Goal: Task Accomplishment & Management: Manage account settings

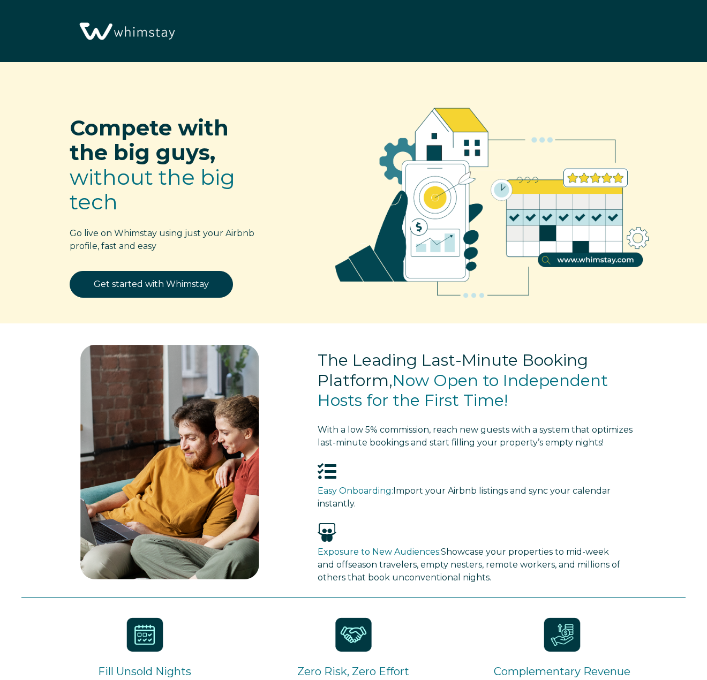
select select "US"
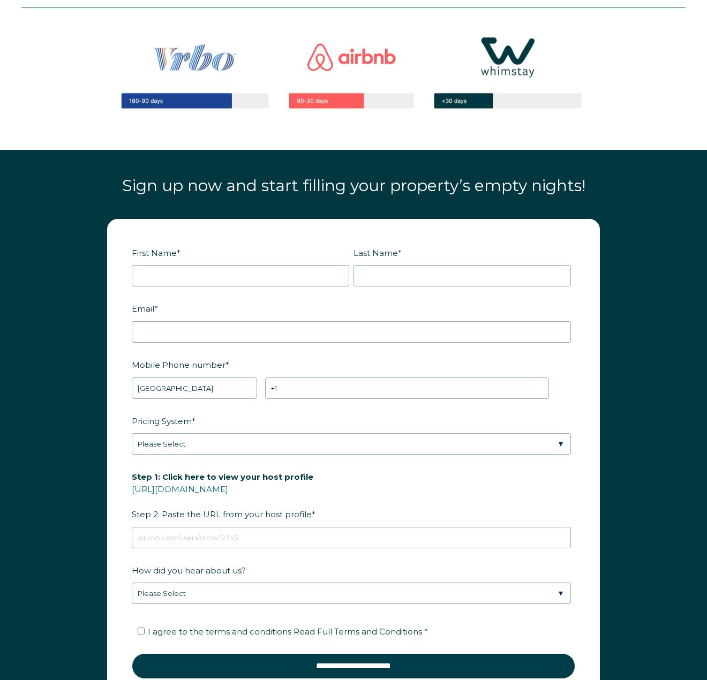
scroll to position [1071, 0]
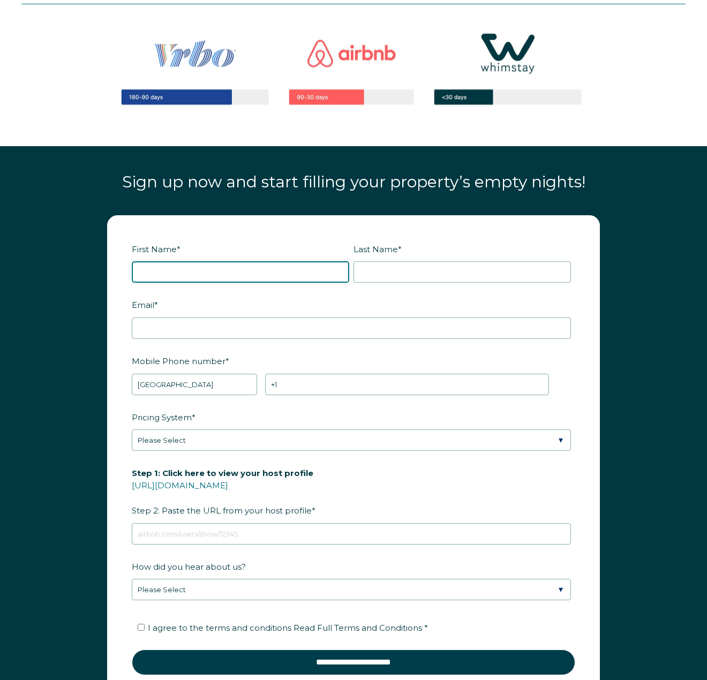
click at [241, 272] on input "First Name *" at bounding box center [240, 271] width 217 height 21
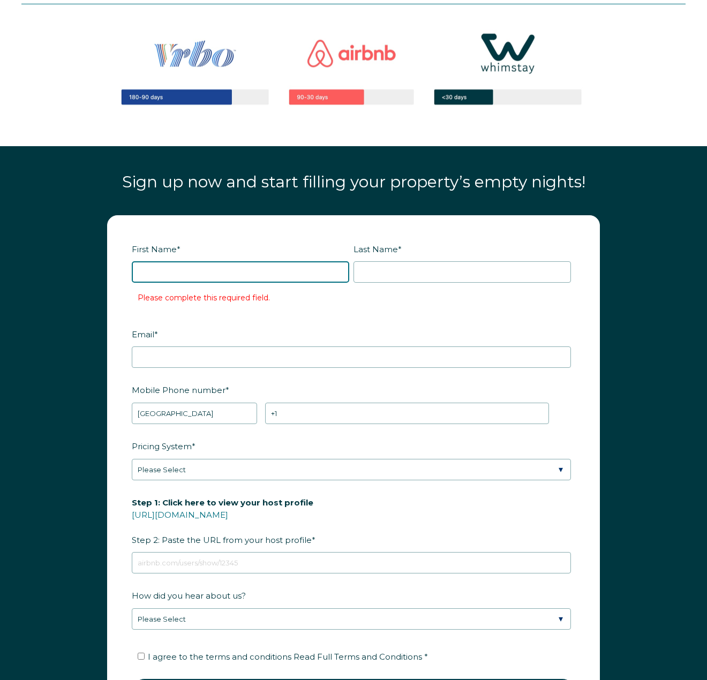
click at [297, 274] on input "First Name *" at bounding box center [240, 271] width 217 height 21
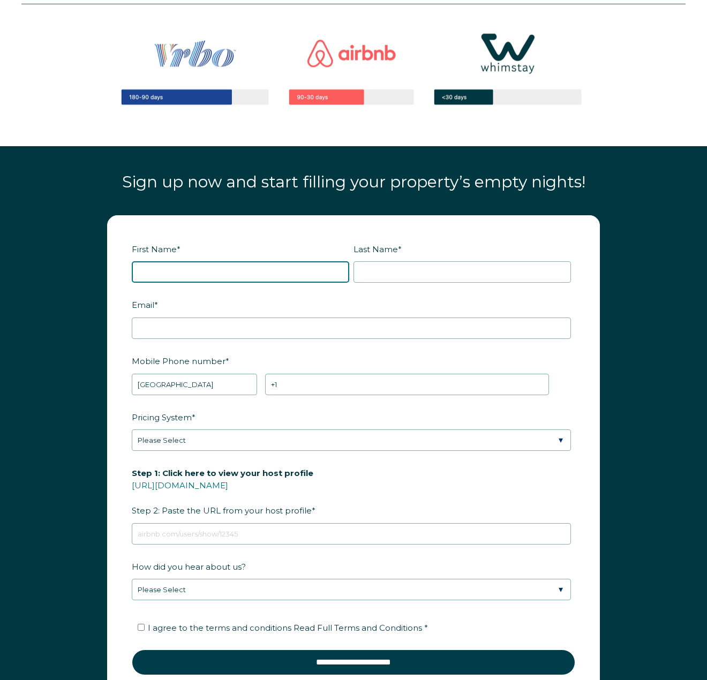
type input "[DEMOGRAPHIC_DATA]"
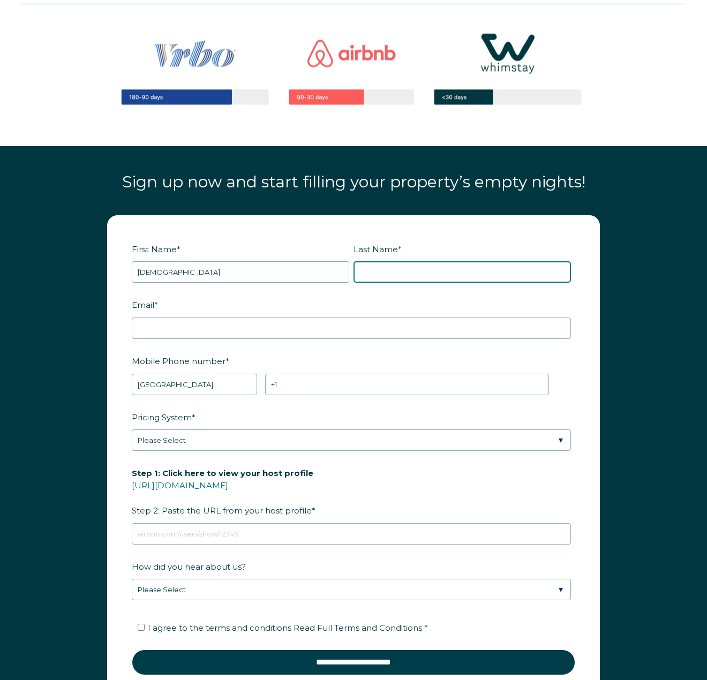
type input "[PERSON_NAME]"
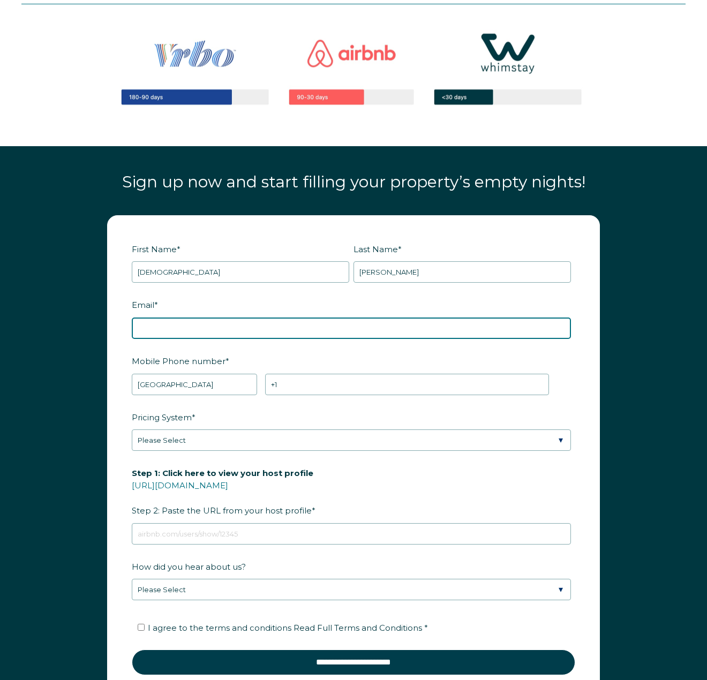
type input "[EMAIL_ADDRESS][DOMAIN_NAME]"
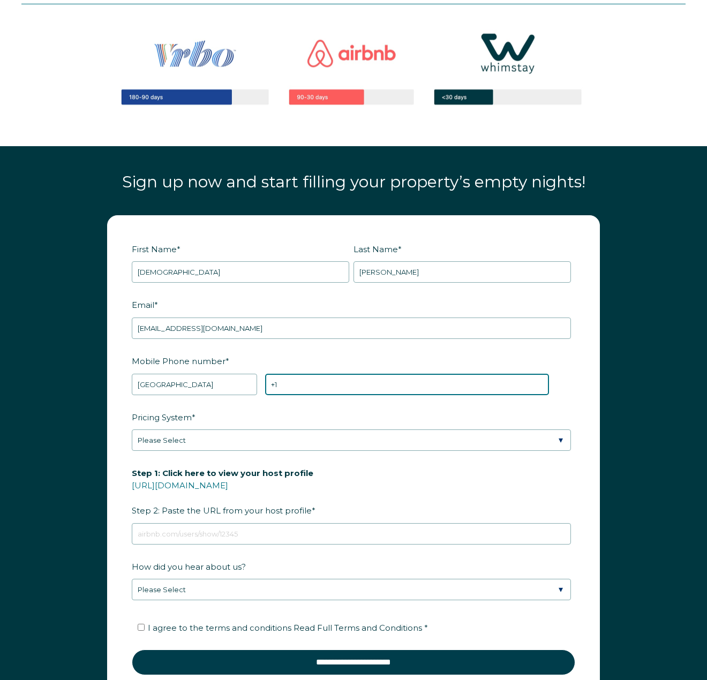
type input "[PHONE_NUMBER]"
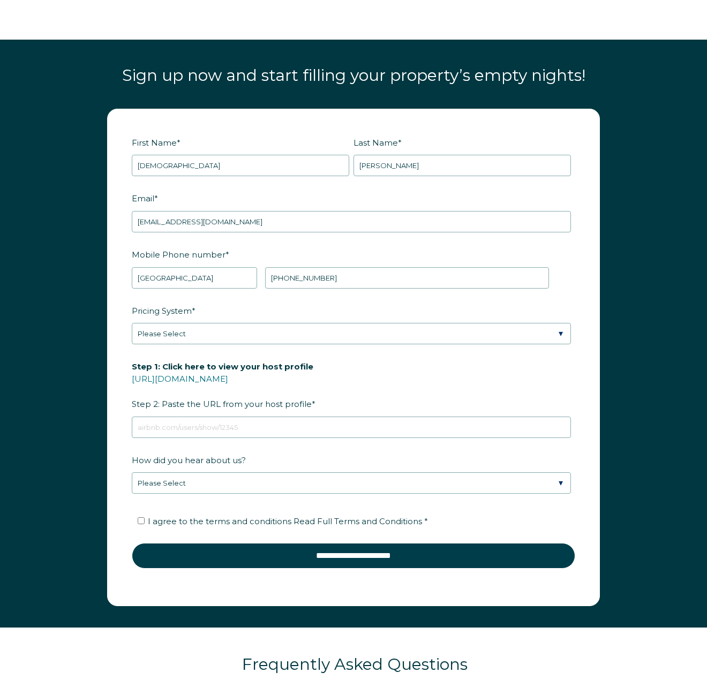
scroll to position [1178, 0]
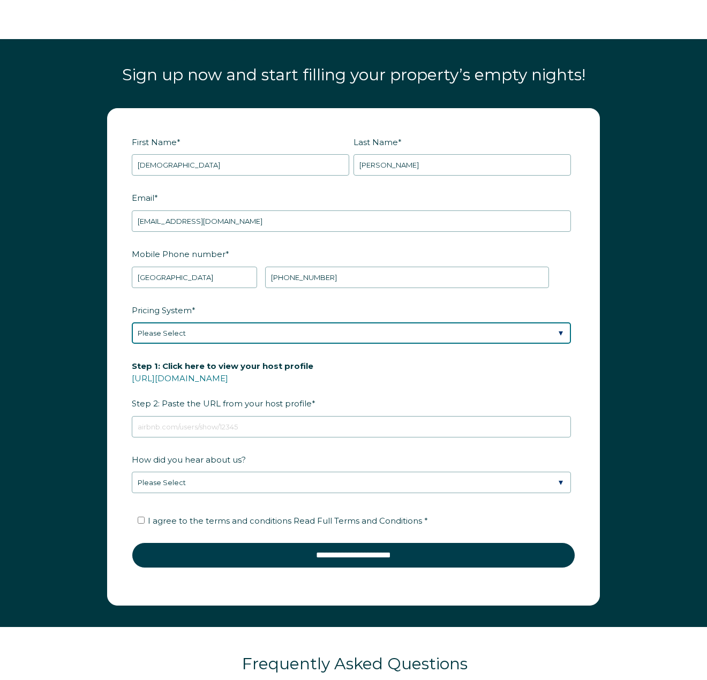
click at [260, 328] on select "Please Select Manual Airbnb Smart Pricing PriceLabs Wheelhouse Beyond Pricing 3…" at bounding box center [351, 332] width 439 height 21
select select "PriceLabs"
click at [132, 322] on select "Please Select Manual Airbnb Smart Pricing PriceLabs Wheelhouse Beyond Pricing 3…" at bounding box center [351, 332] width 439 height 21
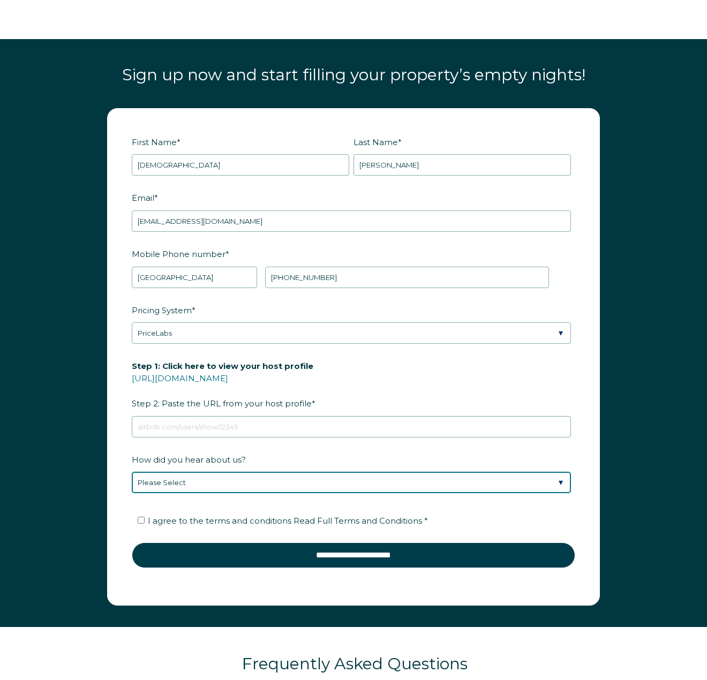
click at [214, 490] on select "Please Select Discovered Whimstay at an event or conference Found Whimstay thro…" at bounding box center [351, 482] width 439 height 21
select select "Podcast"
click at [132, 472] on select "Please Select Discovered Whimstay at an event or conference Found Whimstay thro…" at bounding box center [351, 482] width 439 height 21
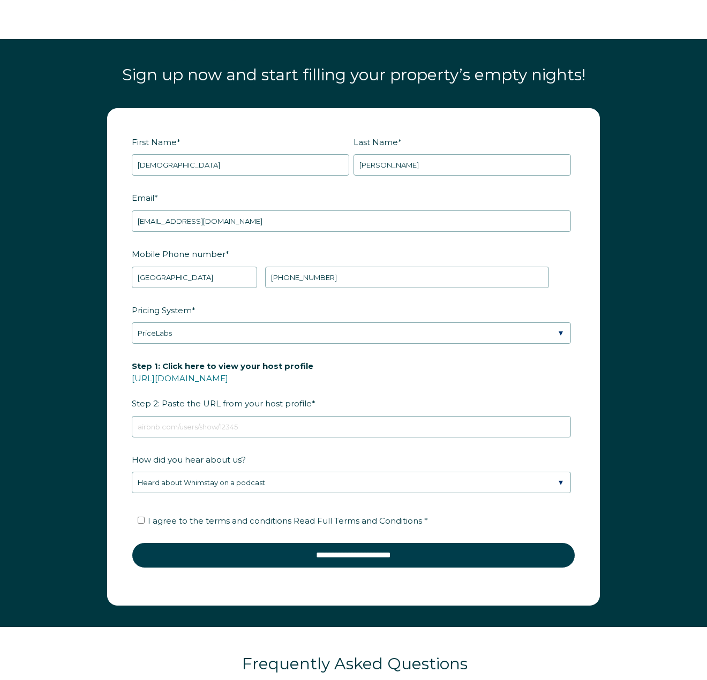
click at [256, 522] on span "I agree to the terms and conditions Read Full Terms and Conditions *" at bounding box center [288, 520] width 280 height 10
click at [145, 522] on input "I agree to the terms and conditions Read Full Terms and Conditions *" at bounding box center [141, 520] width 7 height 7
checkbox input "true"
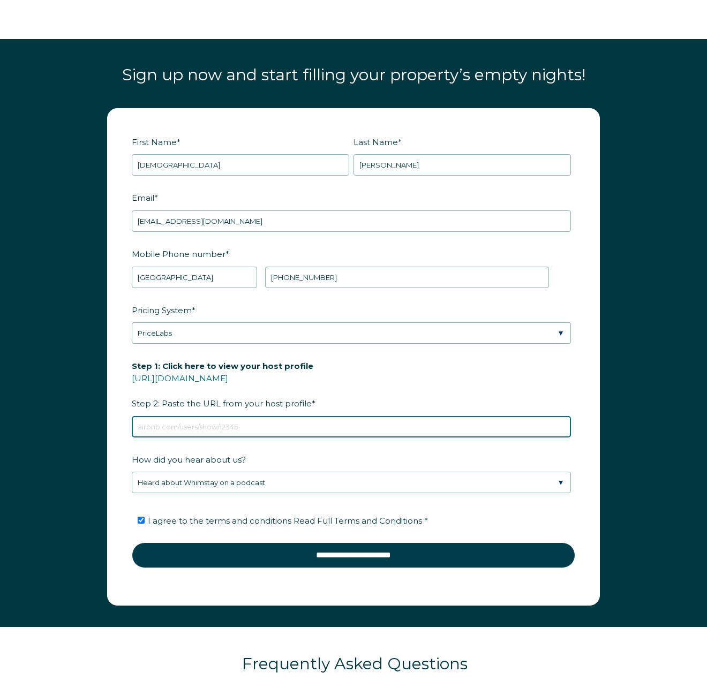
click at [264, 424] on input "Step 1: Click here to view your host profile https://www.airbnb.com/users/show/…" at bounding box center [351, 426] width 439 height 21
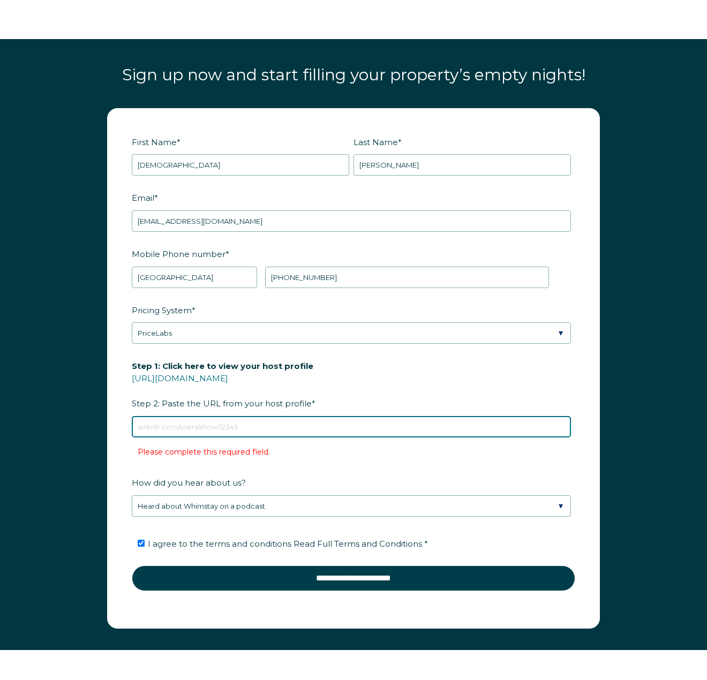
click at [263, 430] on input "Step 1: Click here to view your host profile https://www.airbnb.com/users/show/…" at bounding box center [351, 426] width 439 height 21
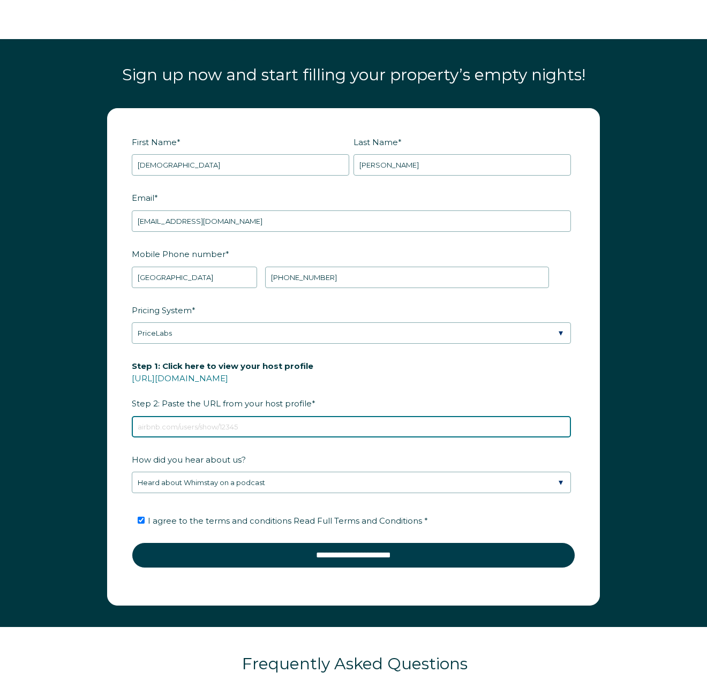
paste input "https://www.airbnb.com/rooms/1467351151274312322?guests=1&adults=1&s=67&unique_…"
drag, startPoint x: 274, startPoint y: 423, endPoint x: 1245, endPoint y: 424, distance: 971.0
click at [706, 424] on html "Open main menu Close main menu Compete with the big guys, without the big tech …" at bounding box center [353, 81] width 707 height 2519
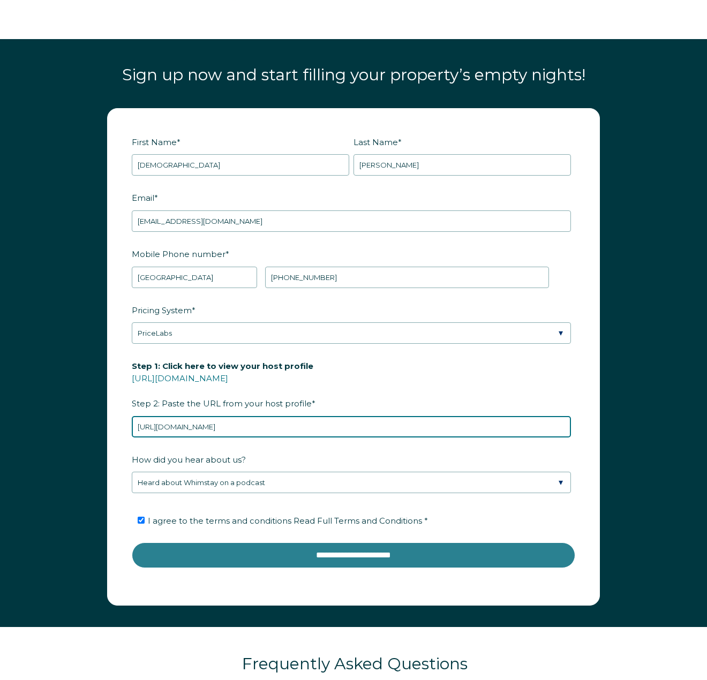
type input "https://www.airbnb.com/rooms/1467351151274312322"
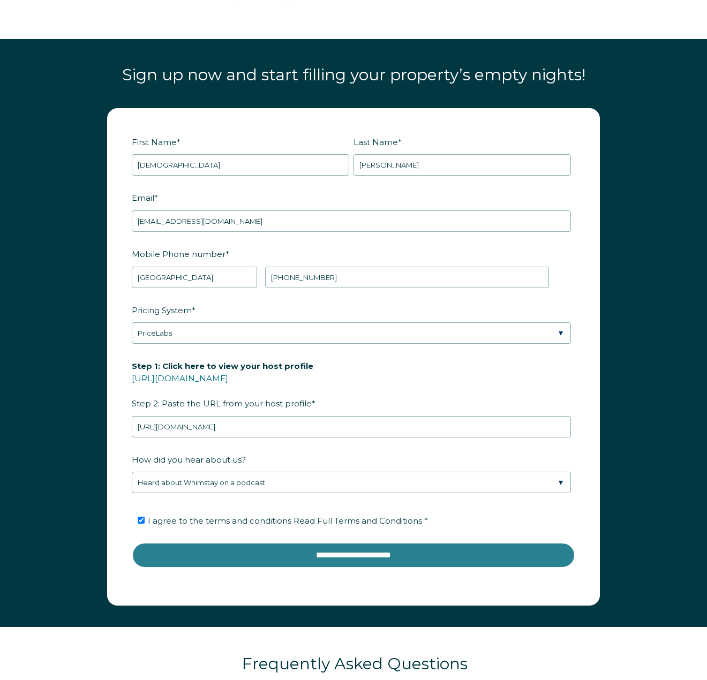
click at [434, 558] on input "**********" at bounding box center [353, 555] width 443 height 26
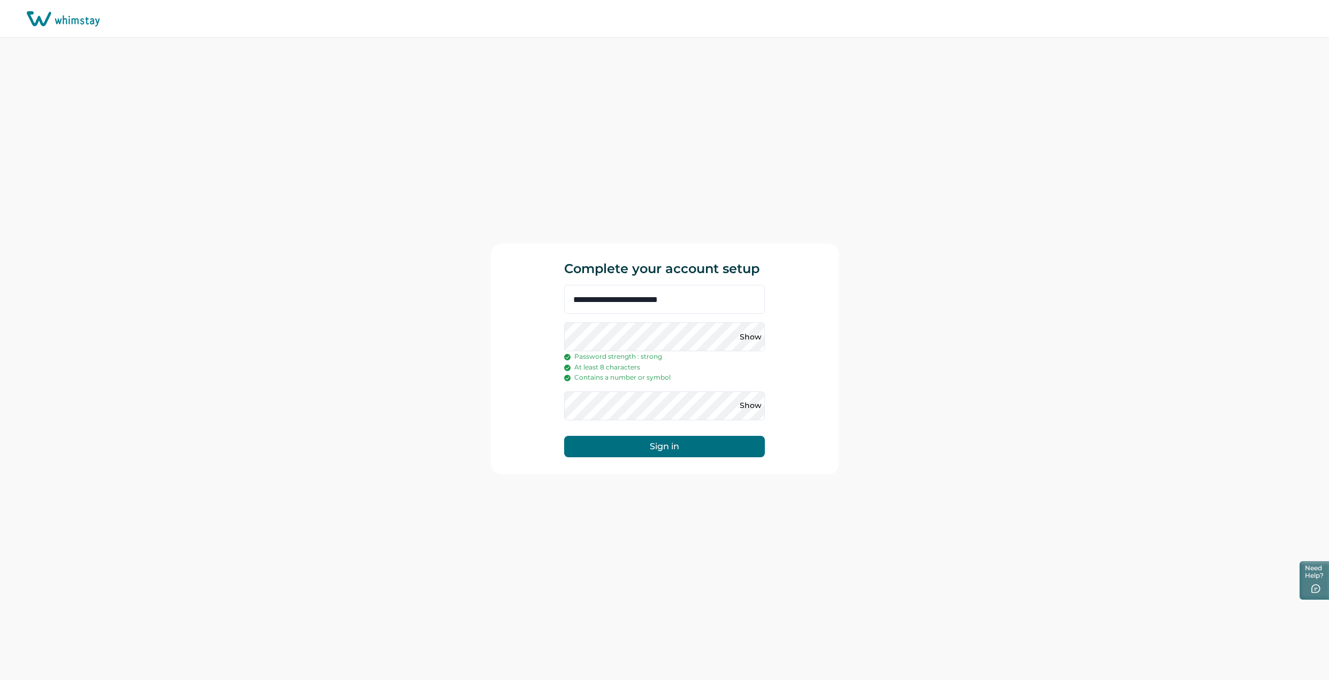
click at [671, 437] on button "Sign in" at bounding box center [664, 446] width 201 height 21
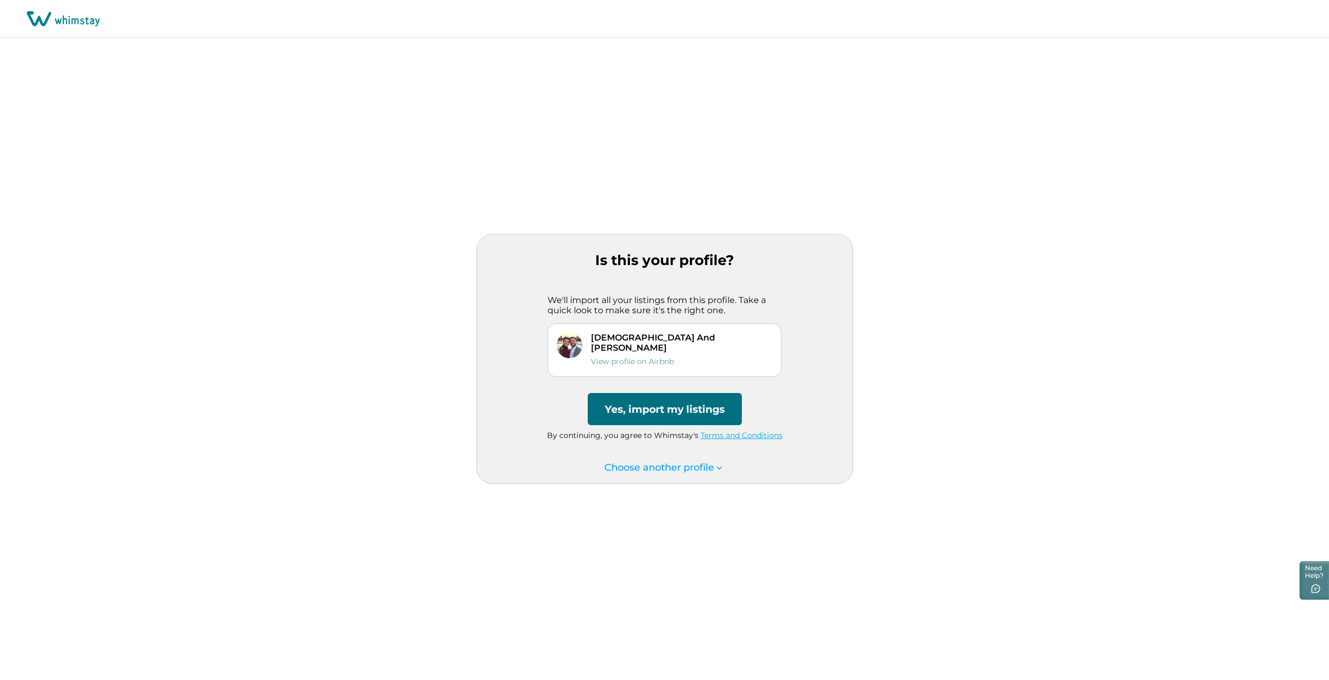
click at [694, 399] on button "Yes, import my listings" at bounding box center [665, 409] width 154 height 32
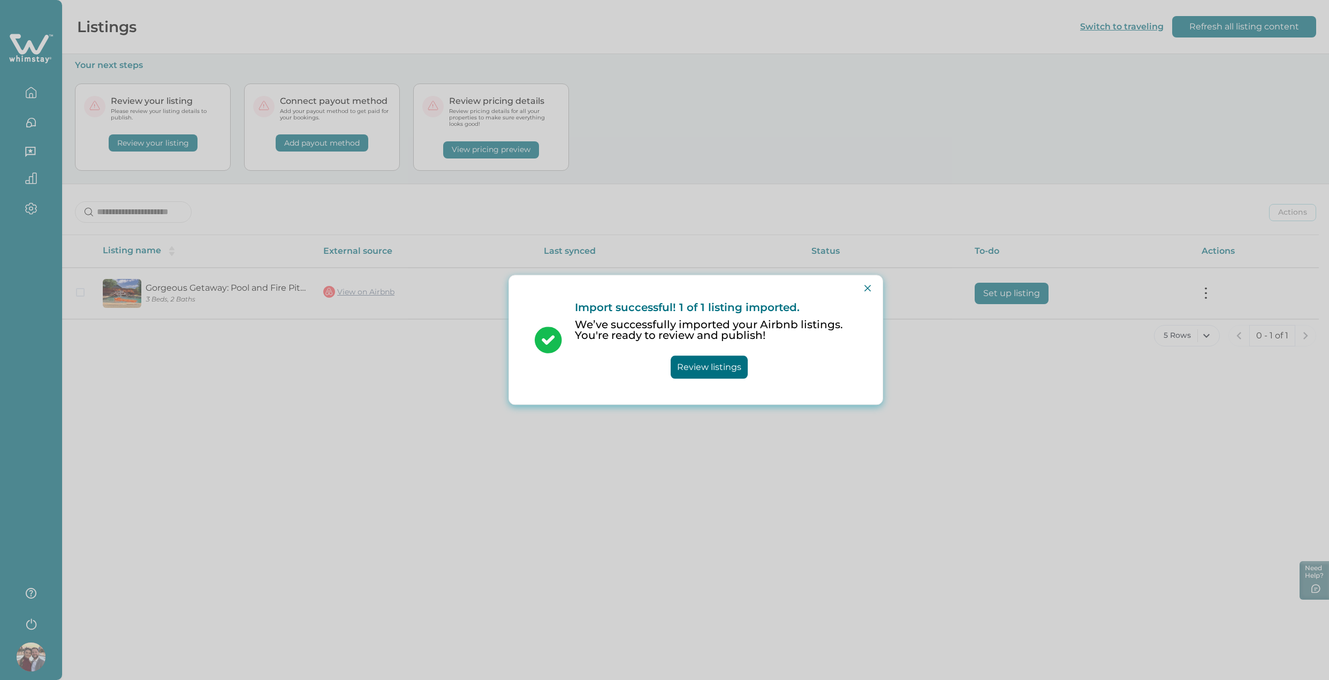
click at [718, 362] on button "Review listings" at bounding box center [709, 367] width 77 height 23
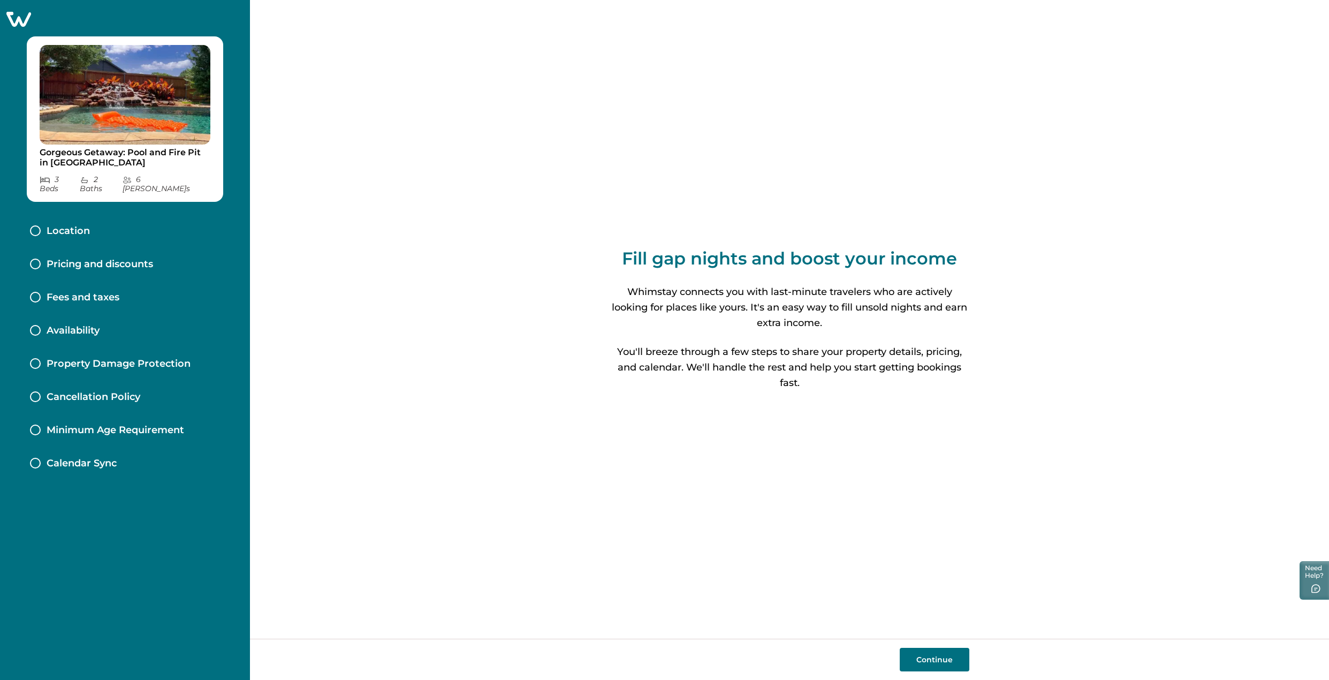
click at [942, 660] on button "Continue" at bounding box center [935, 660] width 70 height 24
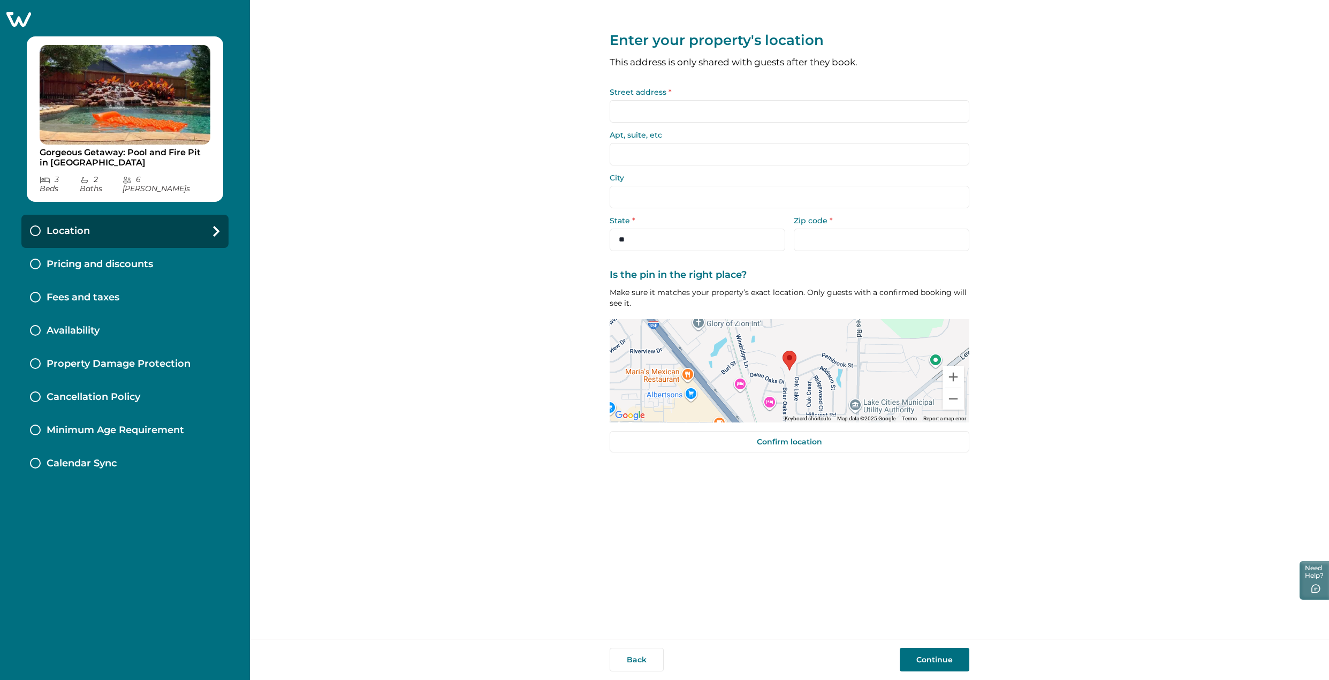
click at [670, 109] on input "Street address *" at bounding box center [790, 111] width 360 height 22
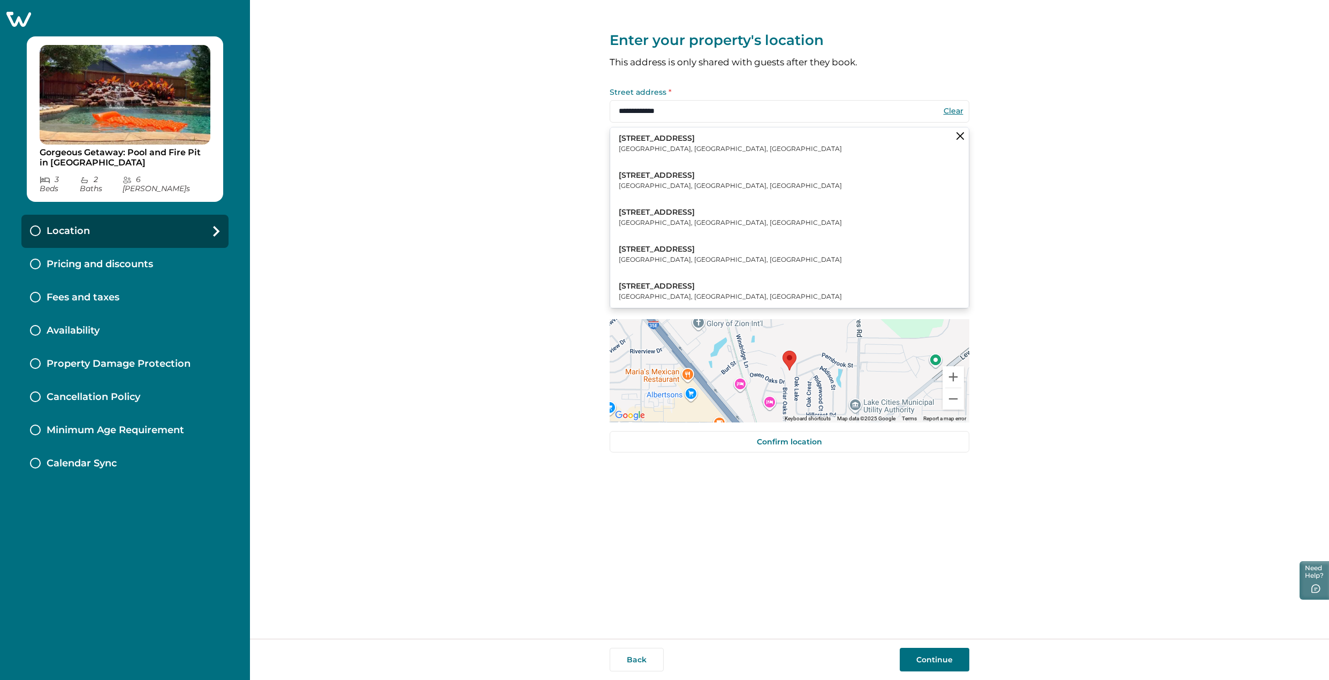
type input "**********"
click at [539, 128] on div "**********" at bounding box center [789, 319] width 1079 height 639
click at [661, 140] on p "529 Oak Crest" at bounding box center [730, 138] width 223 height 11
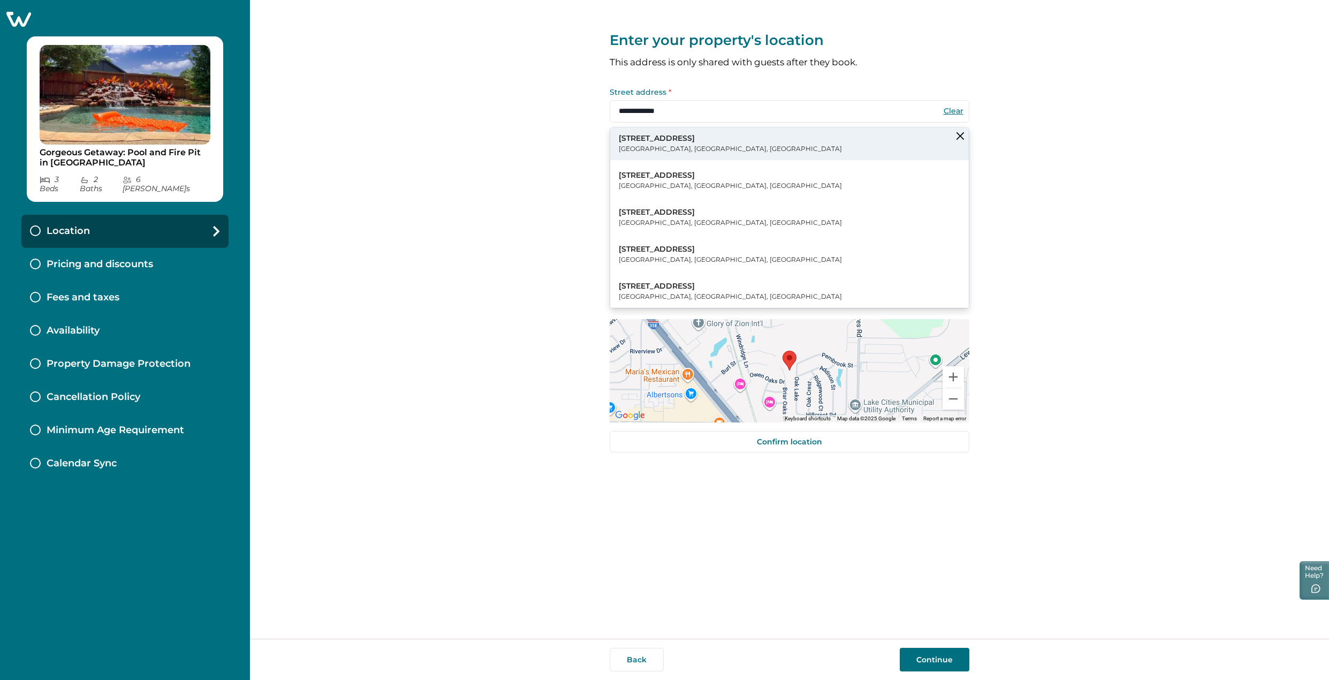
type input "**********"
select select "**"
type input "*****"
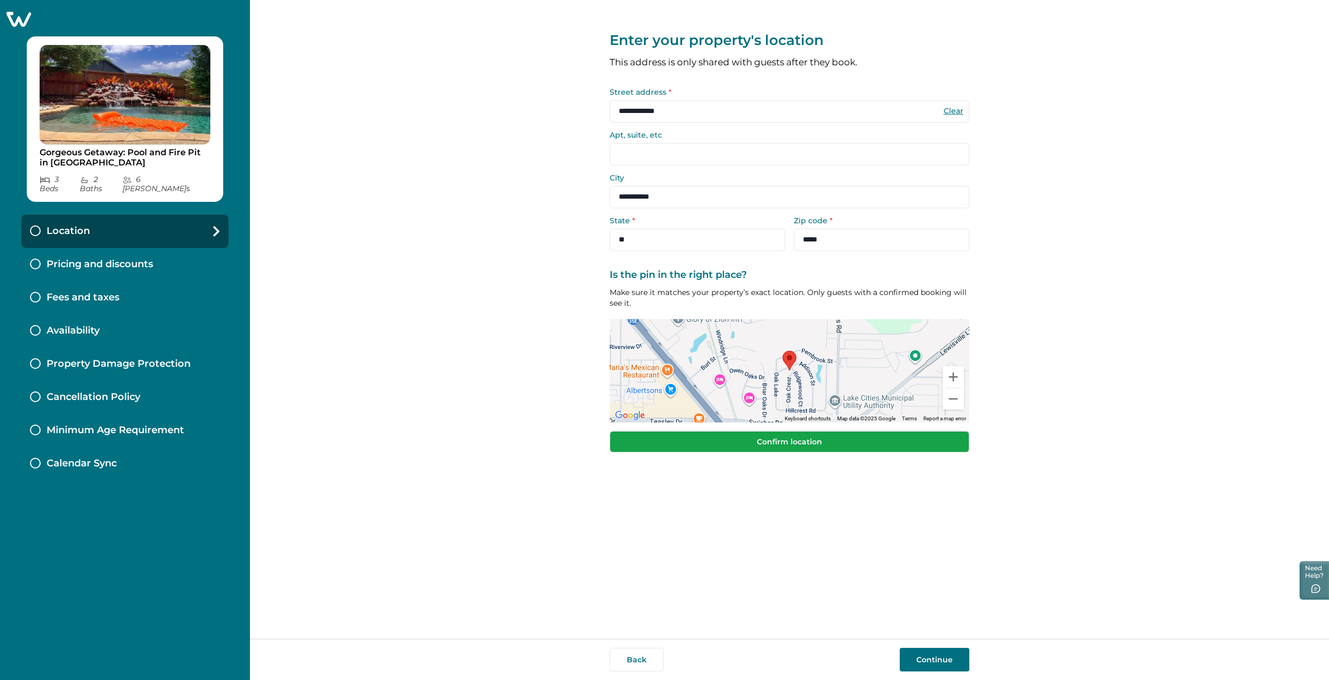
click at [793, 444] on button "Confirm location" at bounding box center [790, 441] width 360 height 21
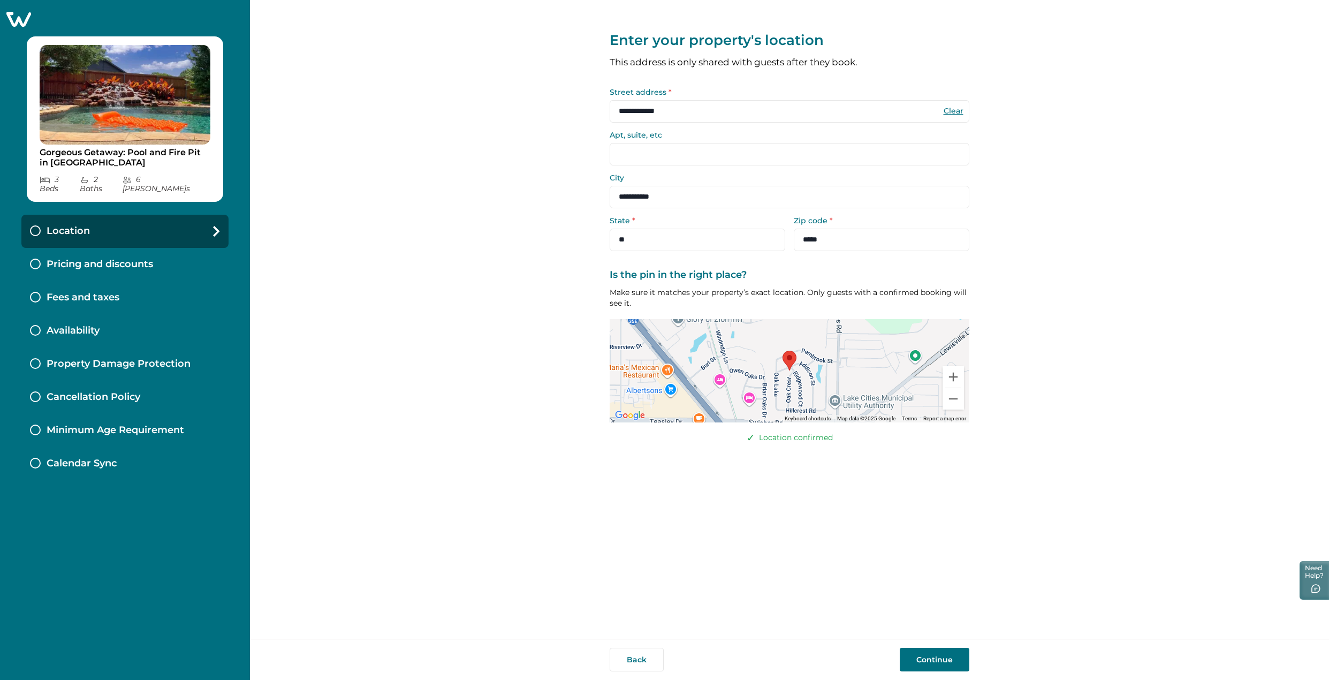
click at [929, 658] on button "Continue" at bounding box center [935, 660] width 70 height 24
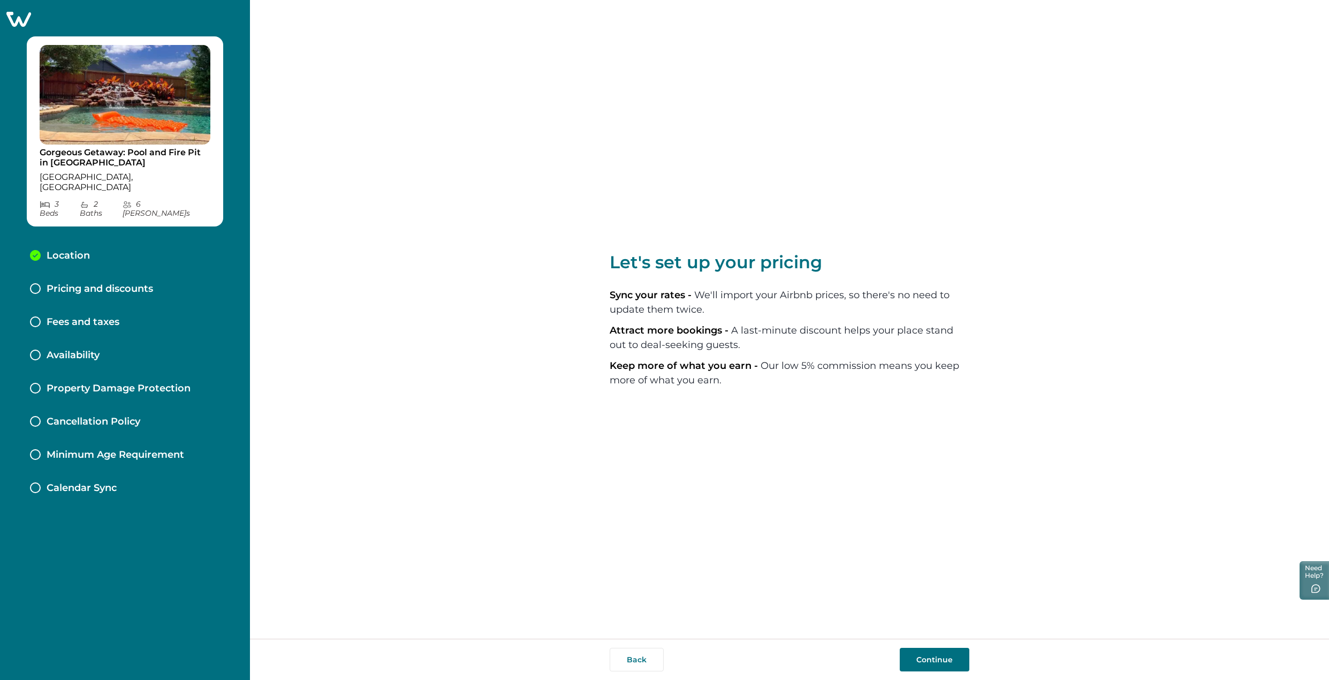
click at [940, 661] on button "Continue" at bounding box center [935, 660] width 70 height 24
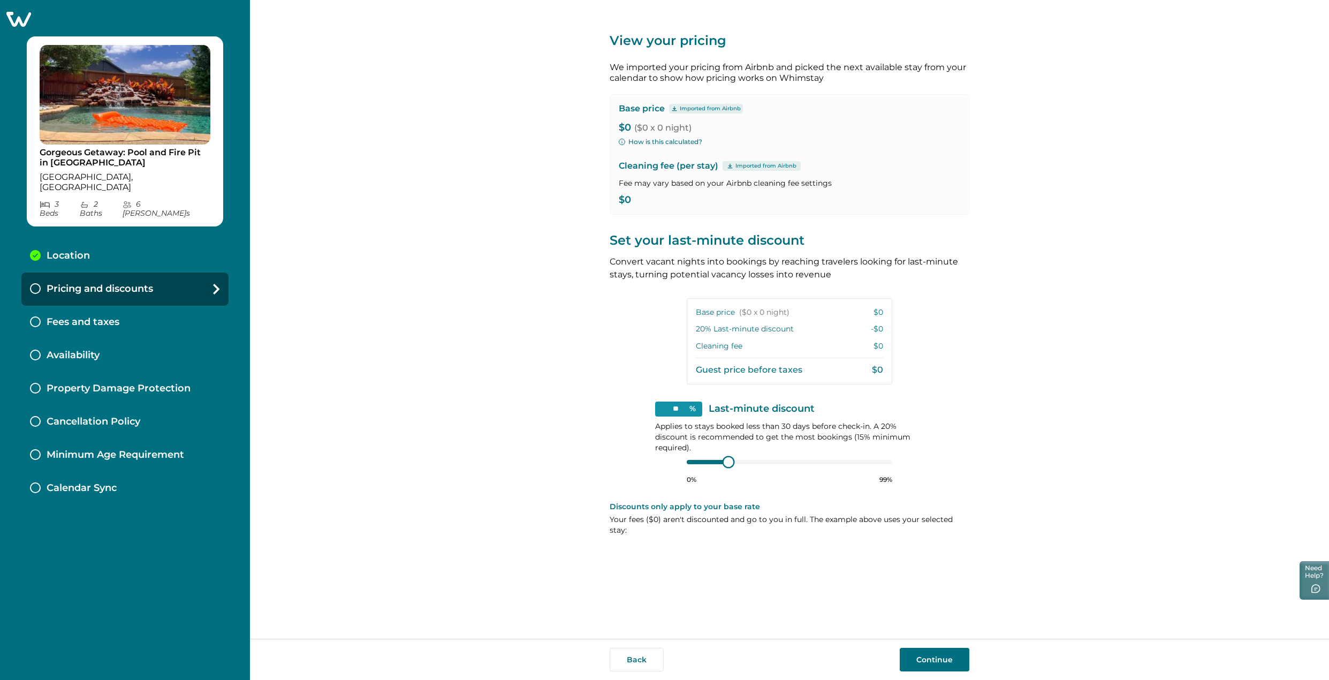
click at [729, 465] on div at bounding box center [728, 462] width 10 height 10
click at [691, 465] on div at bounding box center [790, 462] width 206 height 9
click at [610, 125] on div "Base price Imported from Airbnb $0 ($0 x 0 night) How is this calculated? Clean…" at bounding box center [790, 154] width 360 height 120
drag, startPoint x: 620, startPoint y: 126, endPoint x: 629, endPoint y: 127, distance: 9.8
click at [629, 127] on p "$0 ($0 x 0 night)" at bounding box center [790, 128] width 342 height 11
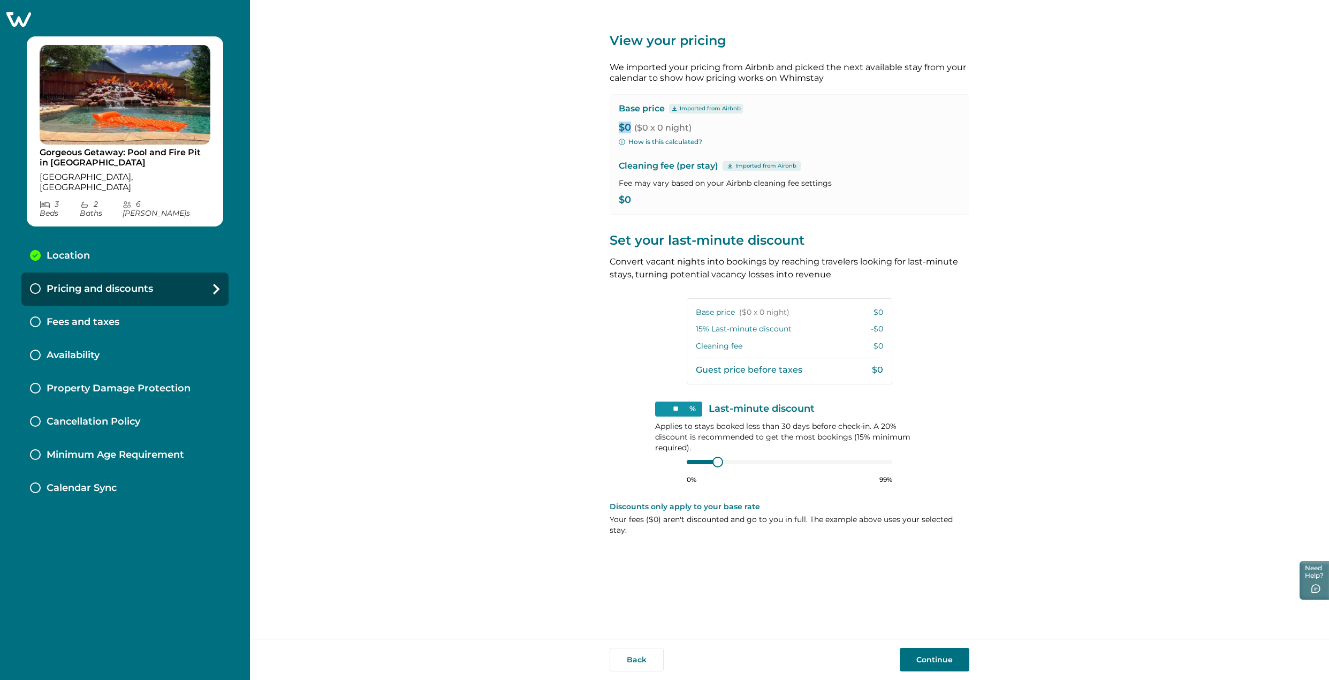
click at [633, 140] on button "How is this calculated?" at bounding box center [661, 142] width 84 height 10
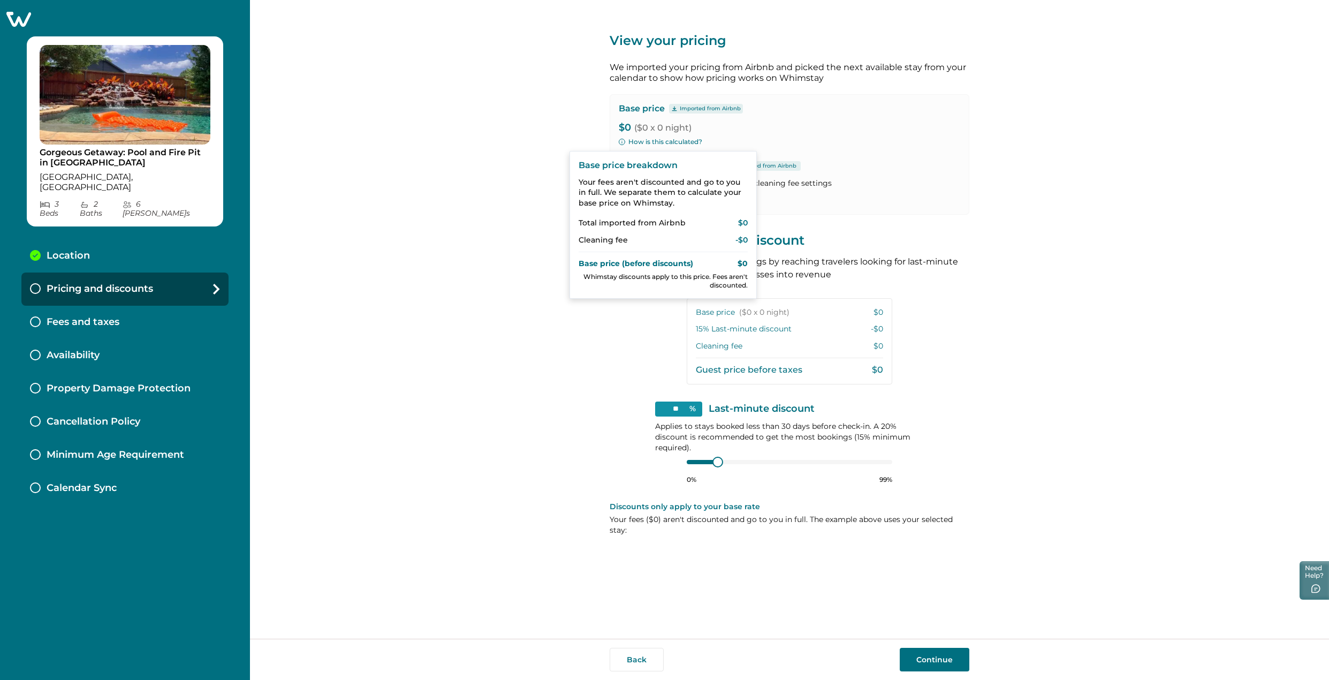
click at [702, 125] on p "$0 ($0 x 0 night)" at bounding box center [790, 128] width 342 height 11
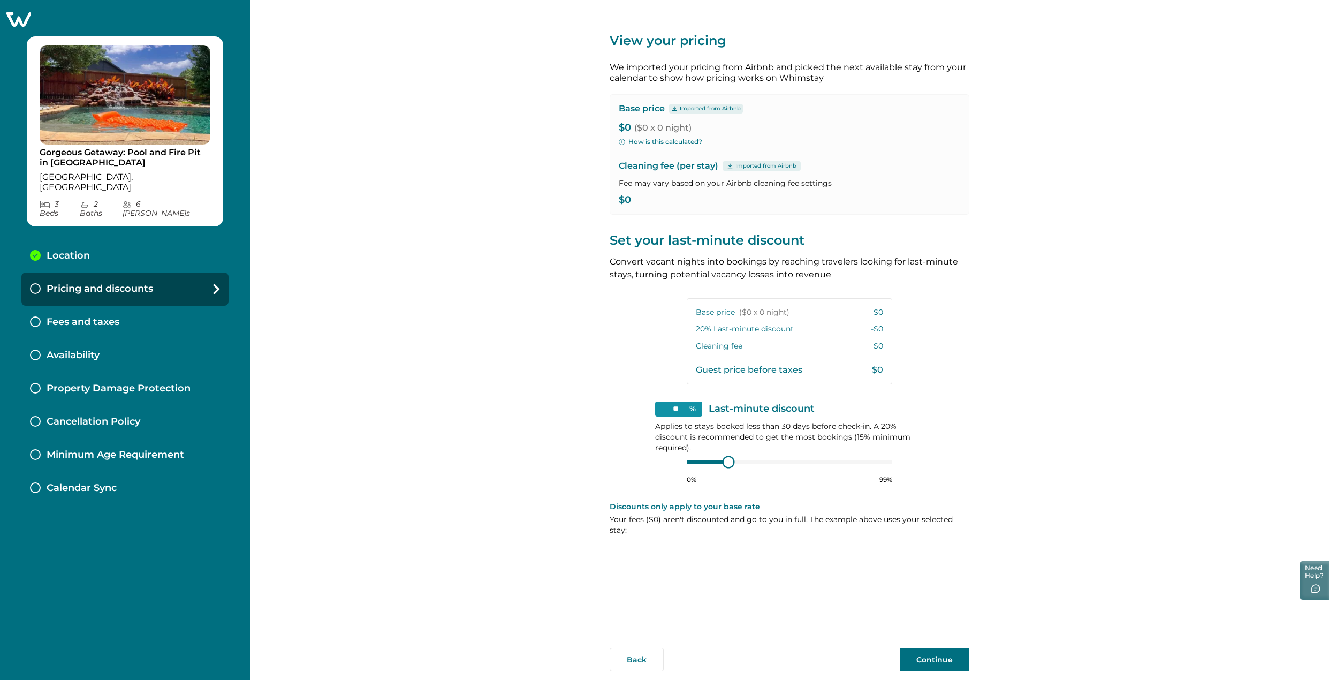
click at [728, 466] on div at bounding box center [728, 462] width 10 height 10
click at [693, 460] on div at bounding box center [790, 462] width 206 height 9
type input "**"
click at [728, 461] on div at bounding box center [728, 462] width 10 height 10
click at [944, 657] on button "Continue" at bounding box center [935, 660] width 70 height 24
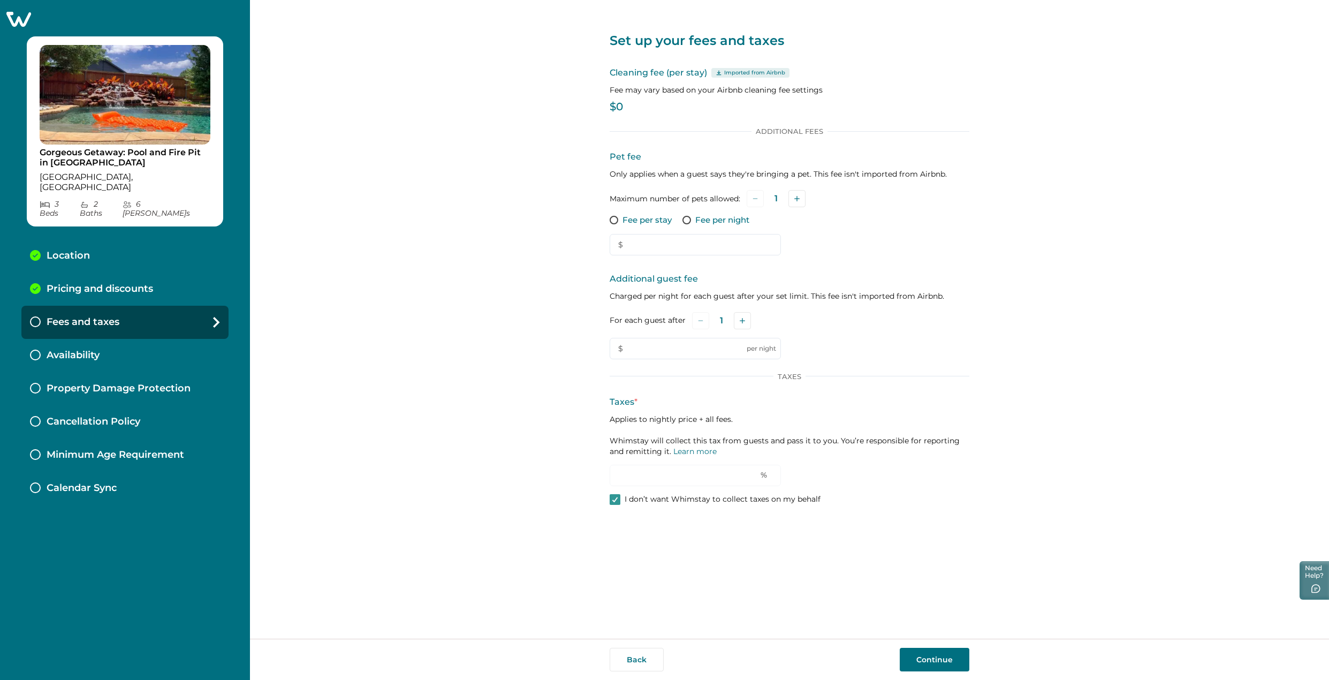
click at [642, 221] on p "Fee per stay" at bounding box center [647, 220] width 49 height 11
click at [667, 242] on input "text" at bounding box center [695, 244] width 171 height 21
type input "***"
click at [908, 232] on div "Pet fee Only applies when a guest says they're bringing a pet. This fee isn't i…" at bounding box center [790, 202] width 360 height 105
click at [808, 198] on div "Maximum number of pets allowed: 1" at bounding box center [790, 198] width 360 height 17
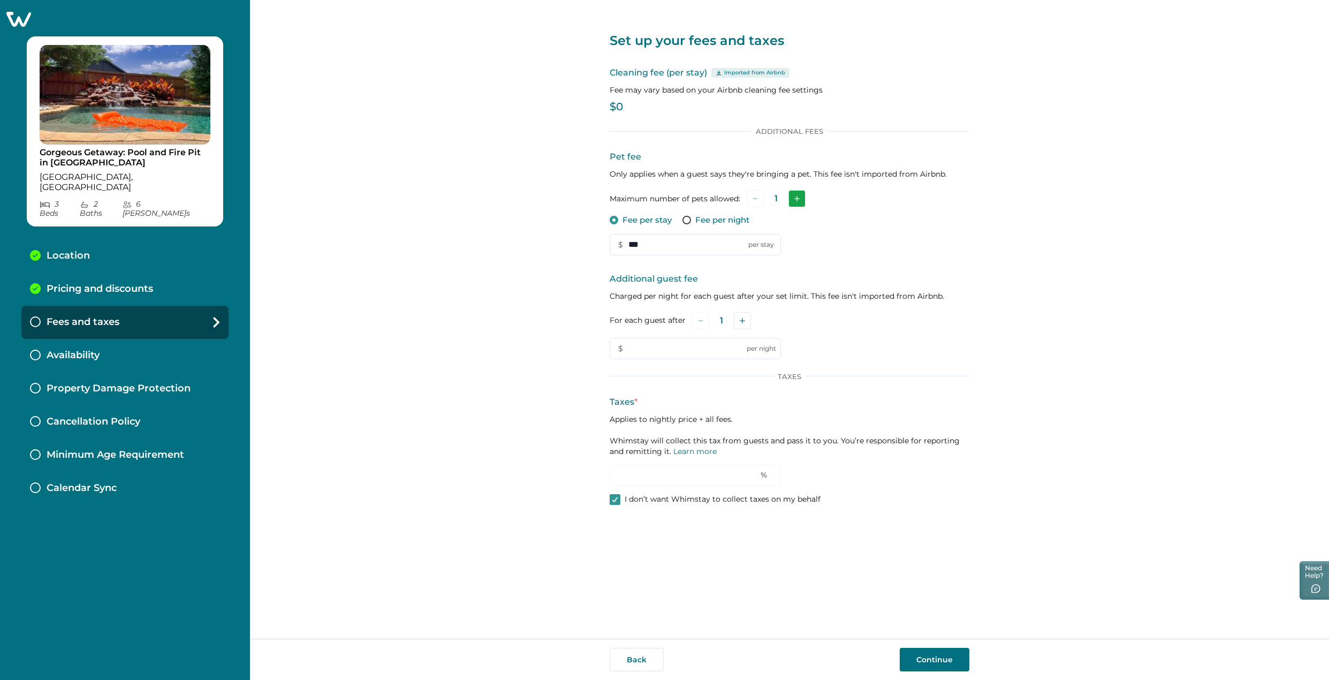
click at [795, 198] on icon "Add" at bounding box center [796, 198] width 5 height 5
click at [795, 198] on button "Add" at bounding box center [798, 198] width 17 height 17
click at [744, 316] on button "Add" at bounding box center [742, 320] width 17 height 17
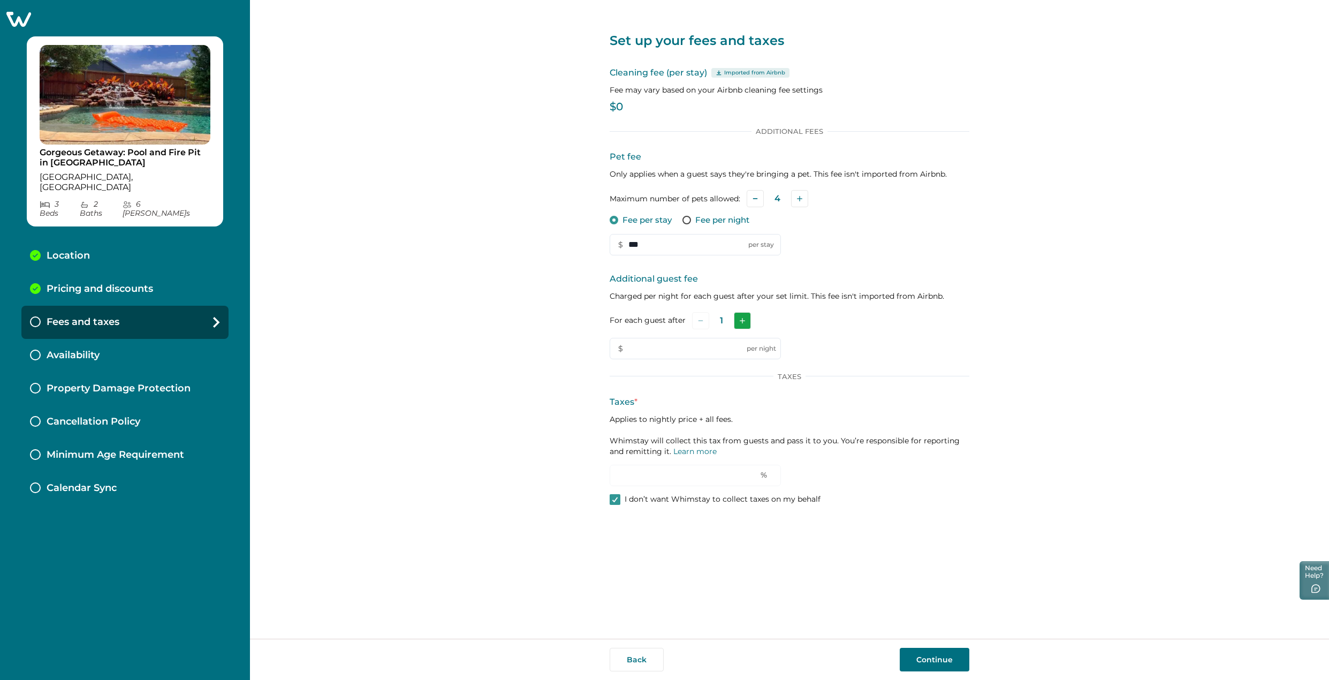
click at [744, 316] on button "Add" at bounding box center [742, 320] width 17 height 17
click at [744, 316] on button "Add" at bounding box center [743, 320] width 17 height 17
click at [744, 316] on button "Add" at bounding box center [745, 320] width 17 height 17
click at [744, 316] on button "Add" at bounding box center [743, 320] width 17 height 17
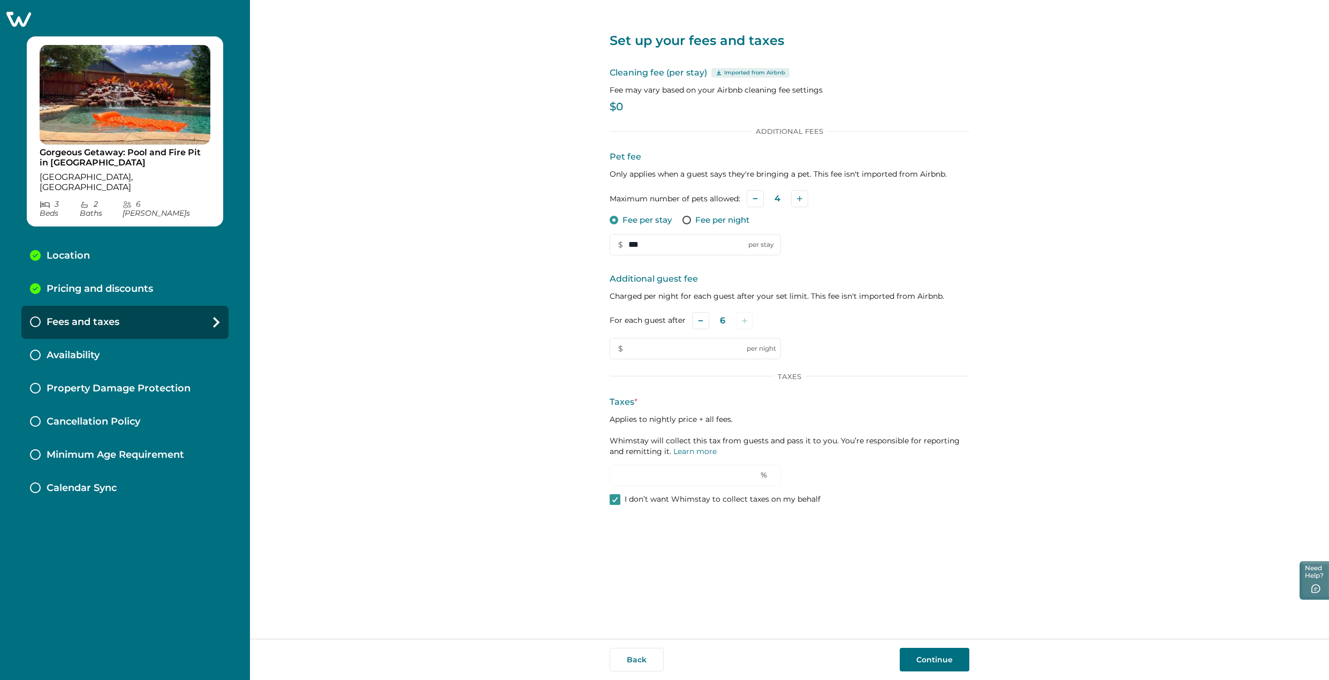
click at [673, 503] on p "I don’t want Whimstay to collect taxes on my behalf" at bounding box center [723, 499] width 196 height 11
type input "*"
click at [643, 497] on p "I don’t want Whimstay to collect taxes on my behalf" at bounding box center [723, 499] width 196 height 11
drag, startPoint x: 655, startPoint y: 245, endPoint x: 589, endPoint y: 252, distance: 66.2
click at [589, 252] on div "Set up your fees and taxes Cleaning fee (per stay) Imported from Airbnb Fee may…" at bounding box center [789, 319] width 1079 height 639
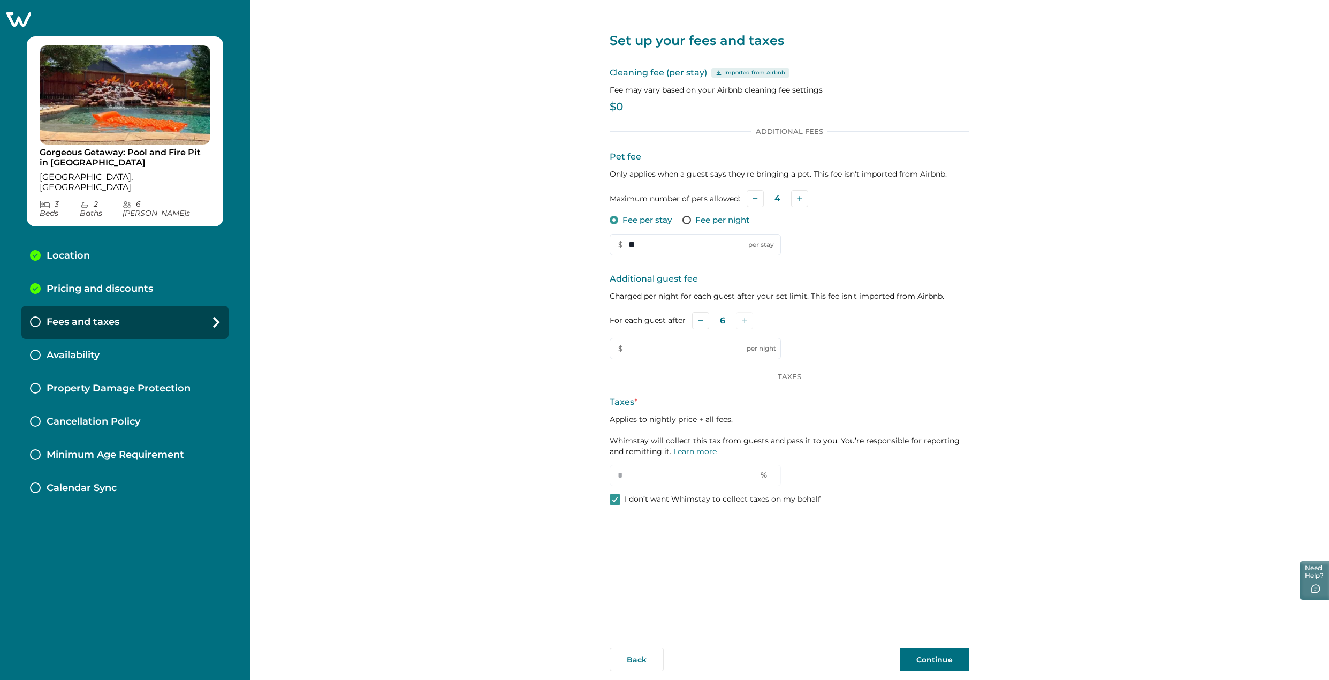
type input "**"
click at [594, 219] on div "Set up your fees and taxes Cleaning fee (per stay) Imported from Airbnb Fee may…" at bounding box center [789, 319] width 1079 height 639
click at [623, 104] on p "$0" at bounding box center [790, 107] width 360 height 11
click at [623, 105] on p "$0" at bounding box center [790, 107] width 360 height 11
click at [751, 69] on p "Imported from Airbnb" at bounding box center [754, 73] width 61 height 9
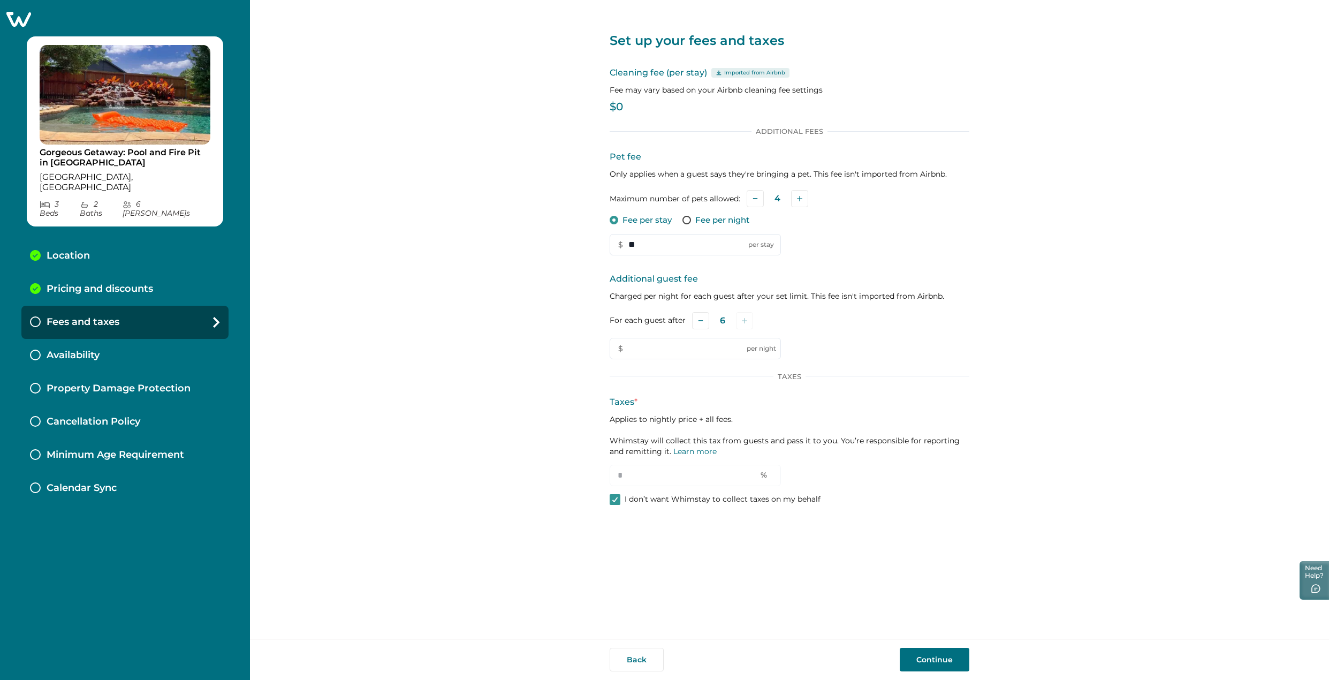
click at [740, 71] on p "Imported from Airbnb" at bounding box center [754, 73] width 61 height 9
click at [958, 659] on button "Continue" at bounding box center [935, 660] width 70 height 24
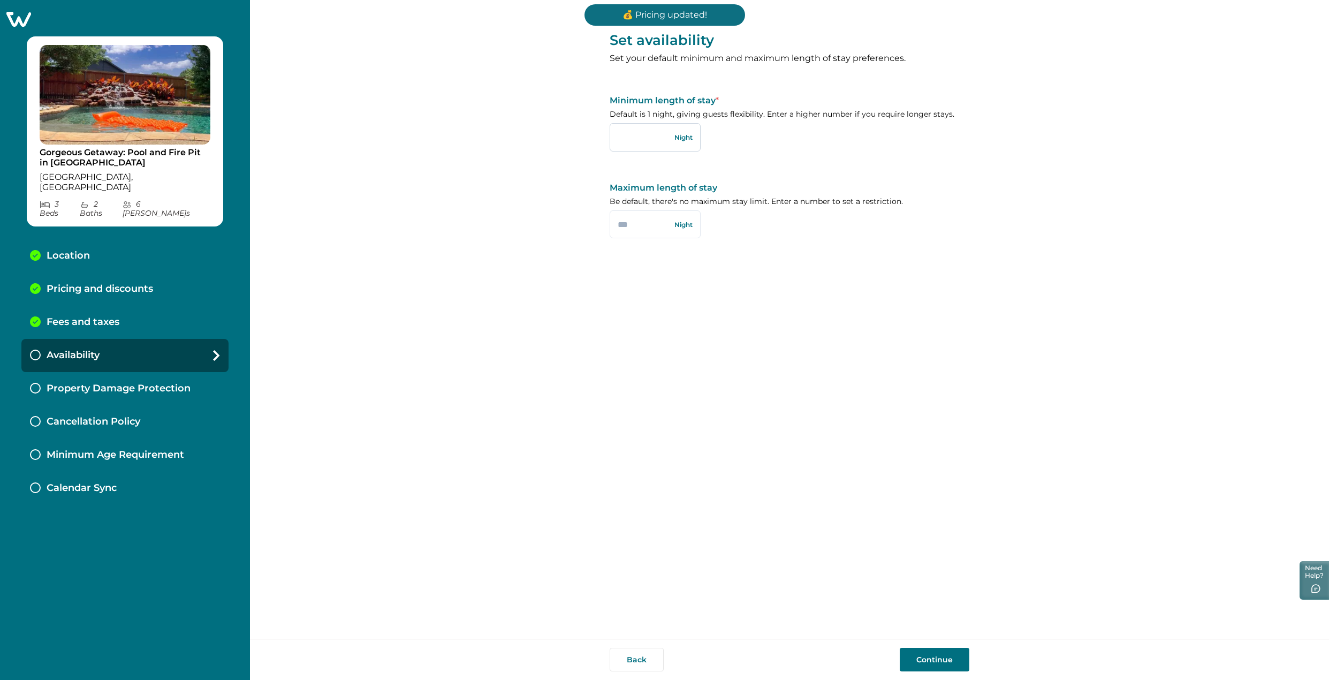
click at [632, 142] on input "text" at bounding box center [655, 137] width 91 height 28
type input "*"
click at [778, 175] on div "Set availability Set your default minimum and maximum length of stay preference…" at bounding box center [790, 132] width 360 height 264
click at [630, 226] on input "text" at bounding box center [655, 224] width 91 height 28
type input "**"
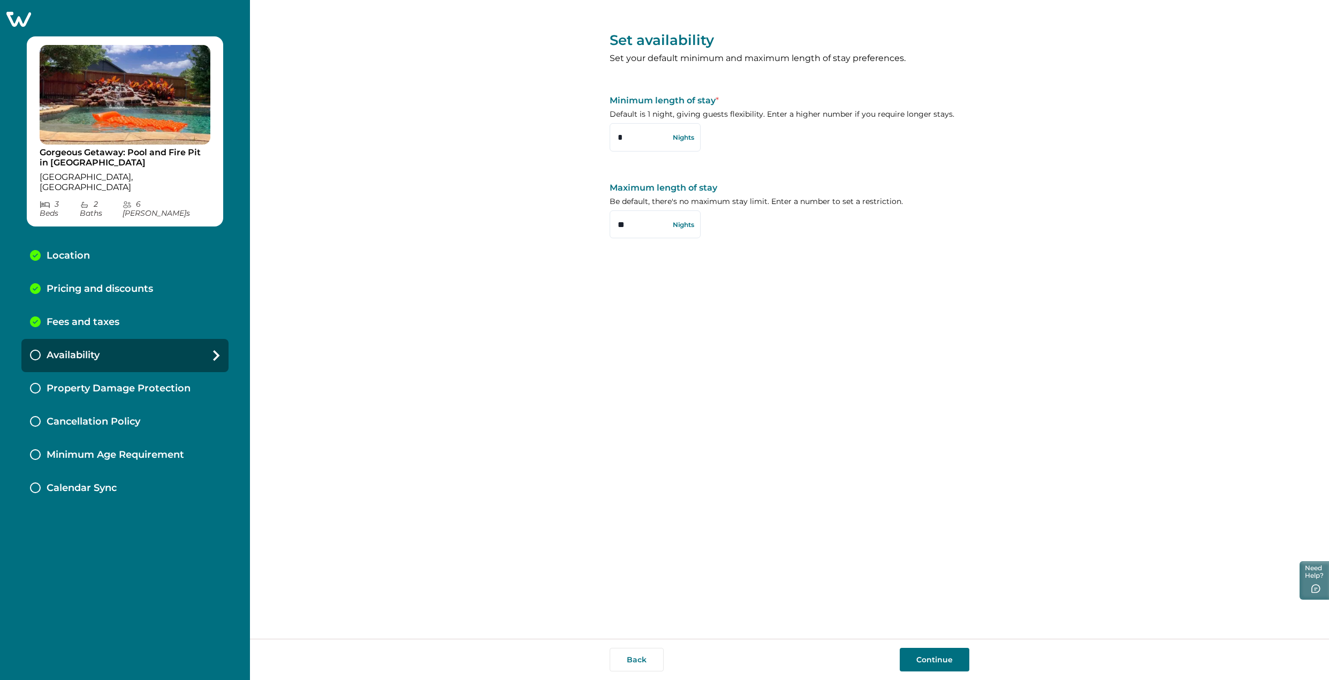
click at [756, 283] on div "Set availability Set your default minimum and maximum length of stay preference…" at bounding box center [790, 319] width 360 height 639
click at [922, 658] on button "Continue" at bounding box center [935, 660] width 70 height 24
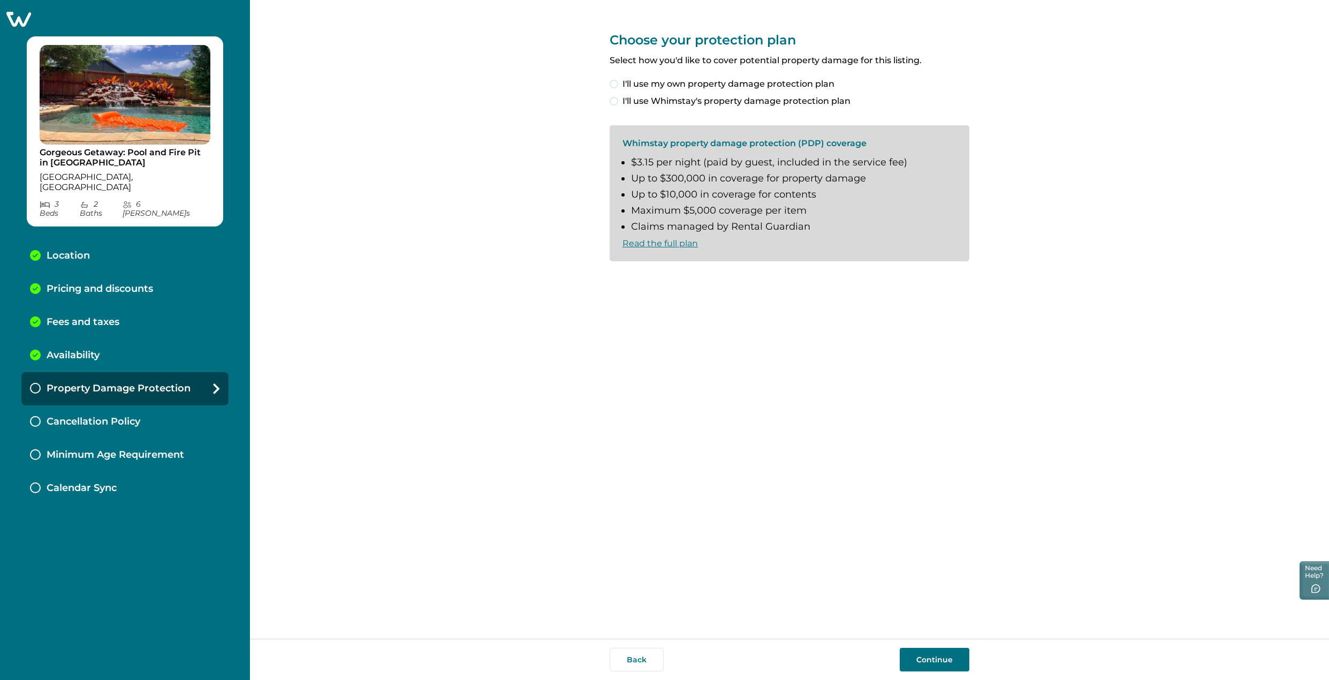
click at [643, 99] on span "I'll use Whimstay's property damage protection plan" at bounding box center [737, 101] width 228 height 13
click at [695, 279] on span "I understand and accept the Whimstay Host Terms and Conditions" at bounding box center [767, 278] width 288 height 13
click at [957, 656] on button "Continue" at bounding box center [935, 660] width 70 height 24
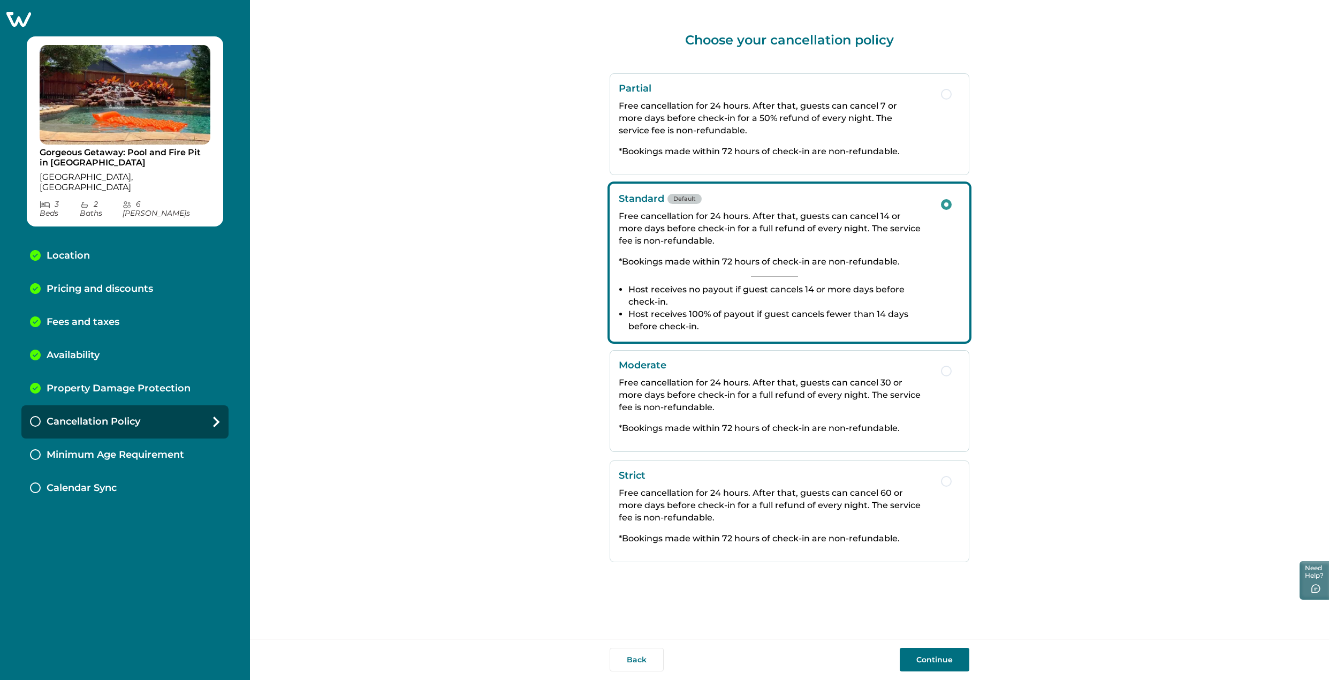
click at [955, 657] on button "Continue" at bounding box center [935, 660] width 70 height 24
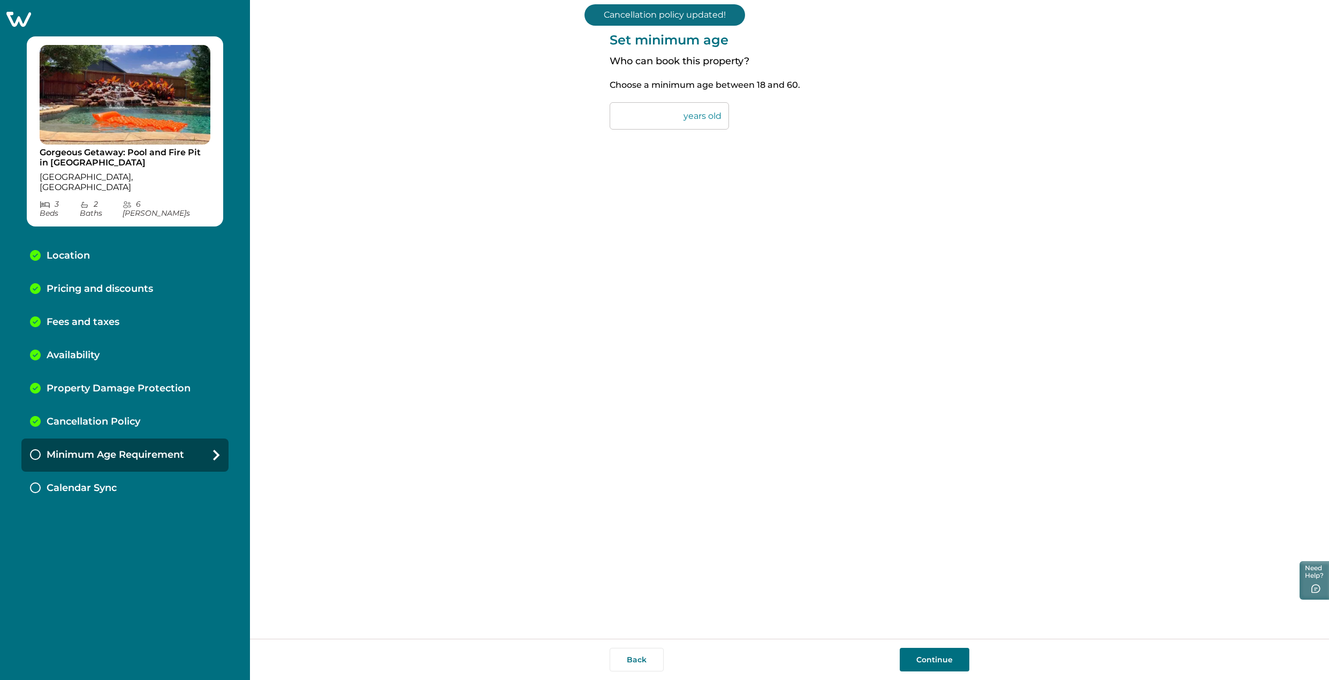
drag, startPoint x: 646, startPoint y: 110, endPoint x: 575, endPoint y: 112, distance: 71.2
click at [575, 112] on div "Set minimum age Who can book this property? Choose a minimum age between 18 and…" at bounding box center [789, 319] width 1079 height 639
type input "**"
click at [854, 118] on div "Set minimum age Who can book this property? Choose a minimum age between 18 and…" at bounding box center [790, 72] width 360 height 145
click at [795, 54] on div "Set minimum age Who can book this property? Choose a minimum age between 18 and…" at bounding box center [790, 72] width 360 height 145
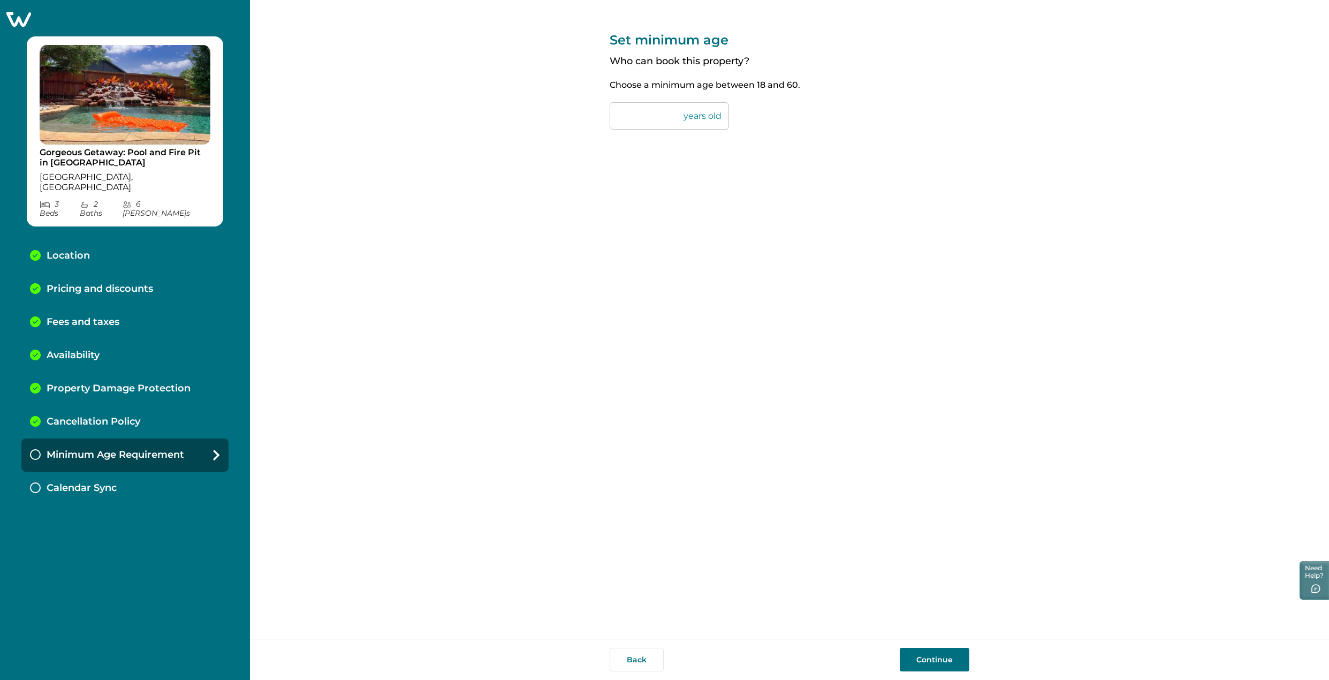
click at [954, 654] on button "Continue" at bounding box center [935, 660] width 70 height 24
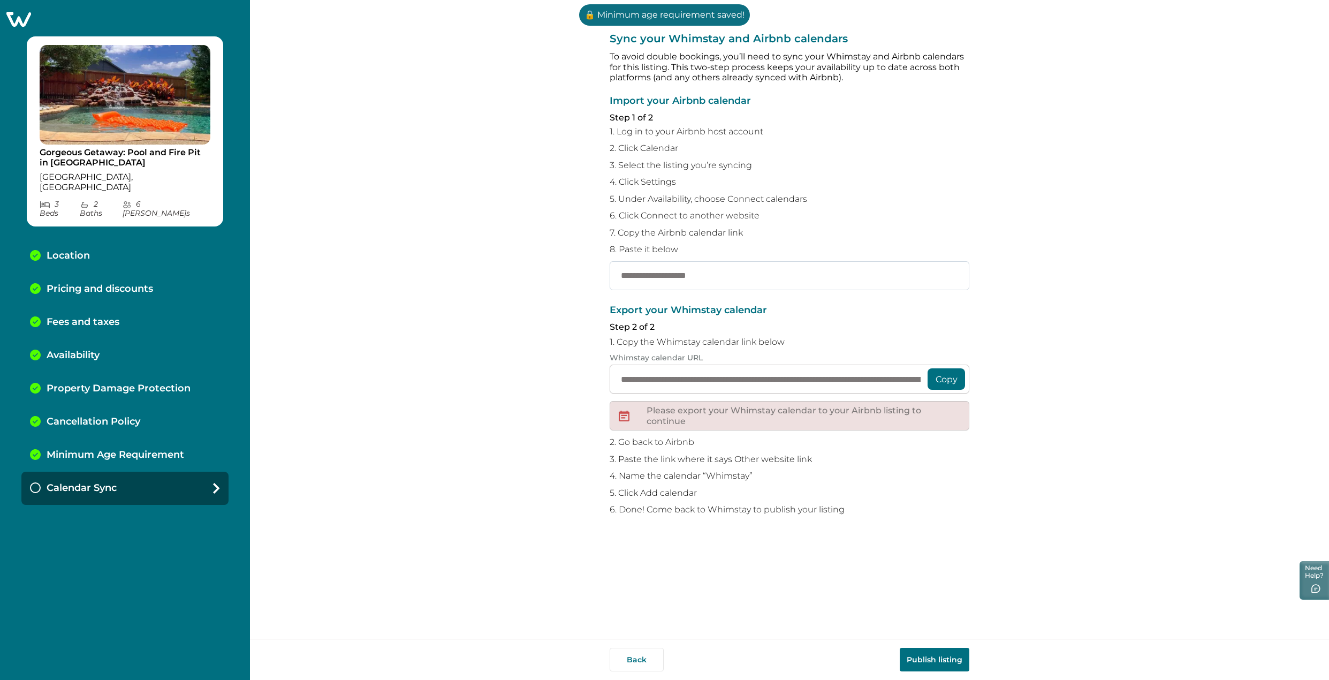
click at [694, 280] on input "text" at bounding box center [790, 275] width 360 height 29
click at [950, 376] on button "Copy" at bounding box center [946, 378] width 37 height 21
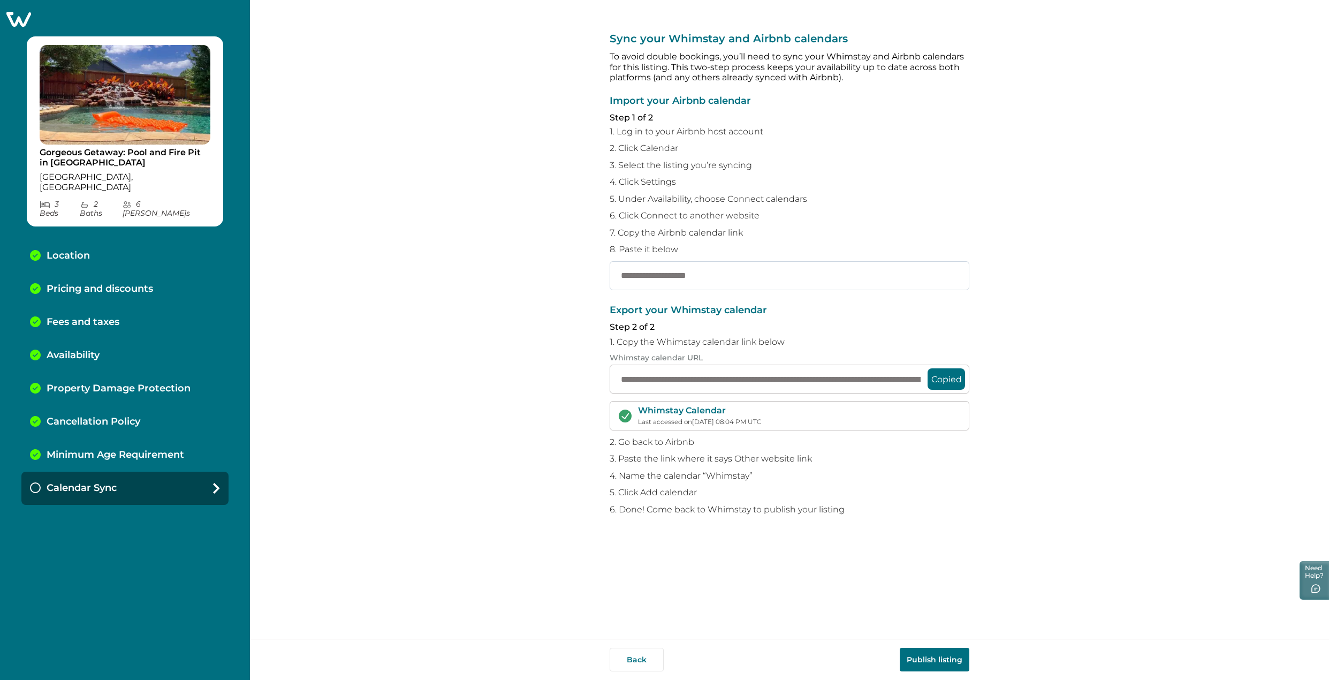
click at [754, 273] on input "text" at bounding box center [790, 275] width 360 height 29
click at [676, 271] on input "text" at bounding box center [790, 275] width 360 height 29
paste input "**********"
type input "**********"
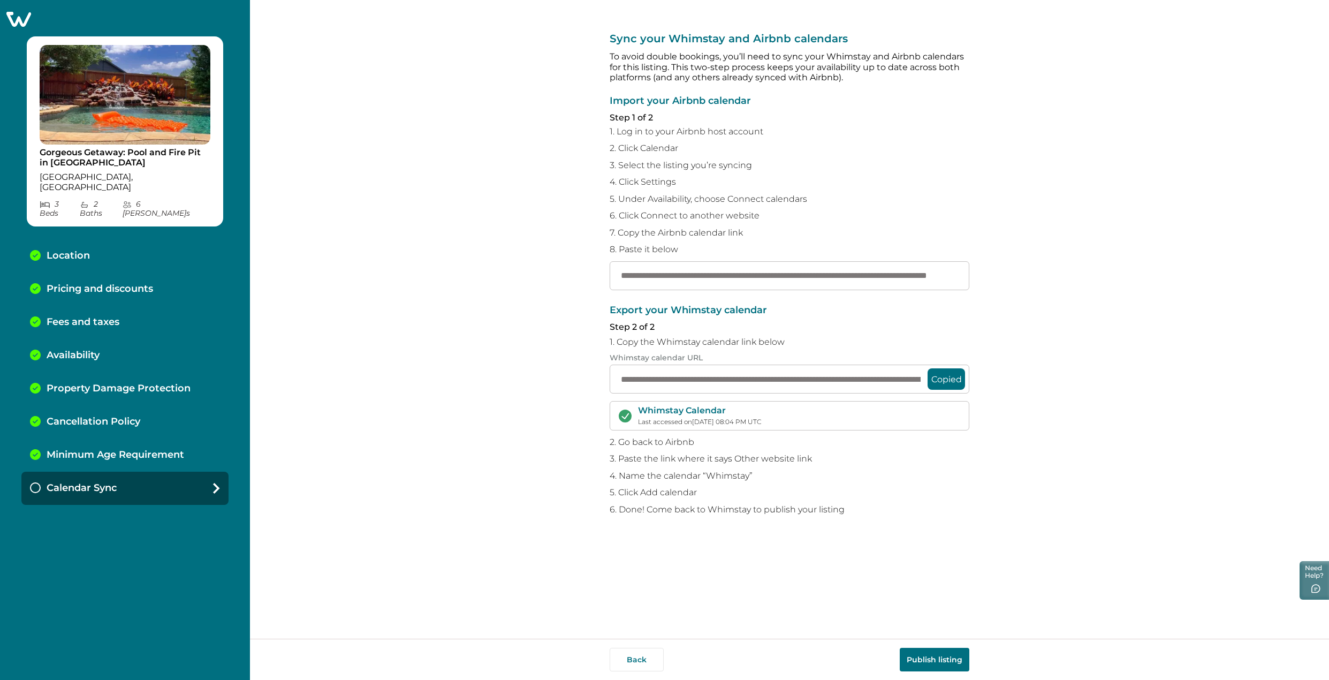
scroll to position [0, 0]
drag, startPoint x: 952, startPoint y: 383, endPoint x: 1041, endPoint y: 404, distance: 91.2
click at [1041, 404] on div "**********" at bounding box center [789, 319] width 1079 height 639
click at [955, 376] on button "Copied" at bounding box center [946, 378] width 37 height 21
click at [81, 316] on p "Fees and taxes" at bounding box center [83, 322] width 73 height 12
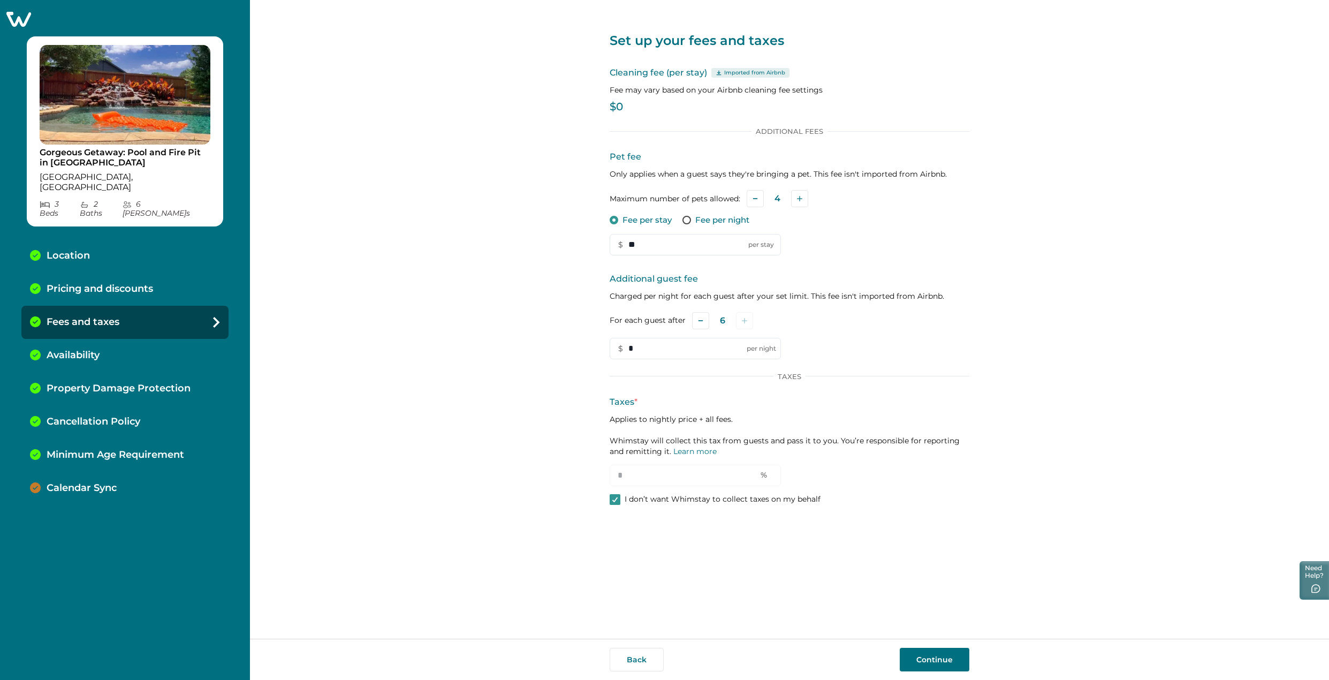
click at [79, 250] on p "Location" at bounding box center [68, 256] width 43 height 12
select select "**"
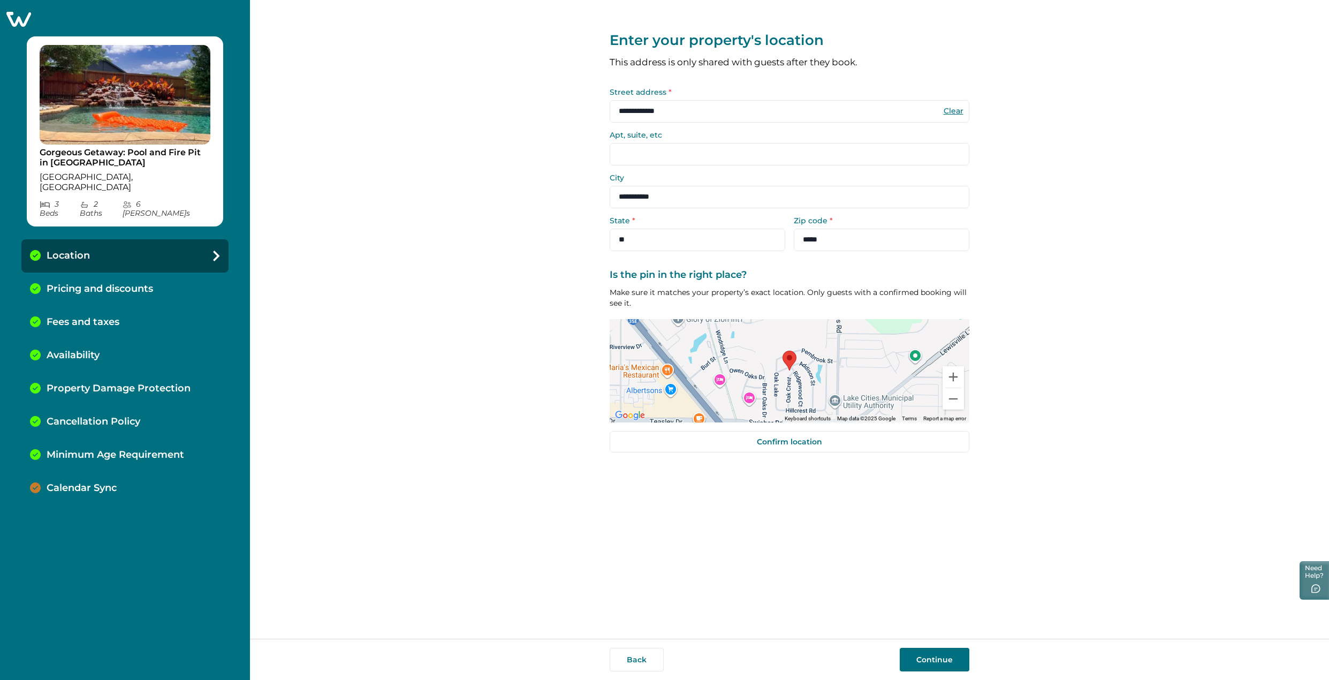
click at [86, 277] on div "Pricing and discounts" at bounding box center [124, 288] width 207 height 33
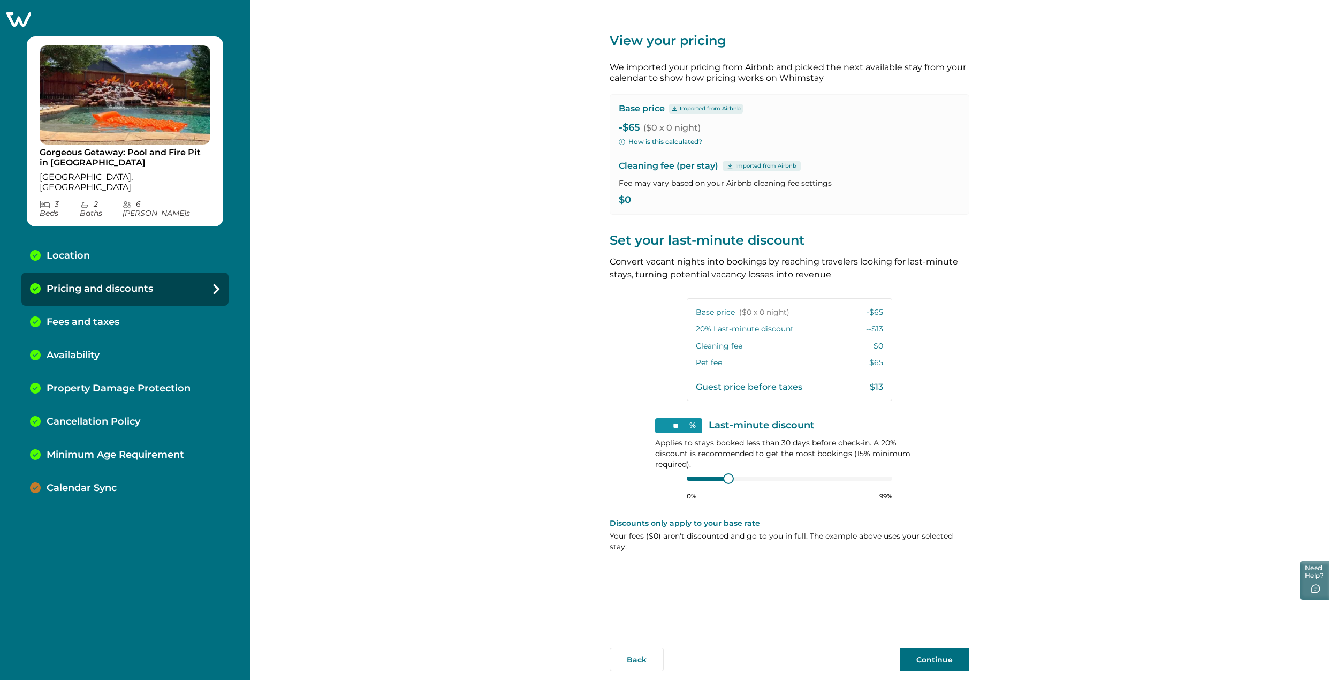
click at [631, 127] on p "-$65 ($0 x 0 night)" at bounding box center [790, 128] width 342 height 11
click at [684, 108] on p "Imported from Airbnb" at bounding box center [710, 108] width 61 height 9
click at [649, 140] on button "How is this calculated?" at bounding box center [661, 142] width 84 height 10
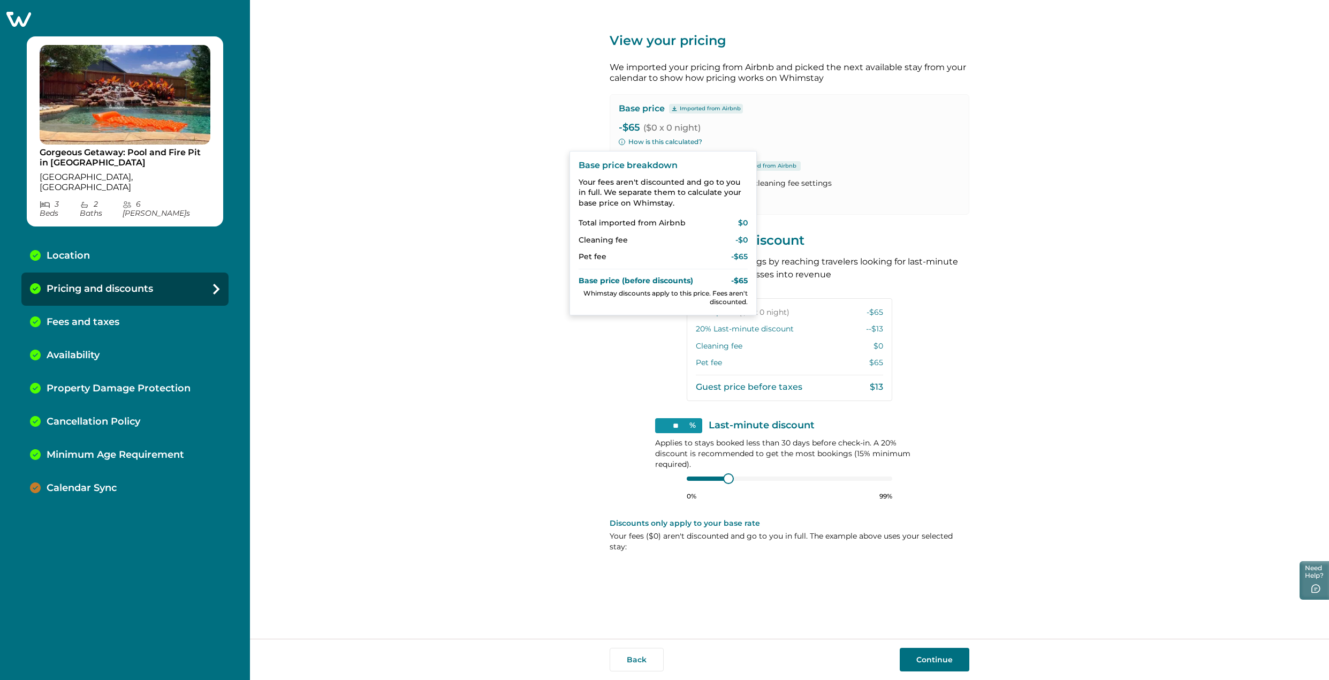
click at [537, 169] on div "View your pricing We imported your pricing from Airbnb and picked the next avai…" at bounding box center [789, 319] width 1079 height 639
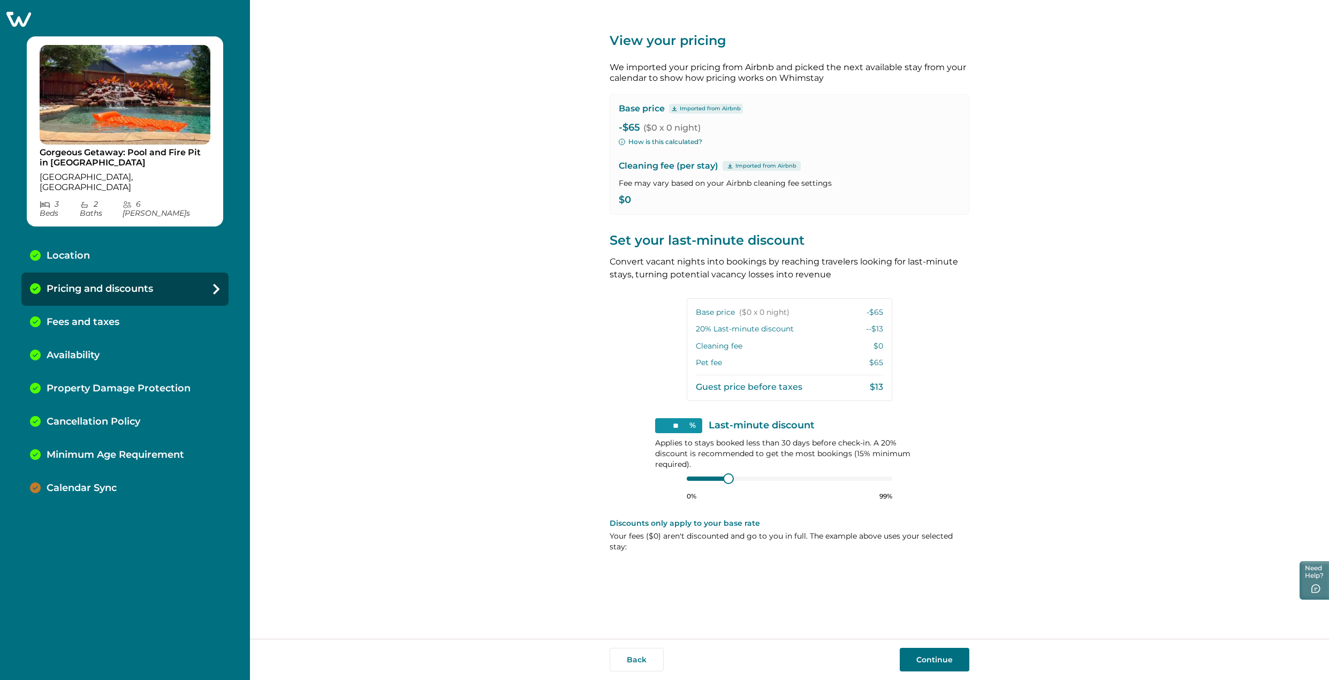
click at [114, 312] on div "Fees and taxes" at bounding box center [124, 322] width 207 height 33
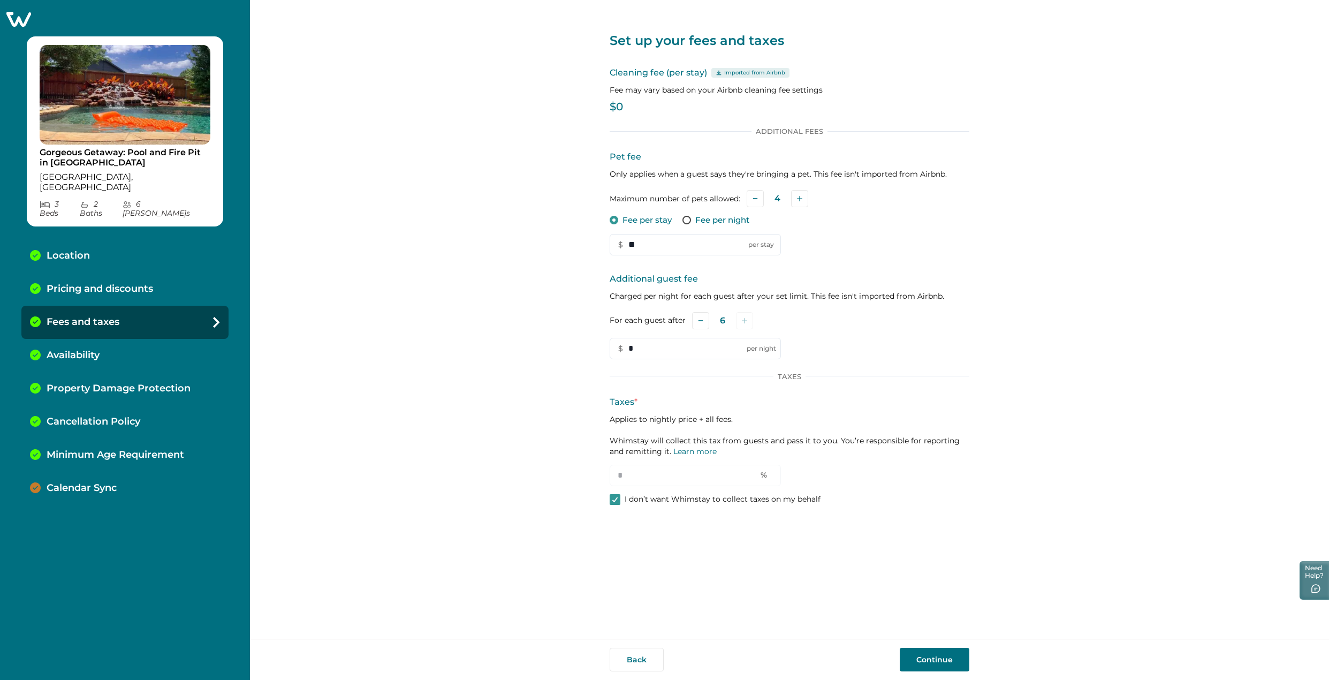
click at [111, 283] on p "Pricing and discounts" at bounding box center [100, 289] width 107 height 12
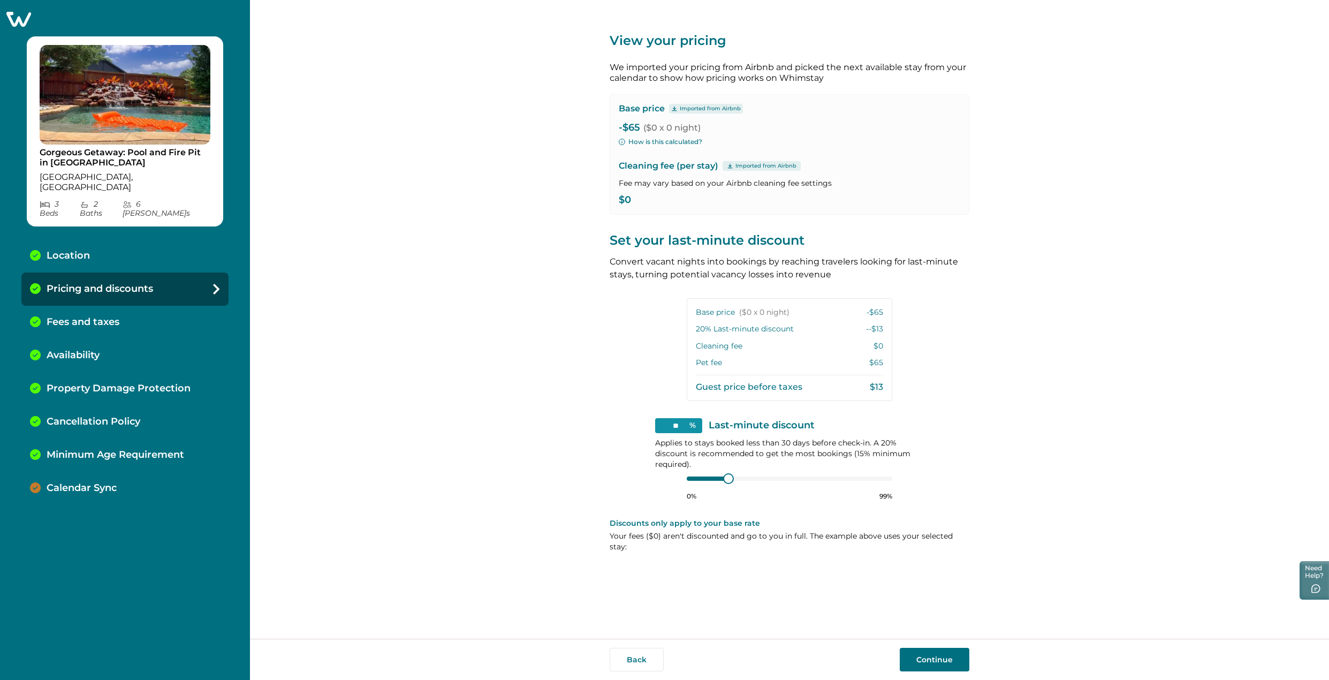
click at [217, 284] on icon at bounding box center [216, 289] width 7 height 11
click at [685, 110] on p "Imported from Airbnb" at bounding box center [710, 108] width 61 height 9
click at [740, 115] on div "Base price Imported from Airbnb -$65 ($0 x 0 night) How is this calculated? Cle…" at bounding box center [790, 154] width 360 height 120
click at [138, 240] on div "Location" at bounding box center [124, 255] width 207 height 33
select select "**"
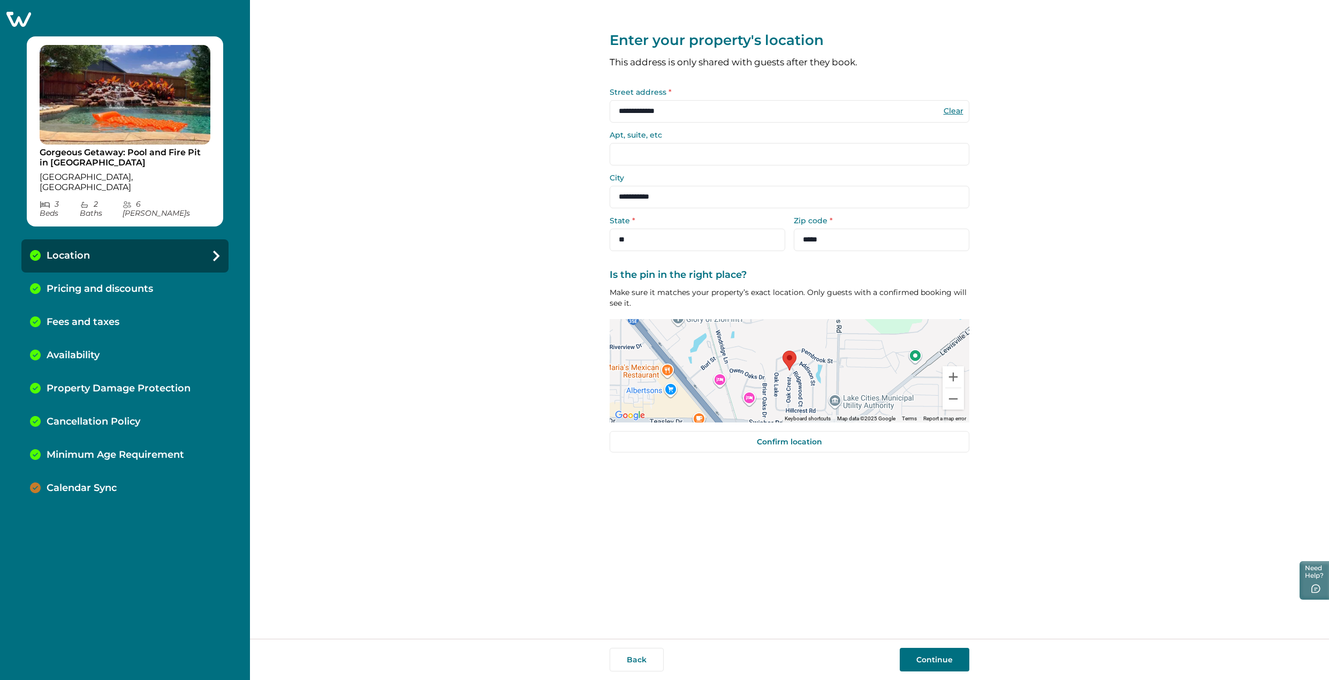
click at [85, 416] on p "Cancellation Policy" at bounding box center [94, 422] width 94 height 12
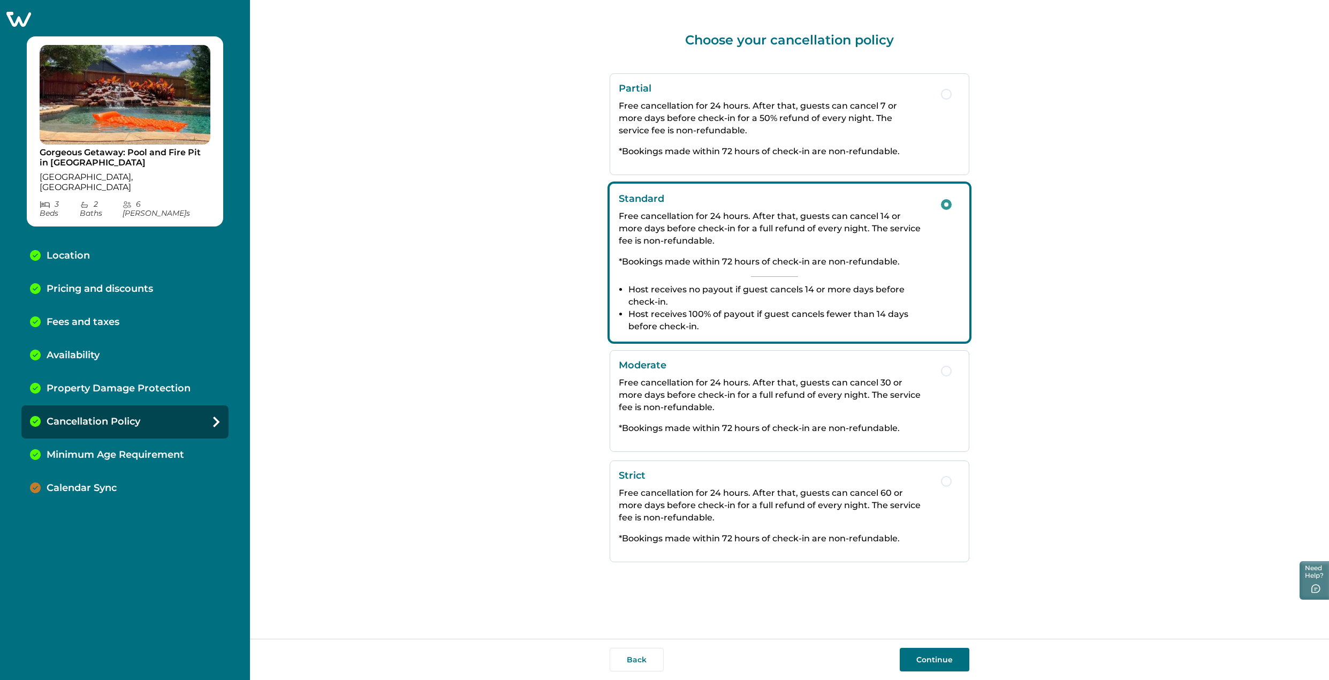
click at [84, 482] on p "Calendar Sync" at bounding box center [82, 488] width 70 height 12
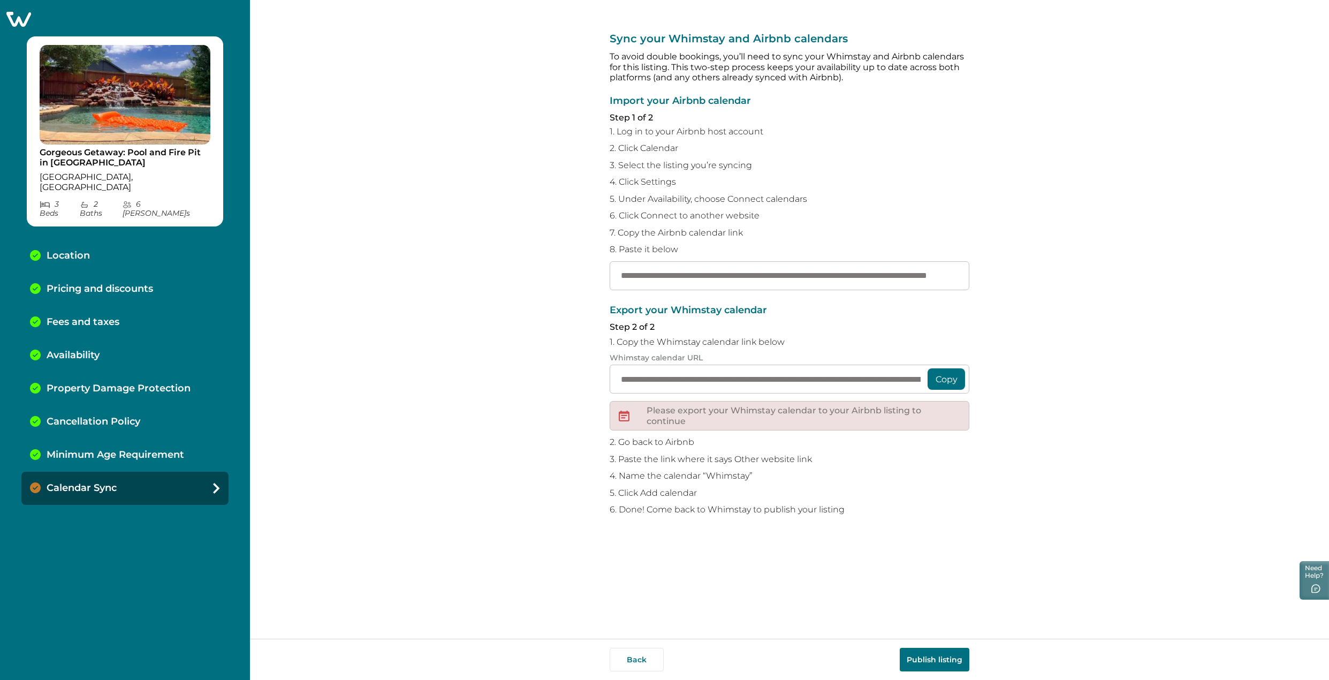
click at [655, 501] on div "**********" at bounding box center [790, 410] width 360 height 210
click at [936, 661] on button "Publish listing" at bounding box center [935, 660] width 70 height 24
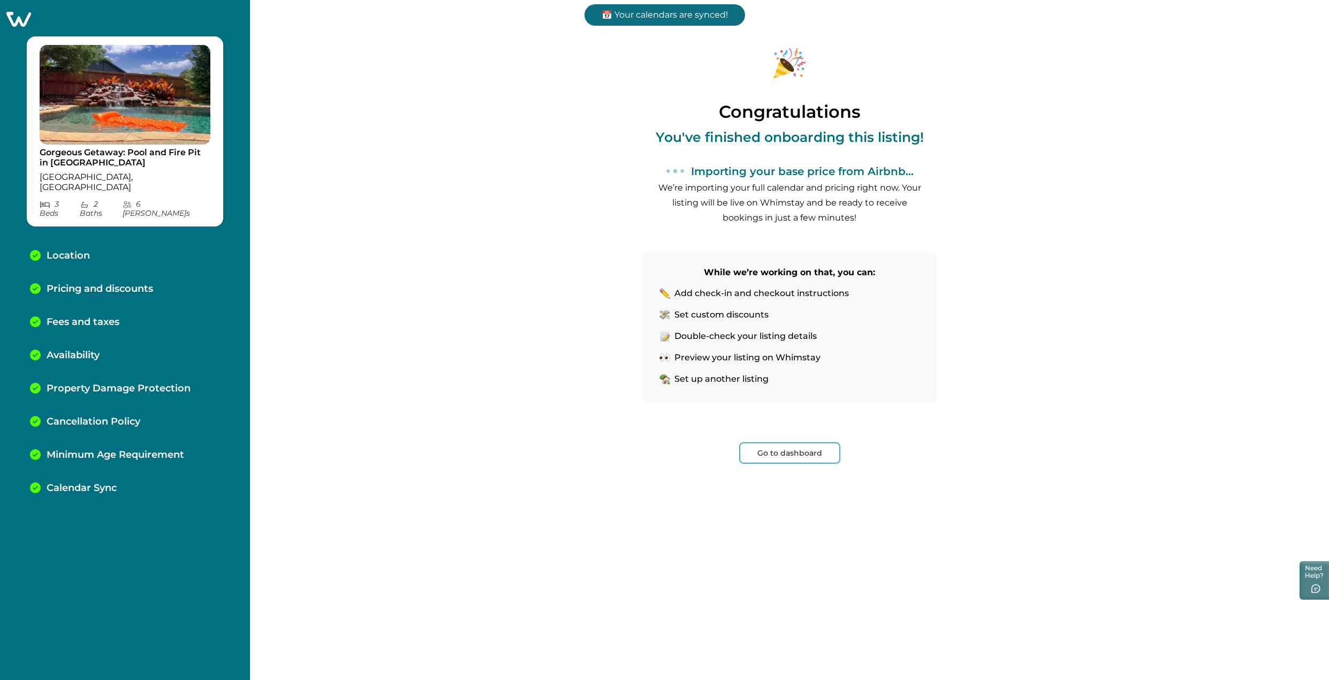
click at [808, 451] on button "Go to dashboard" at bounding box center [789, 452] width 101 height 21
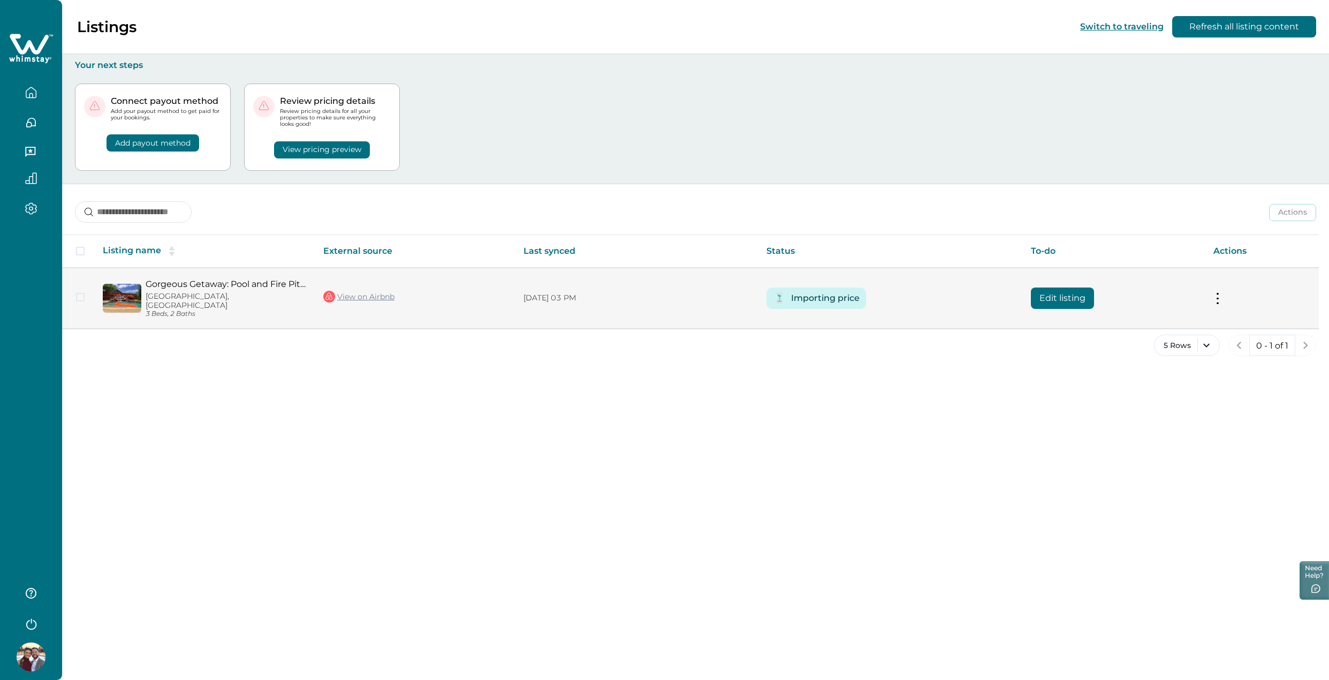
click at [202, 288] on link "Gorgeous Getaway: Pool and Fire Pit in [GEOGRAPHIC_DATA]" at bounding box center [226, 284] width 161 height 10
click at [1063, 282] on td "Edit listing" at bounding box center [1113, 298] width 182 height 61
click at [1073, 287] on button "Edit listing" at bounding box center [1062, 297] width 63 height 21
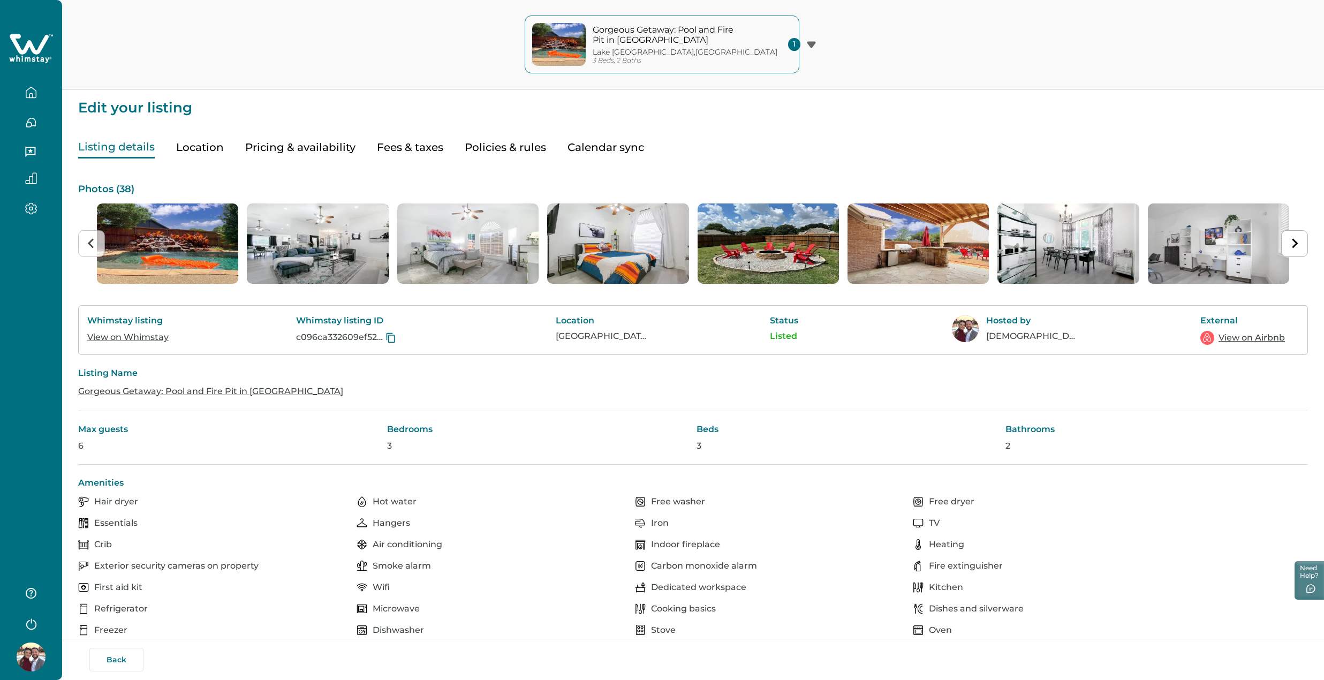
click at [297, 144] on button "Pricing & availability" at bounding box center [300, 147] width 110 height 22
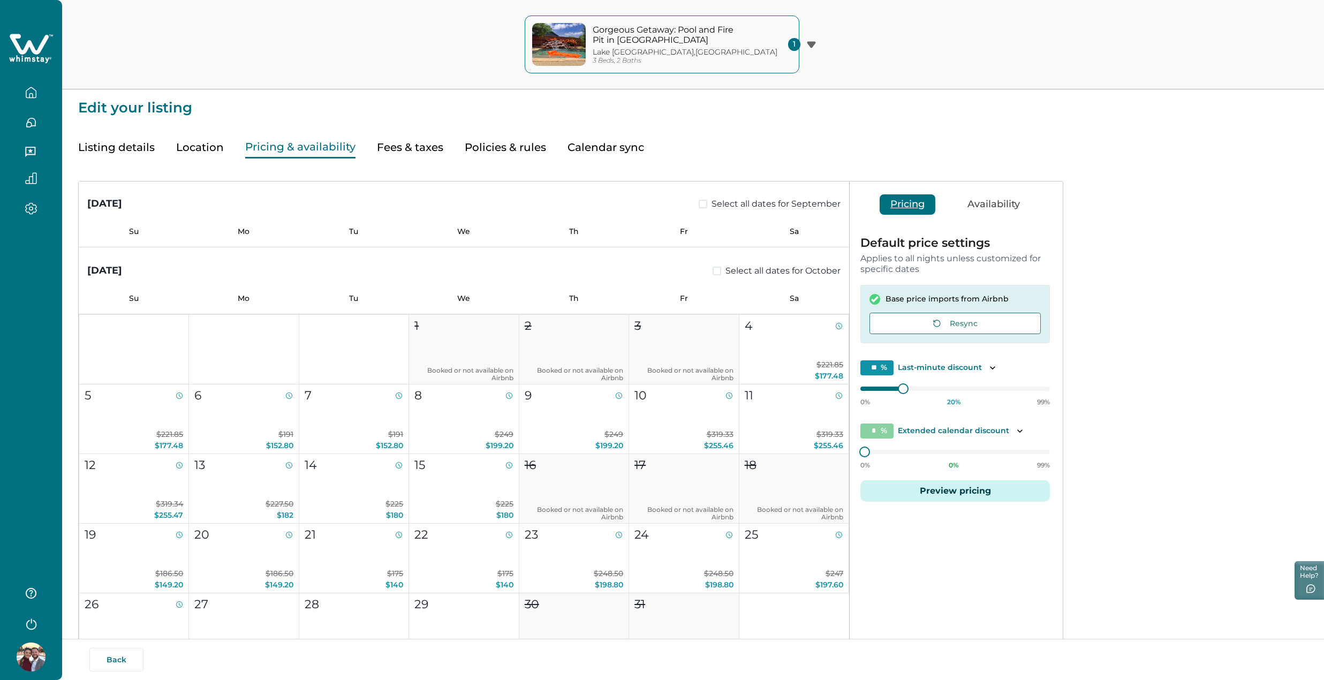
scroll to position [428, 0]
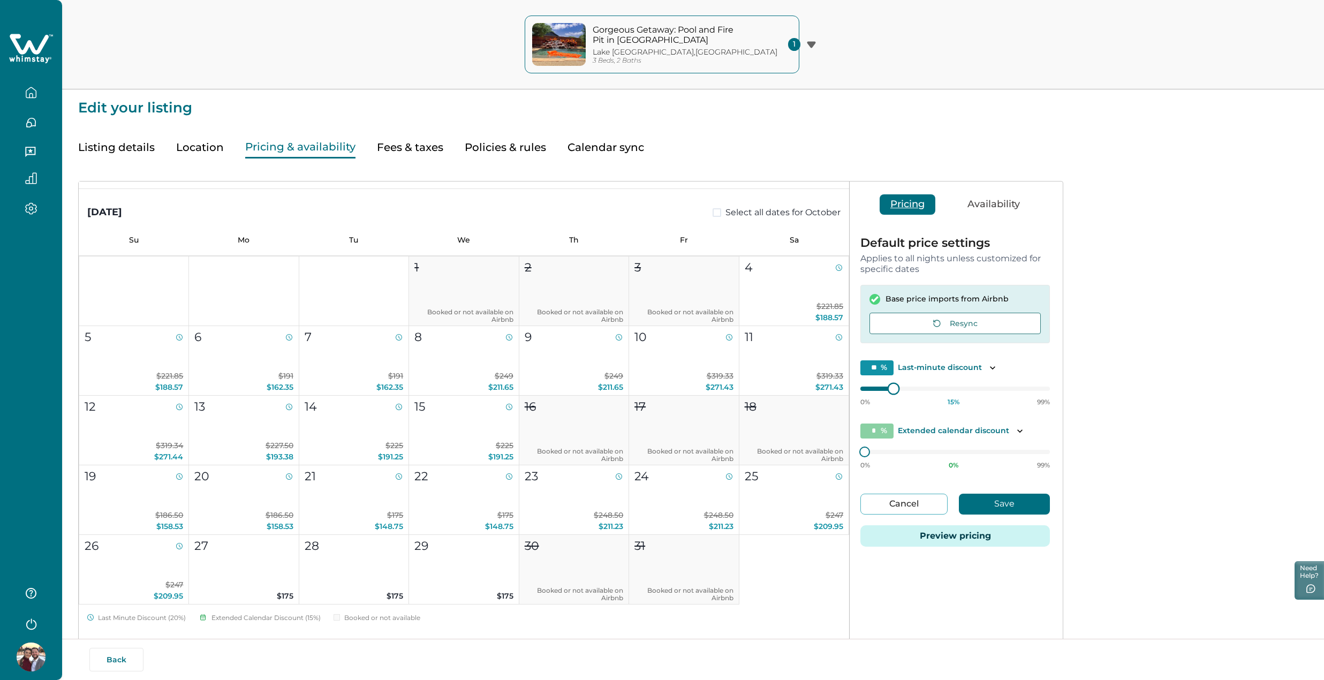
click at [883, 389] on div at bounding box center [954, 389] width 189 height 0
type input "**"
click at [693, 378] on div "September 2025 Select all dates for September Su Mo Tu We Th Fr Sa 1 2 3 4 5 6 …" at bounding box center [571, 487] width 984 height 612
click at [1005, 433] on p "Extended calendar discount" at bounding box center [953, 431] width 111 height 11
click at [943, 446] on div "0% 43 % 99%" at bounding box center [954, 456] width 189 height 27
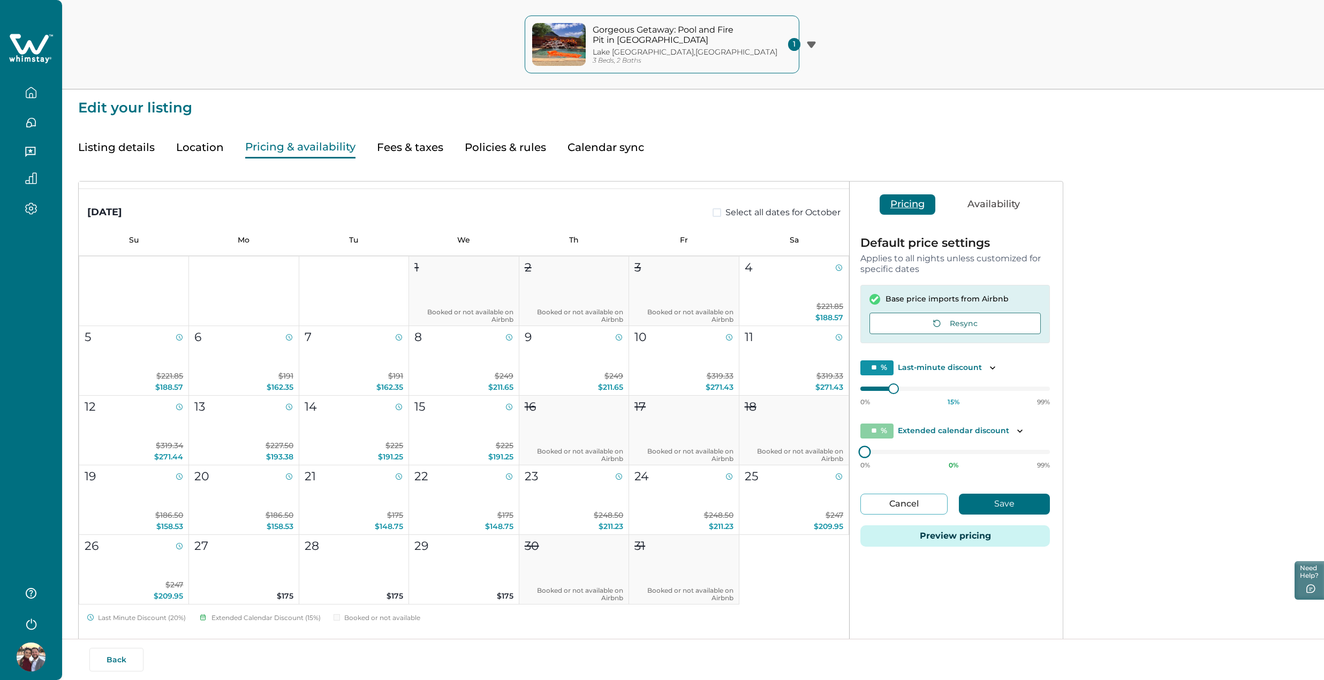
type input "*"
click at [698, 449] on div "September 2025 Select all dates for September Su Mo Tu We Th Fr Sa 1 2 3 4 5 6 …" at bounding box center [571, 487] width 984 height 612
click at [1015, 434] on icon "Toggle description" at bounding box center [1019, 431] width 11 height 11
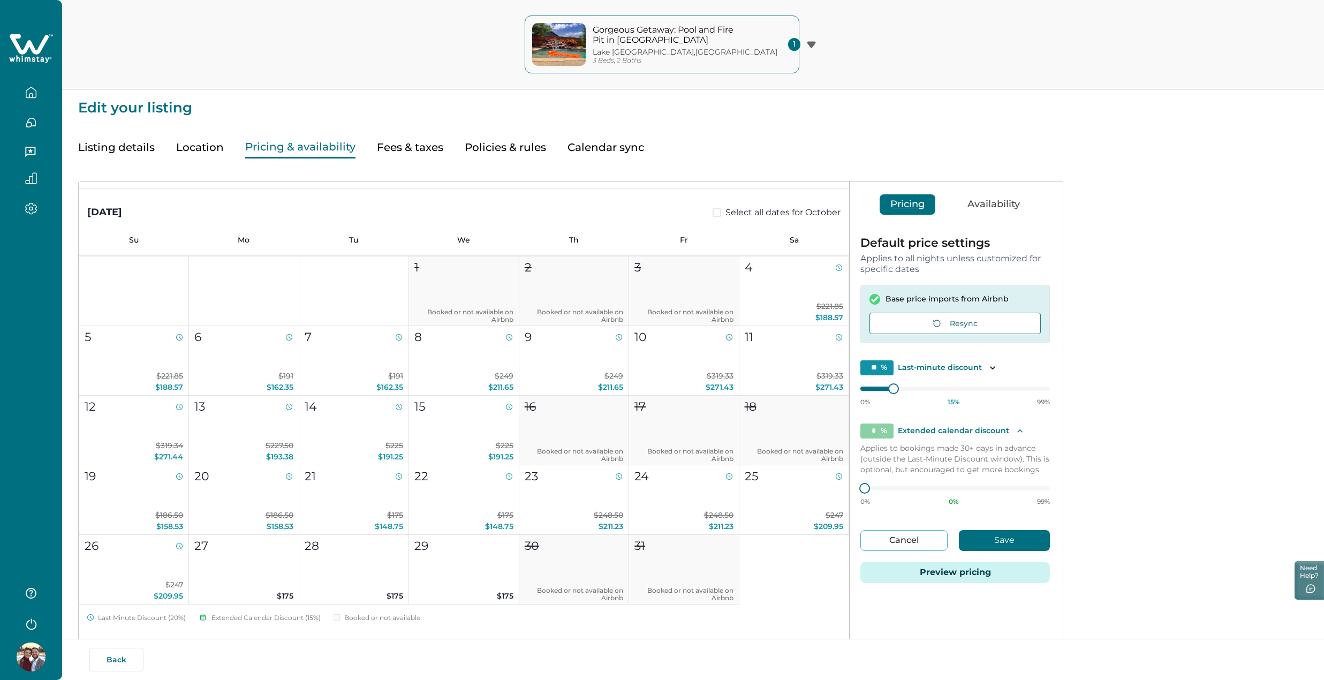
click at [1015, 432] on icon "Toggle description" at bounding box center [1019, 431] width 11 height 11
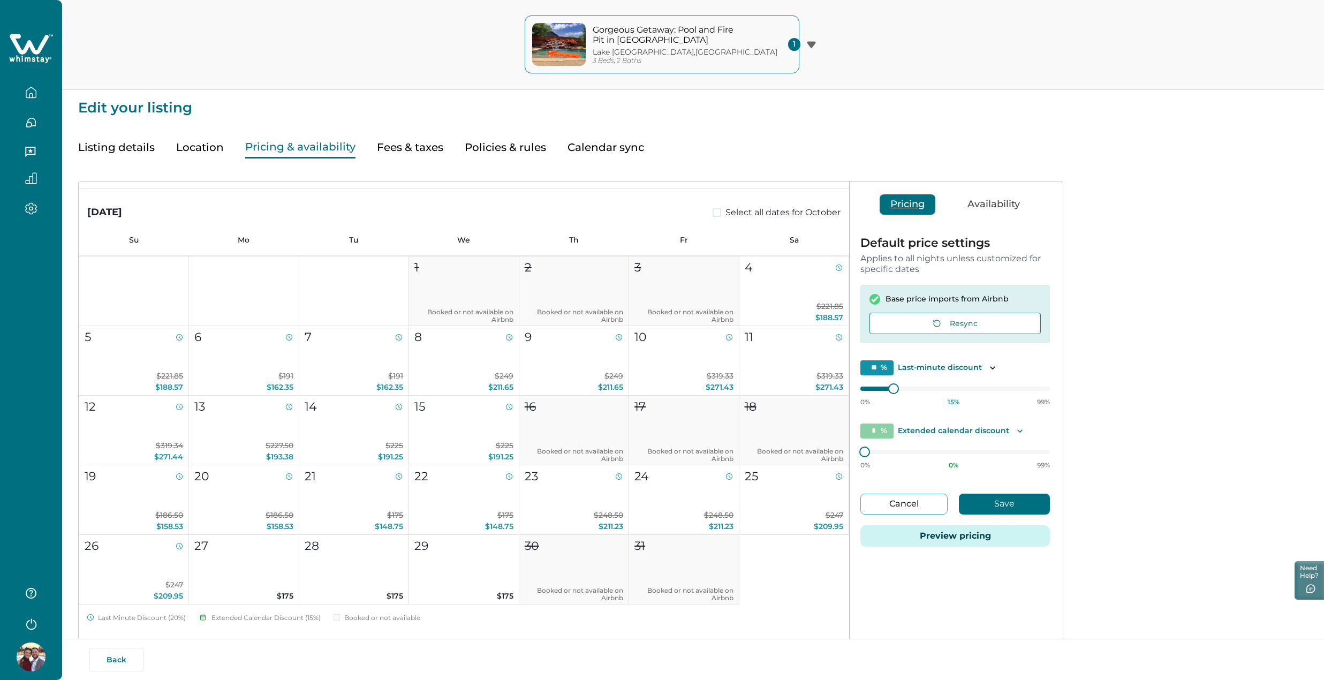
click at [1011, 426] on div "* % Extended calendar discount" at bounding box center [954, 430] width 189 height 15
click at [1017, 431] on icon "Toggle description" at bounding box center [1019, 430] width 5 height 3
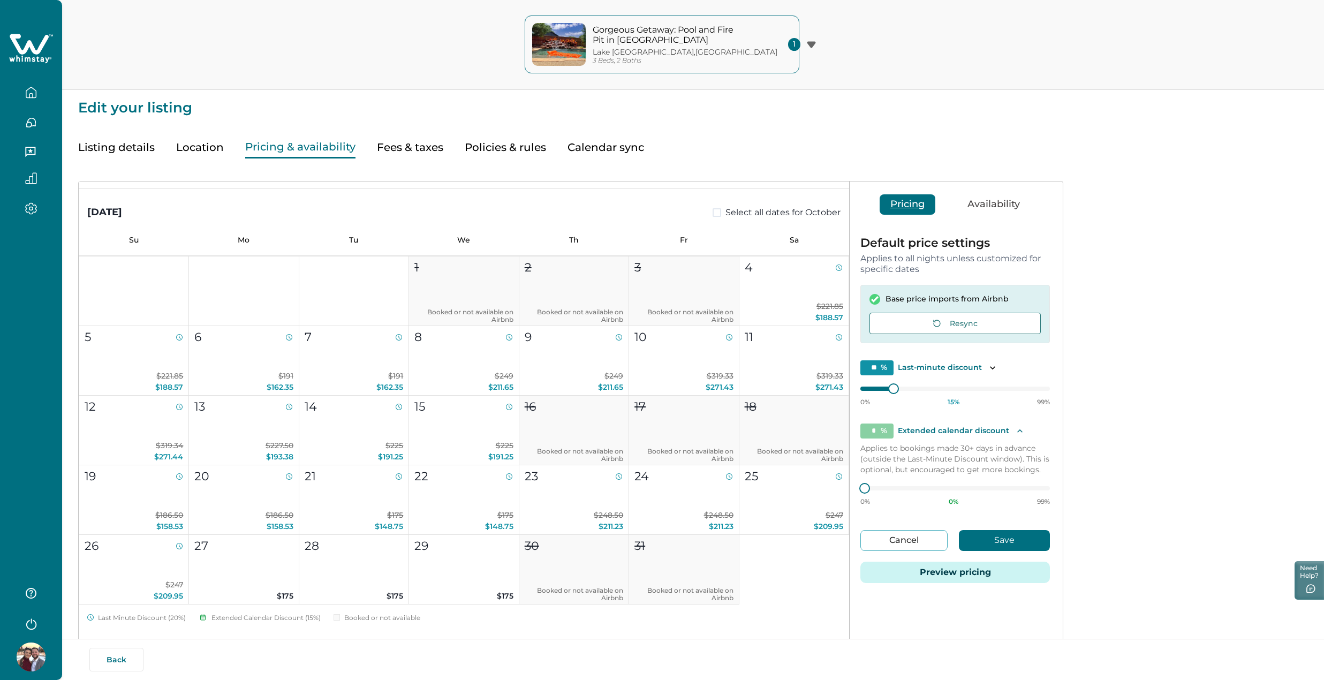
click at [1016, 431] on icon "Toggle description" at bounding box center [1019, 431] width 11 height 11
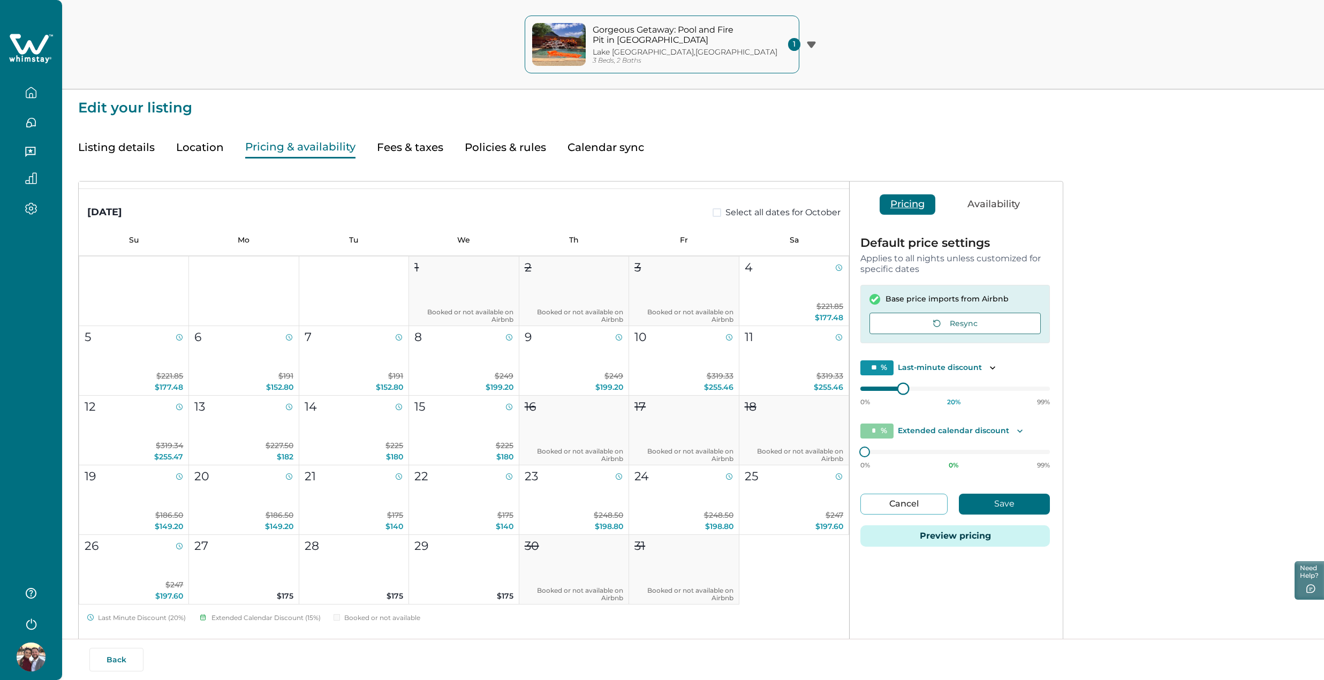
click at [899, 392] on div "0% 20 % 99%" at bounding box center [954, 393] width 189 height 27
type input "**"
click at [709, 393] on div "September 2025 Select all dates for September Su Mo Tu We Th Fr Sa 1 2 3 4 5 6 …" at bounding box center [571, 487] width 984 height 612
click at [998, 498] on button "Save" at bounding box center [1004, 504] width 91 height 21
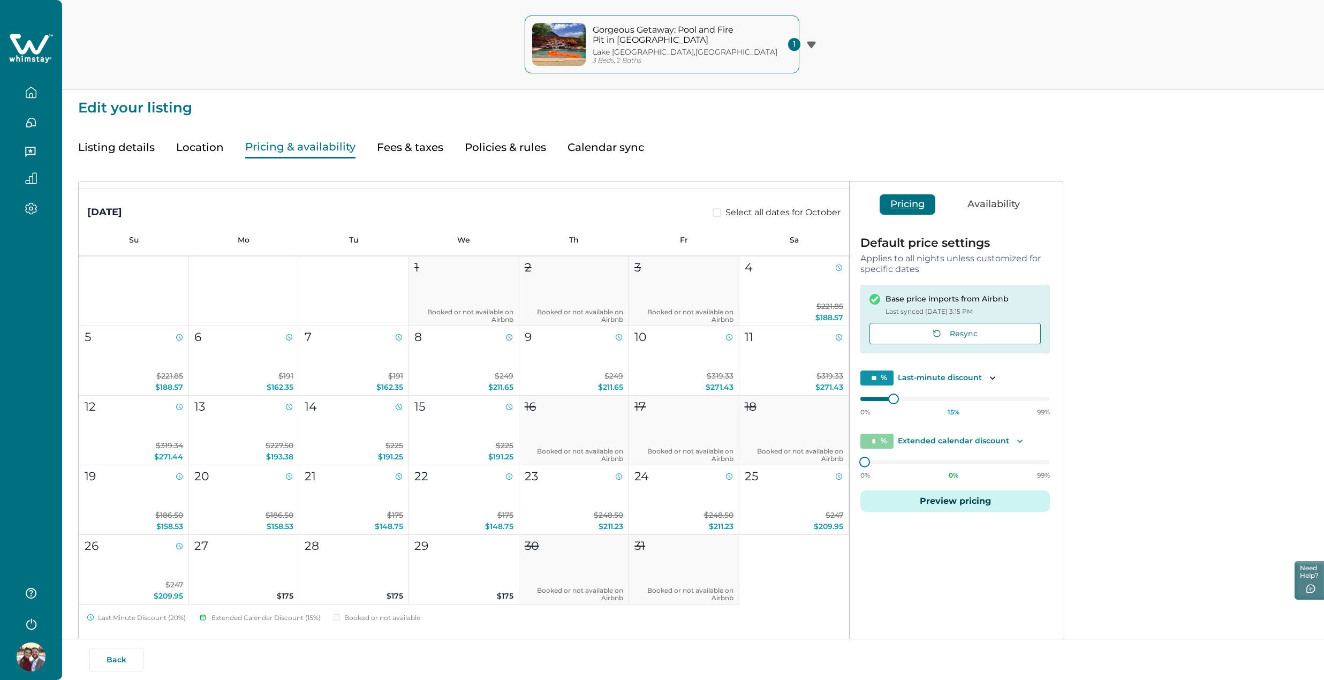
click at [972, 507] on button "Preview pricing" at bounding box center [954, 500] width 189 height 21
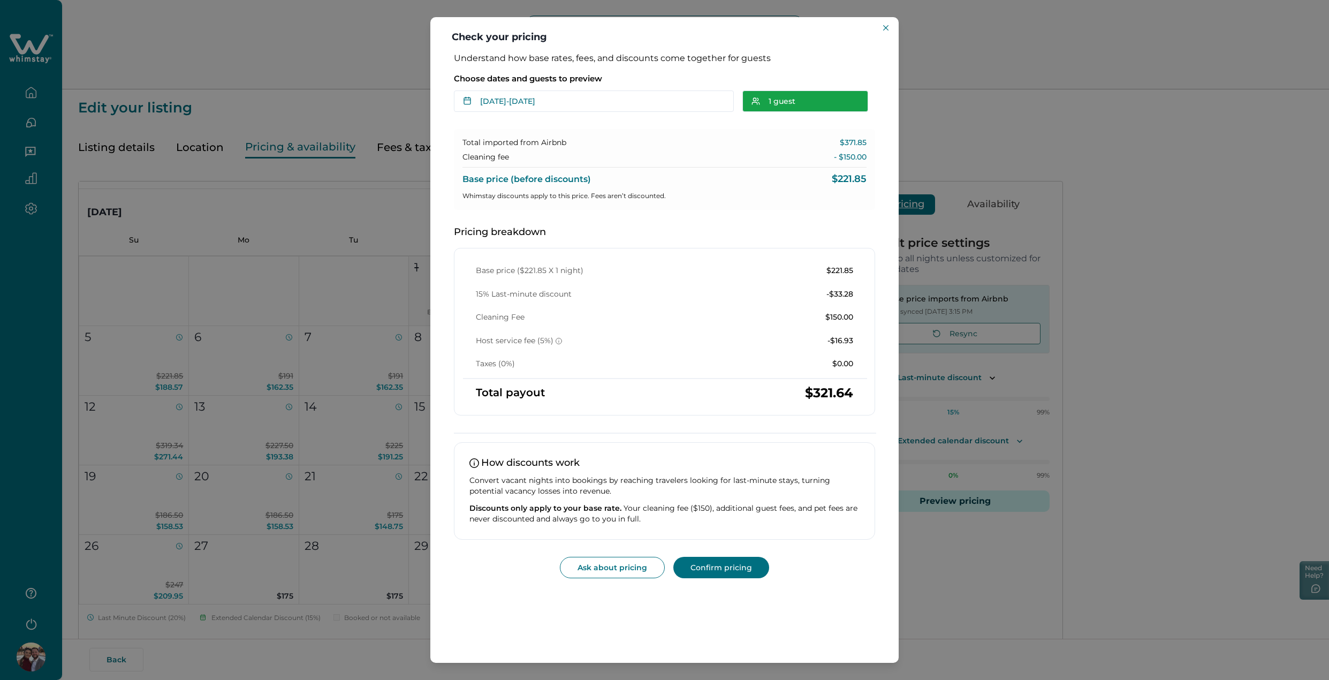
click at [800, 101] on button "1 guest" at bounding box center [805, 100] width 126 height 21
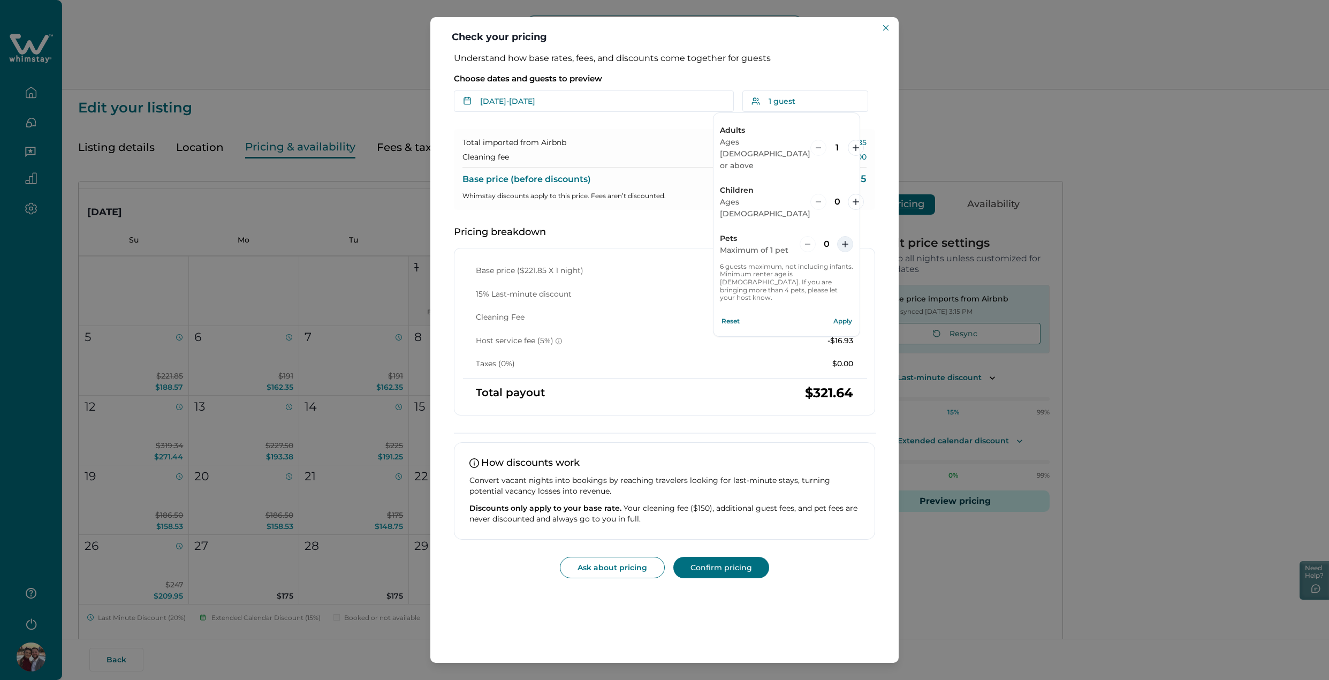
click at [849, 236] on button "increment" at bounding box center [845, 244] width 16 height 16
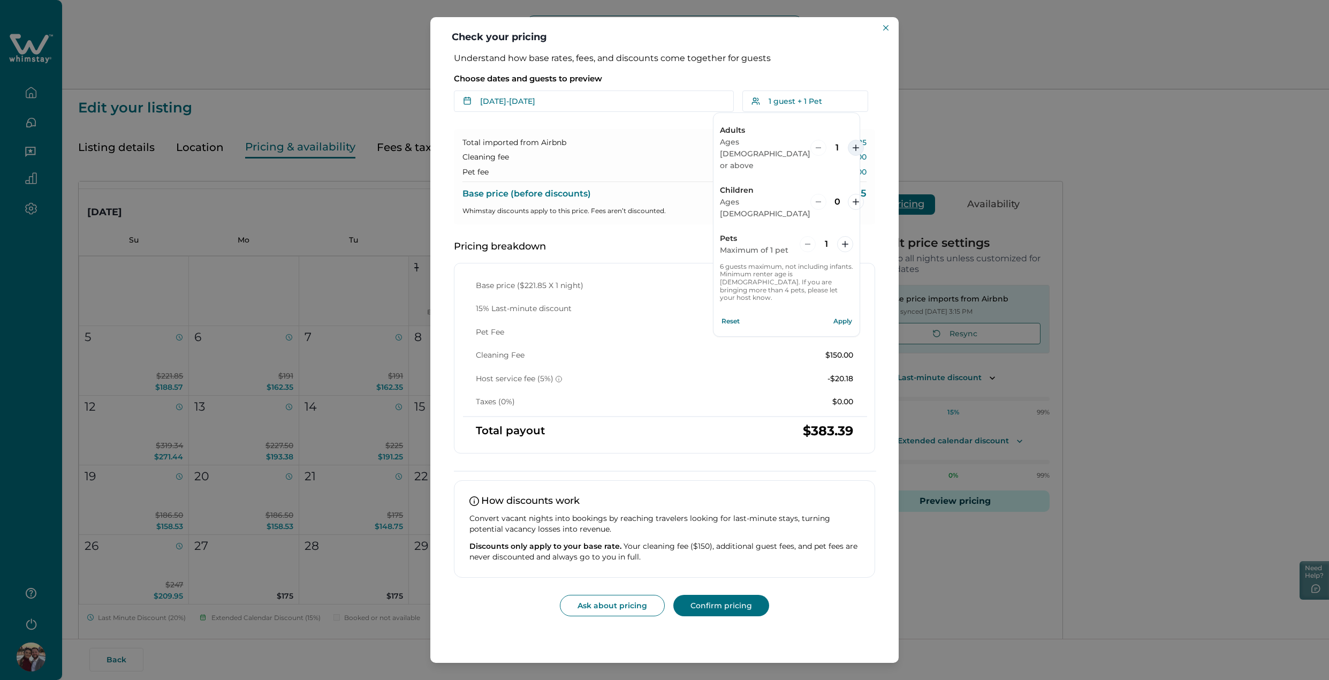
click at [853, 145] on icon "increment" at bounding box center [856, 148] width 6 height 6
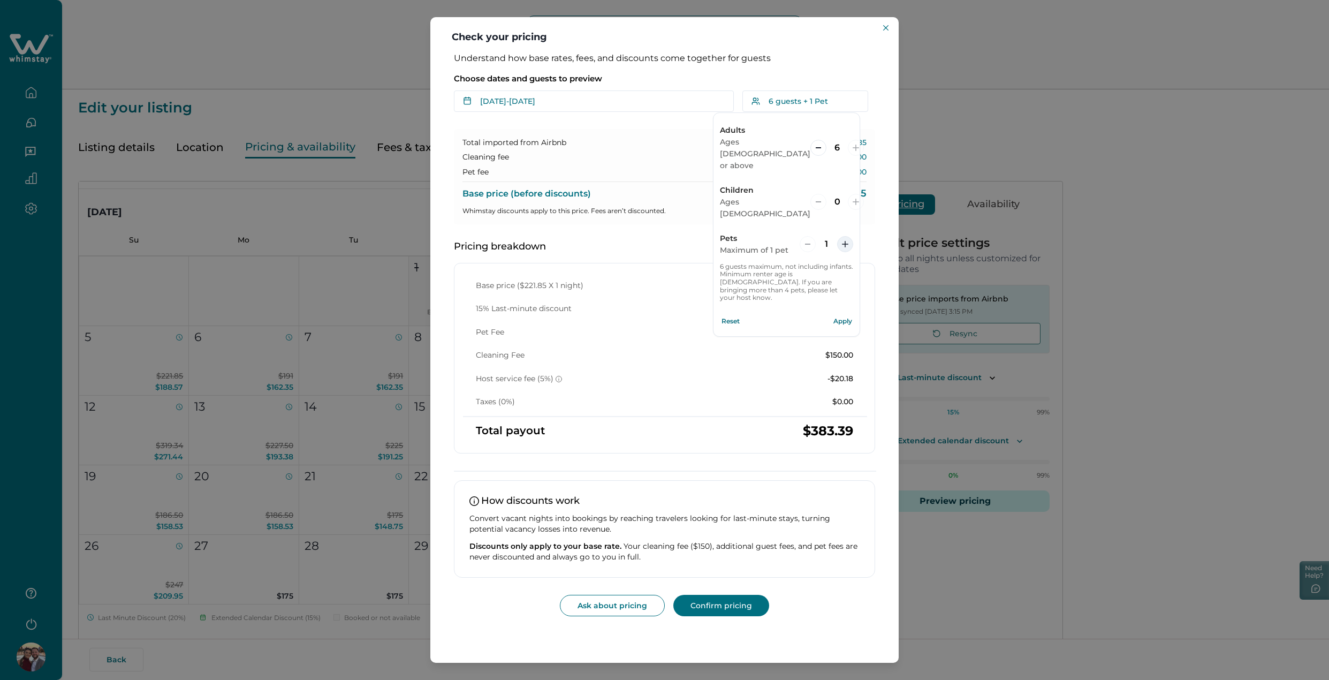
click at [847, 241] on icon "increment" at bounding box center [845, 244] width 6 height 6
drag, startPoint x: 818, startPoint y: 209, endPoint x: 823, endPoint y: 219, distance: 10.8
click at [823, 225] on div "Pets Maximum of 1 pet 2" at bounding box center [786, 243] width 133 height 37
click at [814, 236] on button "decrement" at bounding box center [808, 244] width 16 height 16
click at [771, 69] on div "Choose dates and guests to preview Oct 04 - Oct 05 Su Mo Tu We Th Fr Sa Su Mo T…" at bounding box center [664, 89] width 421 height 44
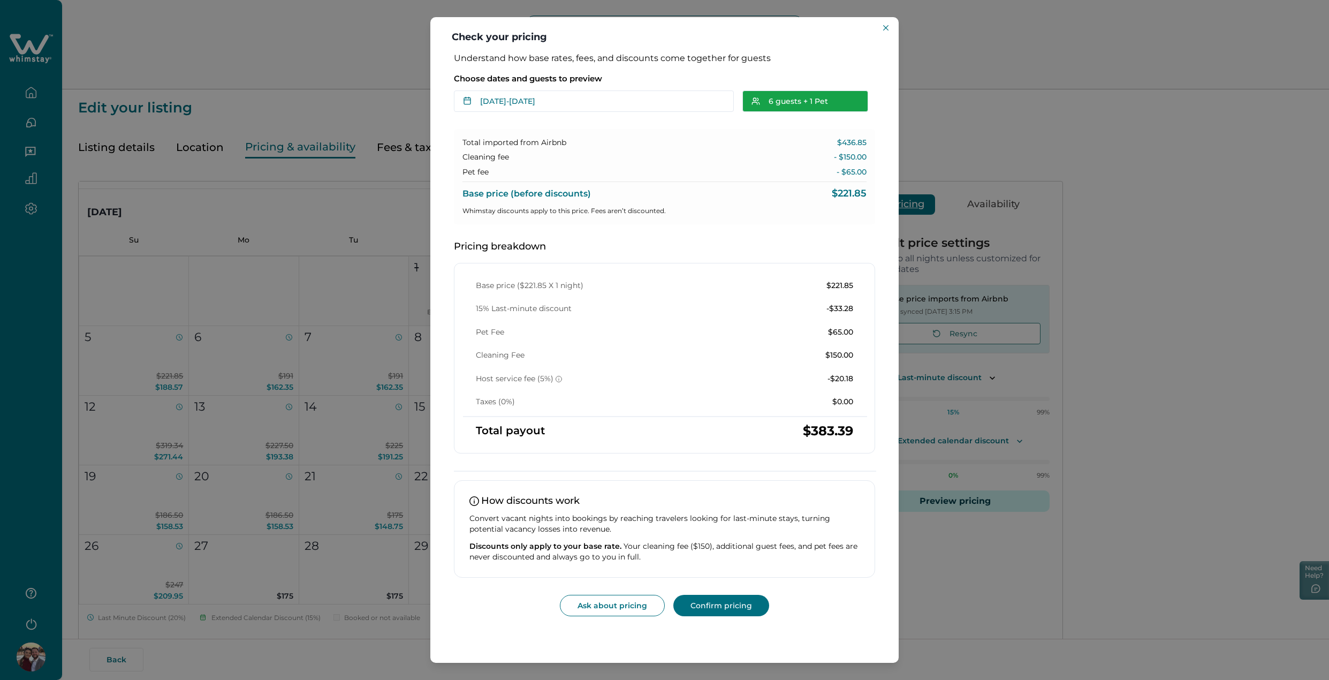
click at [843, 101] on button "6 guests + 1 Pet" at bounding box center [805, 100] width 126 height 21
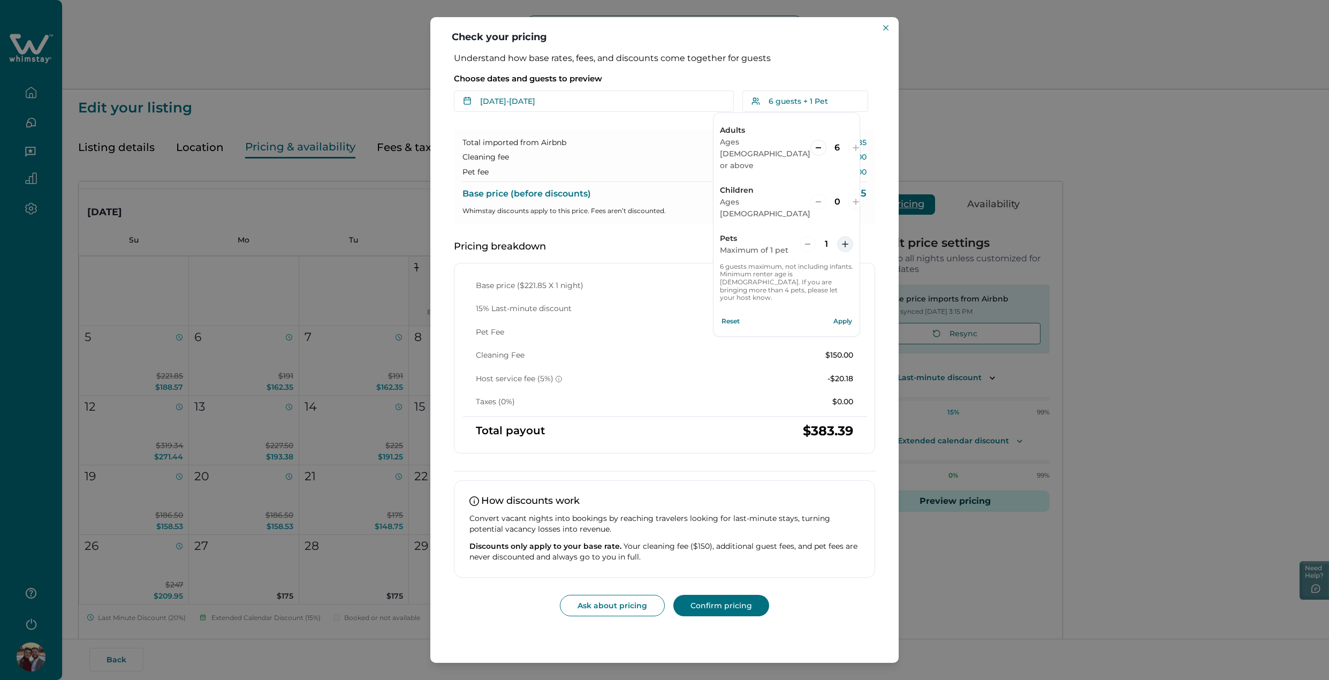
click at [843, 236] on button "increment" at bounding box center [845, 244] width 16 height 16
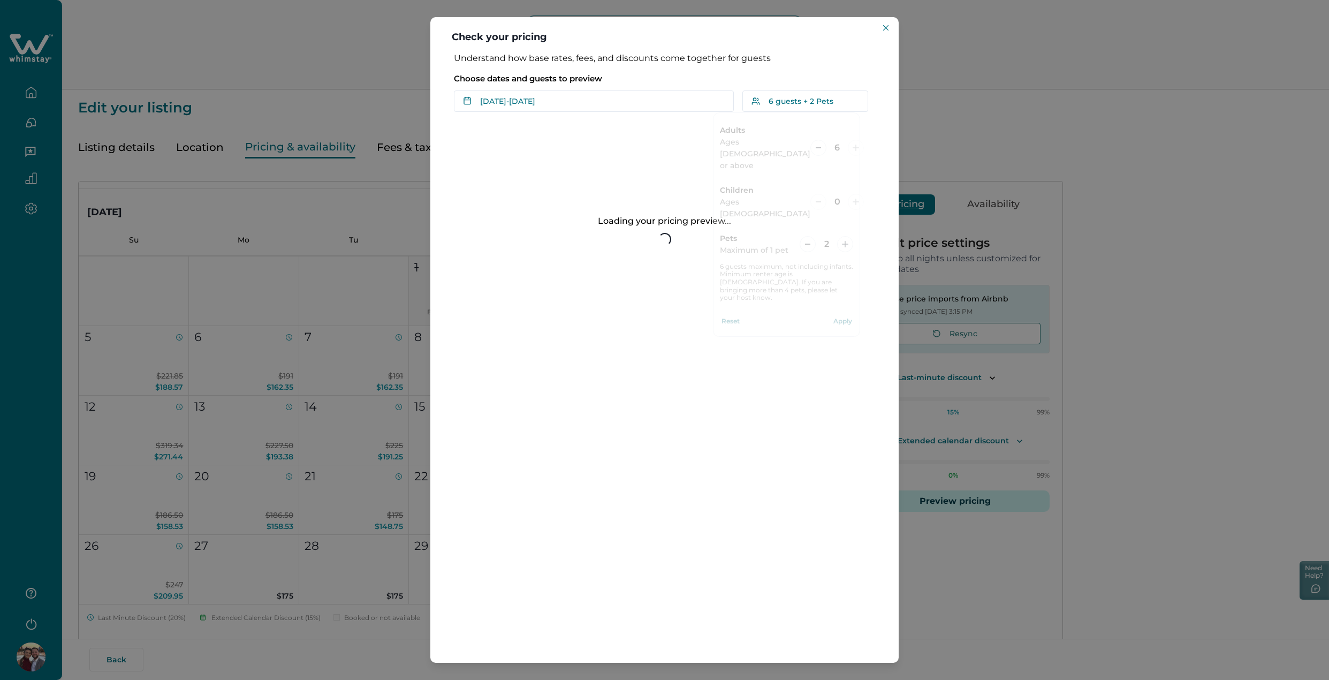
click at [859, 60] on p "Understand how base rates, fees, and discounts come together for guests" at bounding box center [664, 58] width 421 height 11
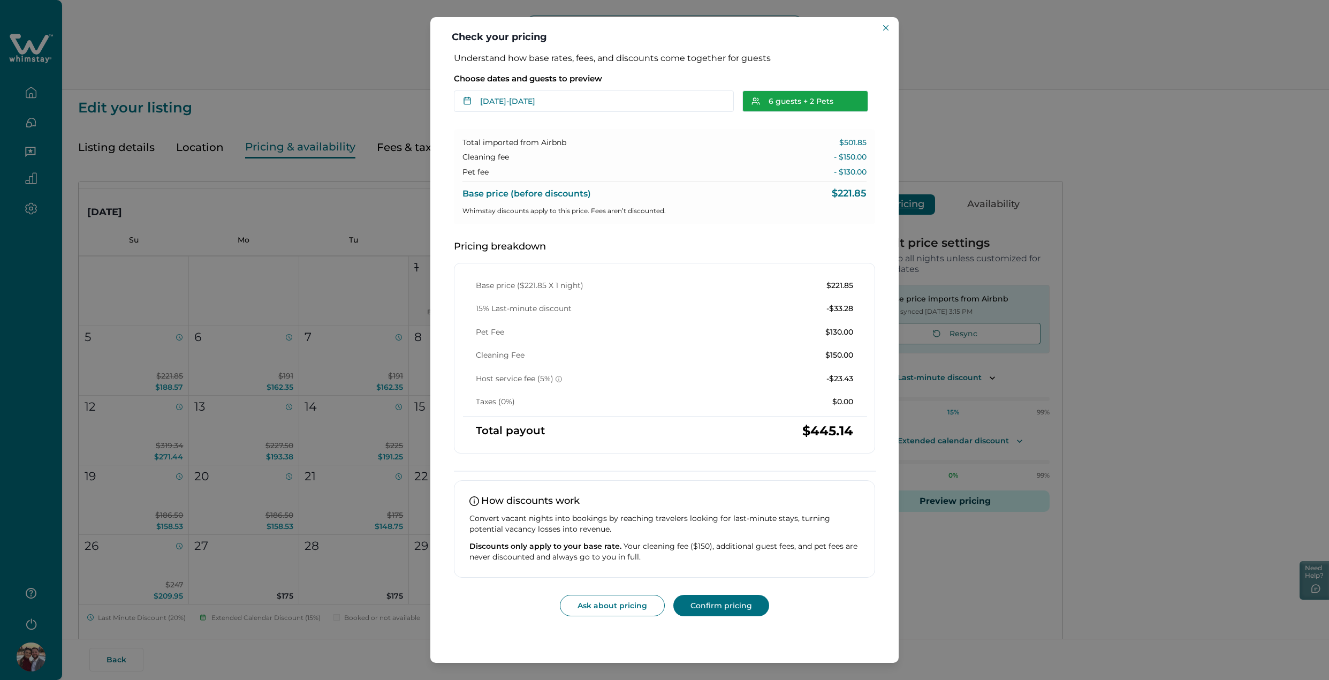
click at [833, 96] on button "6 guests + 2 Pets" at bounding box center [805, 100] width 126 height 21
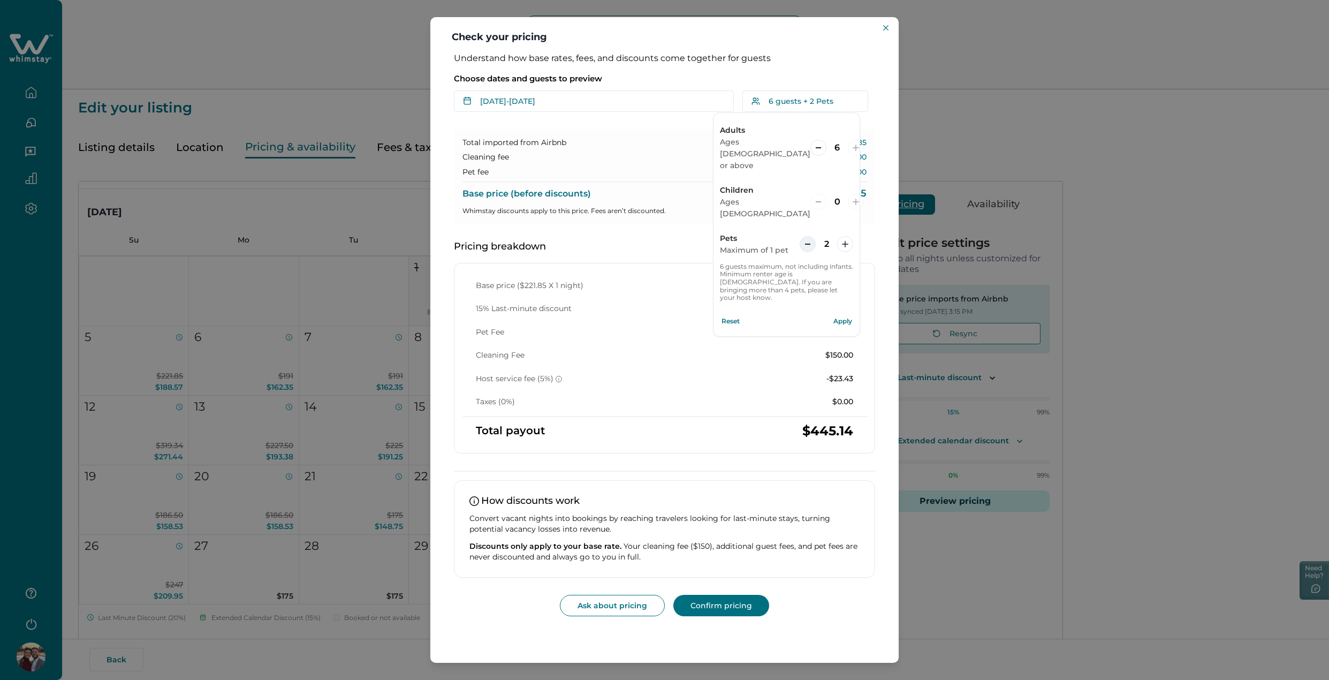
click at [806, 241] on icon "decrement" at bounding box center [808, 244] width 6 height 6
click at [771, 37] on header "Check your pricing" at bounding box center [664, 35] width 468 height 36
click at [604, 88] on div "Choose dates and guests to preview Oct 04 - Oct 05 Su Mo Tu We Th Fr Sa Su Mo T…" at bounding box center [664, 89] width 421 height 44
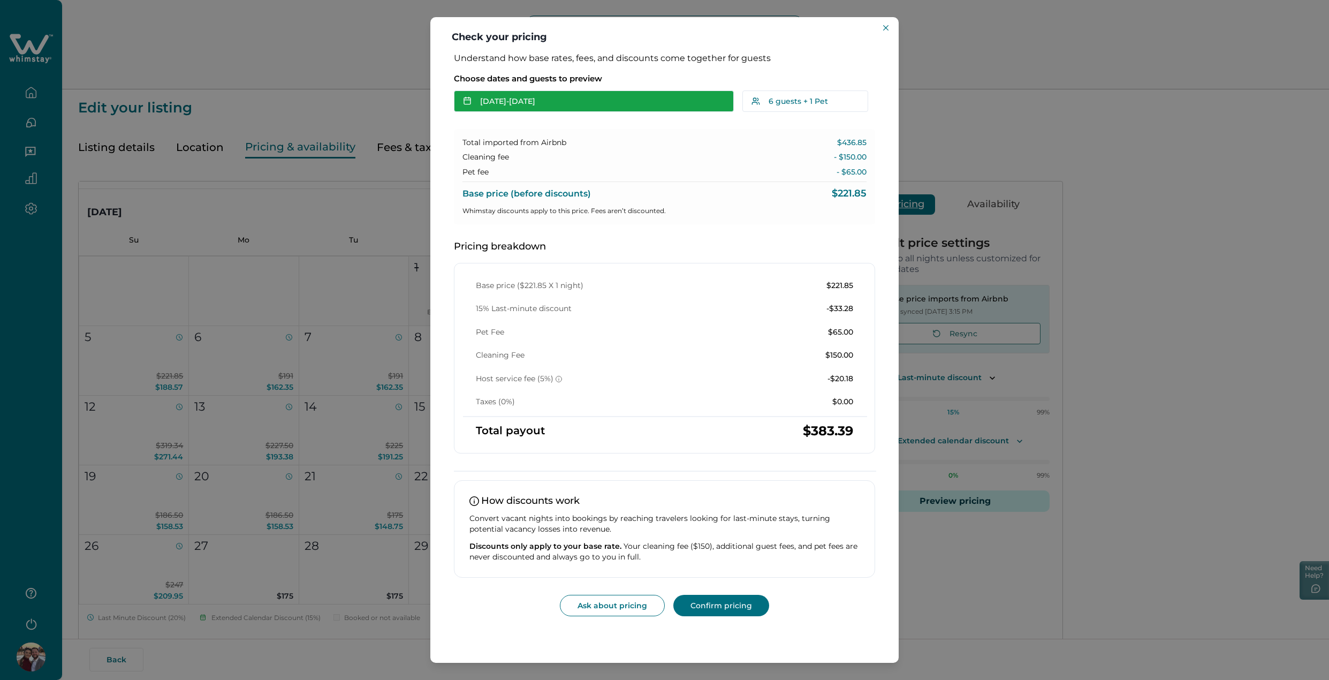
click at [604, 98] on button "Oct 04 - Oct 05" at bounding box center [594, 100] width 280 height 21
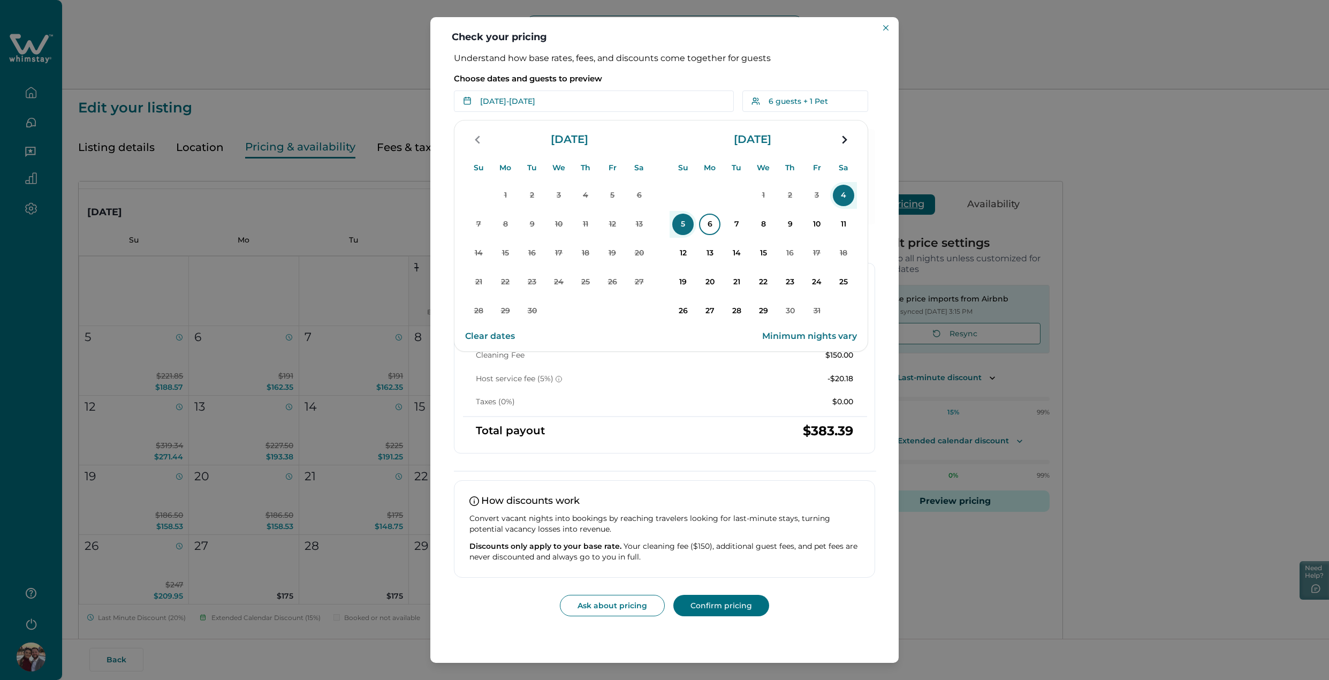
click at [710, 229] on p "6" at bounding box center [709, 224] width 21 height 21
click at [818, 226] on p "10" at bounding box center [816, 224] width 21 height 21
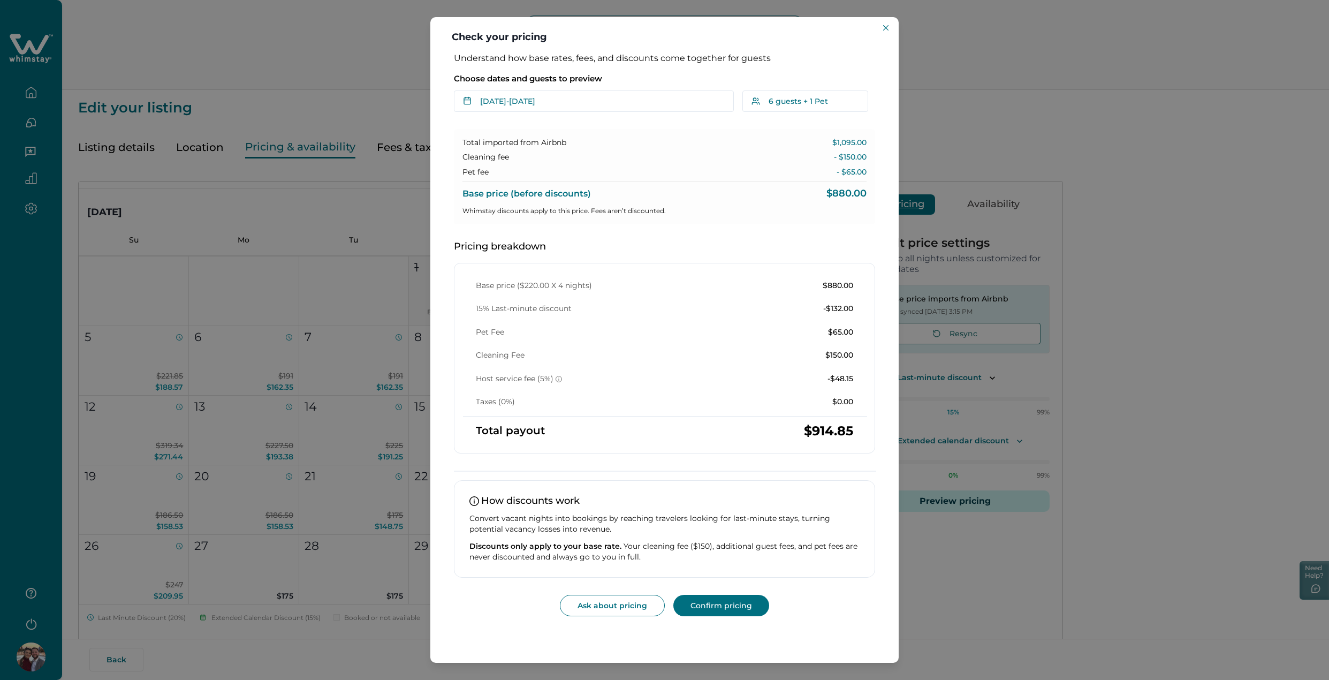
click at [744, 605] on button "Confirm pricing" at bounding box center [721, 605] width 96 height 21
click at [883, 31] on button "Close" at bounding box center [885, 27] width 13 height 13
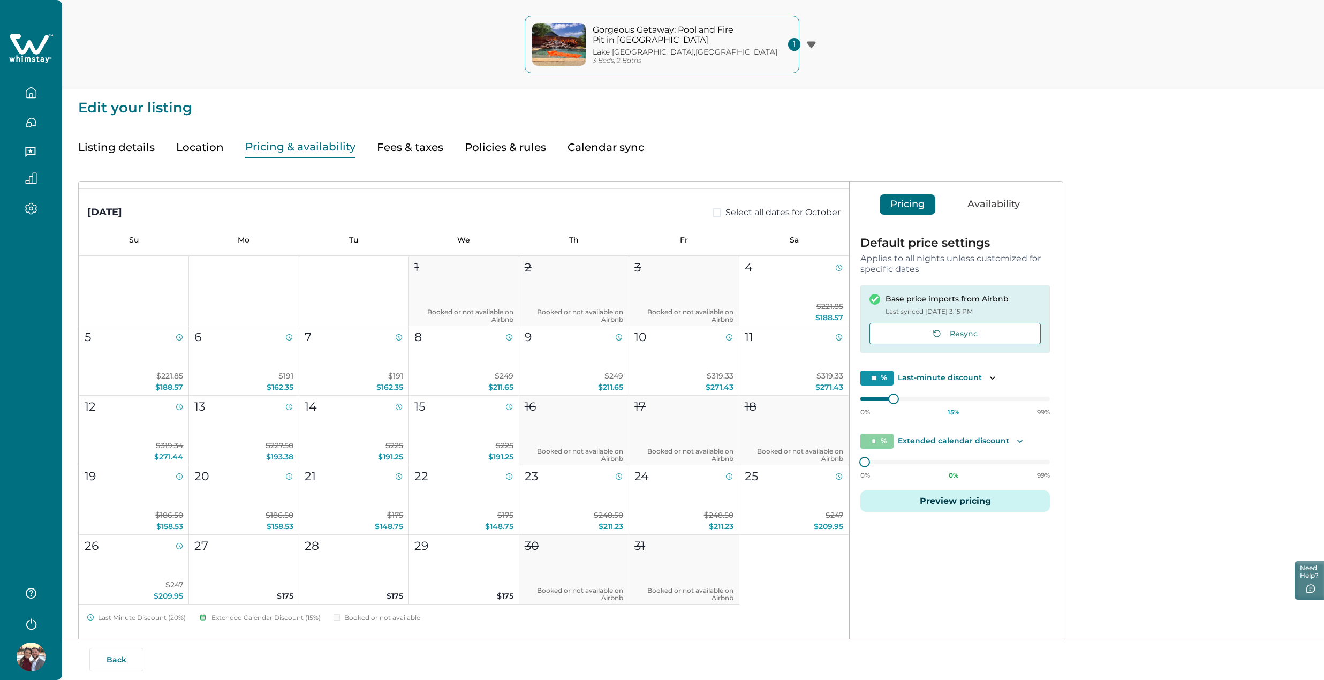
click at [793, 31] on button "Gorgeous Getaway: Pool and Fire Pit in Lake Dallas Lake Dallas , TX 3 Beds, 2 B…" at bounding box center [662, 45] width 275 height 58
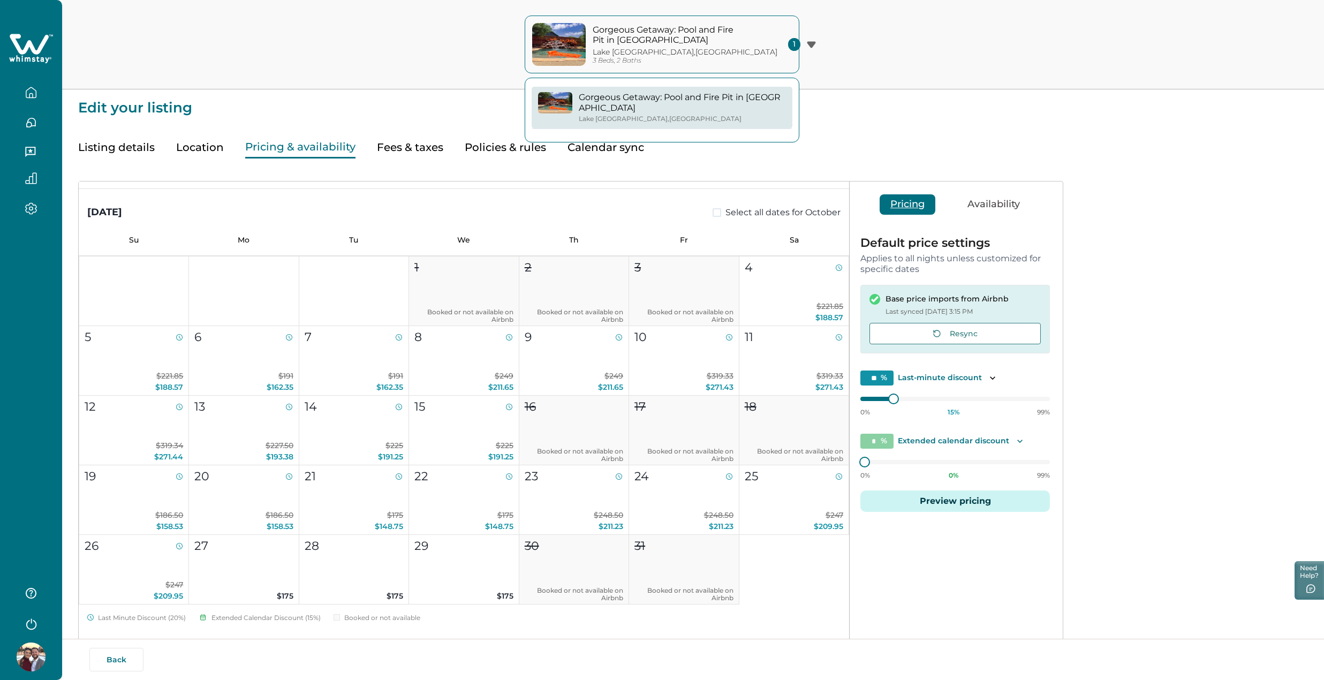
click at [19, 102] on button "button" at bounding box center [31, 92] width 45 height 21
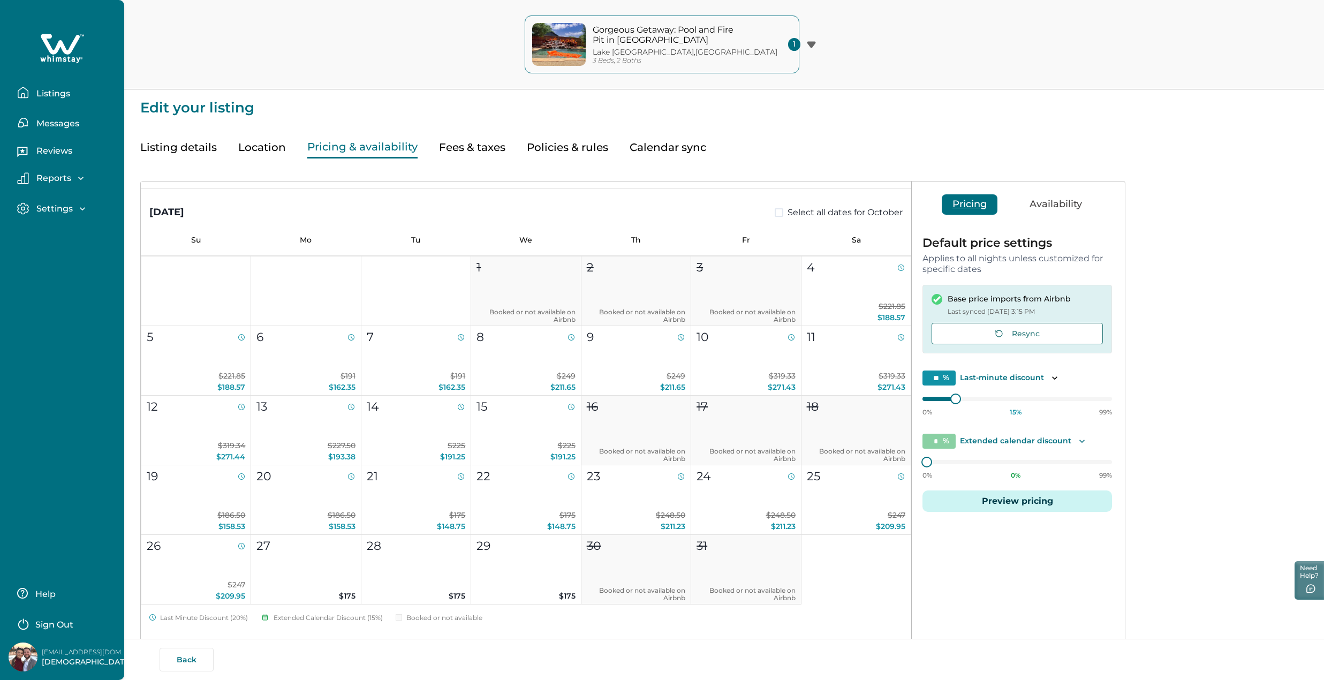
click at [63, 180] on p "Reports" at bounding box center [52, 178] width 38 height 11
click at [62, 206] on p "Settings" at bounding box center [53, 208] width 40 height 11
click at [797, 50] on button "Gorgeous Getaway: Pool and Fire Pit in Lake Dallas Lake Dallas , TX 3 Beds, 2 B…" at bounding box center [662, 45] width 275 height 58
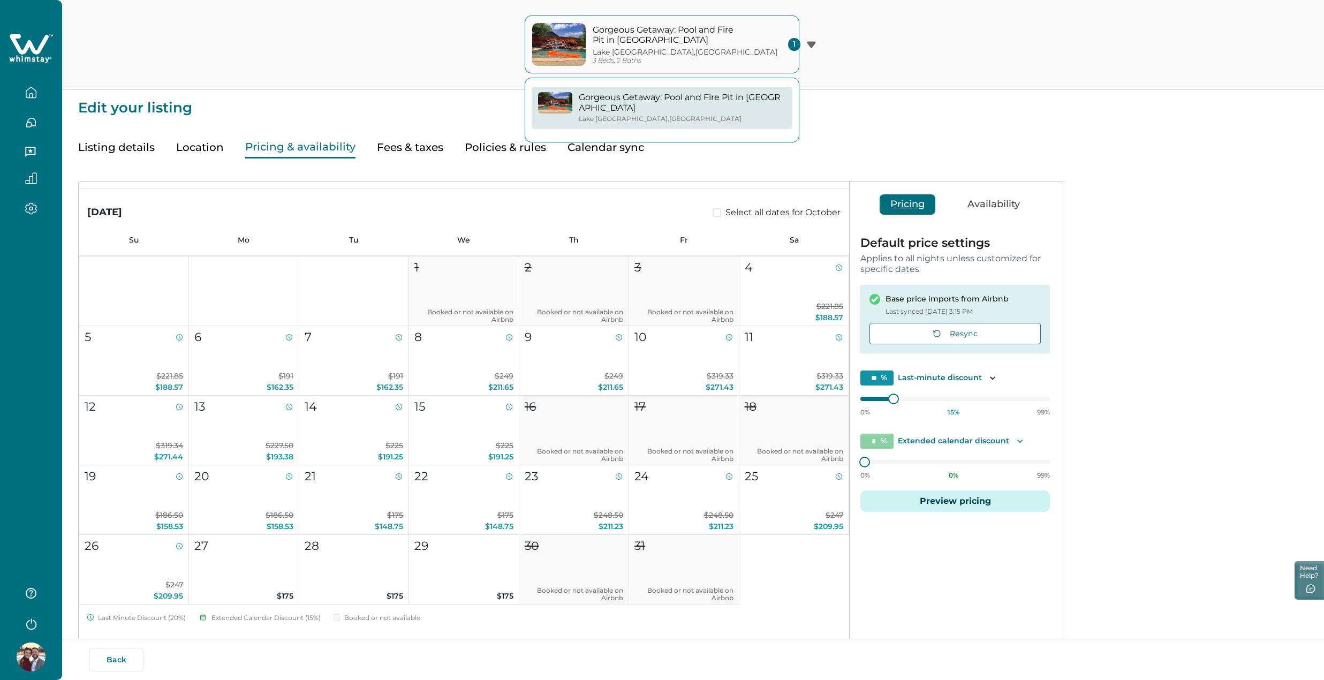
click at [29, 85] on button "button" at bounding box center [31, 92] width 45 height 21
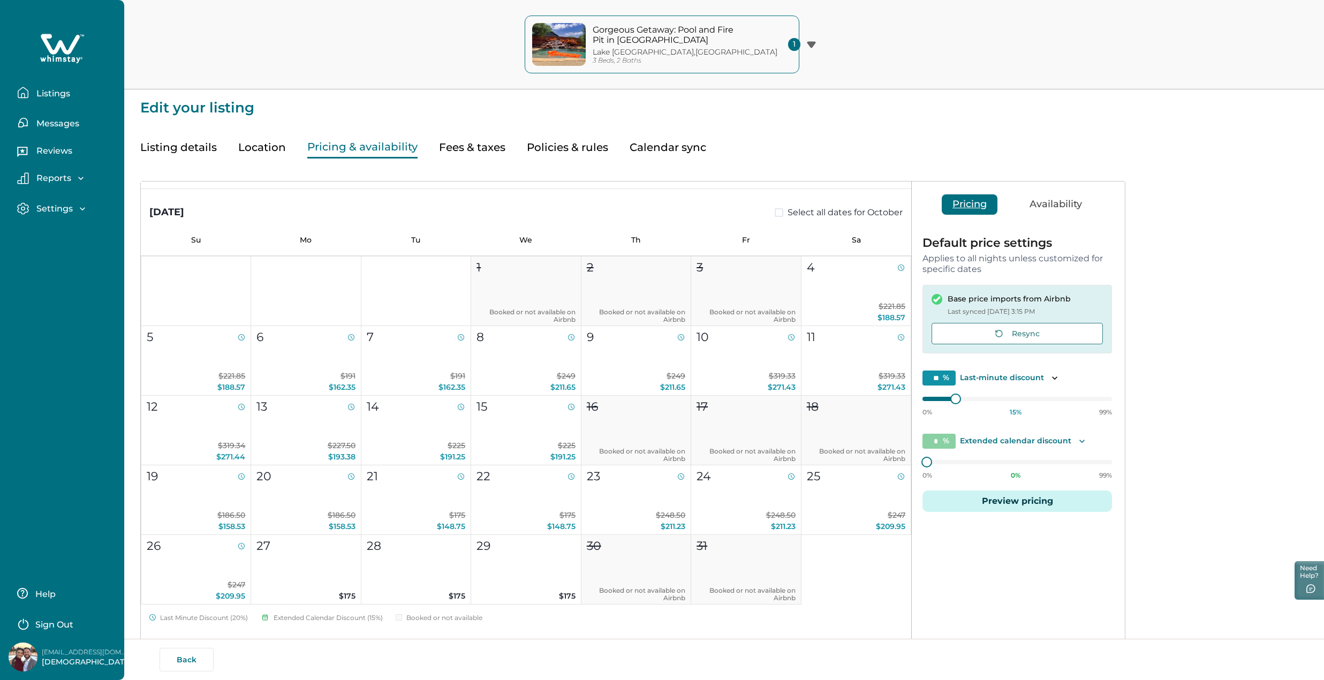
click at [56, 95] on p "Listings" at bounding box center [51, 93] width 37 height 11
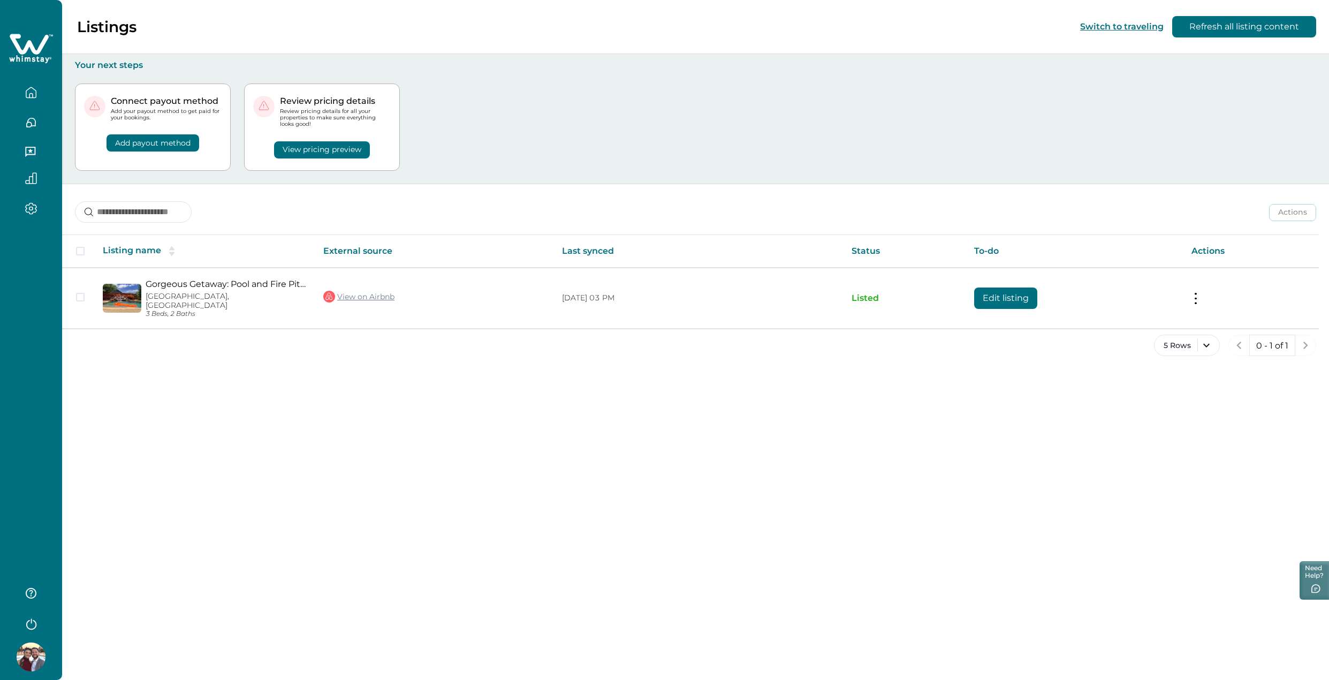
click at [424, 150] on div "Connect payout method Add your payout method to get paid for your bookings. Add…" at bounding box center [695, 127] width 1241 height 113
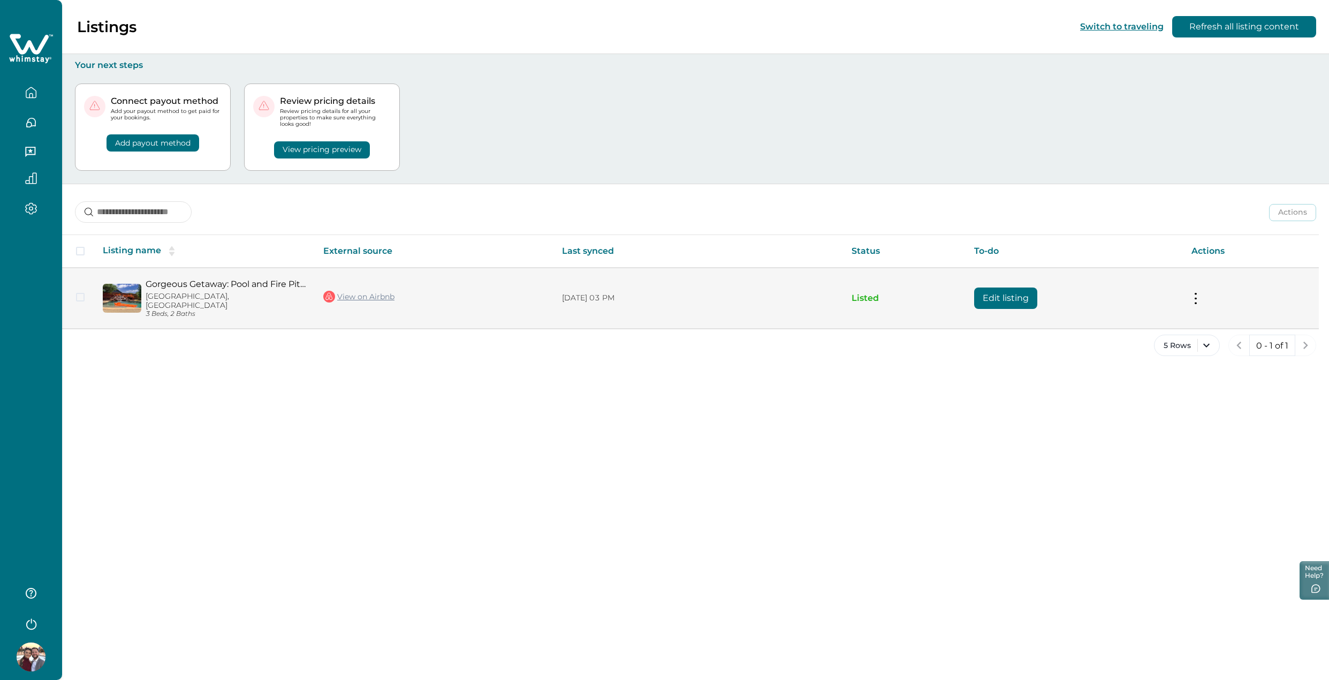
click at [1194, 298] on button at bounding box center [1196, 297] width 9 height 11
click at [1235, 385] on button "View listing details" at bounding box center [1257, 383] width 123 height 20
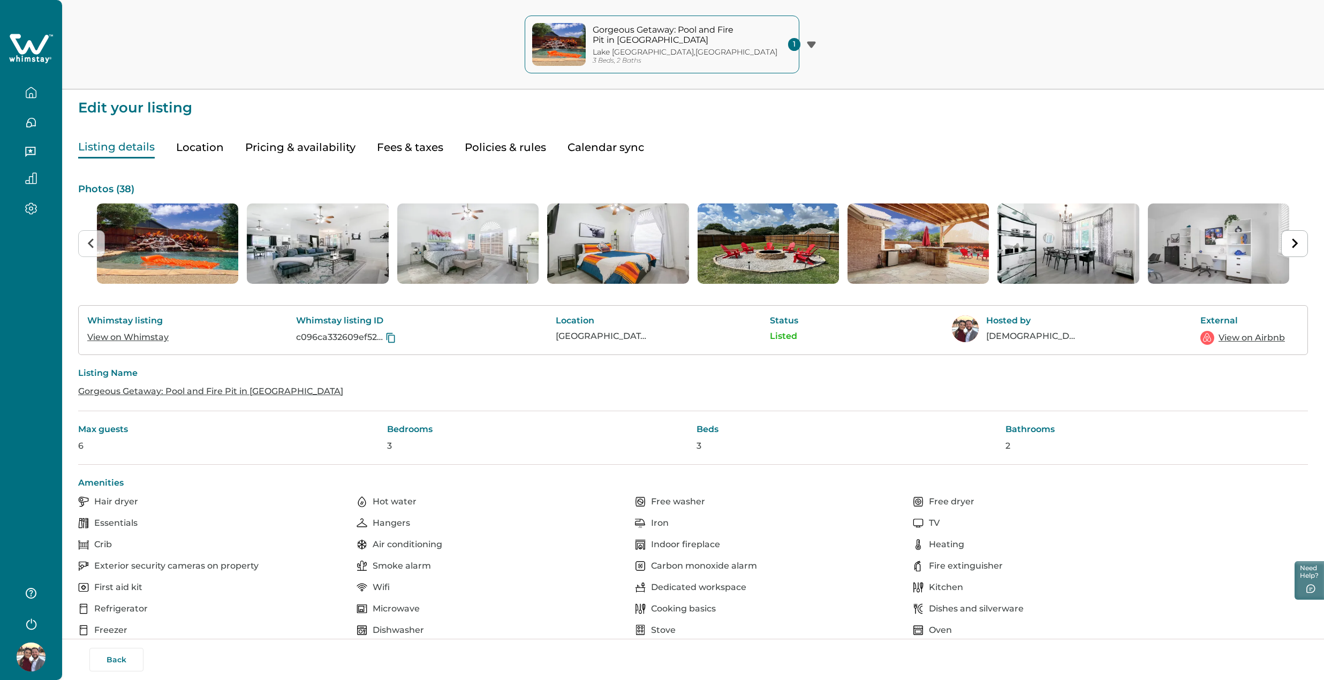
click at [321, 148] on button "Pricing & availability" at bounding box center [300, 147] width 110 height 22
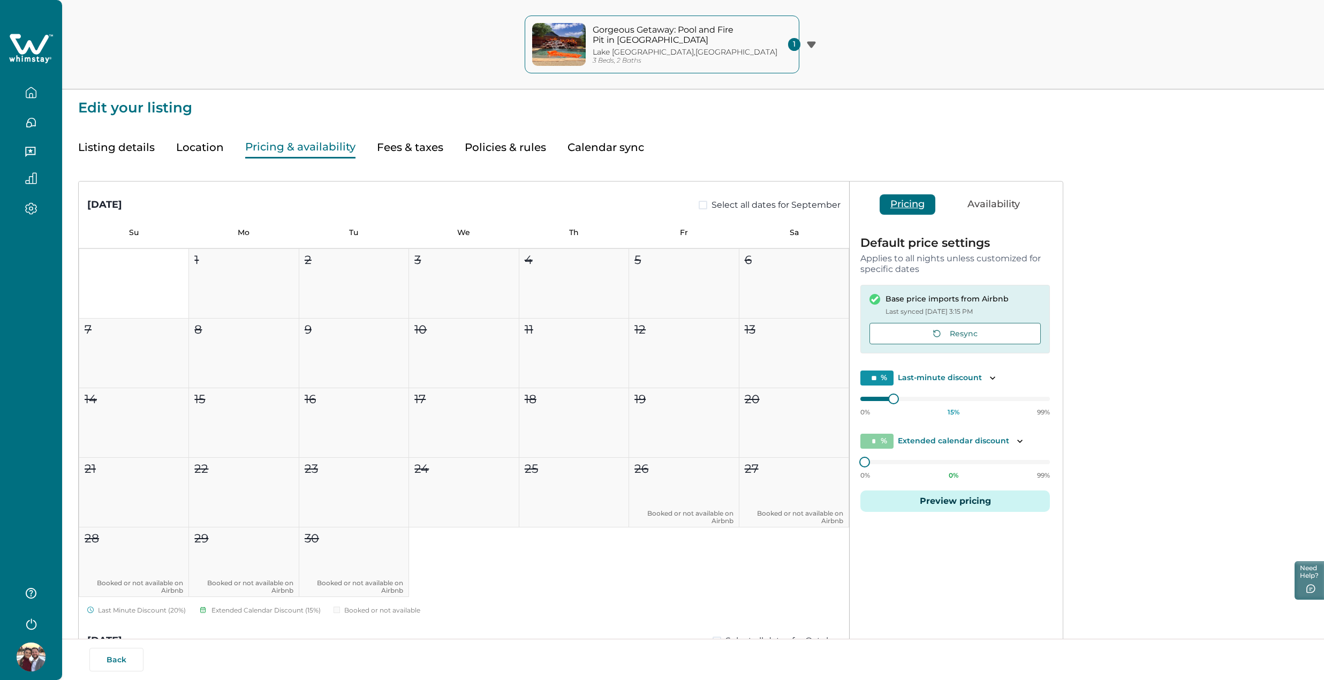
click at [413, 146] on button "Fees & taxes" at bounding box center [410, 147] width 66 height 22
type input "*"
type input "**"
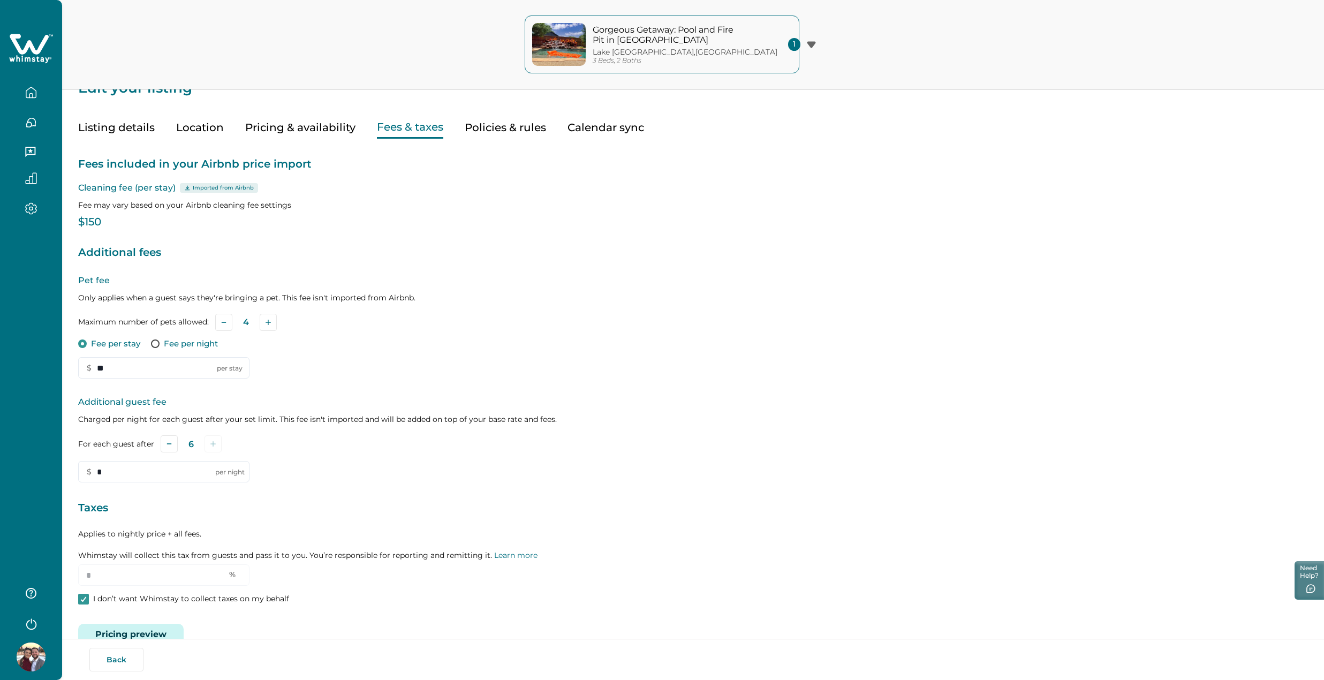
scroll to position [45, 0]
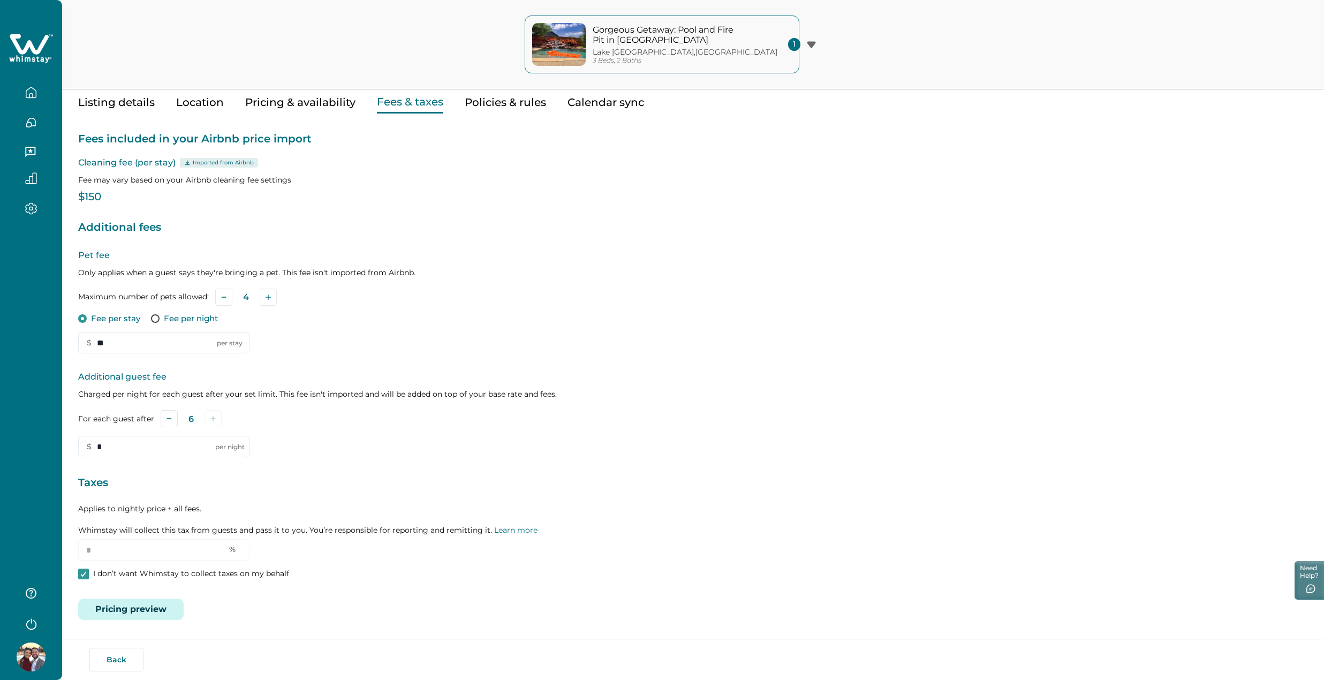
click at [95, 581] on div "Pet fee Only applies when a guest says they're bringing a pet. This fee isn't i…" at bounding box center [693, 415] width 1230 height 332
click at [135, 570] on p "I don’t want Whimstay to collect taxes on my behalf" at bounding box center [191, 573] width 196 height 11
click at [124, 578] on p "I don’t want Whimstay to collect taxes on my behalf" at bounding box center [191, 573] width 196 height 11
click at [508, 99] on button "Policies & rules" at bounding box center [505, 103] width 81 height 22
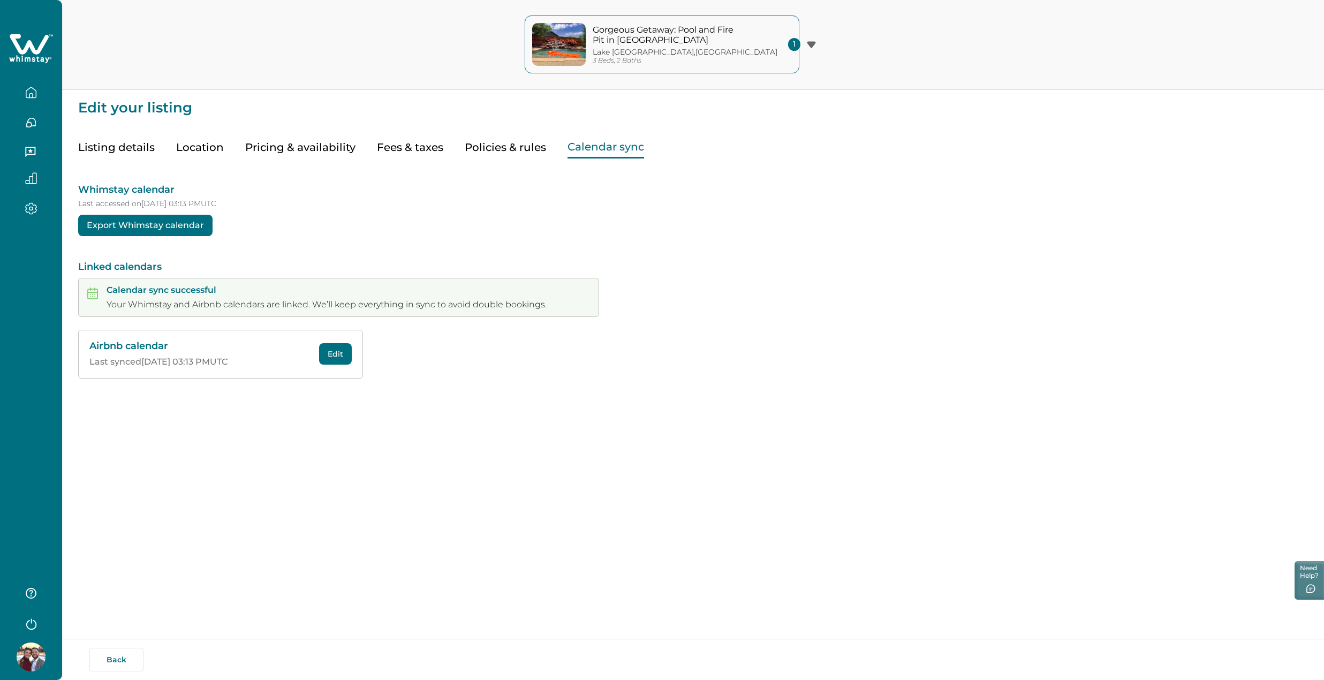
click at [611, 153] on button "Calendar sync" at bounding box center [605, 147] width 77 height 22
click at [126, 148] on button "Listing details" at bounding box center [116, 147] width 77 height 22
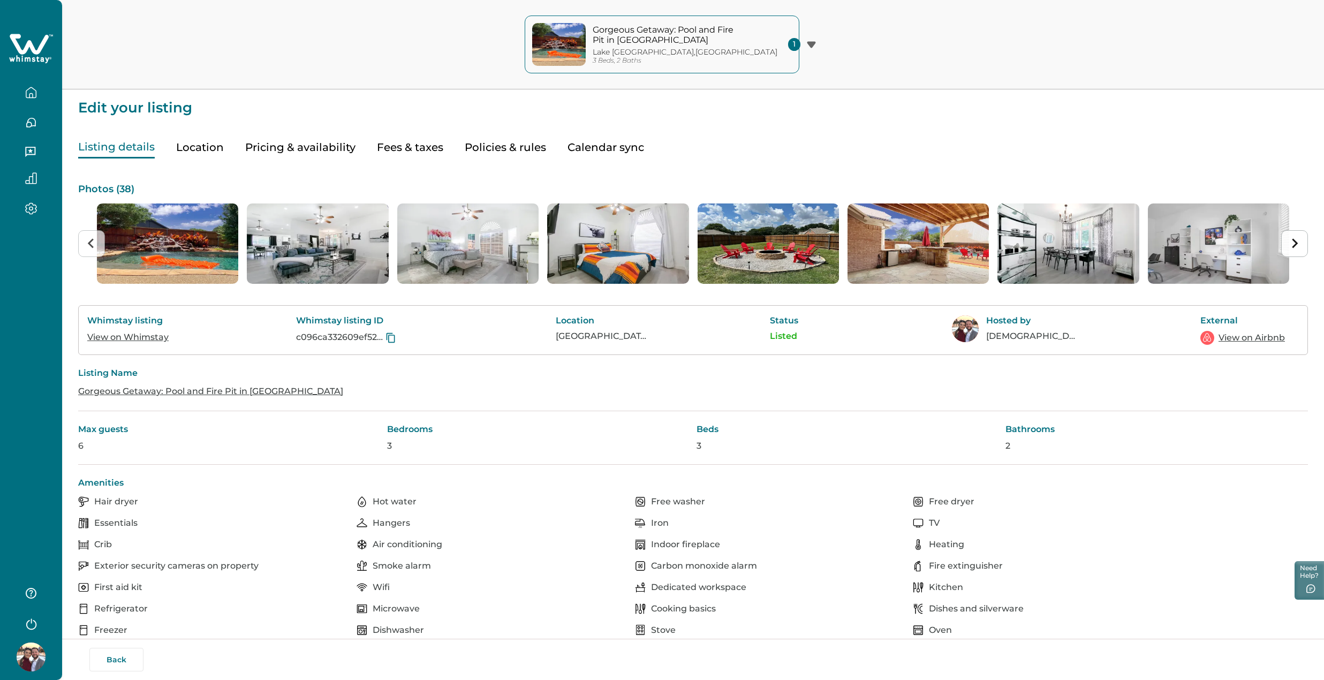
click at [1292, 251] on button "Next slide" at bounding box center [1294, 243] width 27 height 27
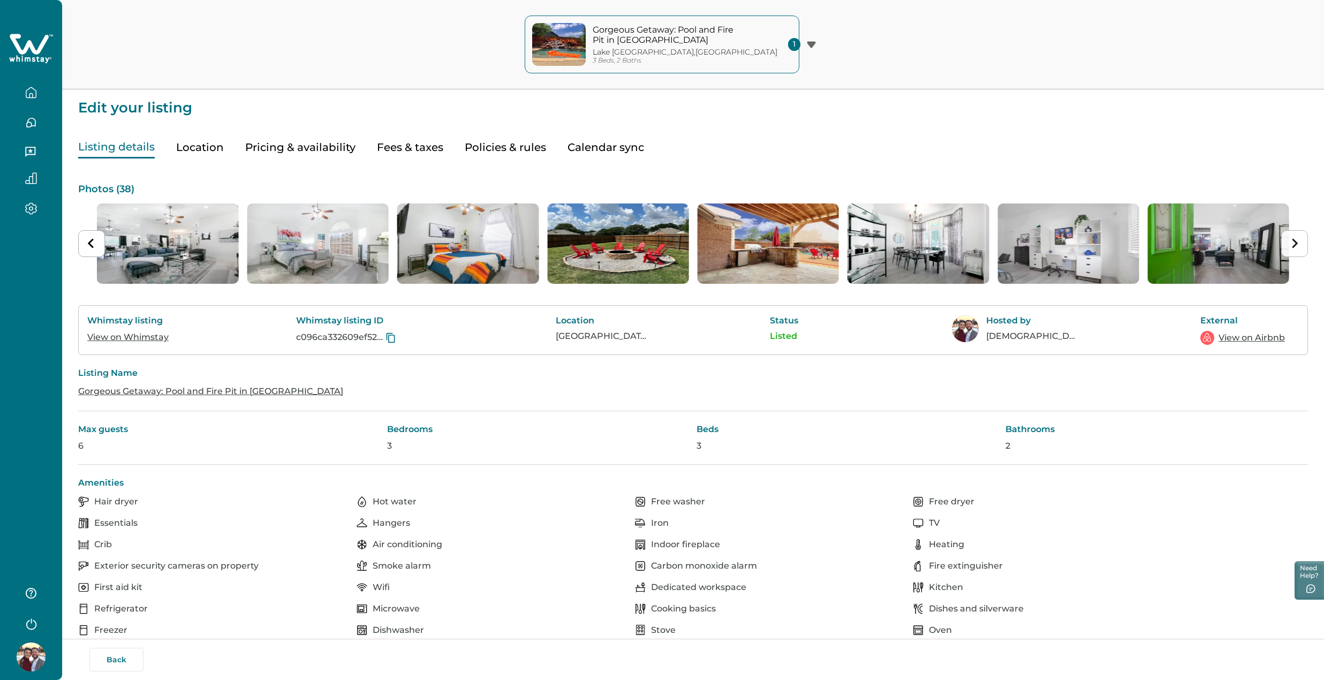
click at [1292, 251] on button "Next slide" at bounding box center [1294, 243] width 27 height 27
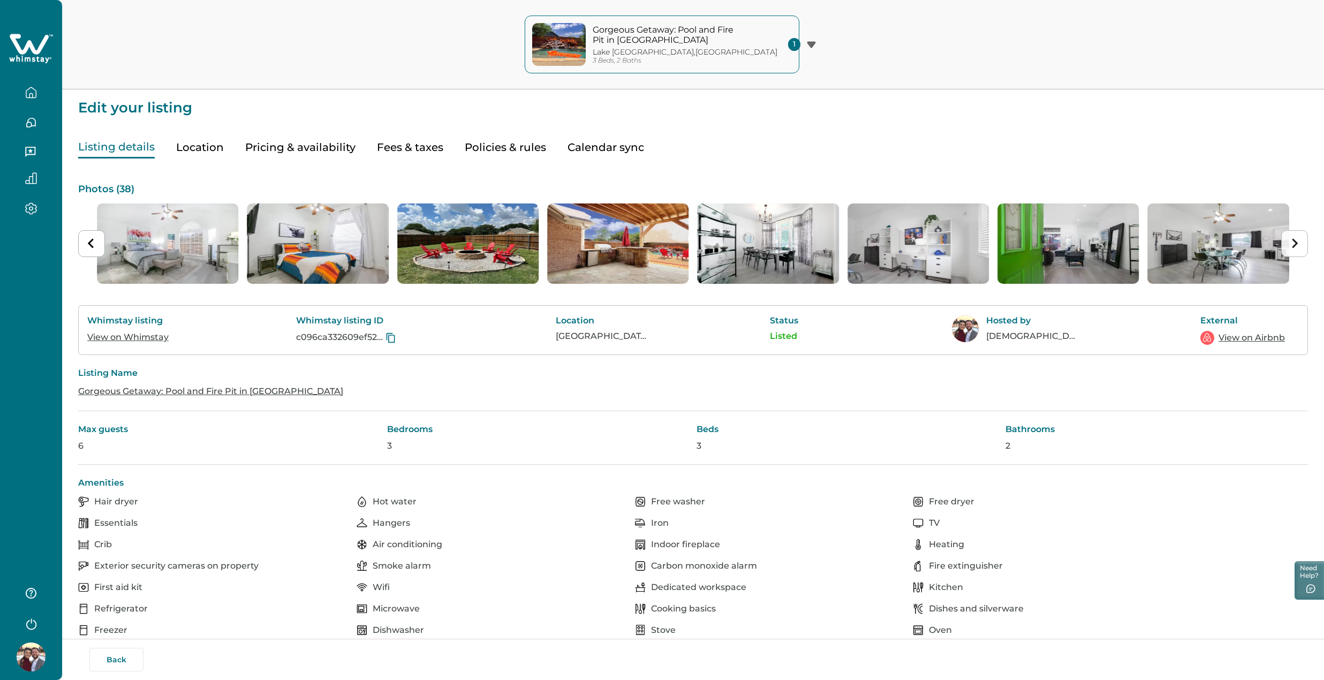
click at [1292, 251] on button "Next slide" at bounding box center [1294, 243] width 27 height 27
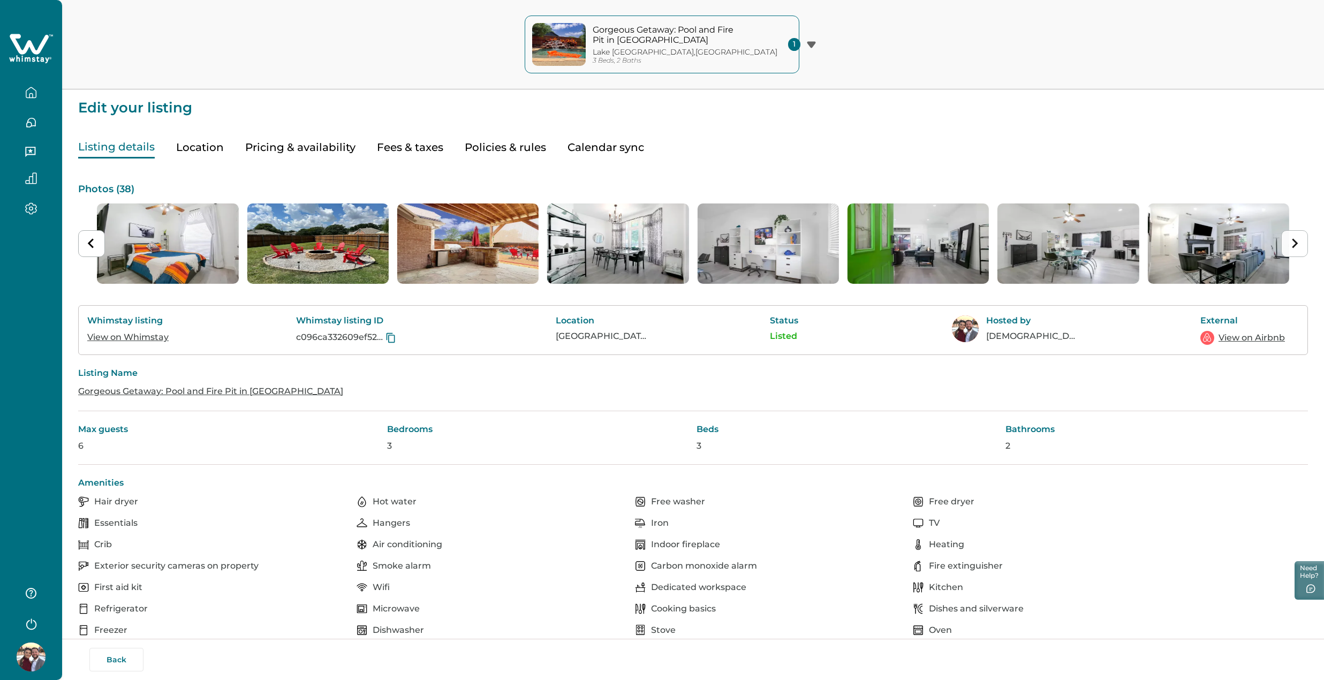
click at [1292, 251] on button "Next slide" at bounding box center [1294, 243] width 27 height 27
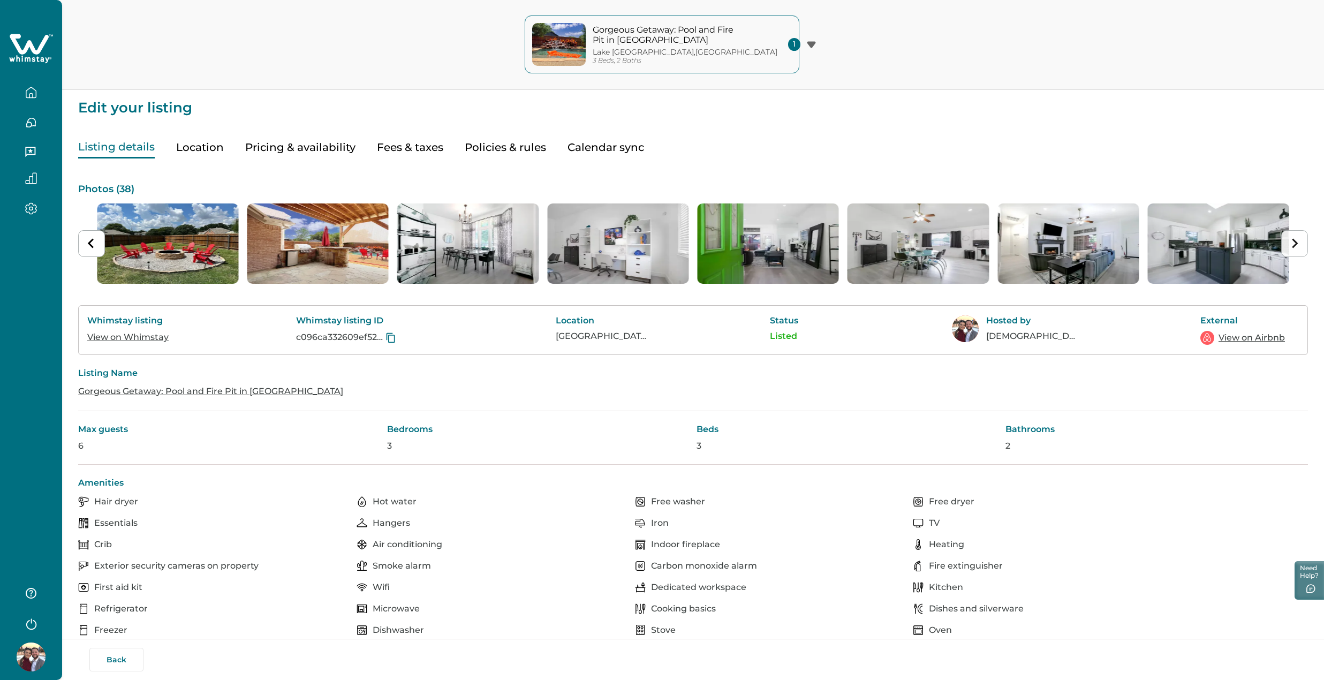
click at [1292, 251] on button "Next slide" at bounding box center [1294, 243] width 27 height 27
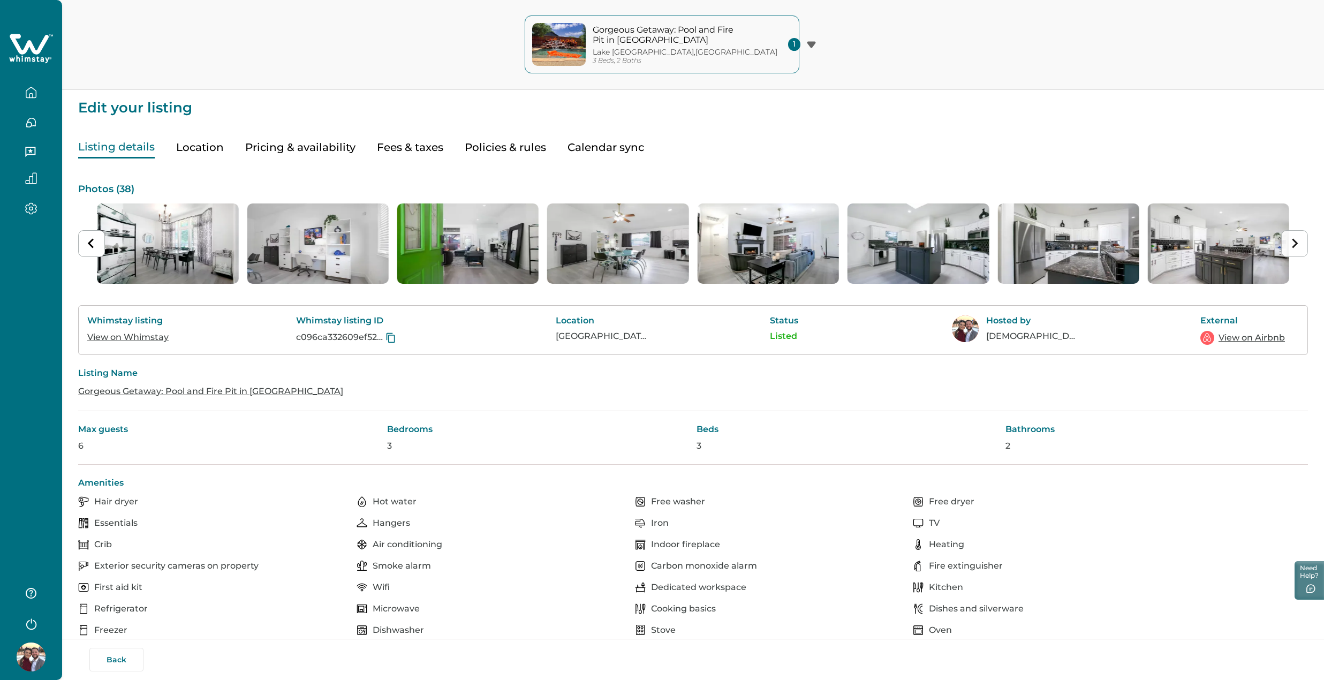
click at [1292, 251] on button "Next slide" at bounding box center [1294, 243] width 27 height 27
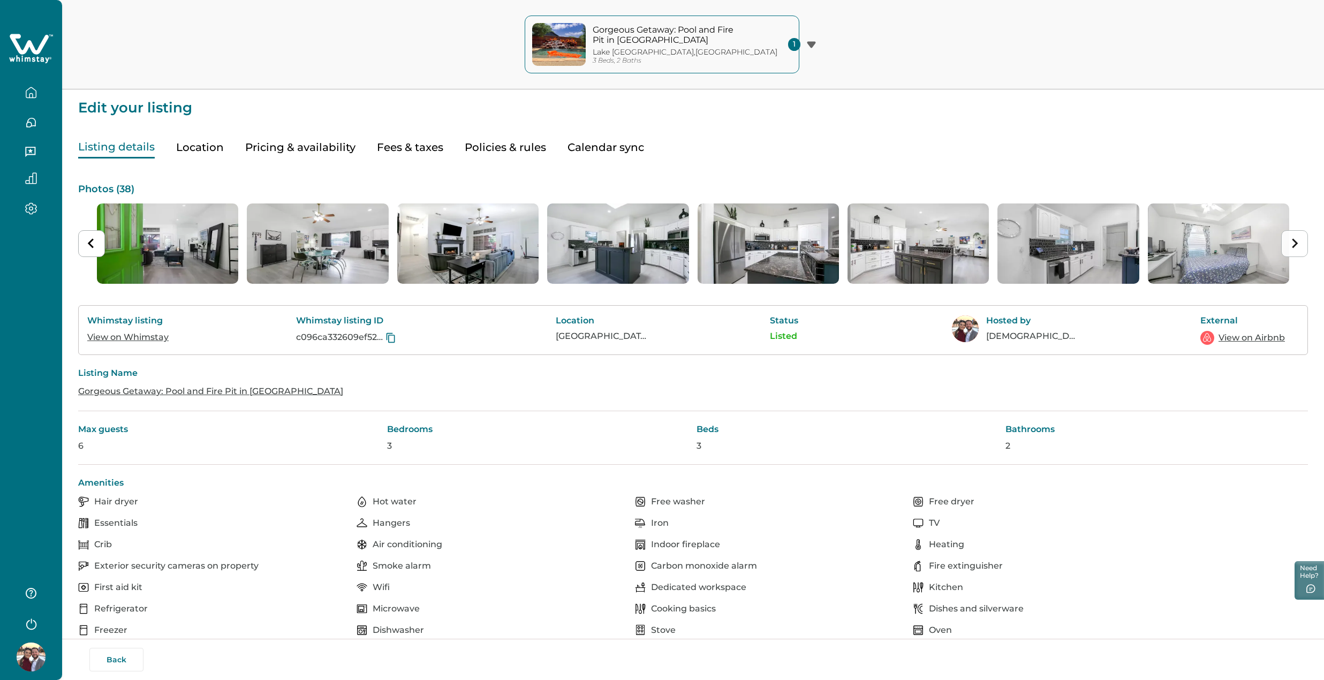
click at [1292, 251] on button "Next slide" at bounding box center [1294, 243] width 27 height 27
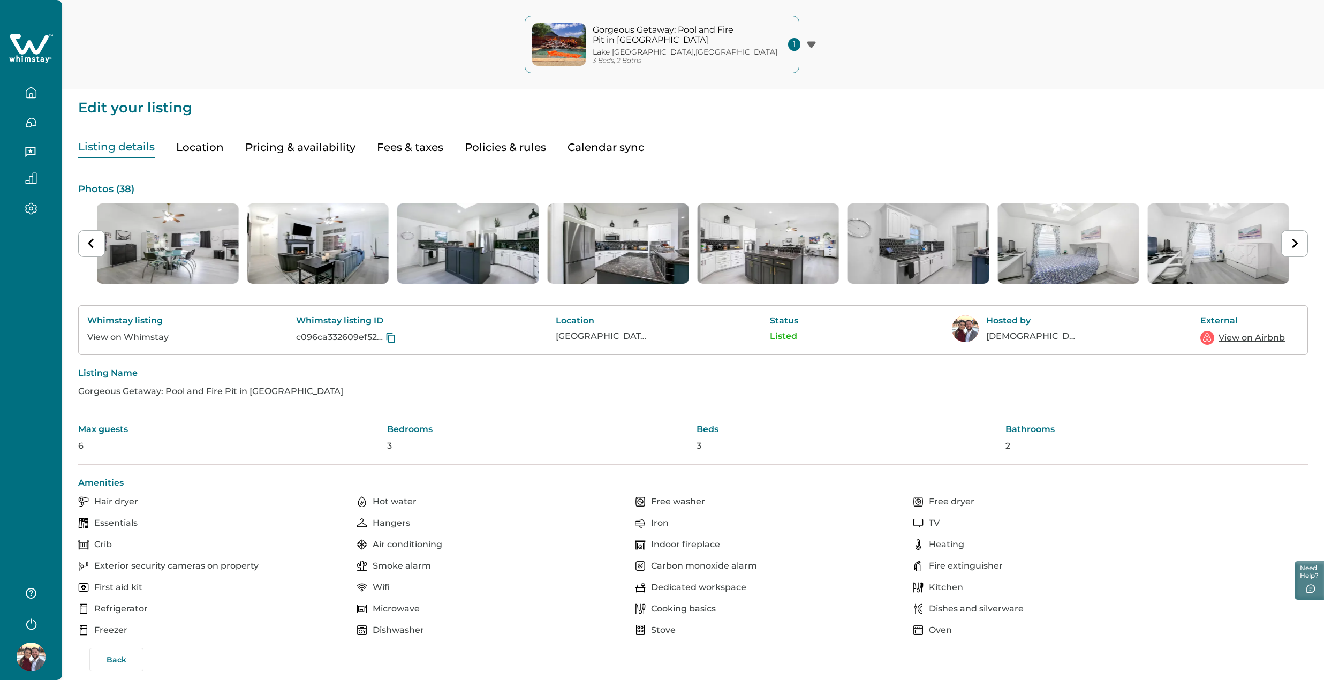
click at [1007, 337] on p "Christian Gentry" at bounding box center [1031, 336] width 91 height 11
click at [966, 324] on img at bounding box center [965, 328] width 27 height 27
click at [37, 85] on button "button" at bounding box center [31, 92] width 45 height 21
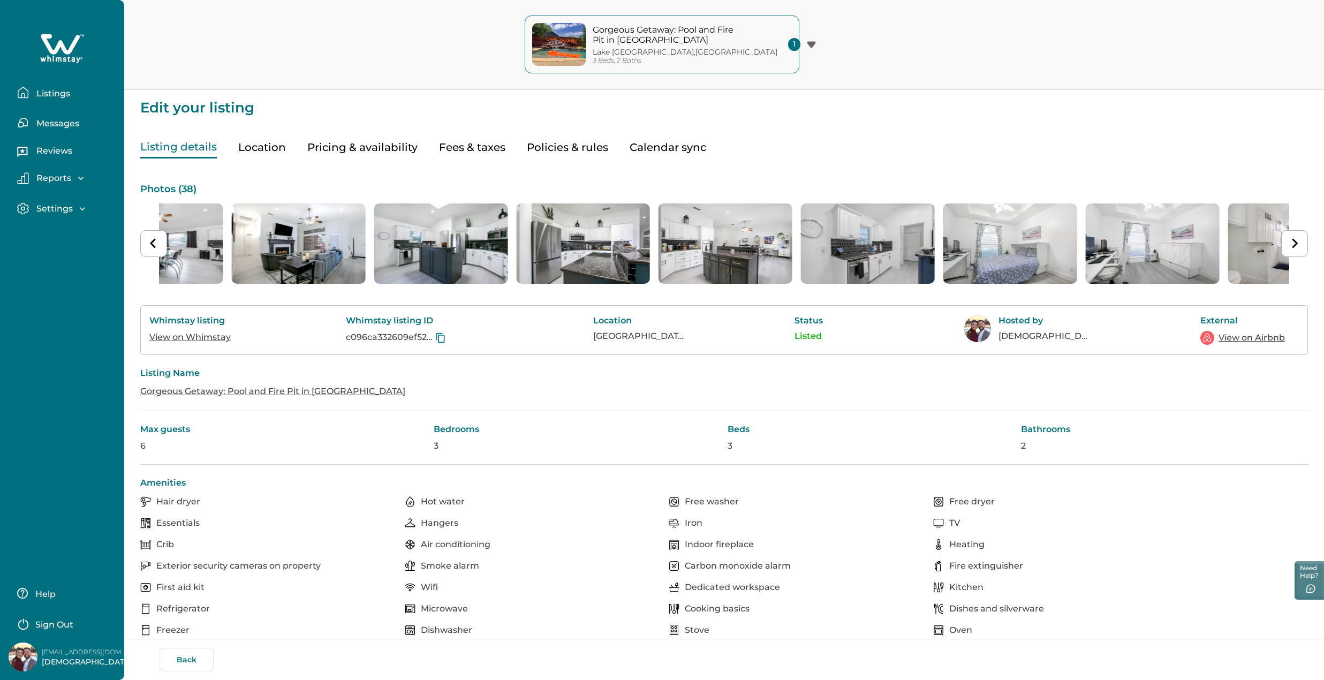
click at [66, 658] on p "Christian Gentry" at bounding box center [87, 662] width 90 height 11
click at [67, 207] on p "Settings" at bounding box center [53, 208] width 40 height 11
click at [70, 227] on p "Profile details" at bounding box center [64, 231] width 63 height 11
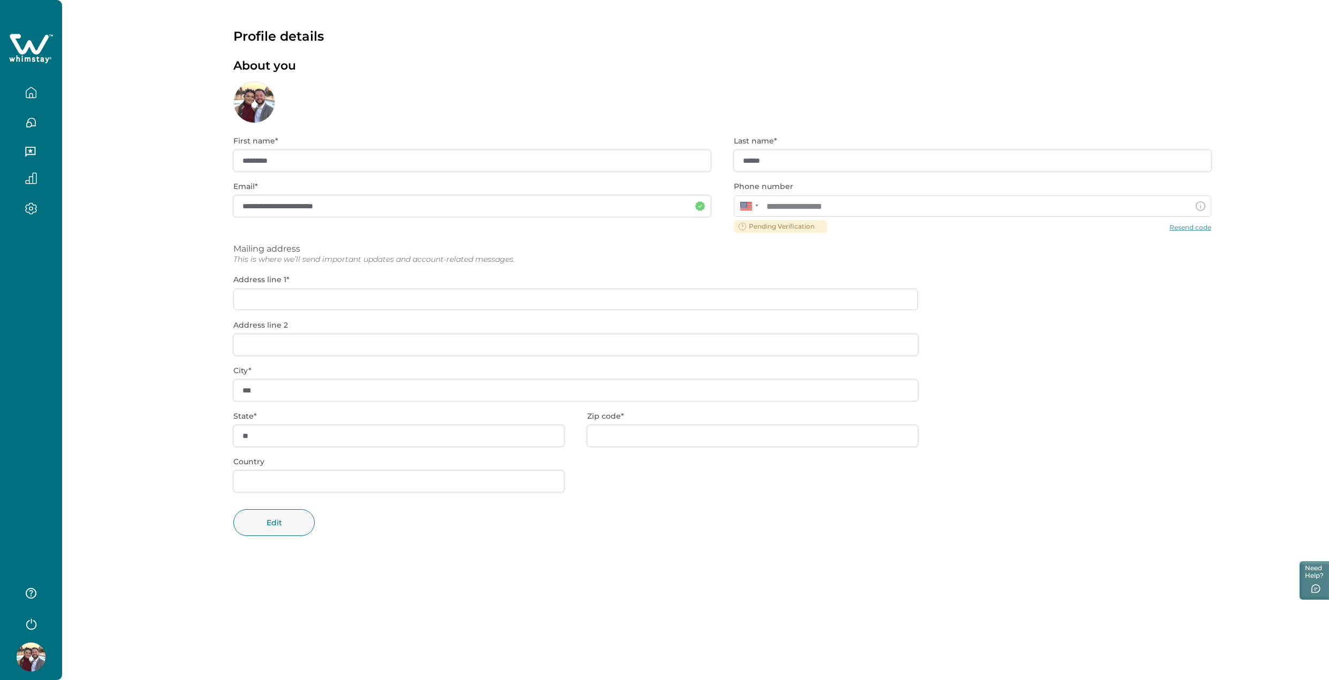
click at [380, 157] on div "**********" at bounding box center [722, 343] width 978 height 441
click at [360, 167] on div "**********" at bounding box center [722, 343] width 978 height 441
click at [281, 160] on div "**********" at bounding box center [722, 343] width 978 height 441
click at [271, 161] on div "**********" at bounding box center [722, 343] width 978 height 441
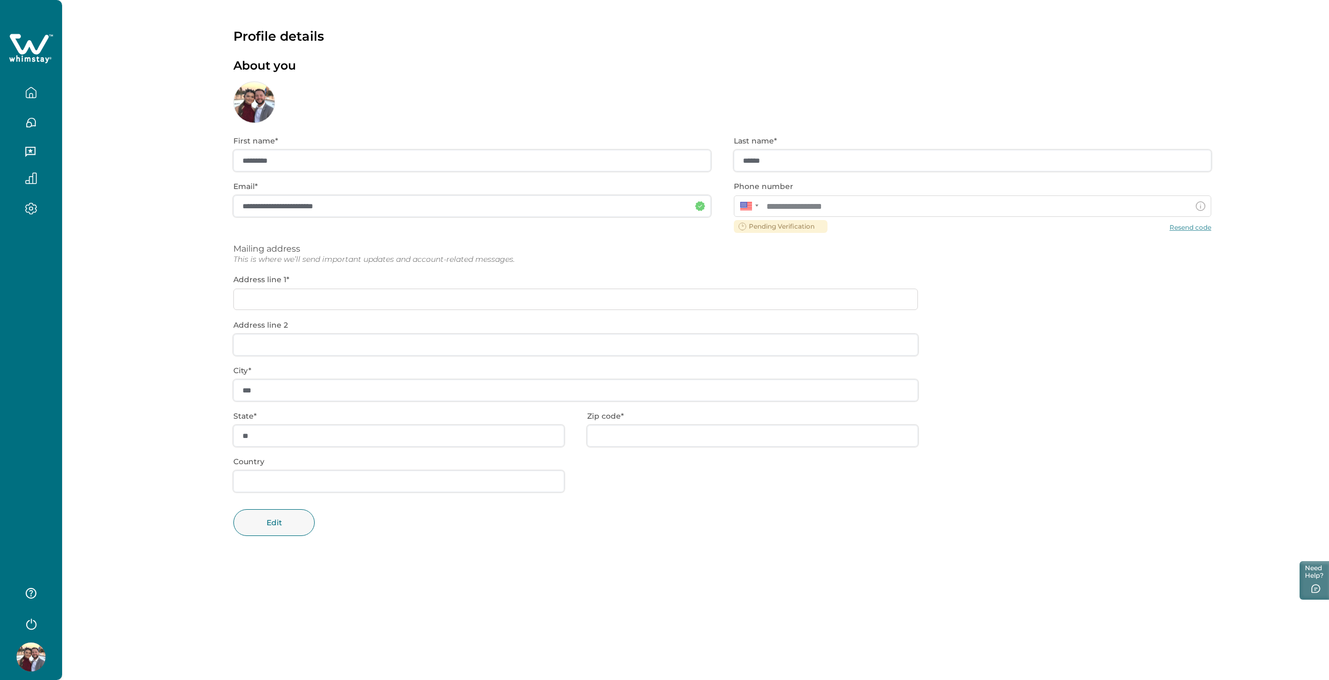
drag, startPoint x: 814, startPoint y: 157, endPoint x: 806, endPoint y: 159, distance: 8.2
click at [809, 158] on div "**********" at bounding box center [722, 343] width 978 height 441
click at [746, 160] on div "**********" at bounding box center [722, 343] width 978 height 441
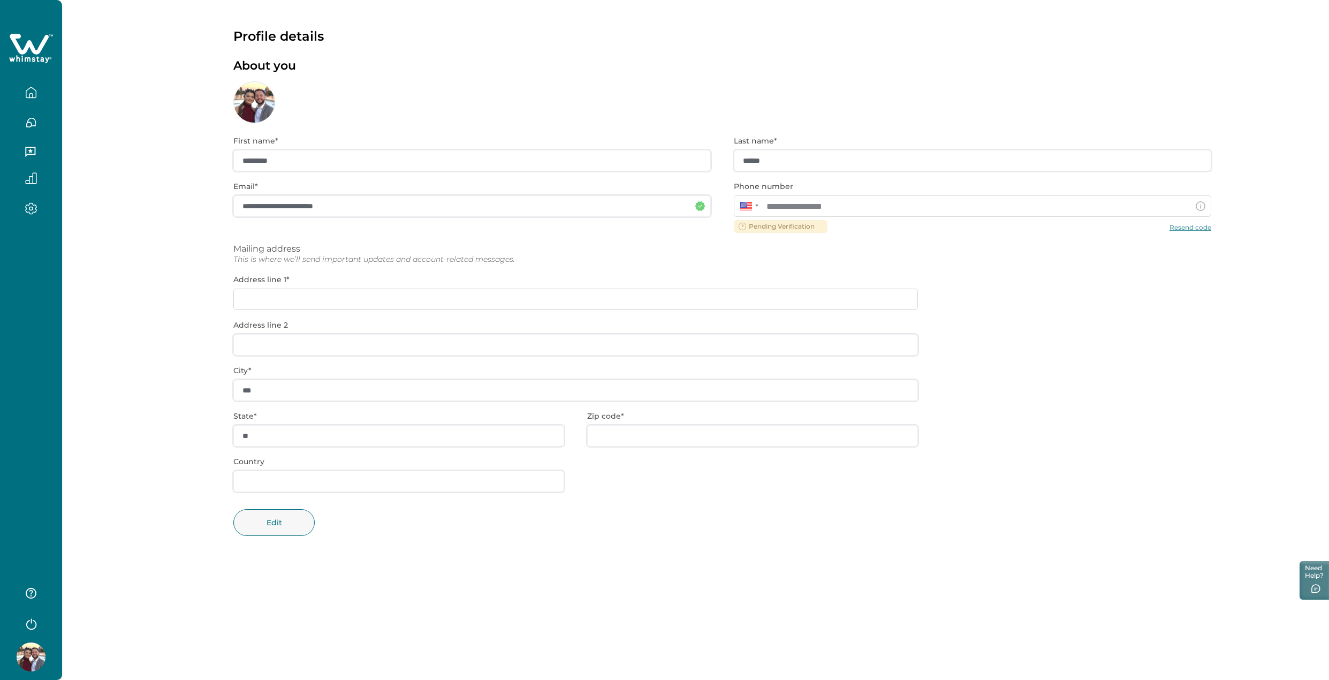
click at [753, 161] on div "**********" at bounding box center [722, 343] width 978 height 441
click at [278, 300] on div "**********" at bounding box center [722, 343] width 978 height 441
click at [476, 282] on div "**********" at bounding box center [722, 343] width 978 height 441
click at [449, 295] on div "**********" at bounding box center [722, 343] width 978 height 441
click at [291, 517] on button "Edit" at bounding box center [273, 522] width 81 height 27
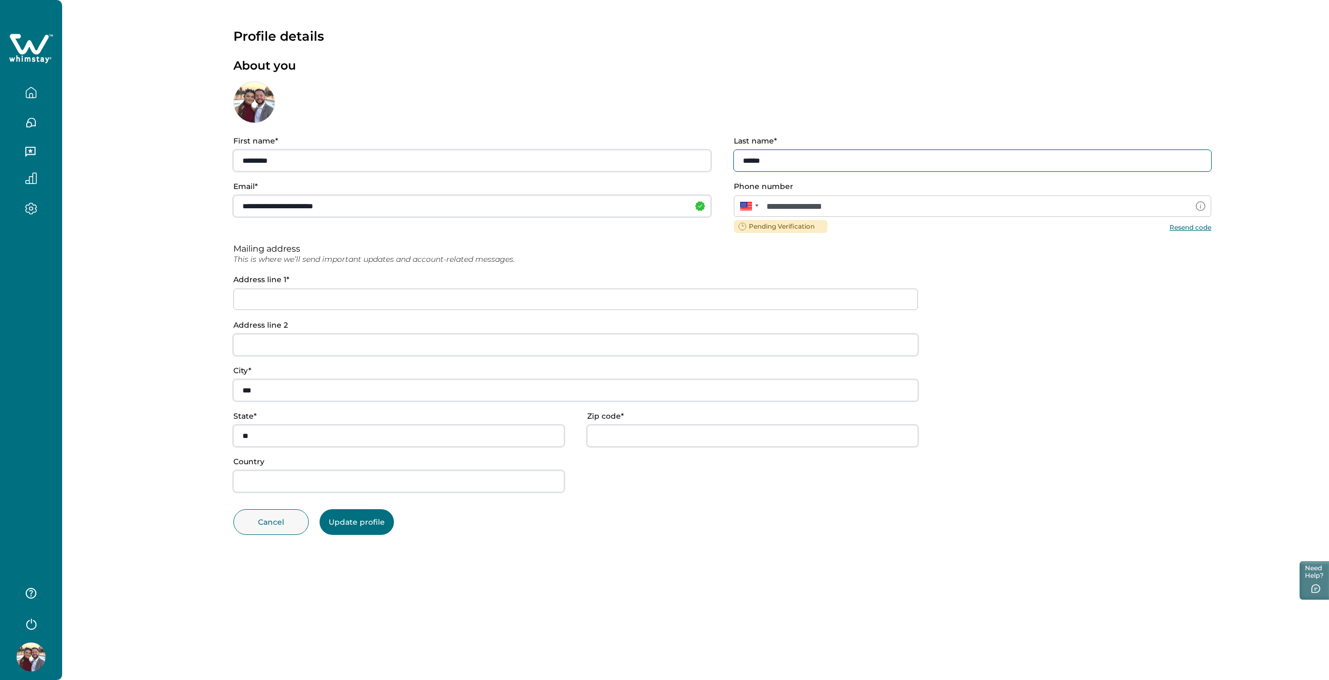
click at [796, 163] on input "******" at bounding box center [972, 160] width 477 height 21
type input "*******"
click at [636, 558] on div "**********" at bounding box center [722, 343] width 978 height 440
click at [331, 295] on input at bounding box center [575, 299] width 685 height 21
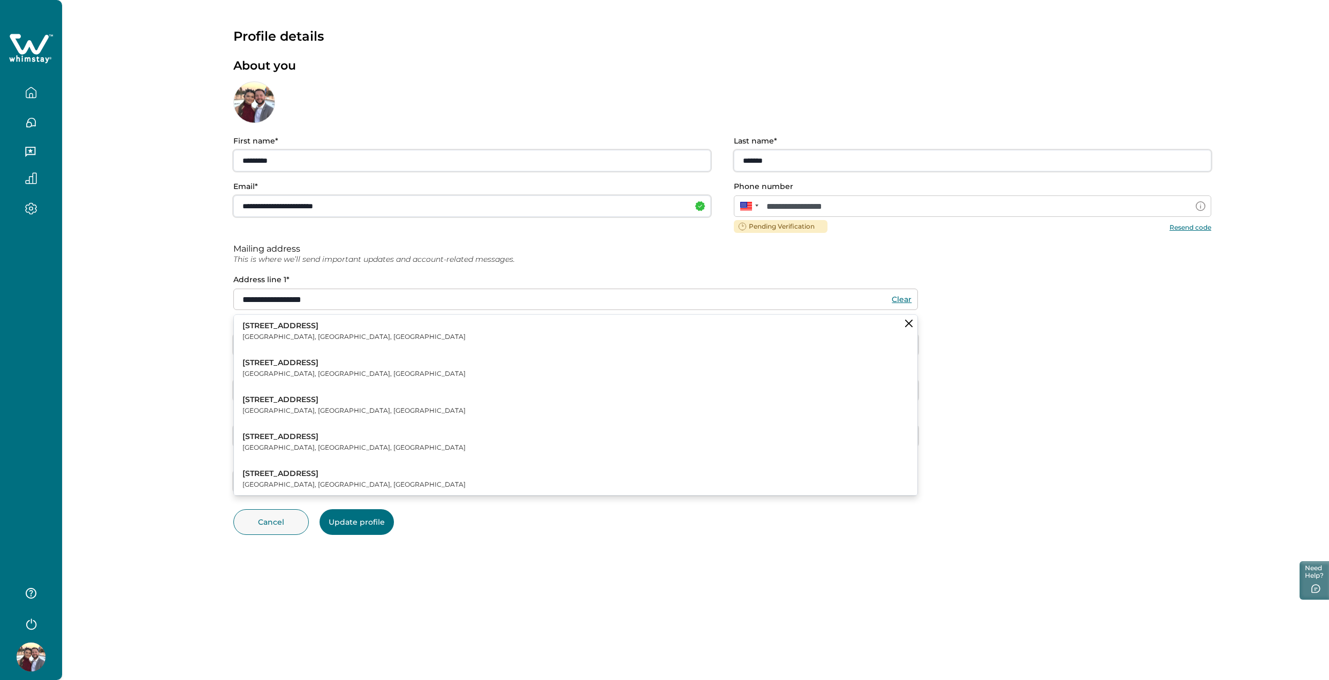
click at [309, 327] on p "603 Lake Bridge Drive" at bounding box center [353, 326] width 223 height 11
type input "**********"
type input "**"
type input "*****"
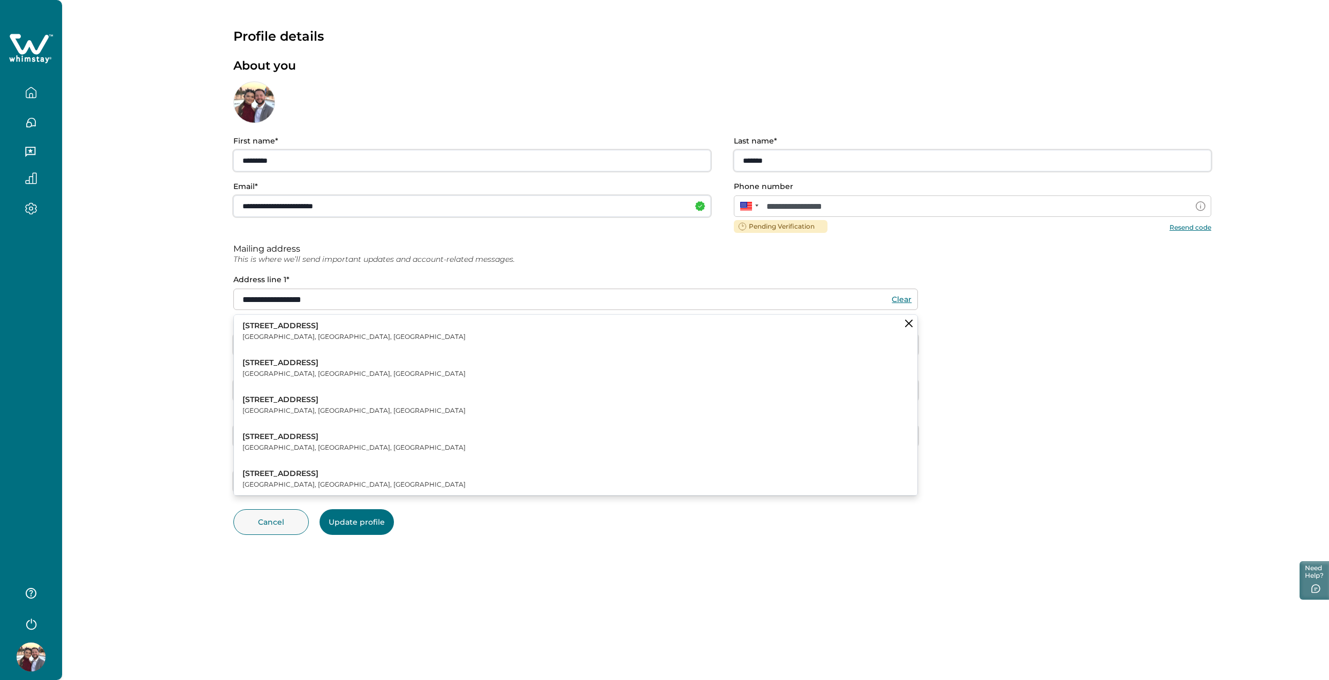
type input "***"
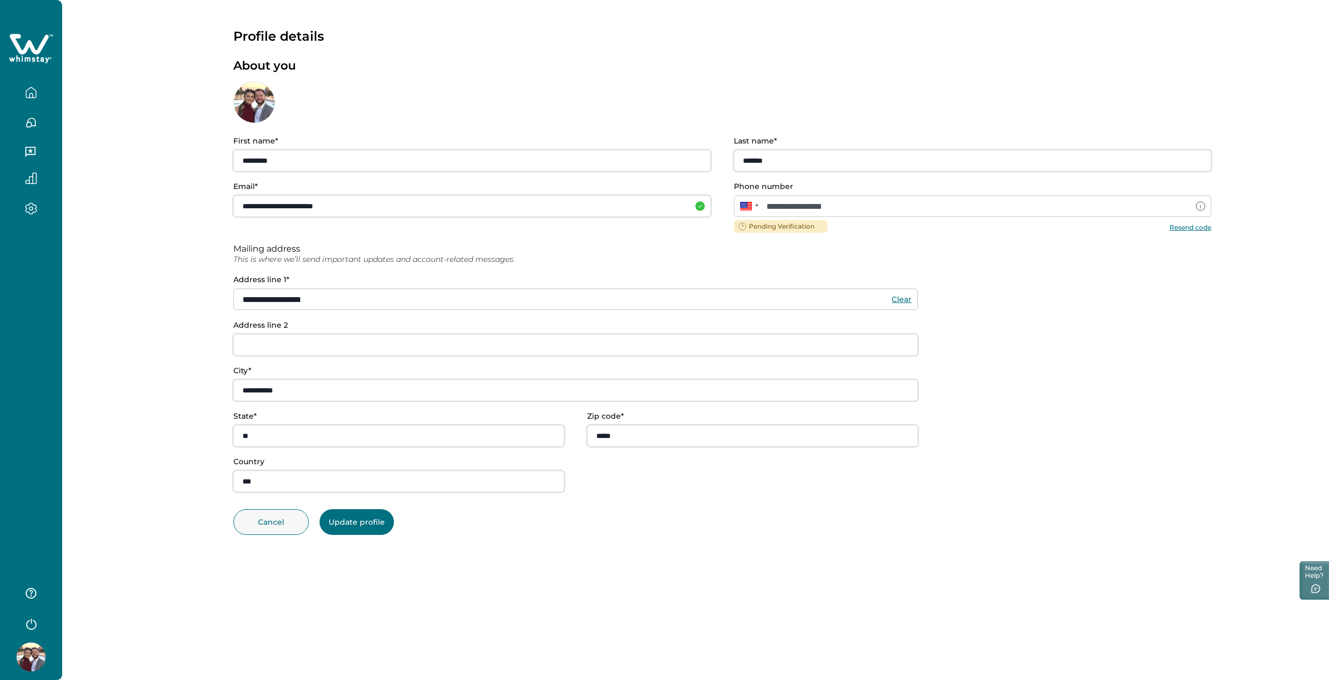
click at [358, 520] on button "Update profile" at bounding box center [357, 522] width 74 height 26
click at [1180, 224] on div "**********" at bounding box center [722, 343] width 978 height 441
click at [1182, 244] on div "**********" at bounding box center [722, 343] width 978 height 441
click at [1193, 227] on div "**********" at bounding box center [722, 343] width 978 height 441
click at [268, 524] on button "Edit" at bounding box center [273, 522] width 81 height 27
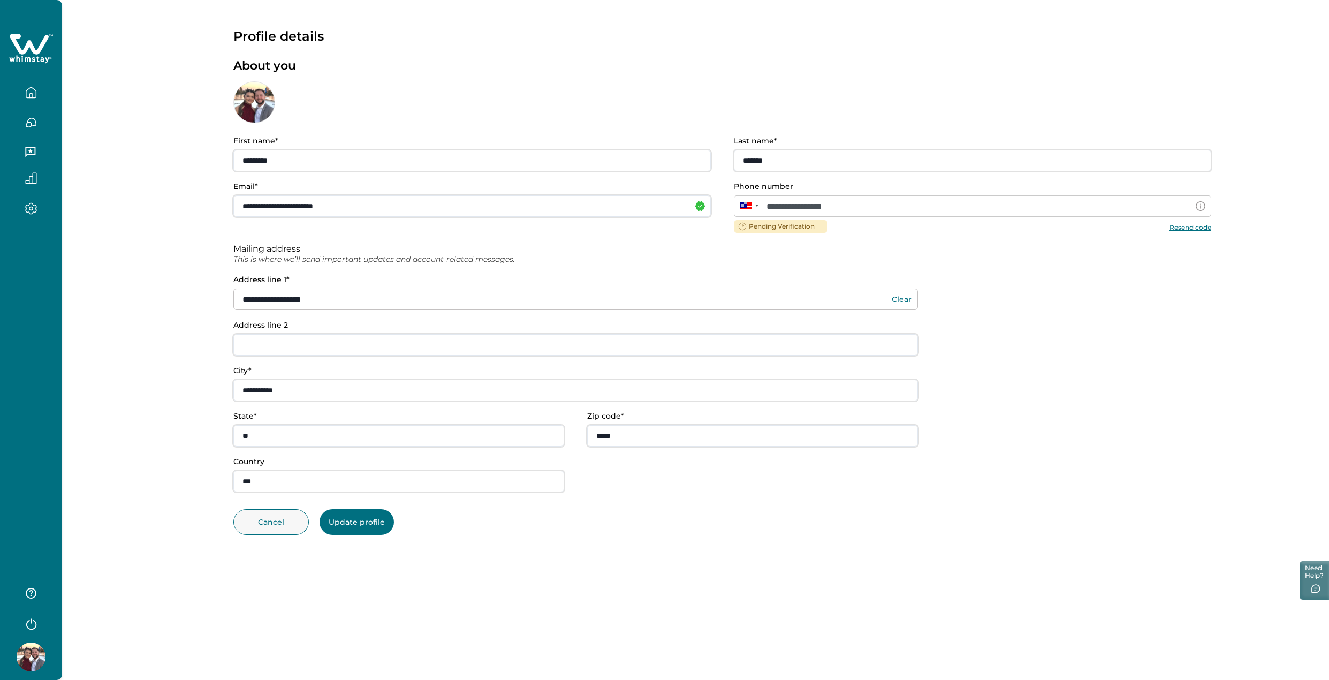
click at [1191, 229] on button "Resend code" at bounding box center [1191, 227] width 42 height 8
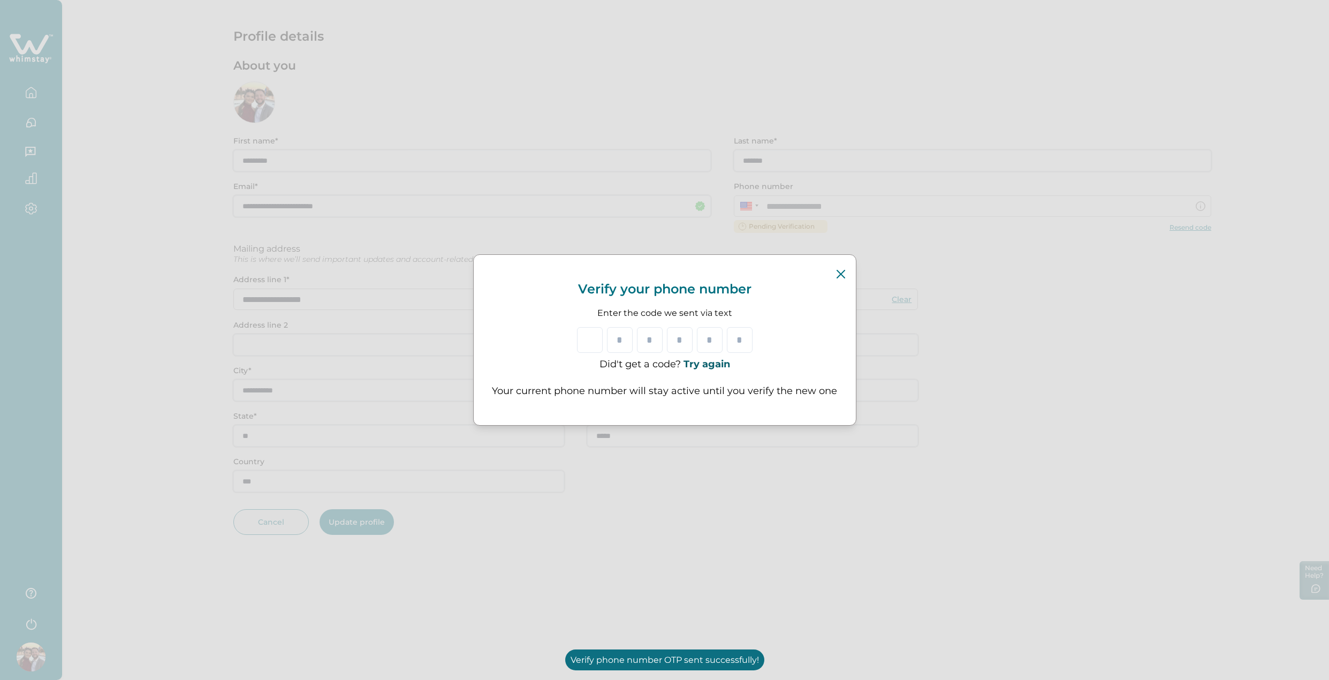
click at [597, 342] on span at bounding box center [600, 340] width 6 height 9
click at [590, 340] on input "Please enter your pin code" at bounding box center [590, 340] width 26 height 26
type input "*"
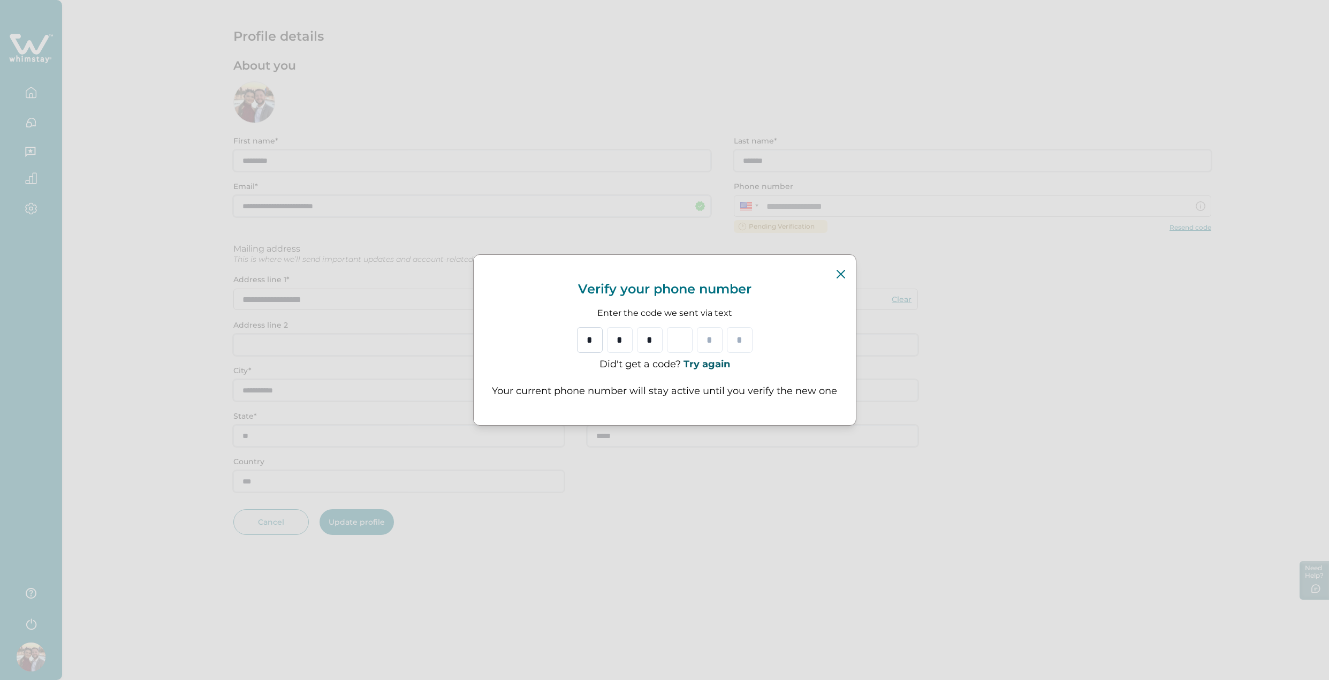
type input "*"
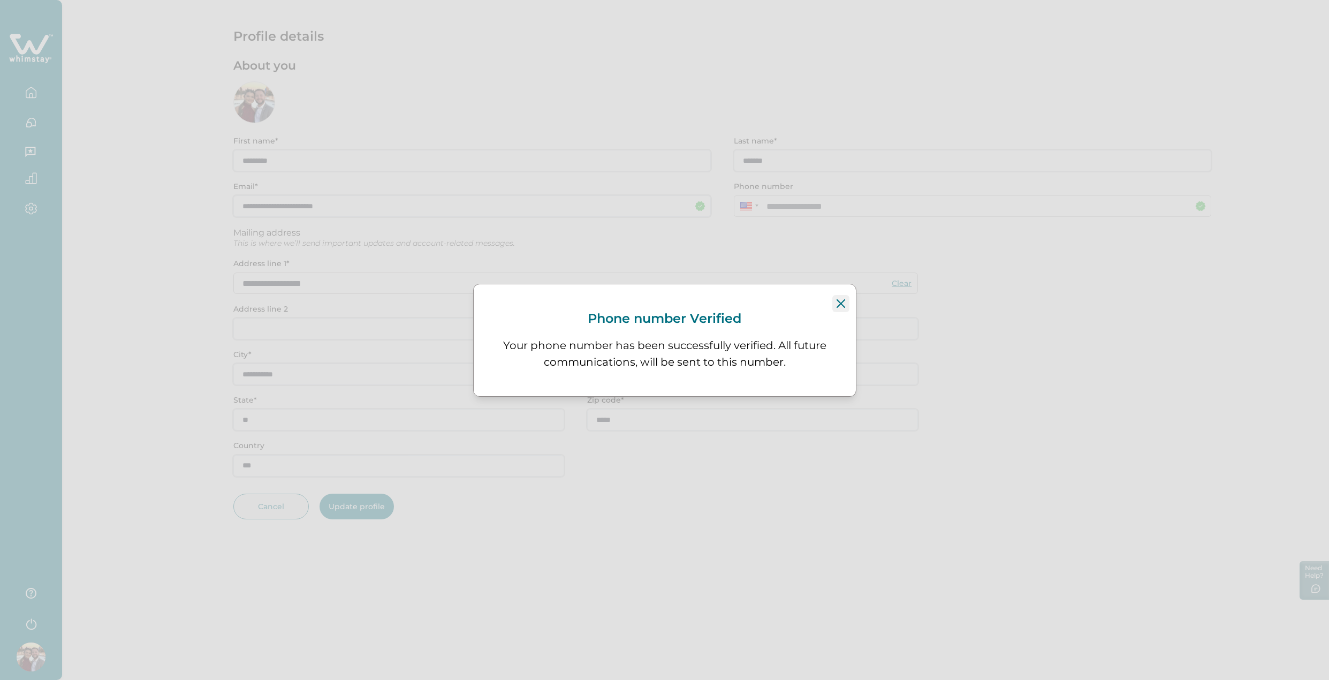
click at [846, 295] on button "Close" at bounding box center [840, 303] width 17 height 17
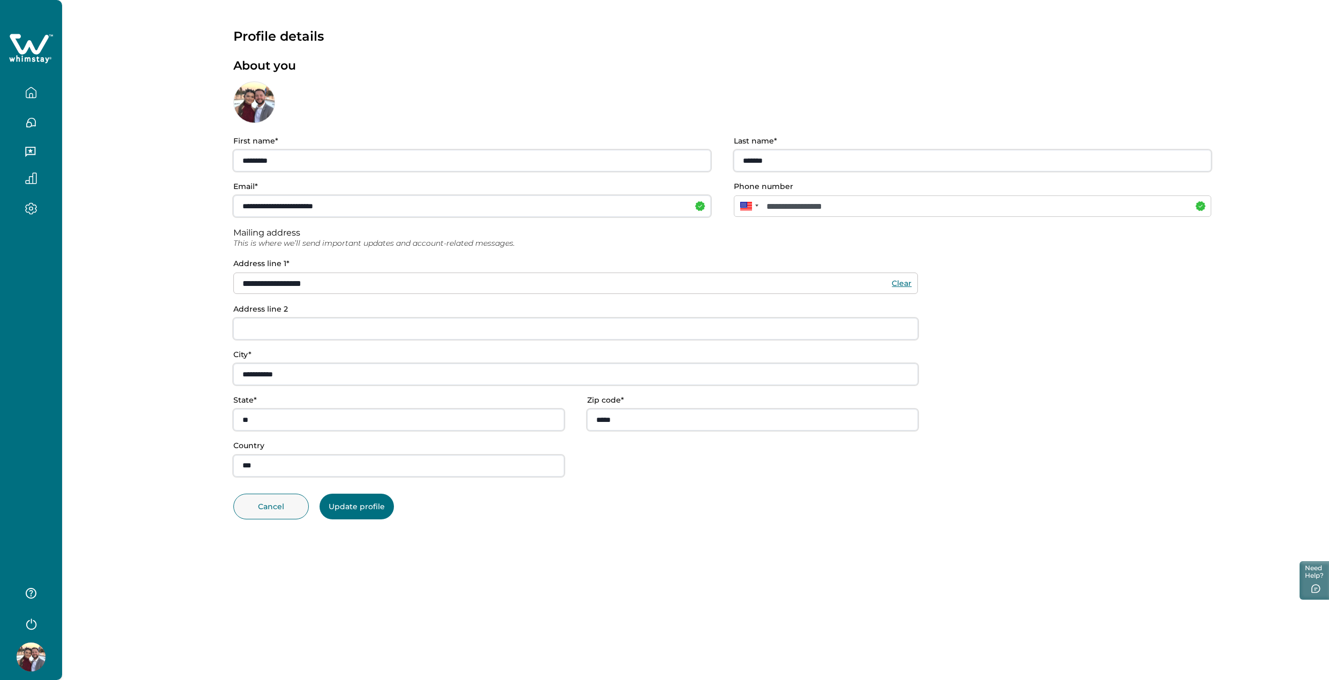
click at [374, 507] on button "Update profile" at bounding box center [357, 507] width 74 height 26
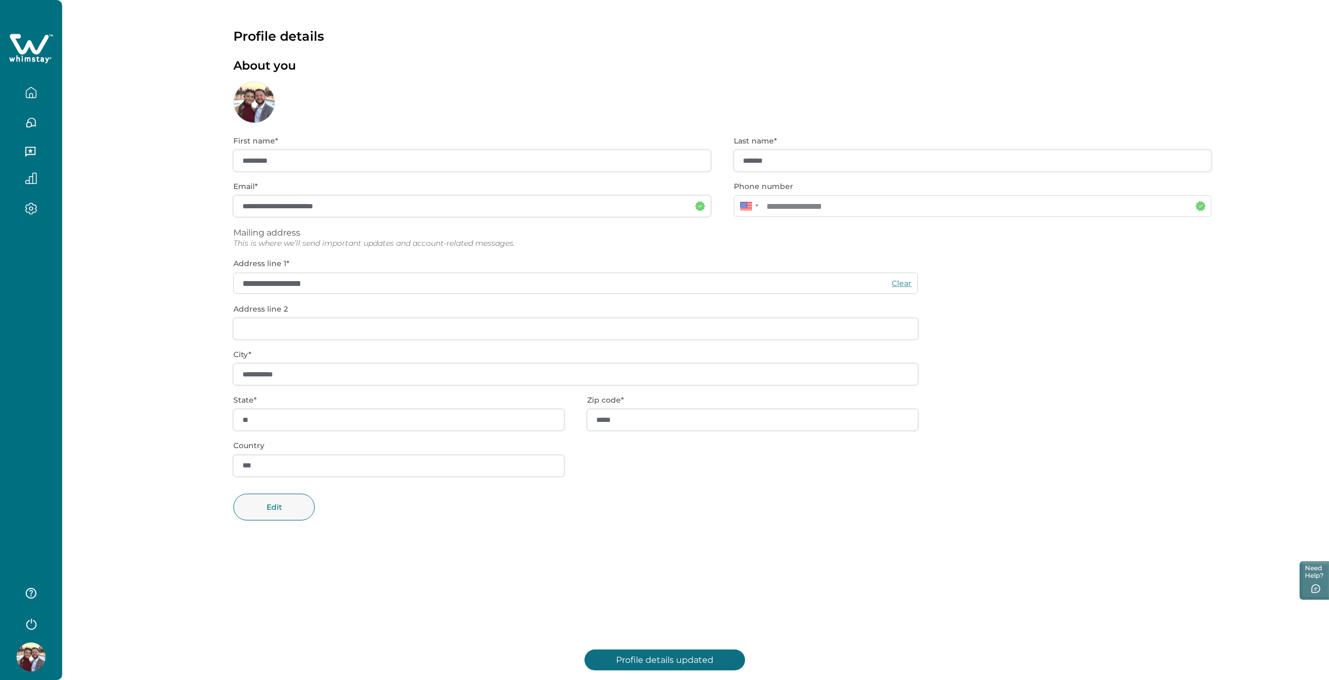
click at [36, 155] on icon "button" at bounding box center [31, 153] width 12 height 12
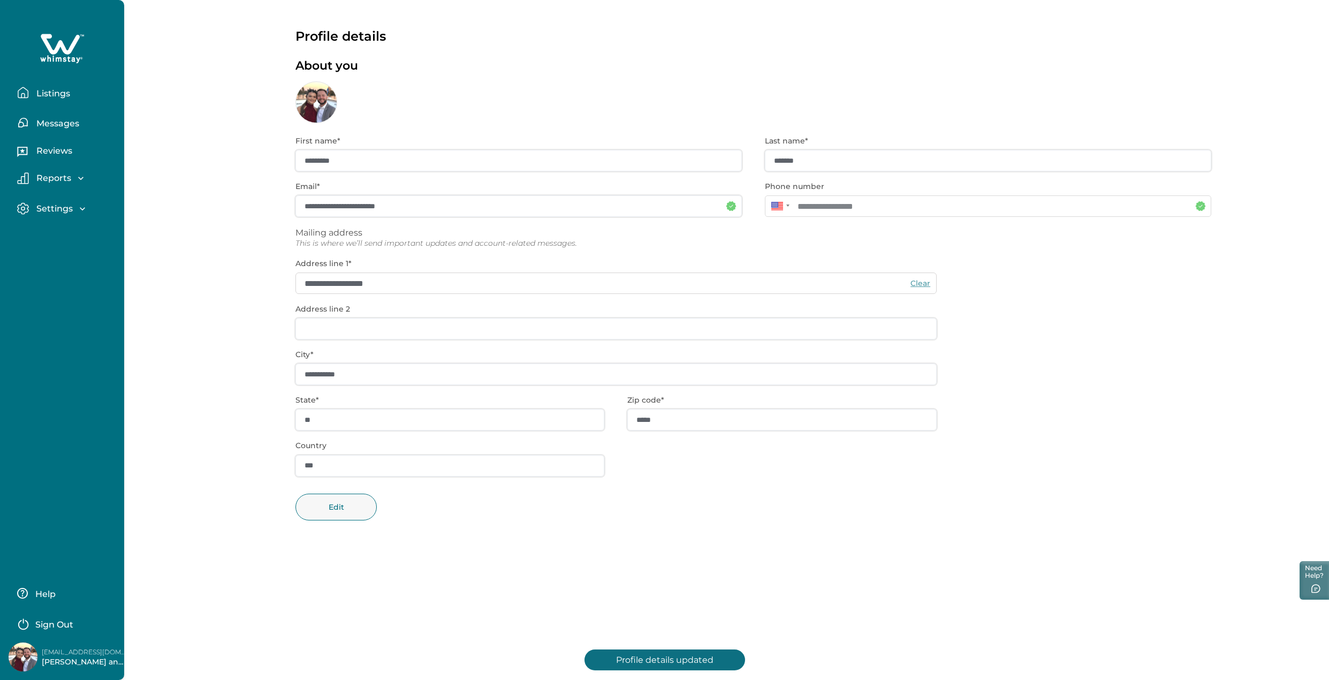
click at [70, 110] on div "Messages" at bounding box center [62, 118] width 107 height 30
click at [67, 116] on button "Messages" at bounding box center [66, 122] width 98 height 21
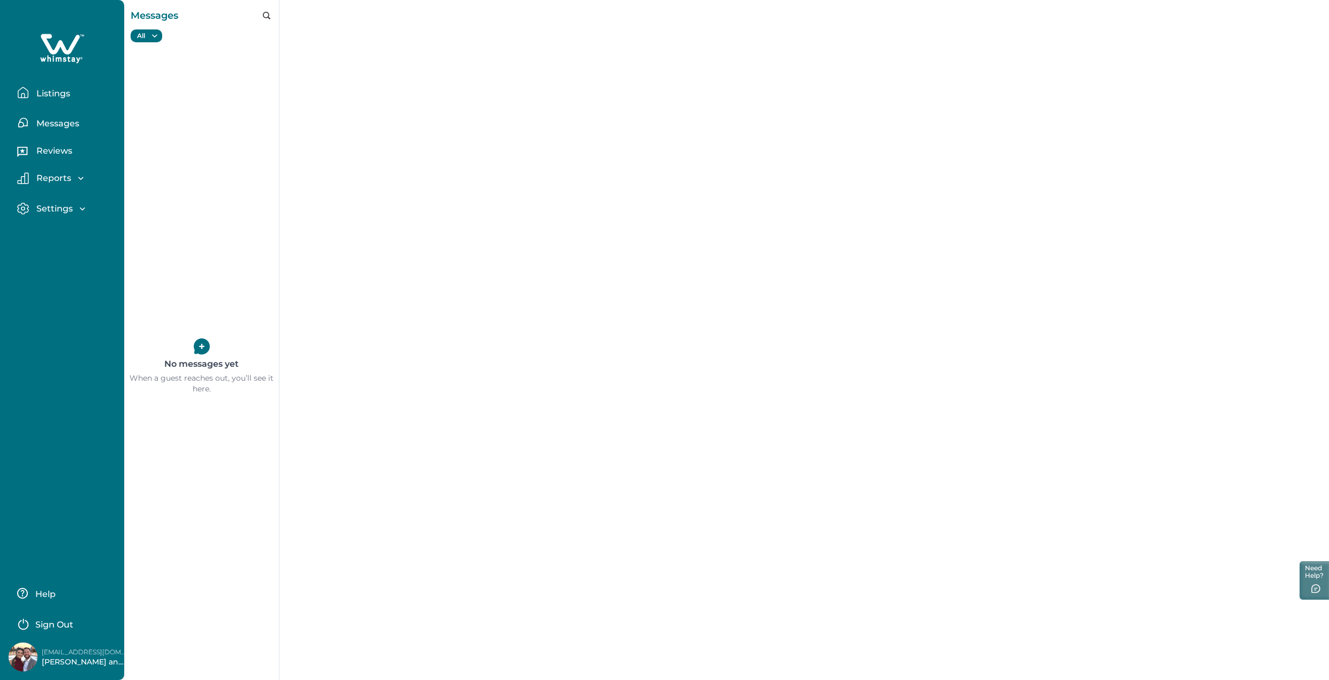
click at [52, 83] on button "Listings" at bounding box center [66, 92] width 98 height 21
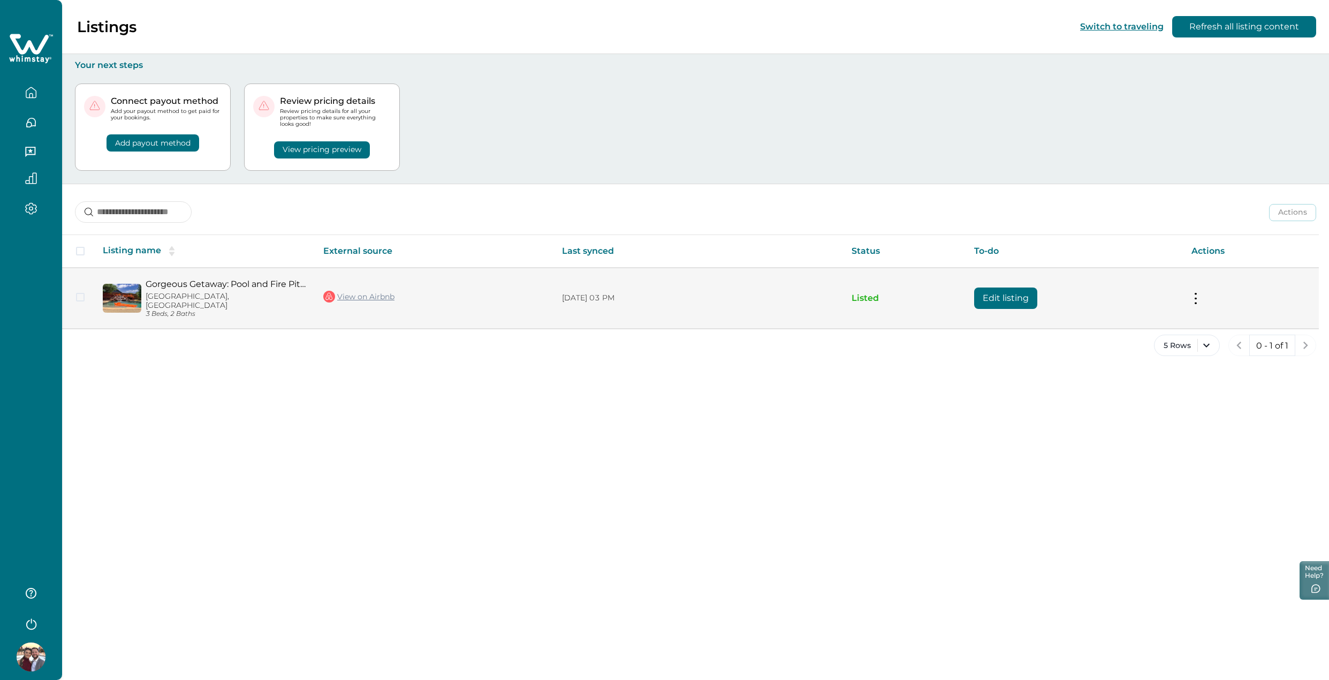
click at [1216, 297] on td "Actions View listing on Whimstay Unlist listing View listing details" at bounding box center [1251, 298] width 136 height 61
click at [1192, 297] on button at bounding box center [1196, 297] width 9 height 11
click at [1244, 340] on button "View listing on Whimstay" at bounding box center [1257, 343] width 123 height 20
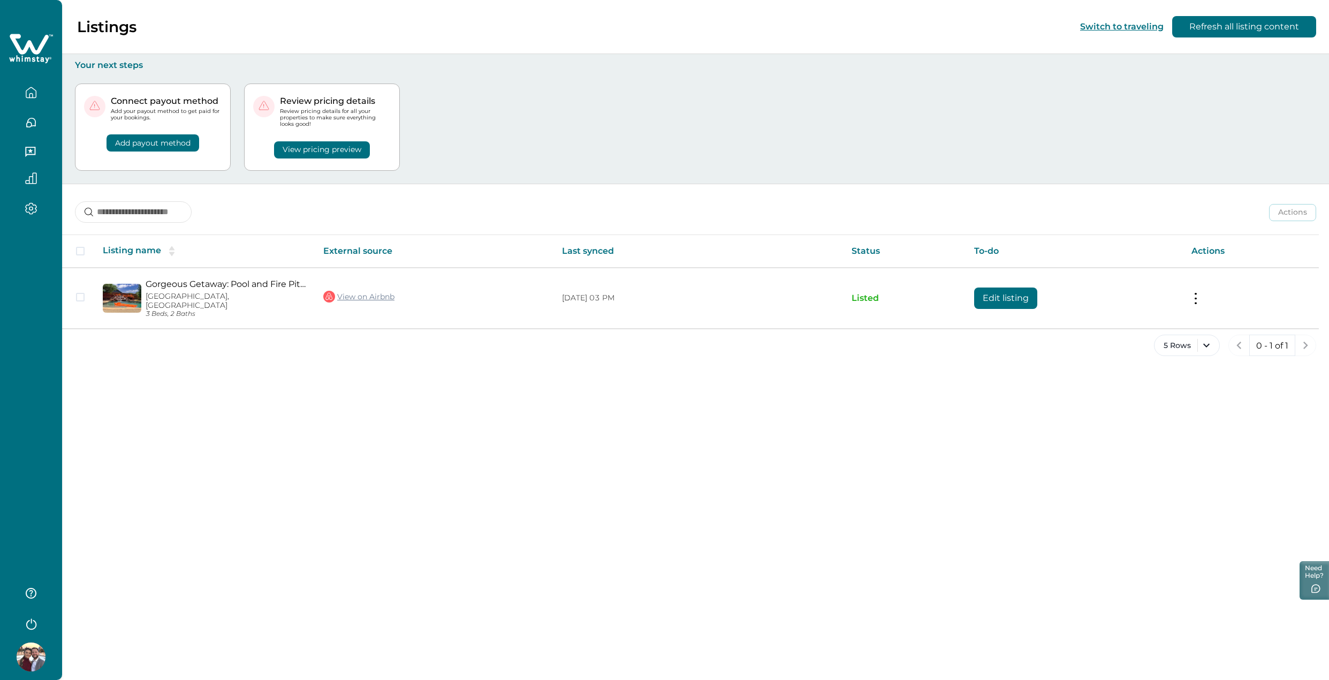
click at [181, 144] on button "Add payout method" at bounding box center [153, 142] width 93 height 17
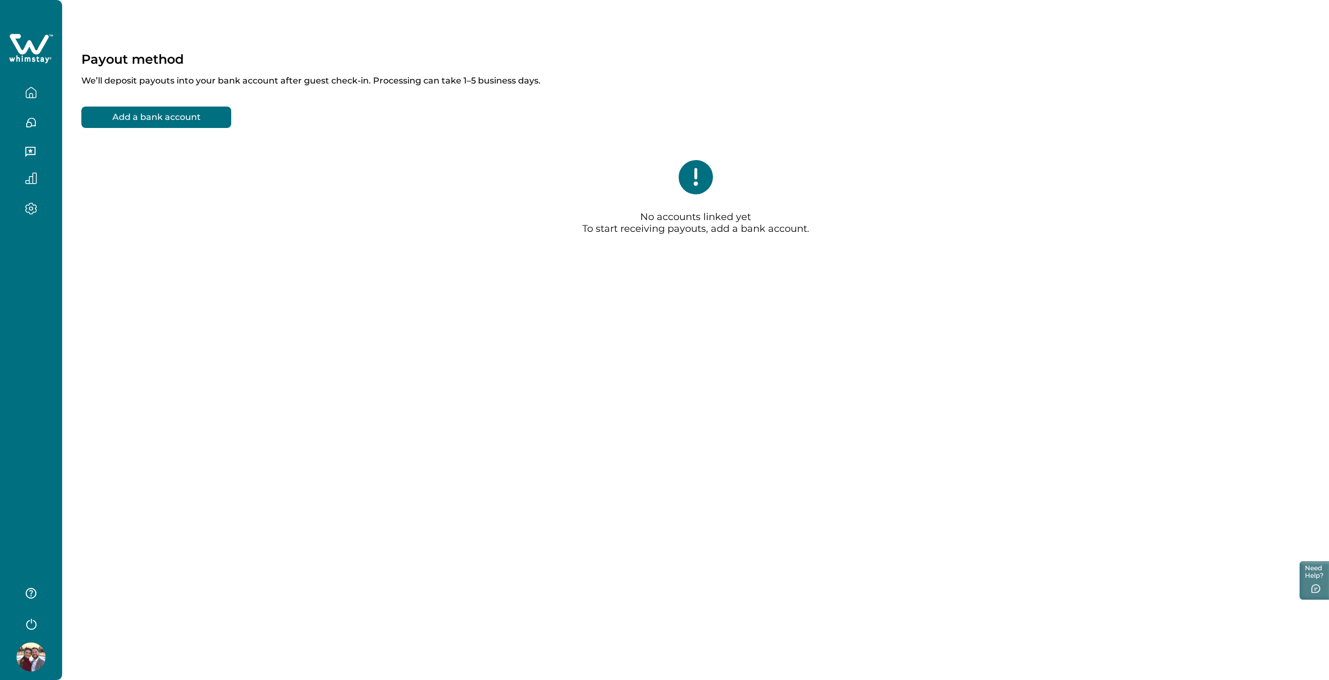
click at [186, 108] on button "Add a bank account" at bounding box center [156, 117] width 150 height 21
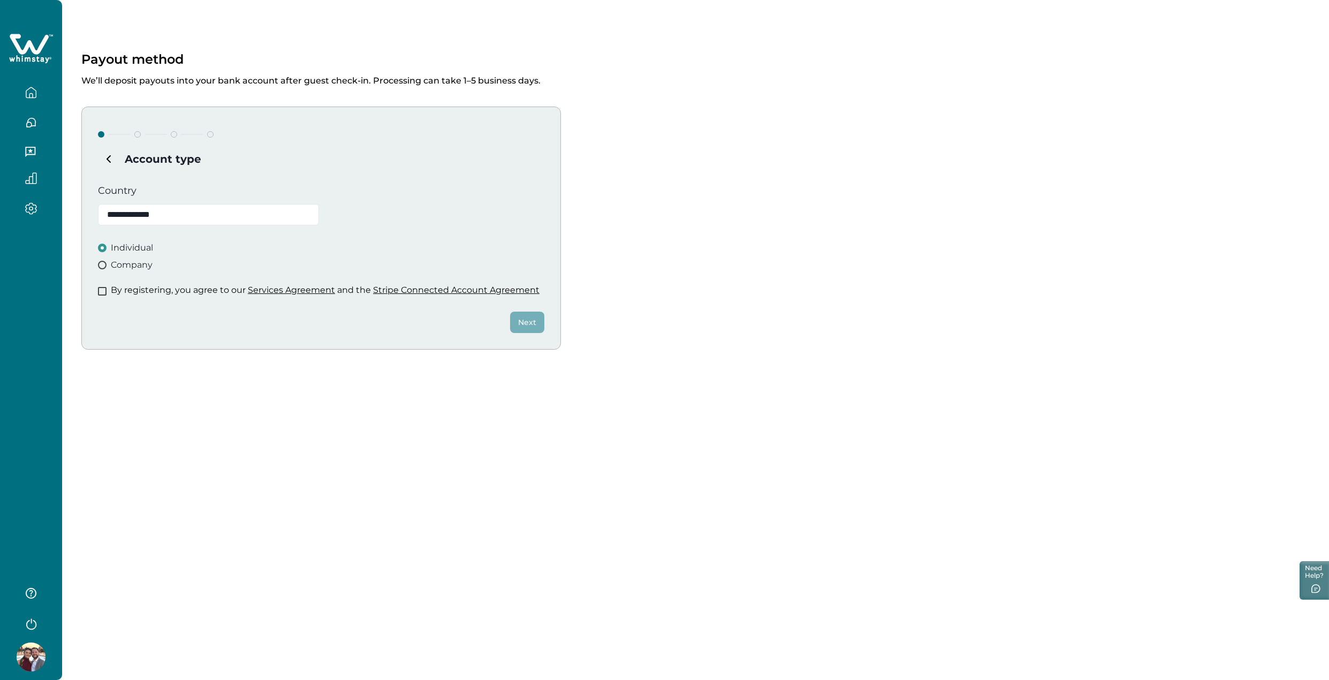
click at [162, 293] on p "By registering, you agree to our Services Agreement and the Stripe Connected Ac…" at bounding box center [325, 290] width 429 height 11
click at [100, 295] on div "Next" at bounding box center [321, 313] width 446 height 37
click at [105, 289] on span at bounding box center [102, 291] width 9 height 9
click at [541, 327] on button "Next" at bounding box center [527, 322] width 34 height 21
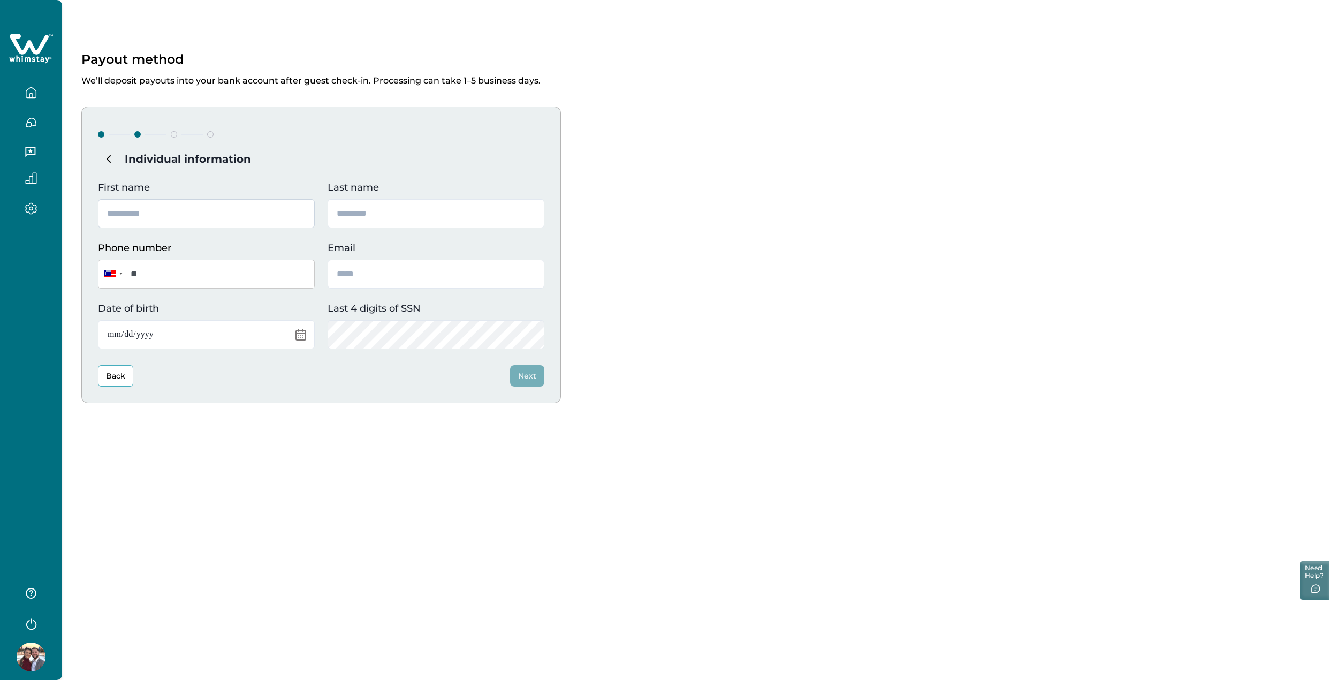
click at [186, 222] on input "First name" at bounding box center [206, 213] width 217 height 29
type input "*********"
type input "******"
type input "**********"
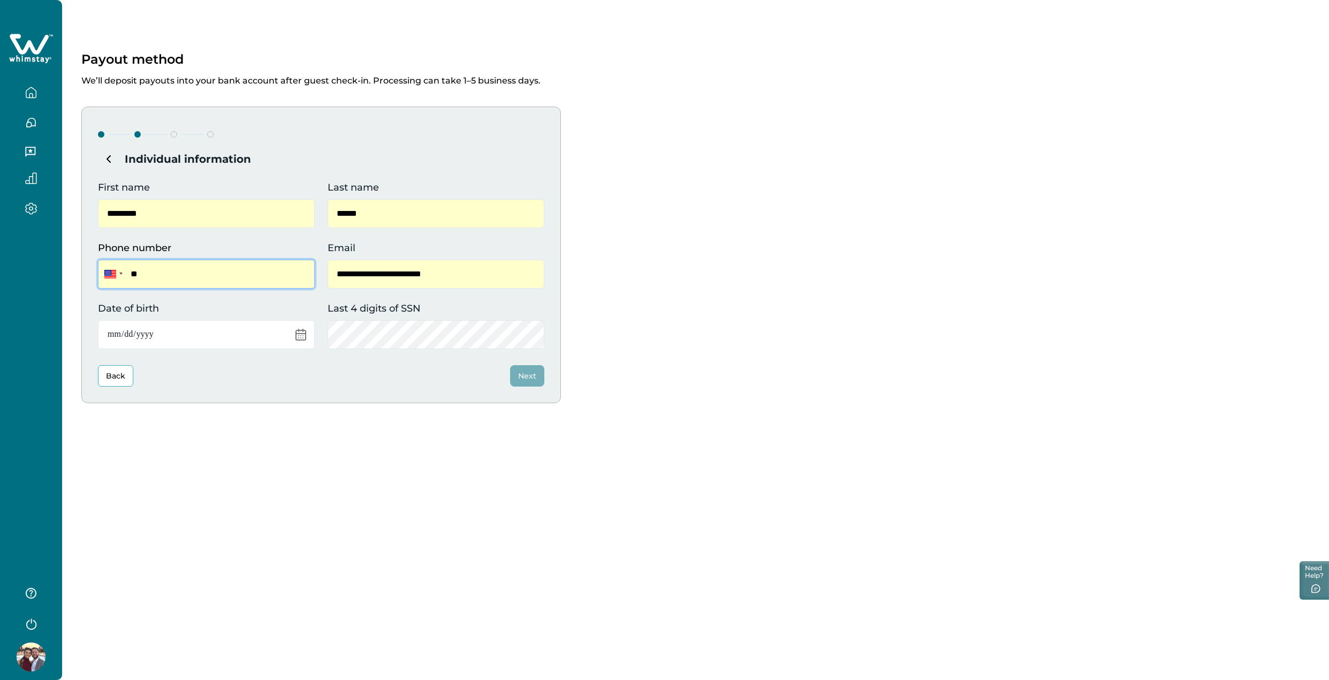
click at [194, 269] on input "**" at bounding box center [206, 274] width 217 height 29
type input "**********"
click at [171, 336] on input "Date of birth" at bounding box center [206, 334] width 217 height 29
click at [290, 331] on input "Date of birth" at bounding box center [206, 334] width 217 height 29
type input "**********"
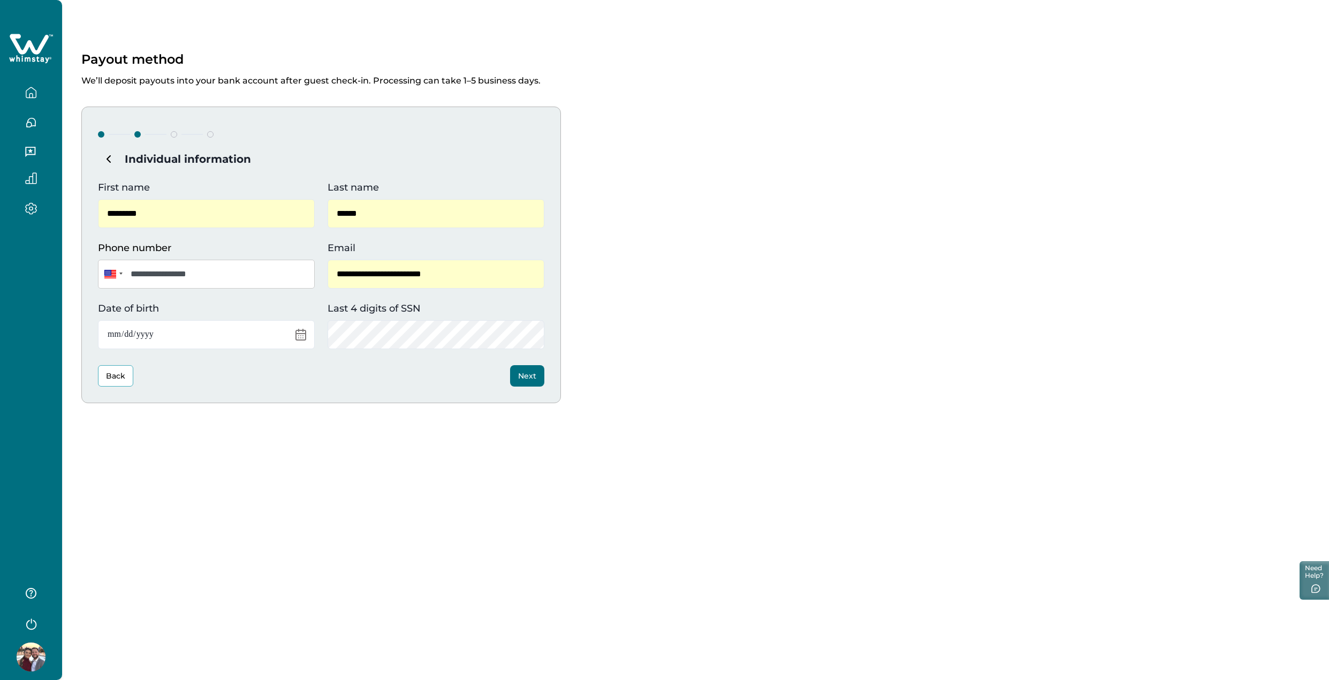
click at [525, 381] on button "Next" at bounding box center [527, 375] width 34 height 21
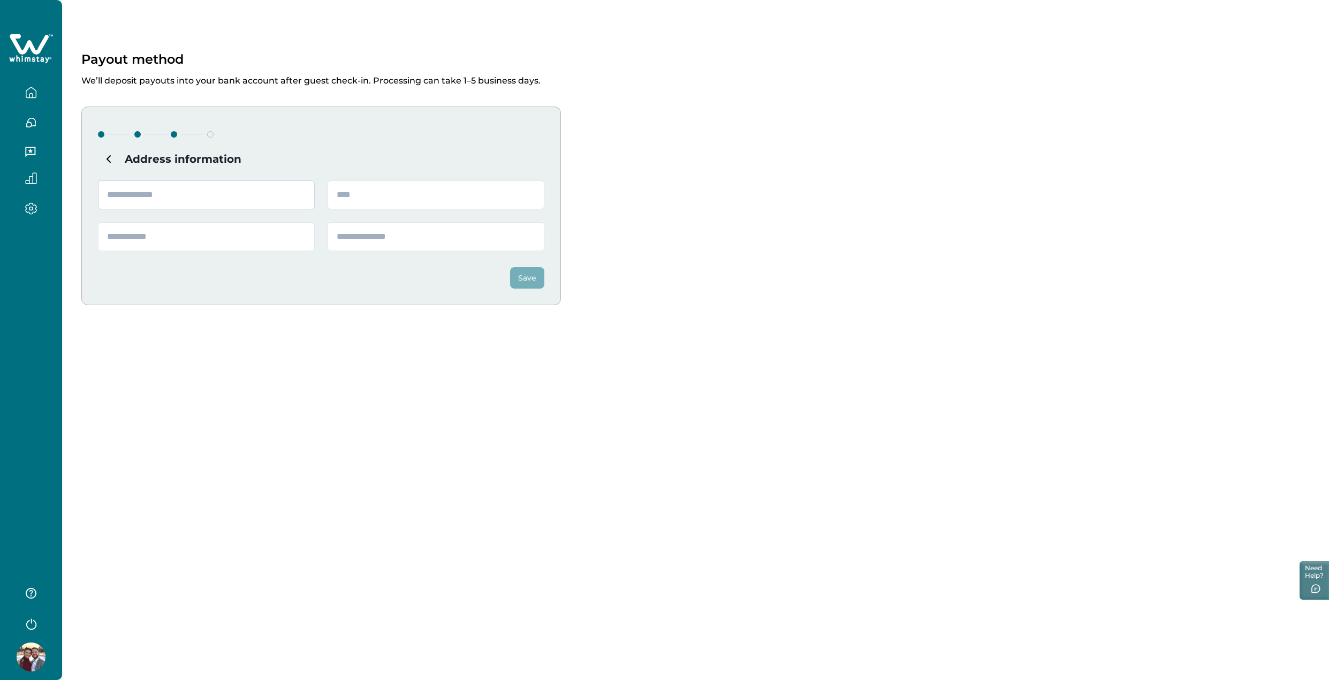
click at [163, 193] on input "text" at bounding box center [206, 194] width 217 height 29
type input "**********"
type input "**"
type input "*****"
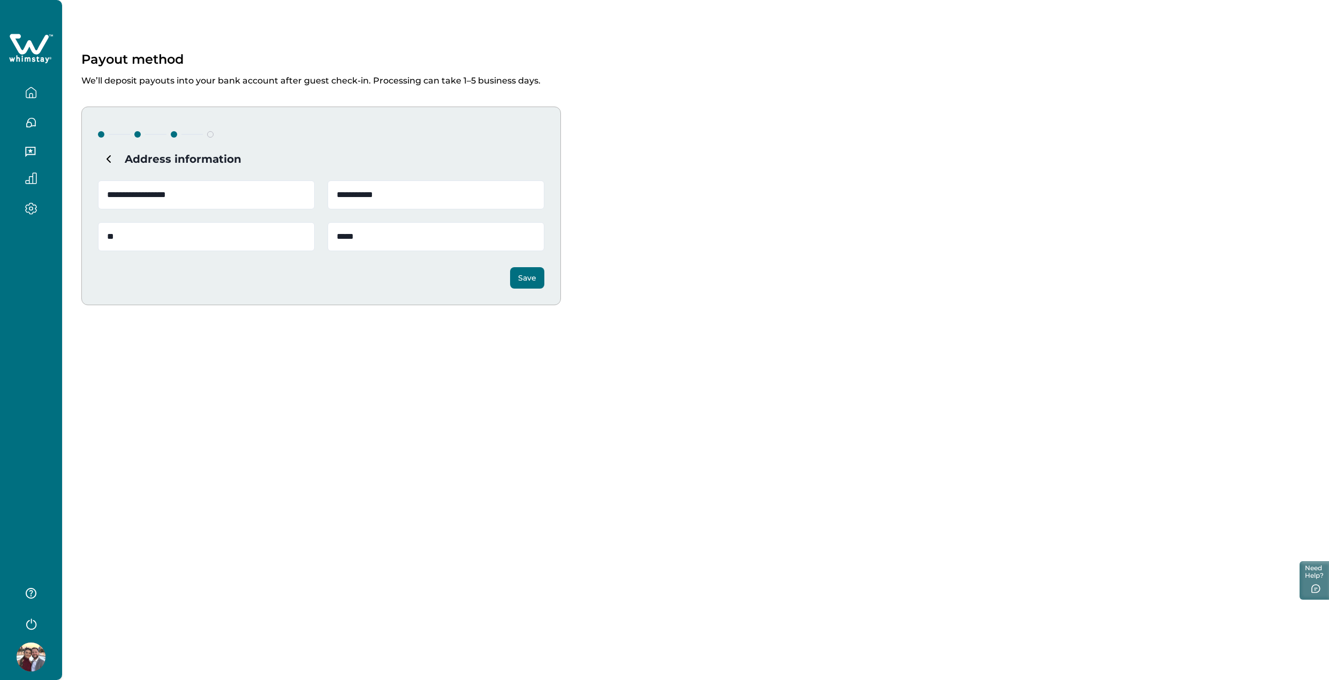
click at [531, 271] on button "Save" at bounding box center [527, 277] width 34 height 21
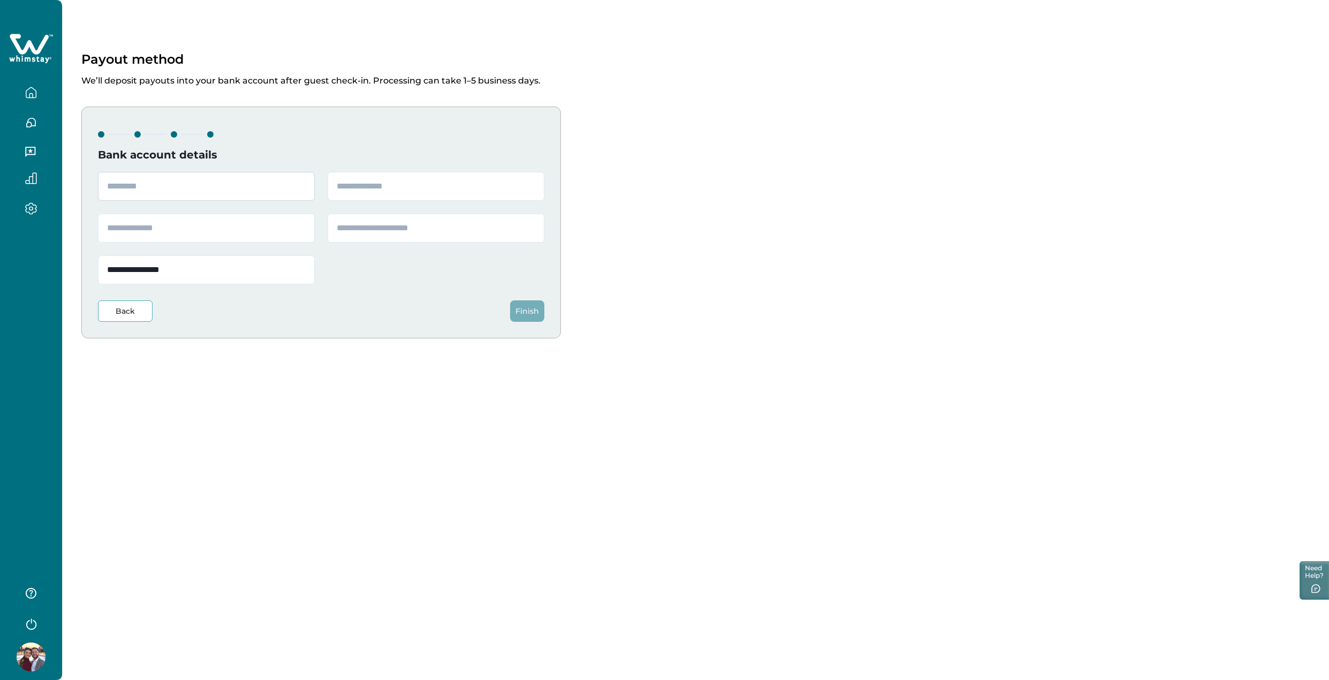
click at [200, 193] on input "text" at bounding box center [206, 186] width 217 height 29
type input "**********"
click at [233, 227] on input "text" at bounding box center [206, 228] width 217 height 29
paste input "**********"
type input "**********"
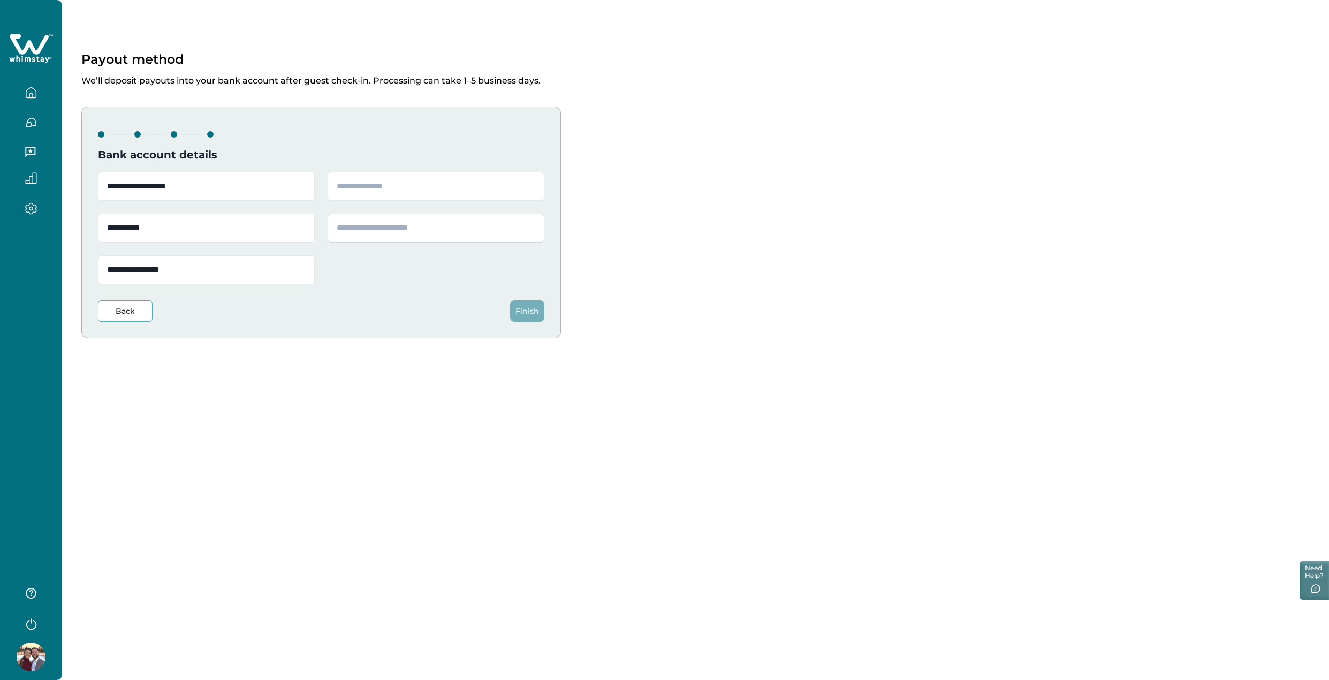
click at [361, 225] on input "text" at bounding box center [436, 228] width 217 height 29
paste input "**********"
type input "**********"
click at [361, 185] on input "text" at bounding box center [436, 186] width 217 height 29
paste input "*********"
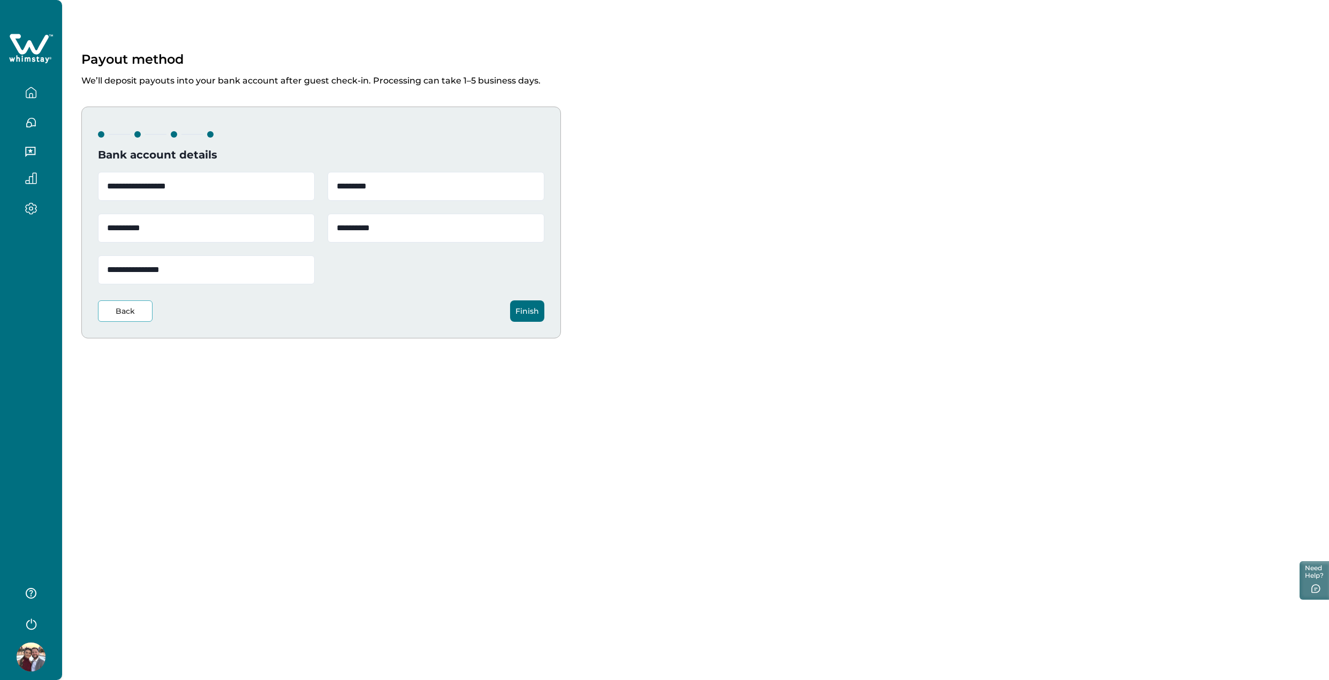
type input "*********"
click at [517, 312] on button "Finish" at bounding box center [527, 310] width 34 height 21
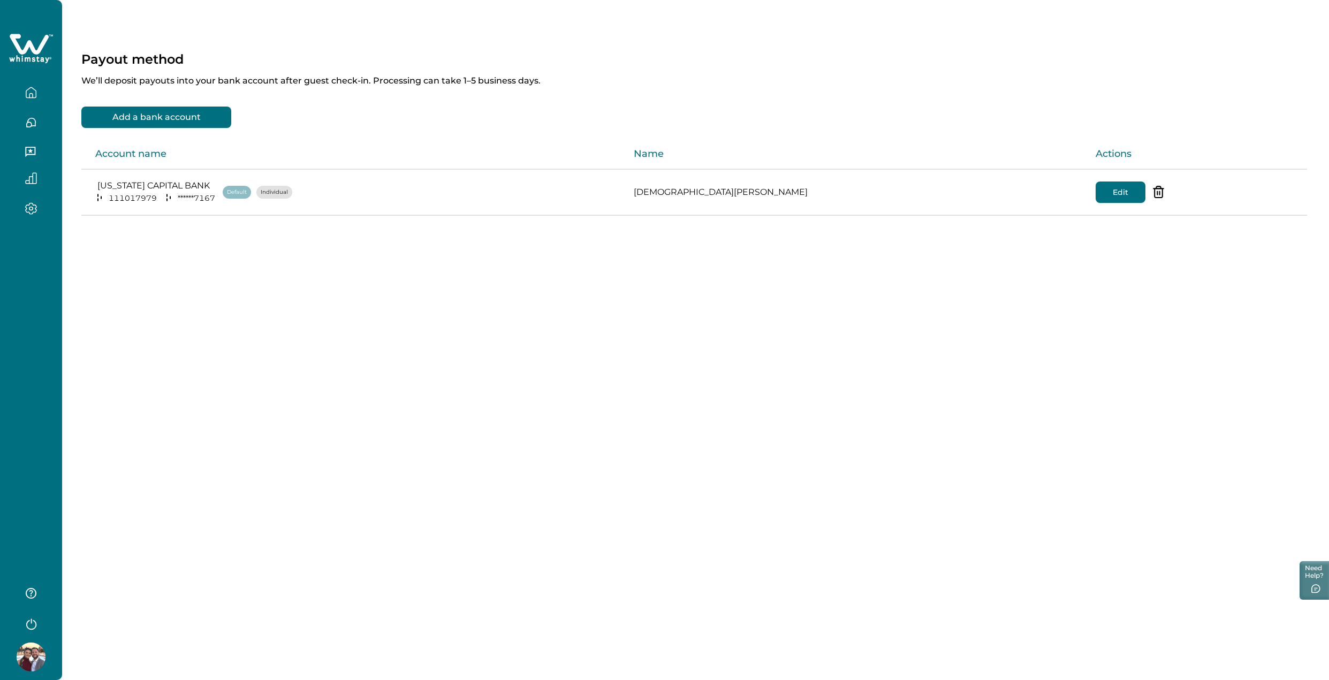
click at [39, 206] on button "button" at bounding box center [31, 208] width 45 height 12
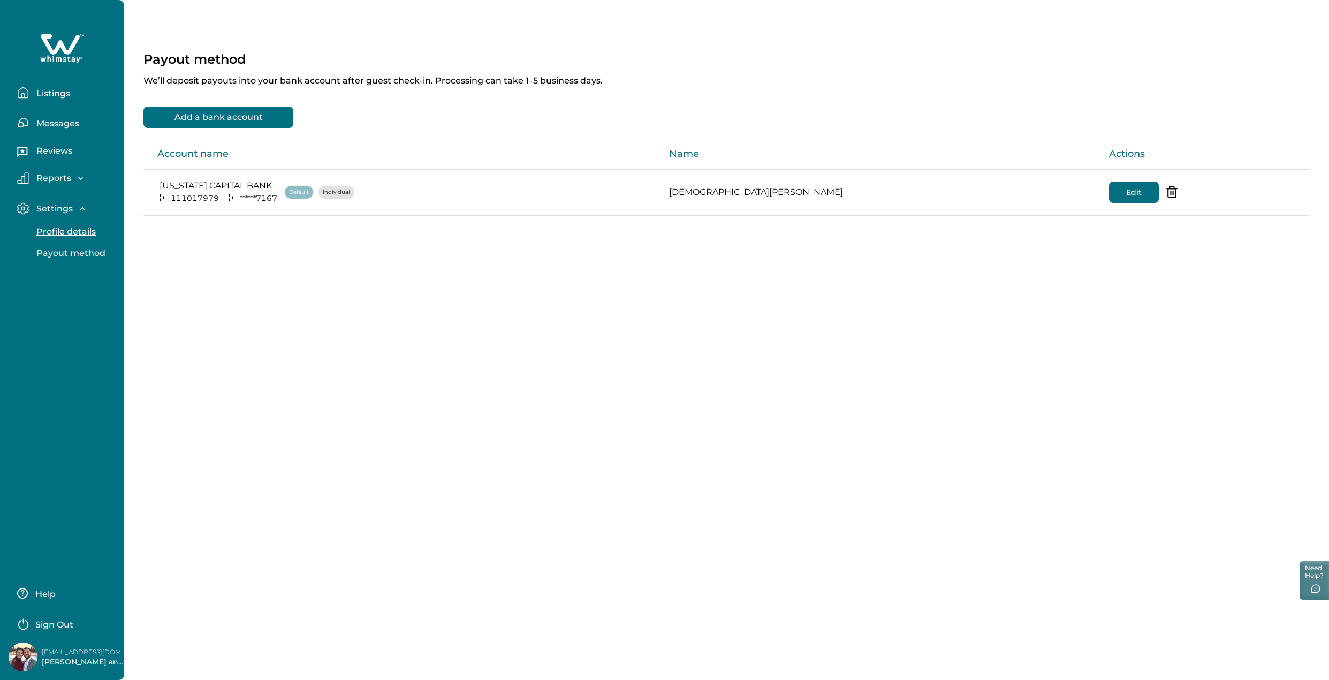
click at [57, 180] on p "Reports" at bounding box center [52, 178] width 38 height 11
click at [56, 146] on p "Reviews" at bounding box center [52, 151] width 39 height 11
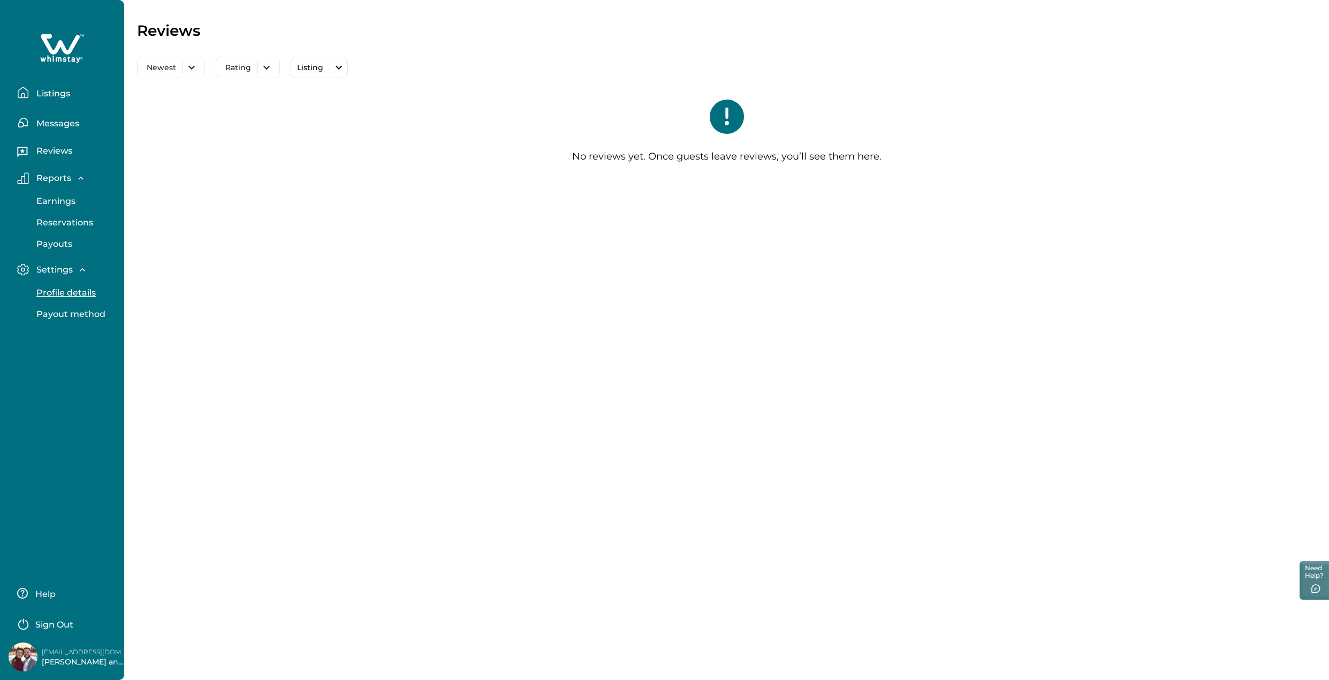
click at [63, 124] on p "Messages" at bounding box center [56, 123] width 46 height 11
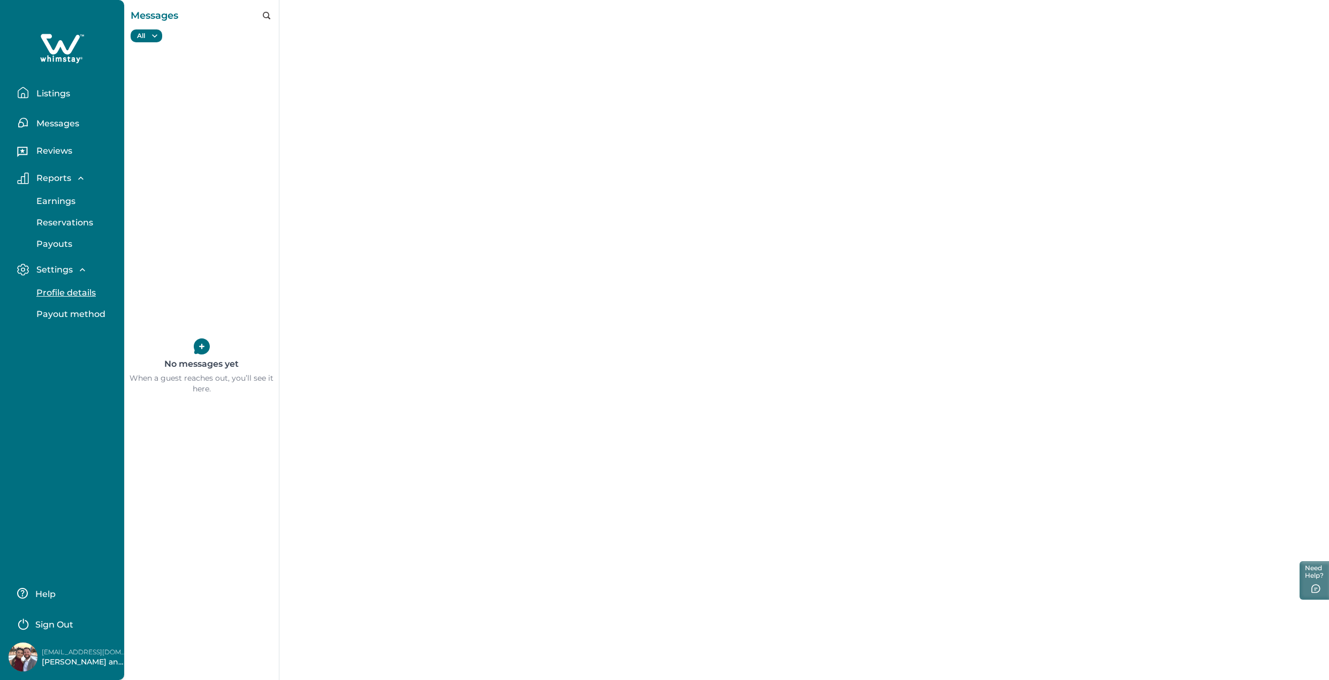
click at [64, 92] on p "Listings" at bounding box center [51, 93] width 37 height 11
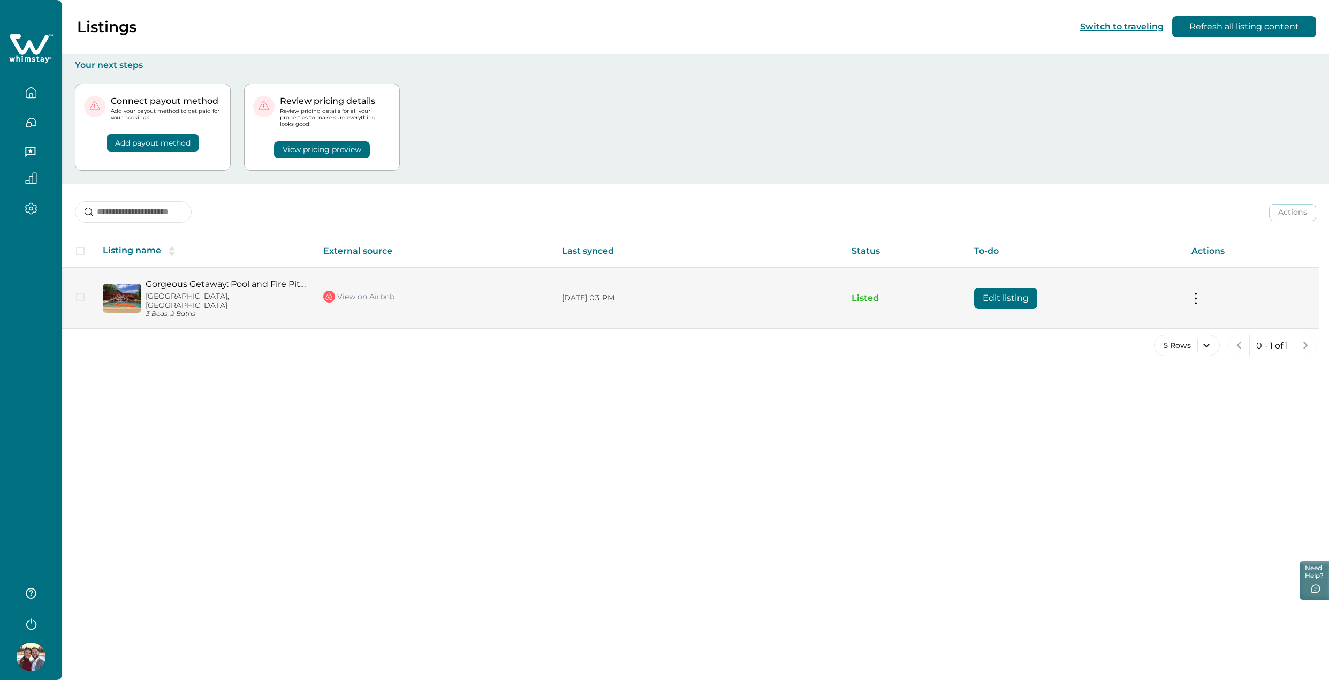
click at [177, 291] on div "Gorgeous Getaway: Pool and Fire Pit in [GEOGRAPHIC_DATA] [GEOGRAPHIC_DATA], [GE…" at bounding box center [223, 298] width 165 height 39
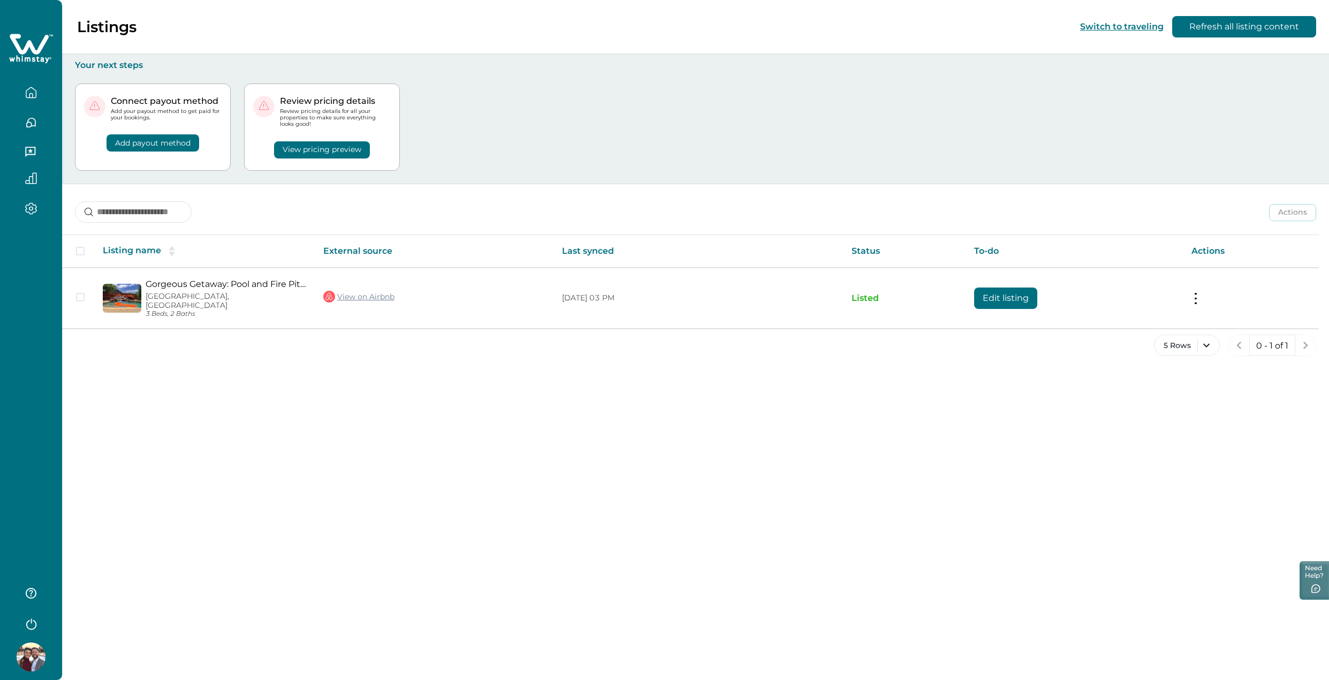
click at [322, 147] on button "View pricing preview" at bounding box center [322, 149] width 96 height 17
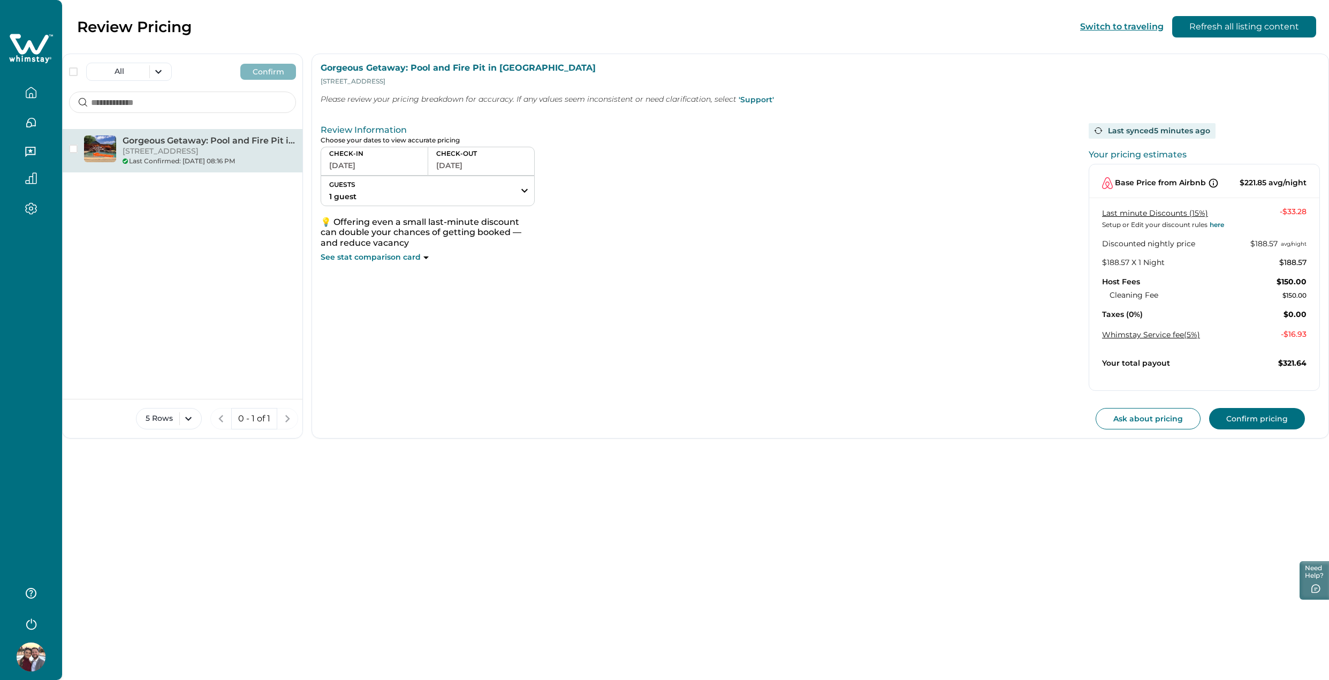
click at [1246, 33] on button "Refresh all listing content" at bounding box center [1244, 26] width 144 height 21
click at [26, 82] on button "button" at bounding box center [31, 92] width 45 height 21
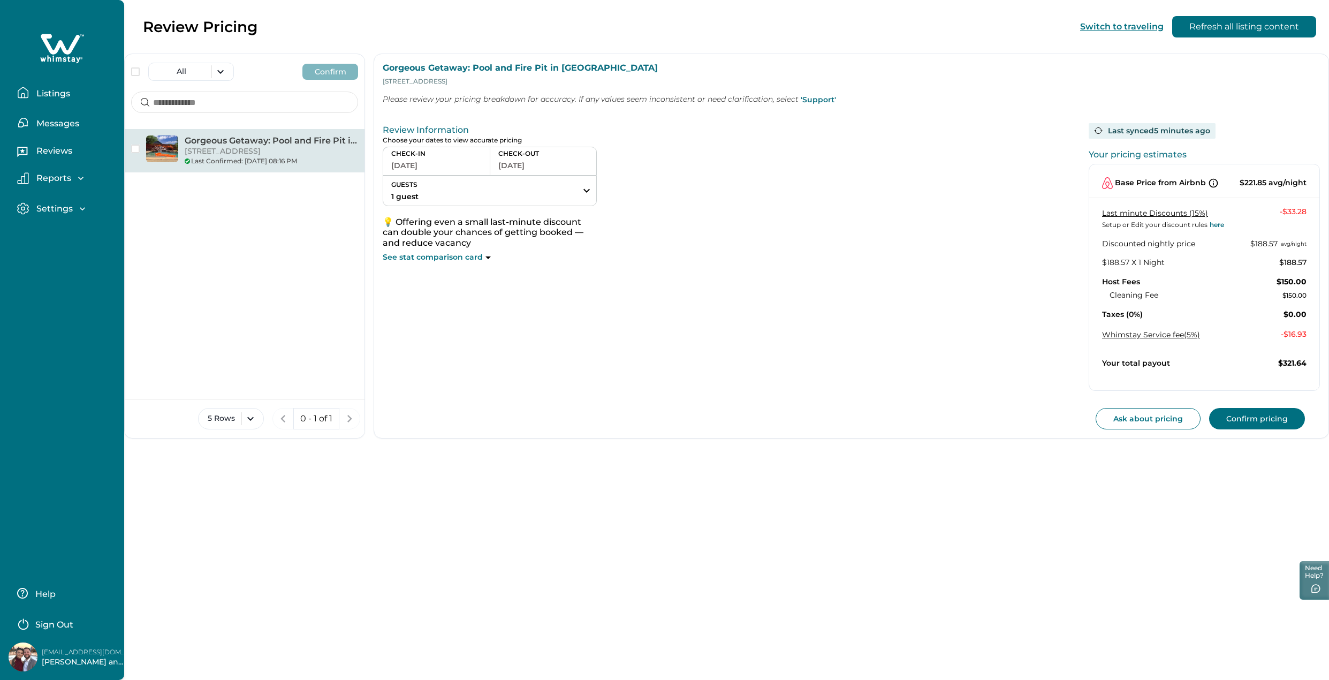
click at [64, 98] on p "Listings" at bounding box center [51, 93] width 37 height 11
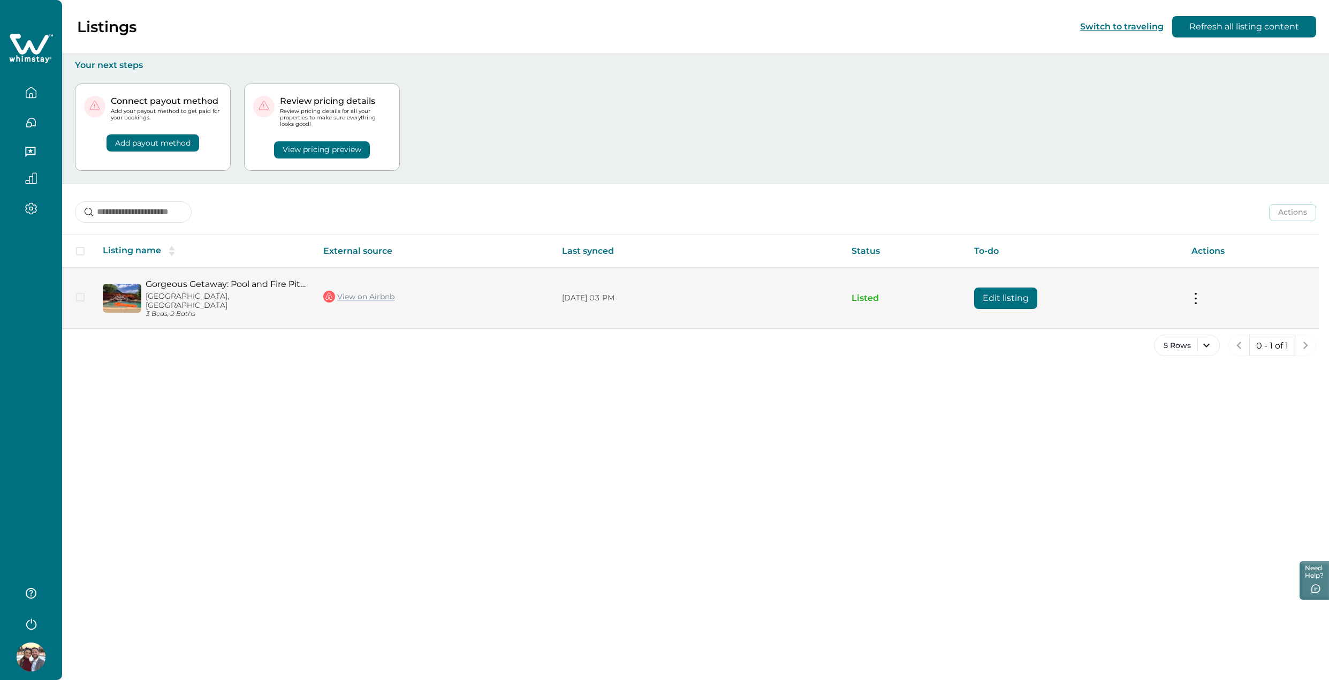
click at [1059, 294] on td "Edit listing" at bounding box center [1074, 298] width 217 height 61
click at [1019, 292] on button "Edit listing" at bounding box center [1005, 297] width 63 height 21
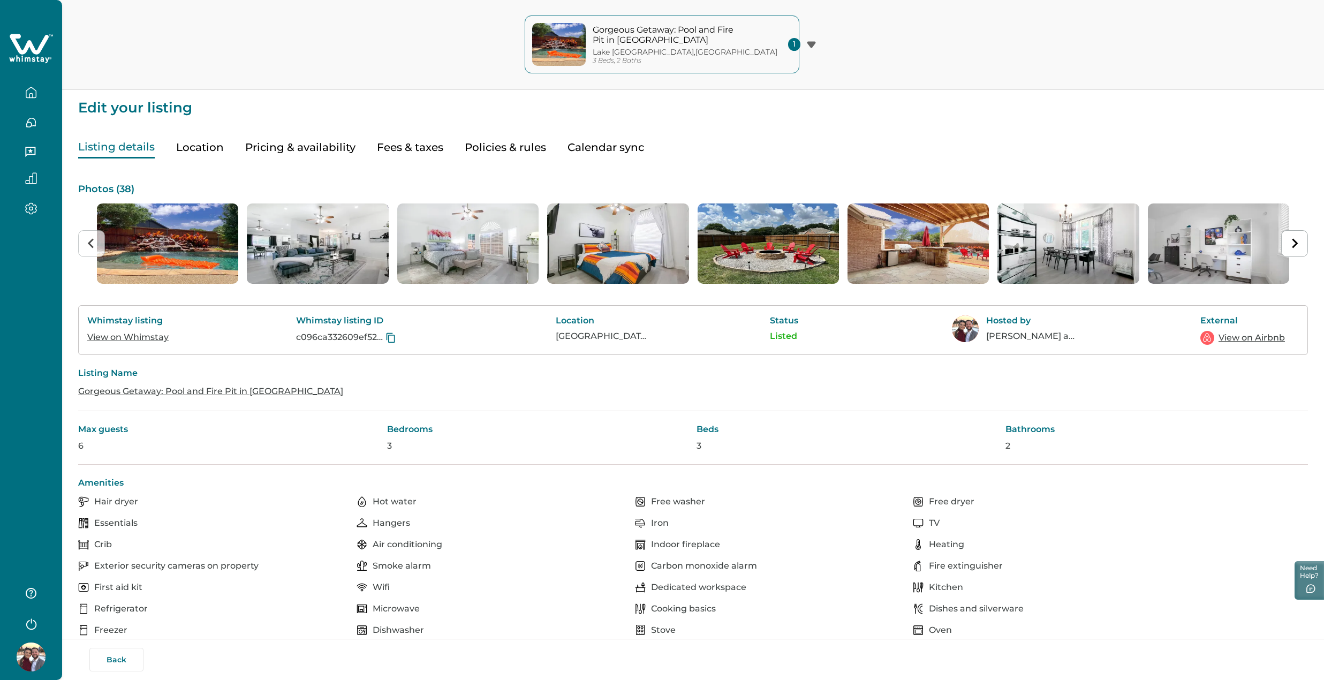
click at [219, 150] on button "Location" at bounding box center [200, 147] width 48 height 22
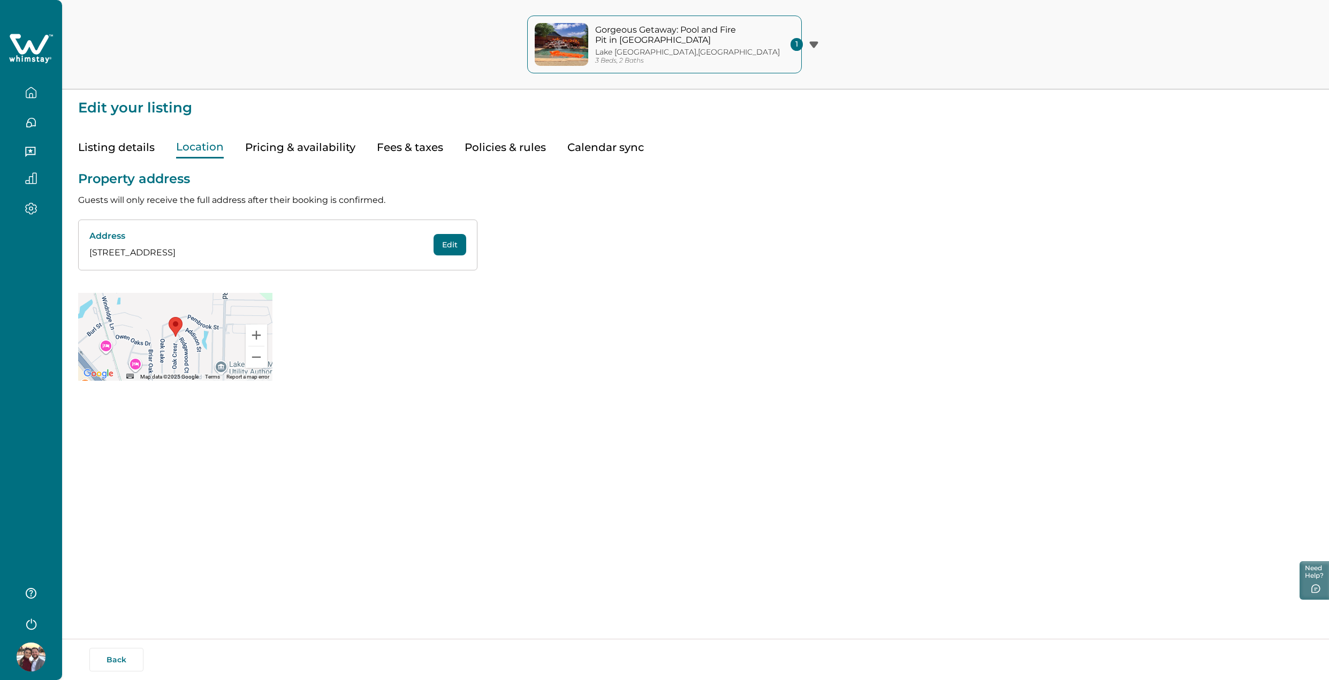
click at [287, 145] on button "Pricing & availability" at bounding box center [300, 147] width 110 height 22
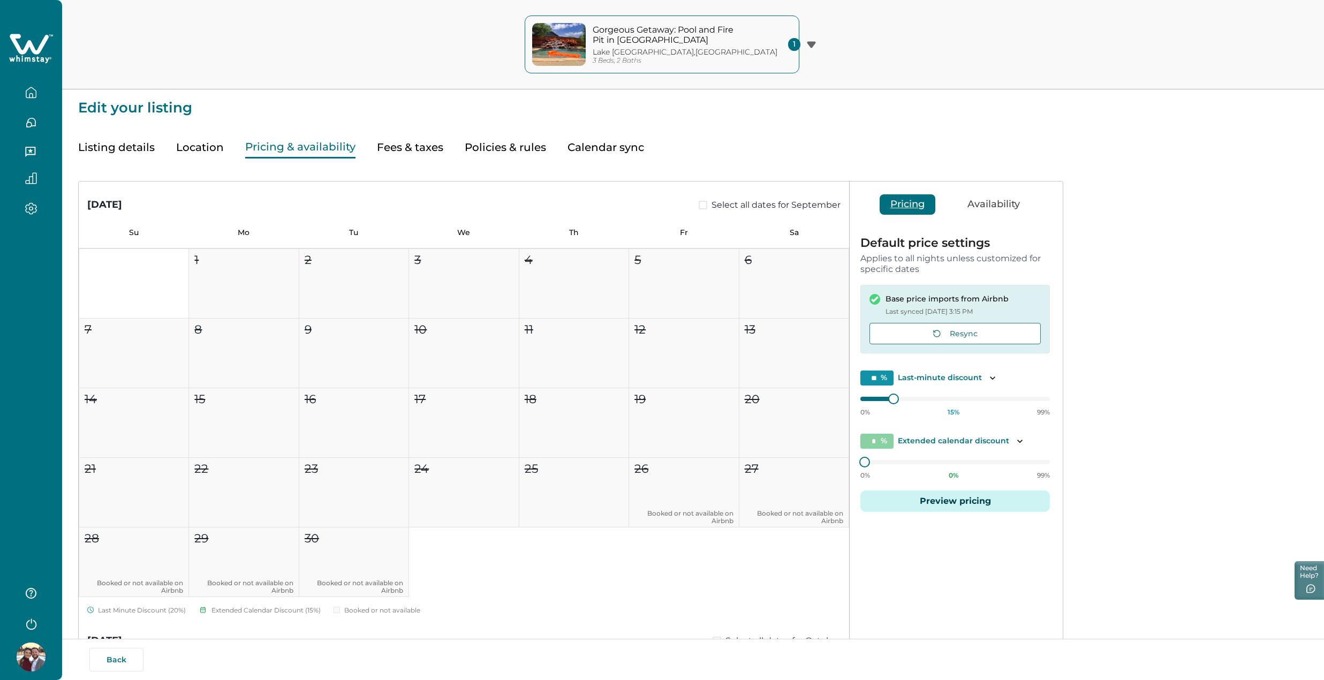
click at [400, 151] on button "Fees & taxes" at bounding box center [410, 147] width 66 height 22
type input "*"
type input "**"
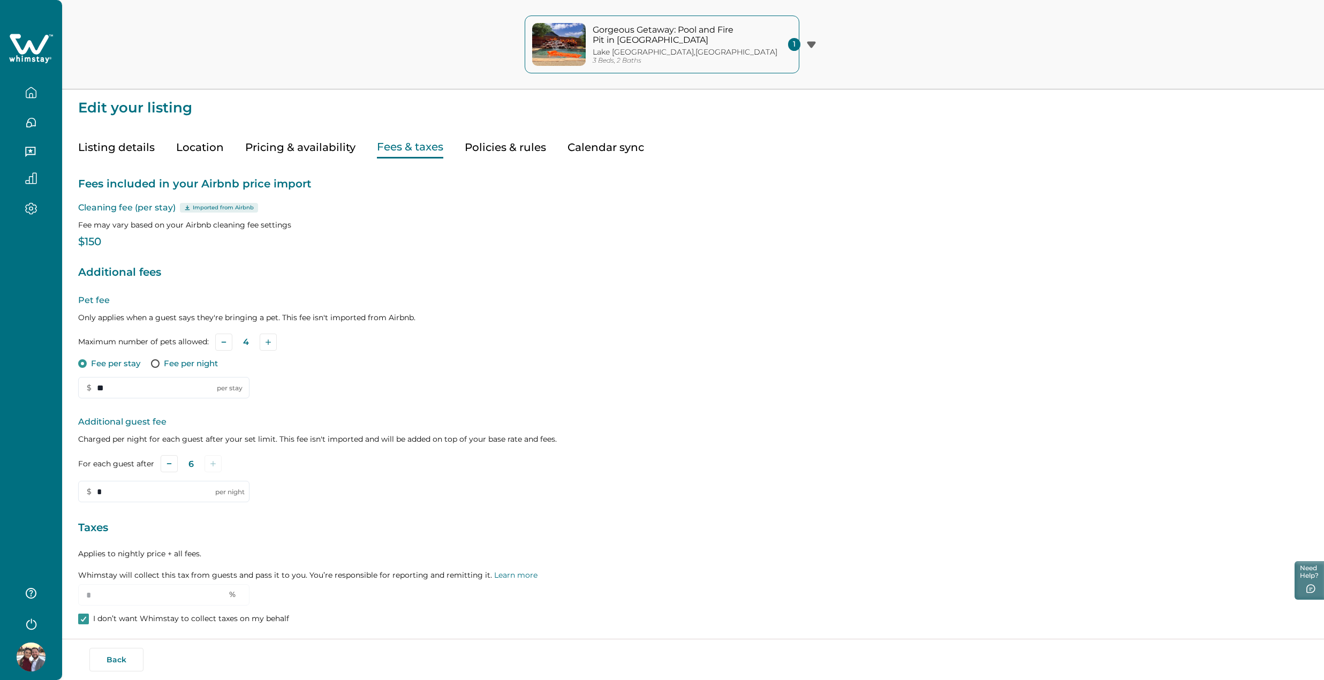
click at [498, 160] on div "Fees included in your Airbnb price import Cleaning fee (per stay) Imported from…" at bounding box center [693, 411] width 1230 height 506
click at [504, 142] on button "Policies & rules" at bounding box center [505, 147] width 81 height 22
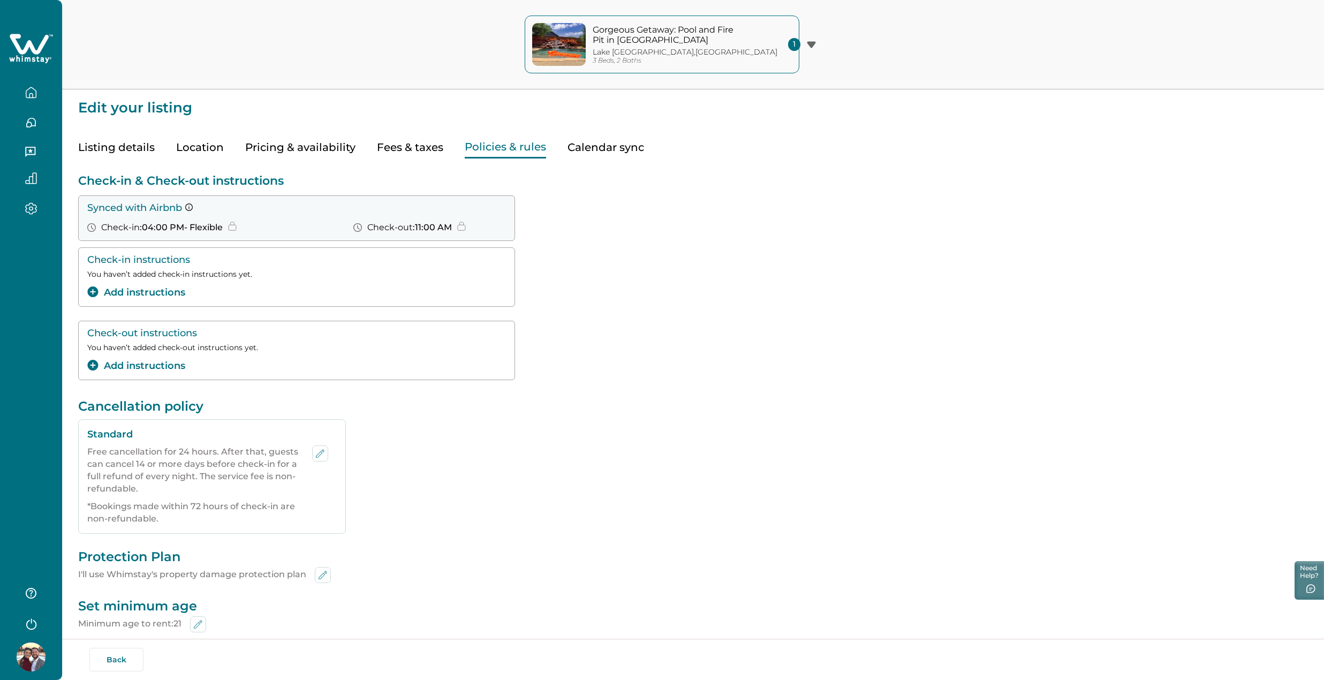
click at [624, 146] on button "Calendar sync" at bounding box center [605, 147] width 77 height 22
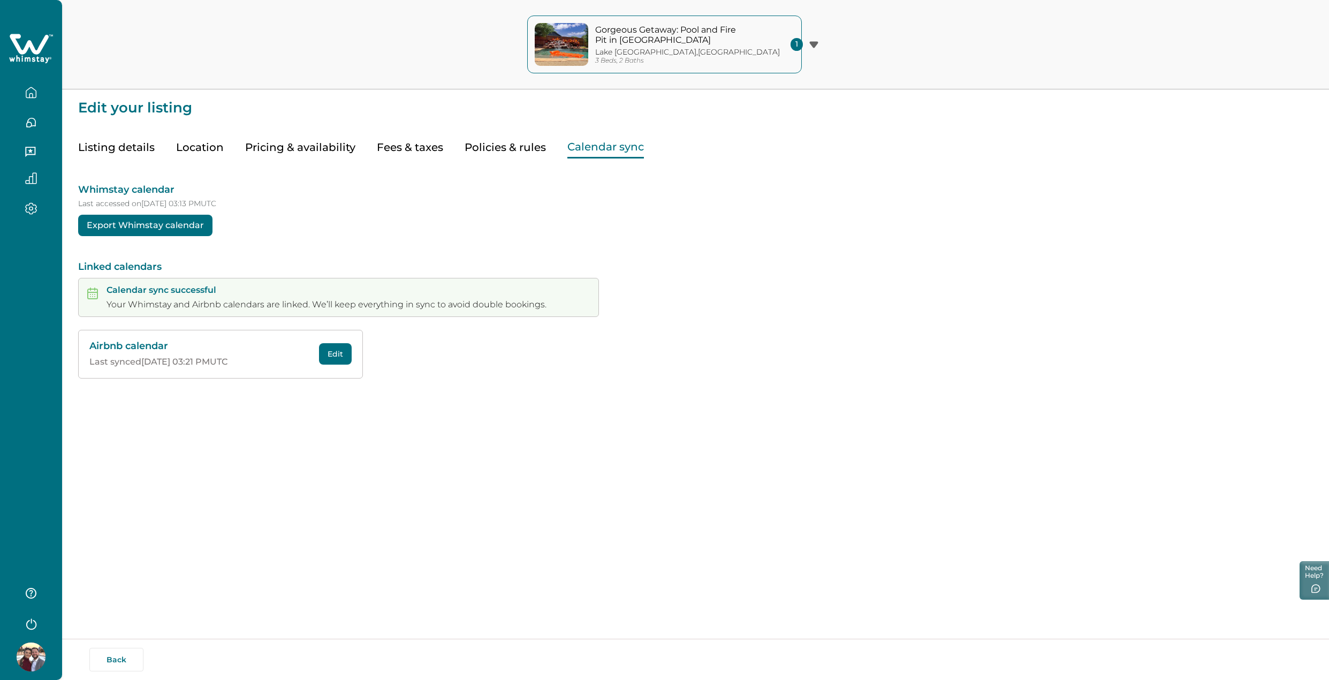
click at [510, 146] on button "Policies & rules" at bounding box center [505, 147] width 81 height 22
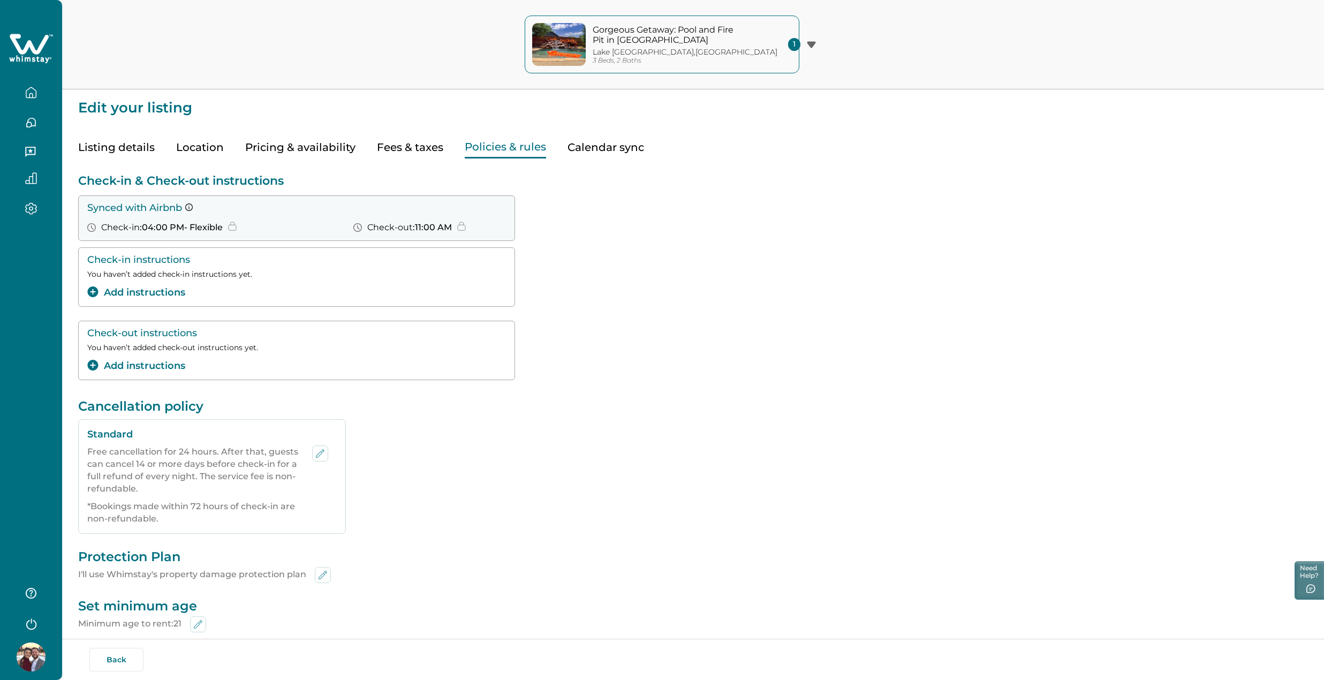
click at [192, 155] on button "Location" at bounding box center [200, 147] width 48 height 22
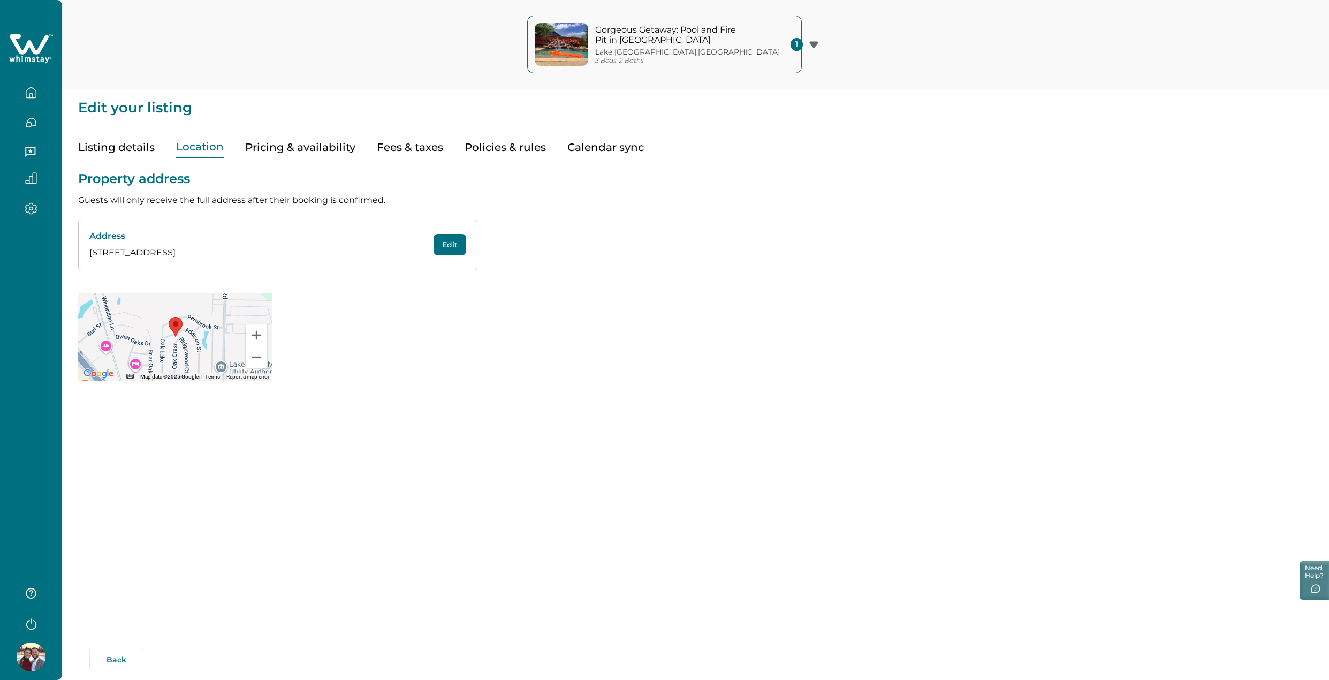
click at [122, 145] on button "Listing details" at bounding box center [116, 147] width 77 height 22
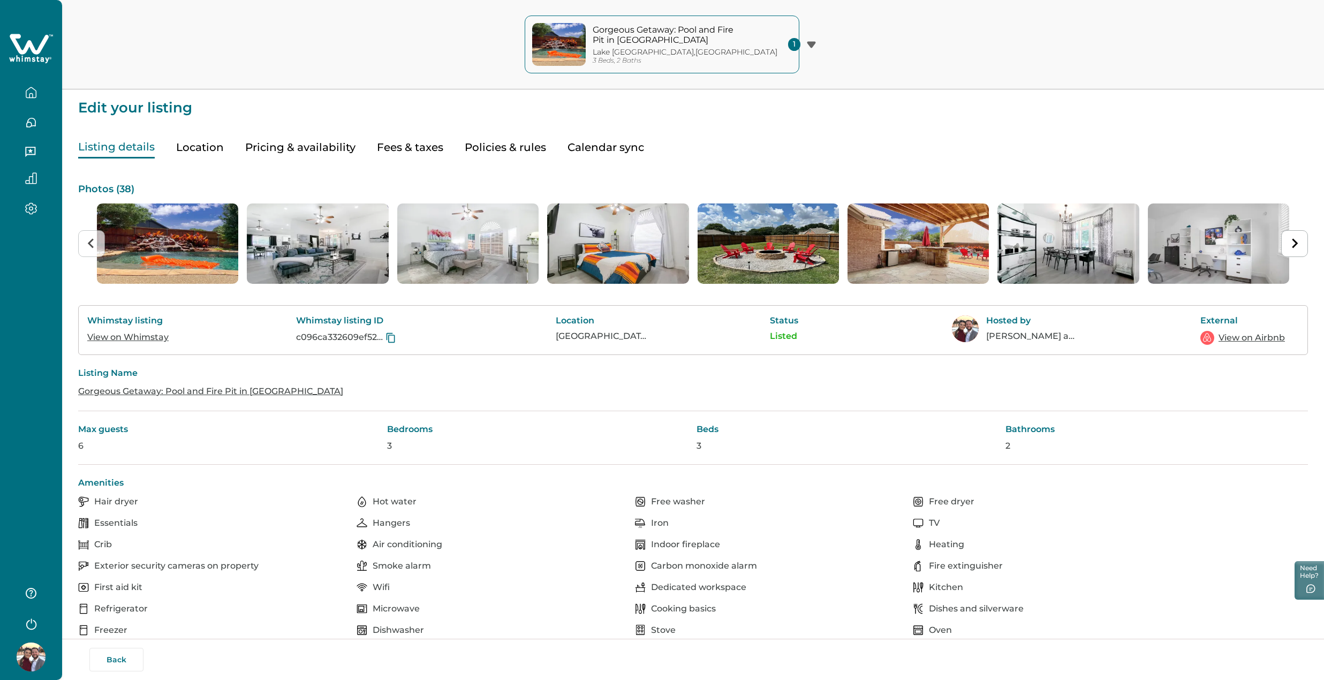
click at [319, 148] on button "Pricing & availability" at bounding box center [300, 147] width 110 height 22
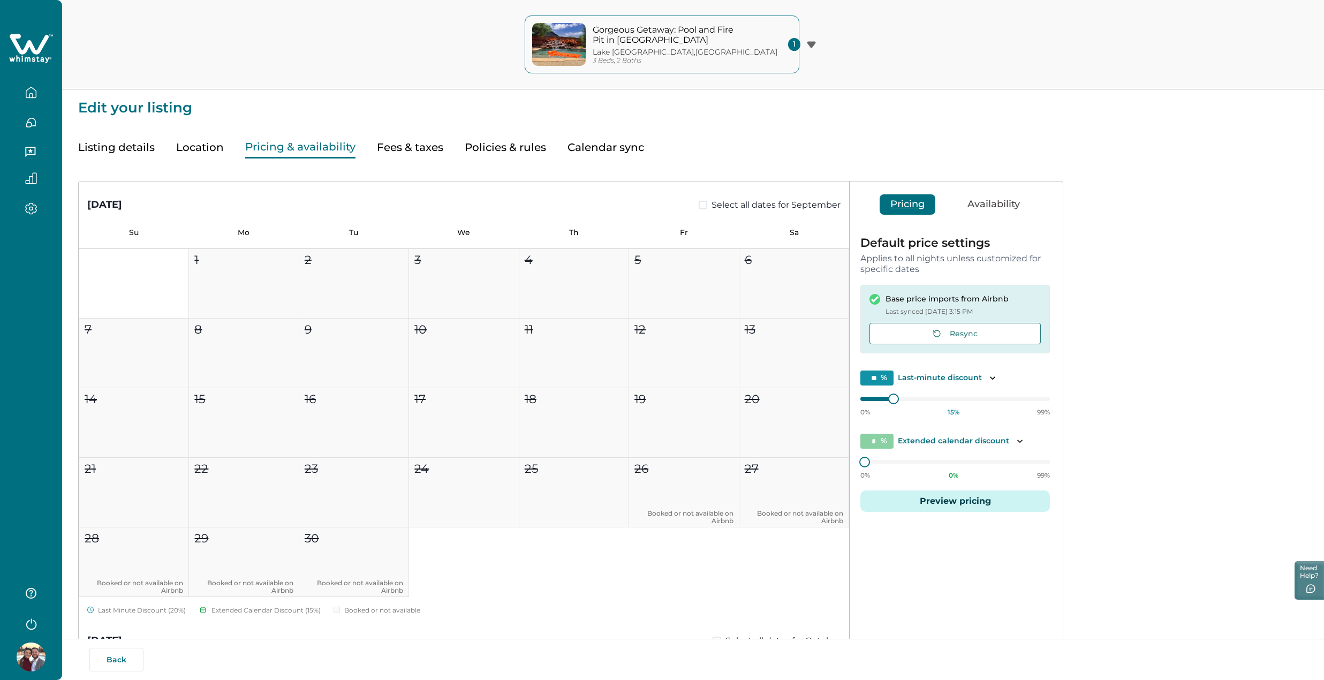
click at [999, 198] on button "Availability" at bounding box center [994, 204] width 74 height 20
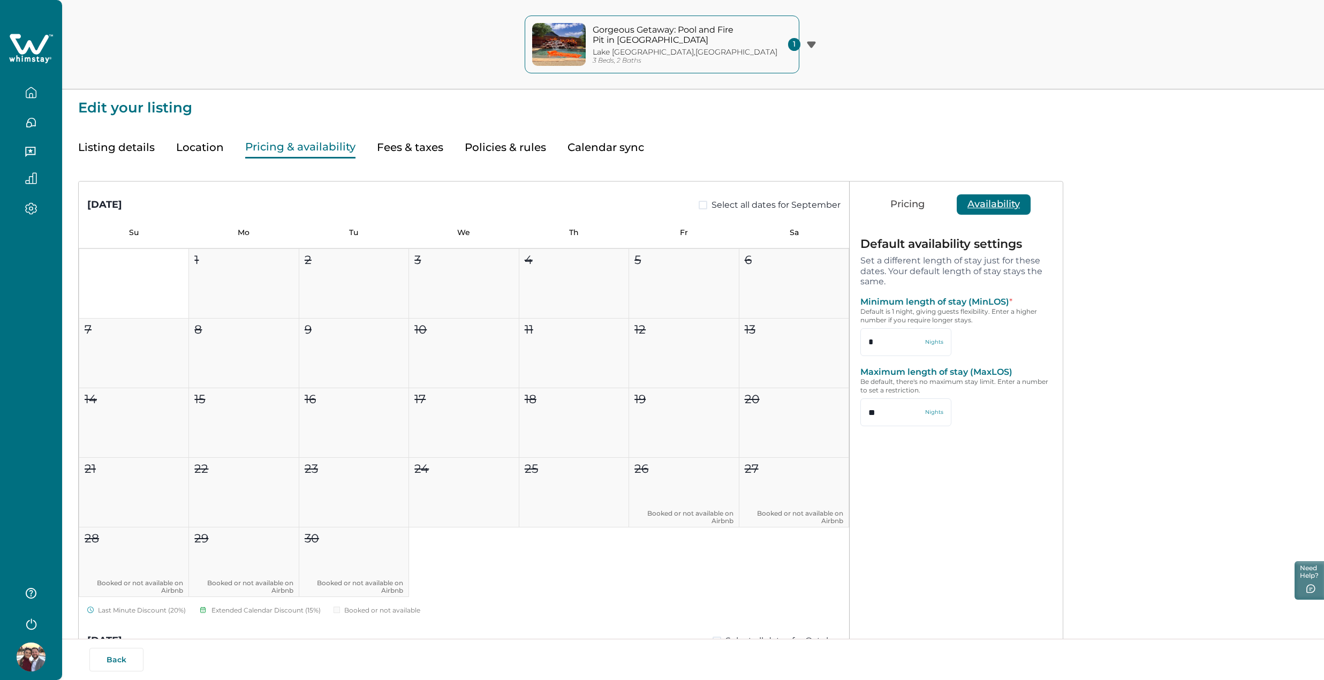
click at [1004, 327] on div "Minimum length of stay (MinLOS) * Default is 1 night, giving guests flexibility…" at bounding box center [954, 326] width 189 height 59
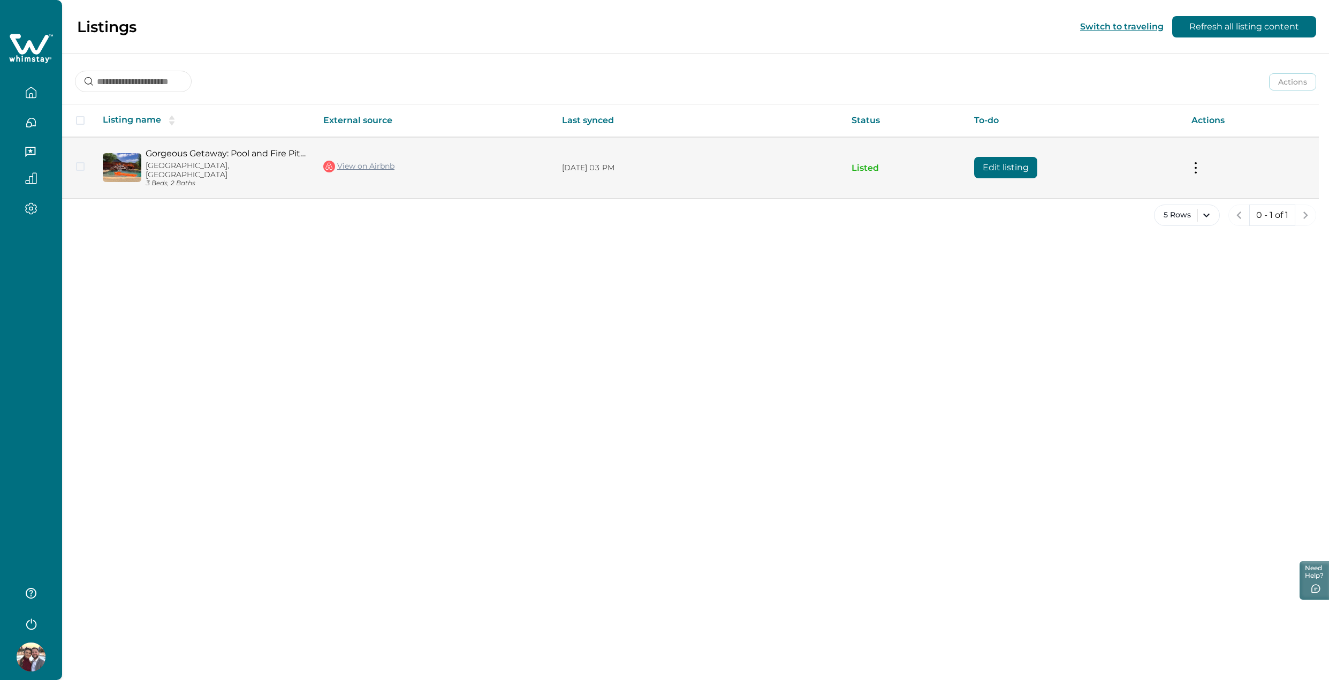
click at [1199, 169] on button at bounding box center [1196, 167] width 9 height 11
click at [1258, 211] on button "View listing on Whimstay" at bounding box center [1257, 212] width 123 height 20
click at [1200, 172] on td "Actions View listing on Whimstay Unlist listing View listing details" at bounding box center [1251, 167] width 136 height 61
click at [1198, 165] on button at bounding box center [1196, 167] width 9 height 11
click at [165, 166] on p "[GEOGRAPHIC_DATA], [GEOGRAPHIC_DATA]" at bounding box center [226, 170] width 161 height 18
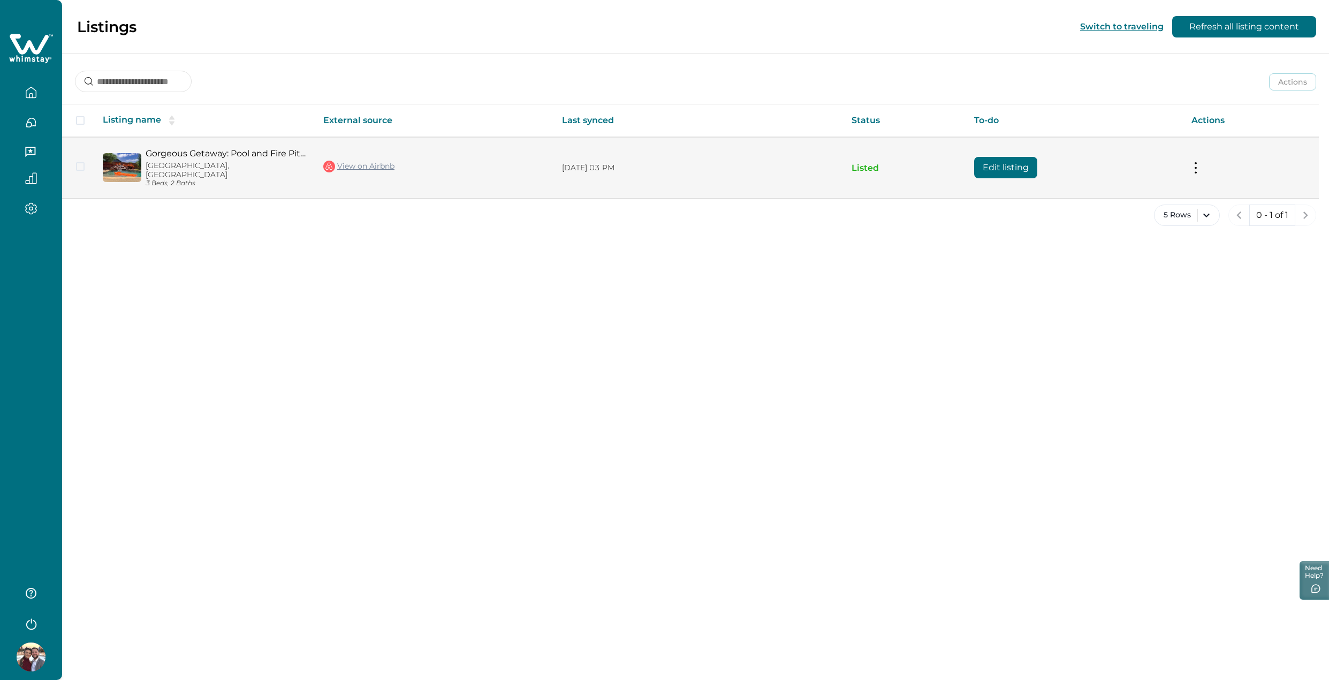
click at [183, 158] on link "Gorgeous Getaway: Pool and Fire Pit in [GEOGRAPHIC_DATA]" at bounding box center [226, 153] width 161 height 10
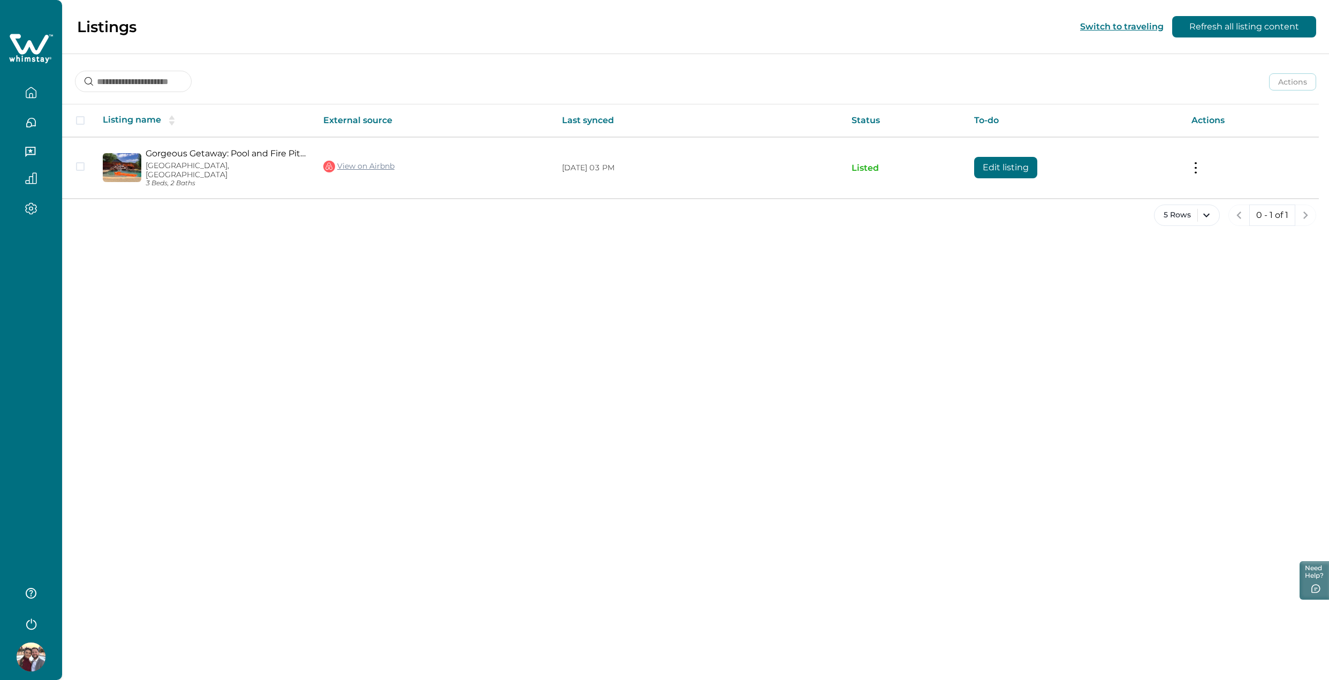
click at [34, 206] on icon "button" at bounding box center [31, 208] width 12 height 12
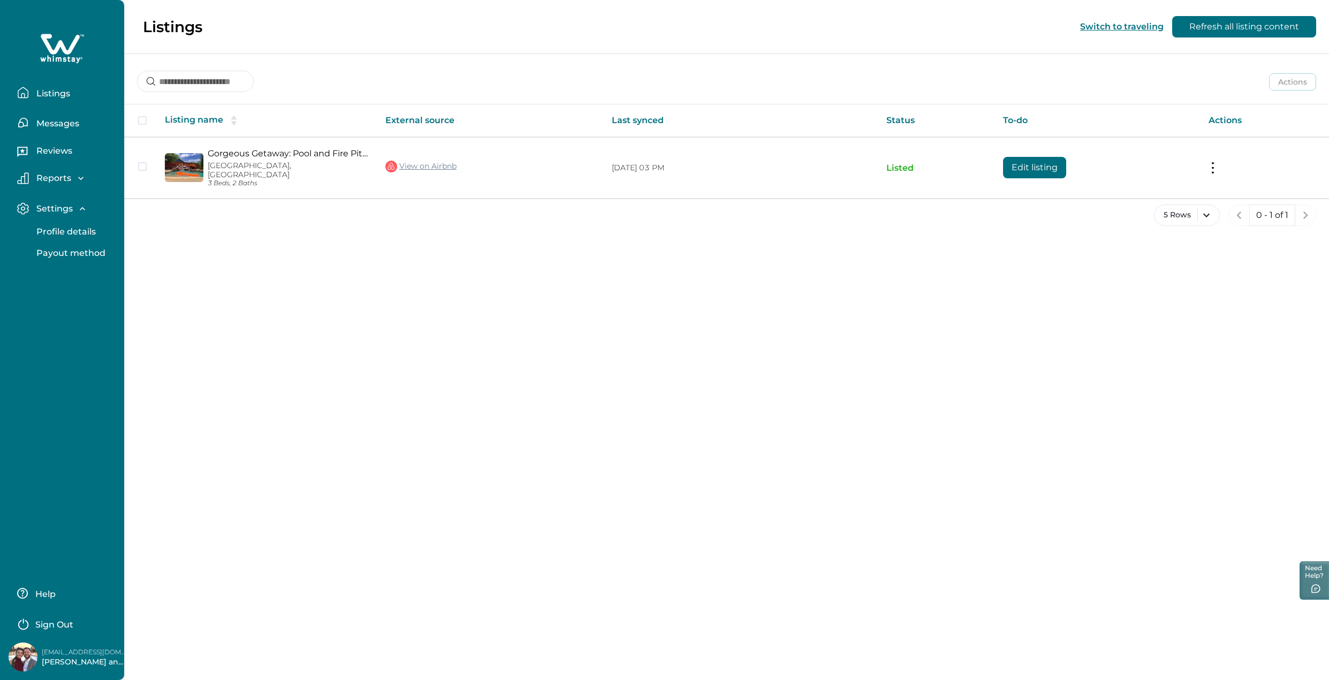
click at [44, 173] on p "Reports" at bounding box center [52, 178] width 38 height 11
click at [50, 152] on p "Reviews" at bounding box center [52, 151] width 39 height 11
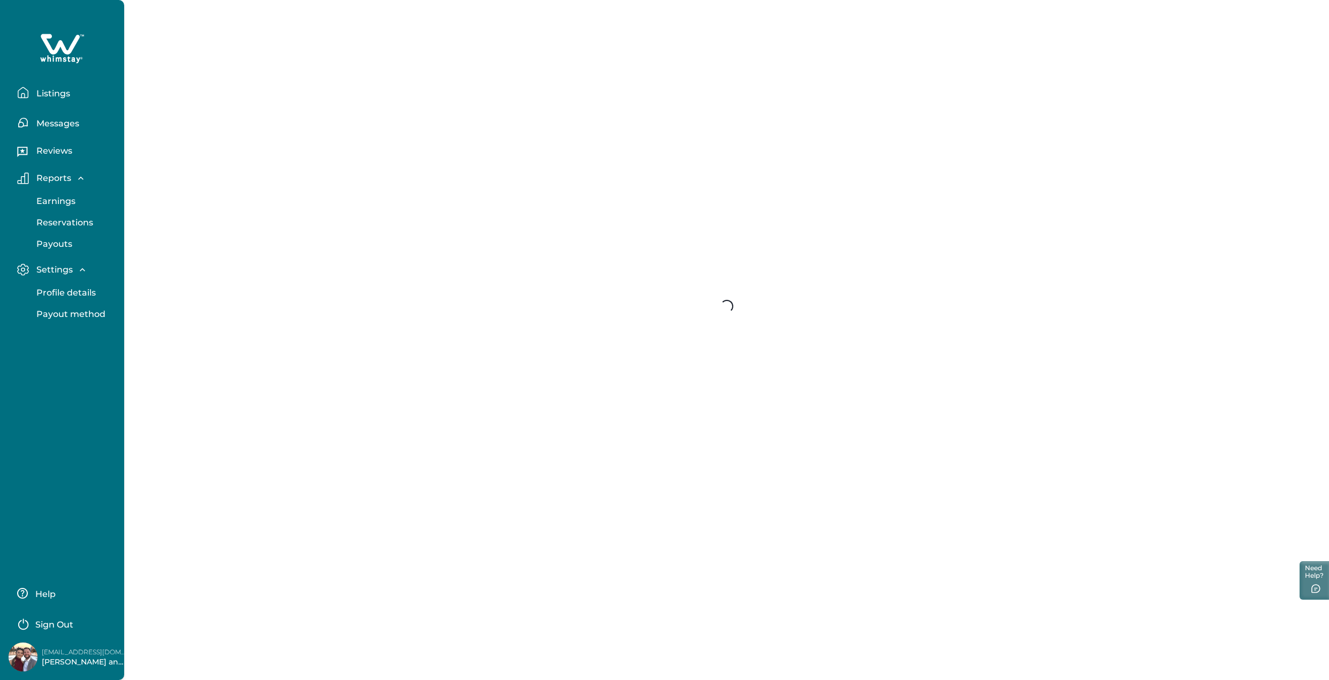
click at [50, 152] on p "Reviews" at bounding box center [52, 151] width 39 height 11
click at [56, 111] on div "Messages" at bounding box center [62, 118] width 107 height 30
click at [64, 173] on p "Reports" at bounding box center [52, 178] width 38 height 11
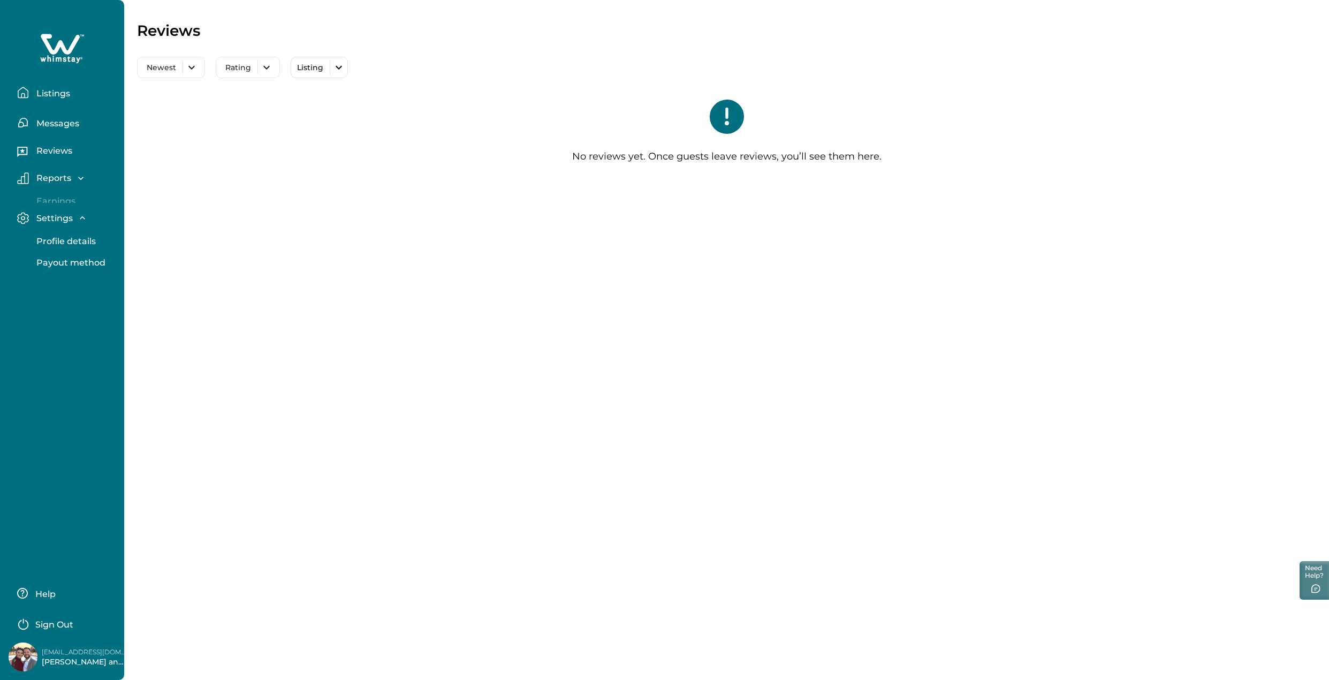
click at [64, 173] on p "Reports" at bounding box center [52, 178] width 38 height 11
click at [55, 86] on button "Listings" at bounding box center [66, 92] width 98 height 21
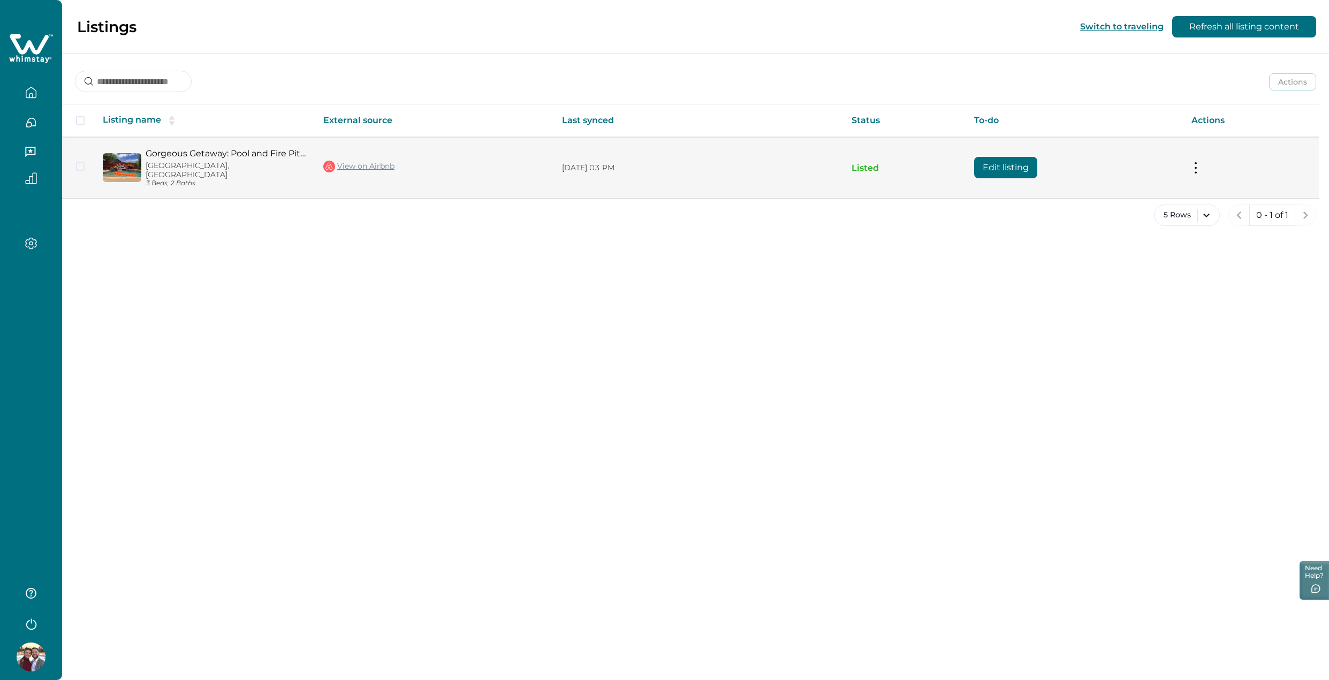
click at [1037, 168] on button "Edit listing" at bounding box center [1005, 167] width 63 height 21
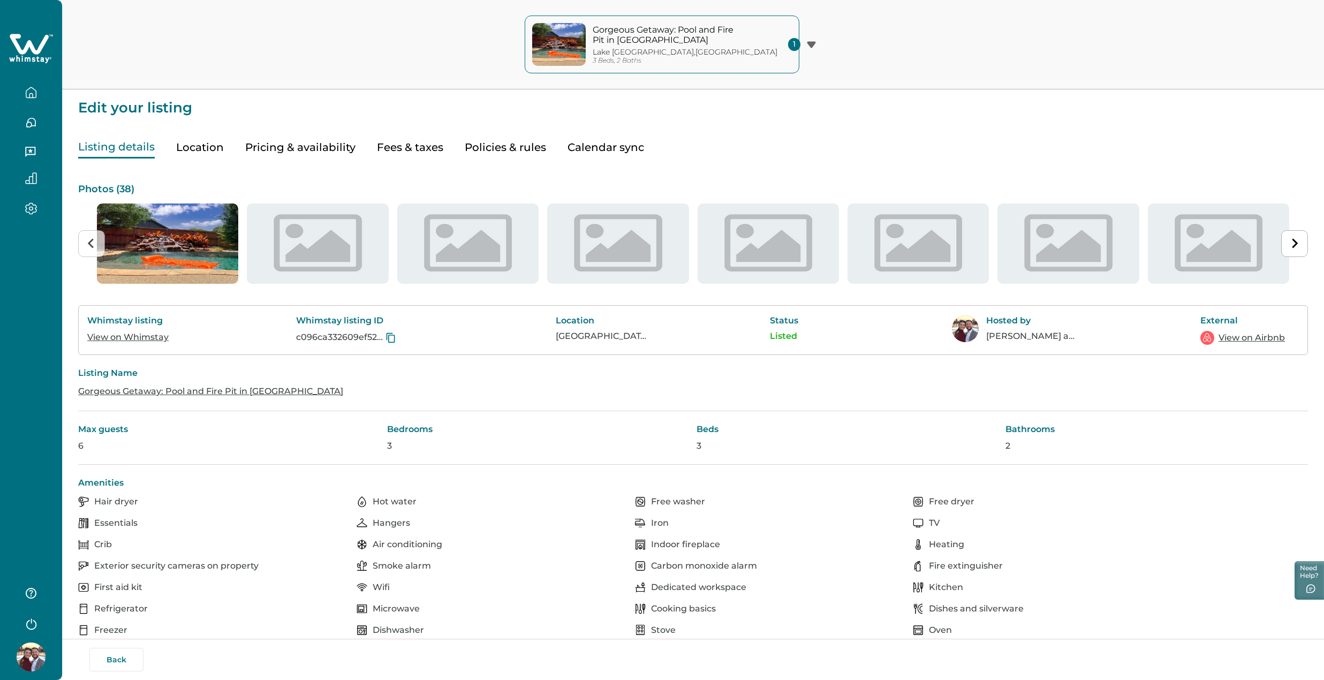
click at [625, 151] on button "Calendar sync" at bounding box center [605, 147] width 77 height 22
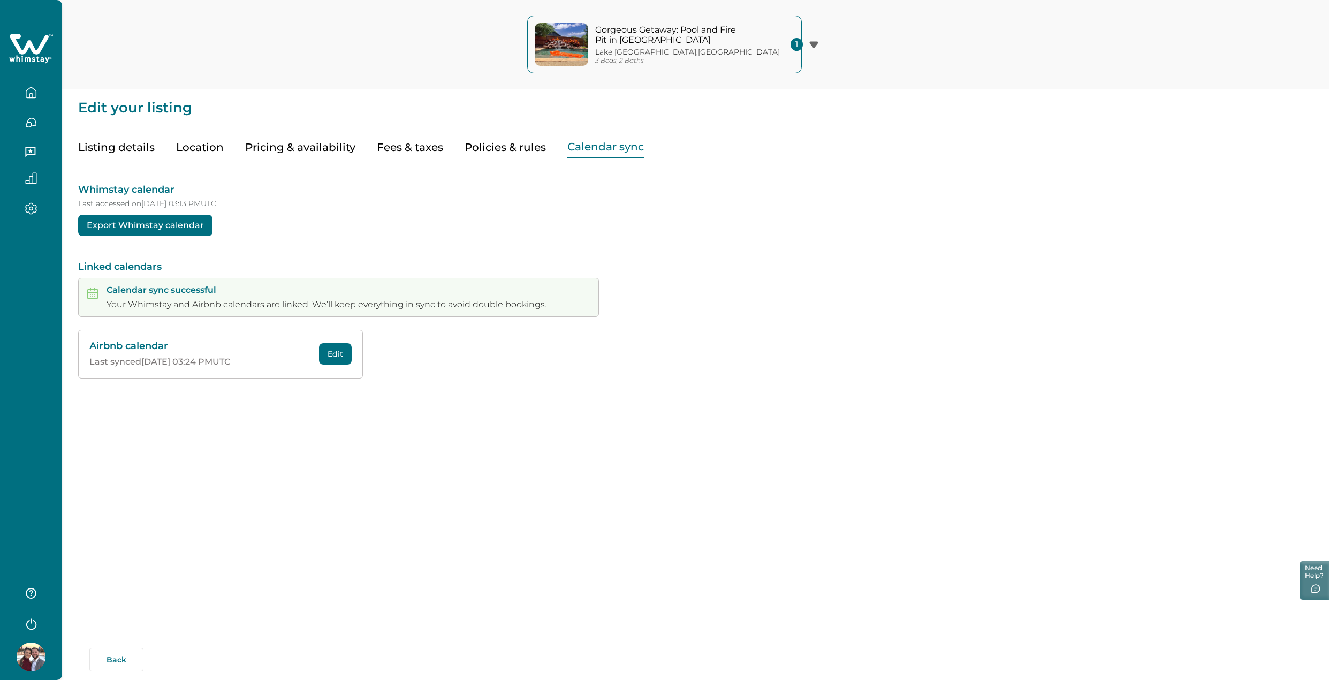
click at [497, 152] on button "Policies & rules" at bounding box center [505, 147] width 81 height 22
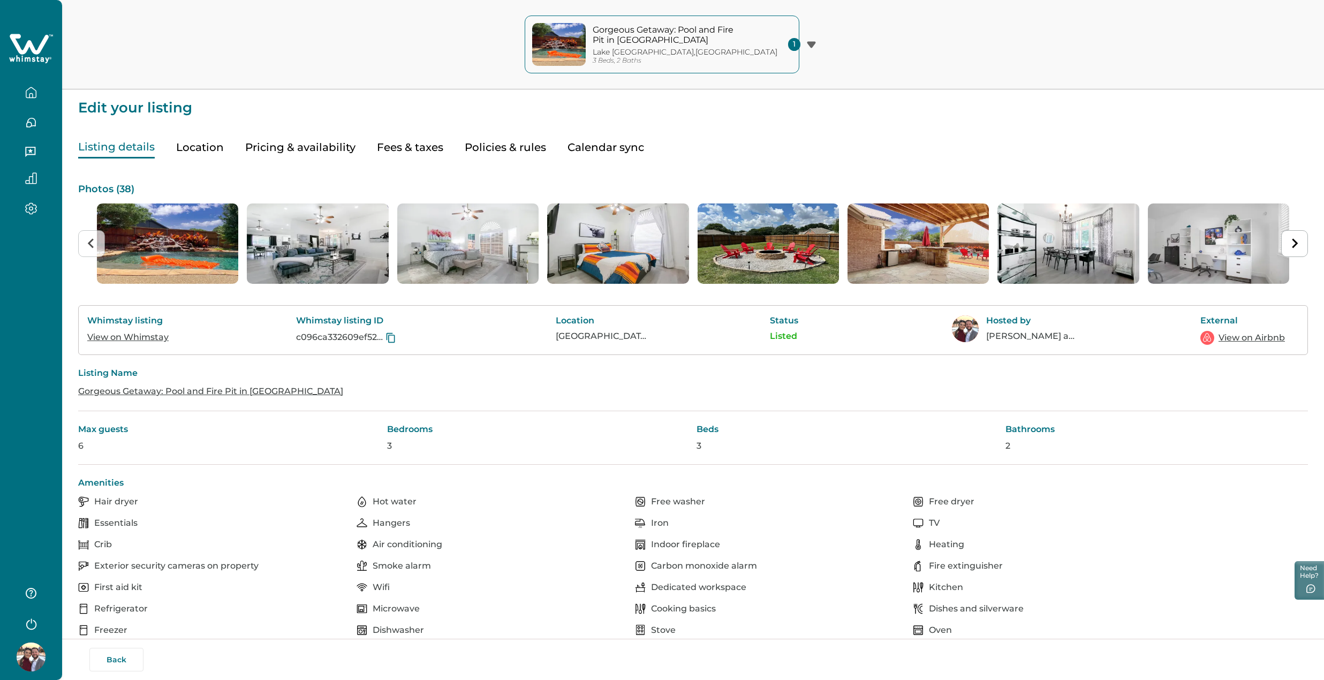
click at [132, 154] on button "Listing details" at bounding box center [116, 147] width 77 height 22
click at [209, 153] on button "Location" at bounding box center [200, 147] width 48 height 22
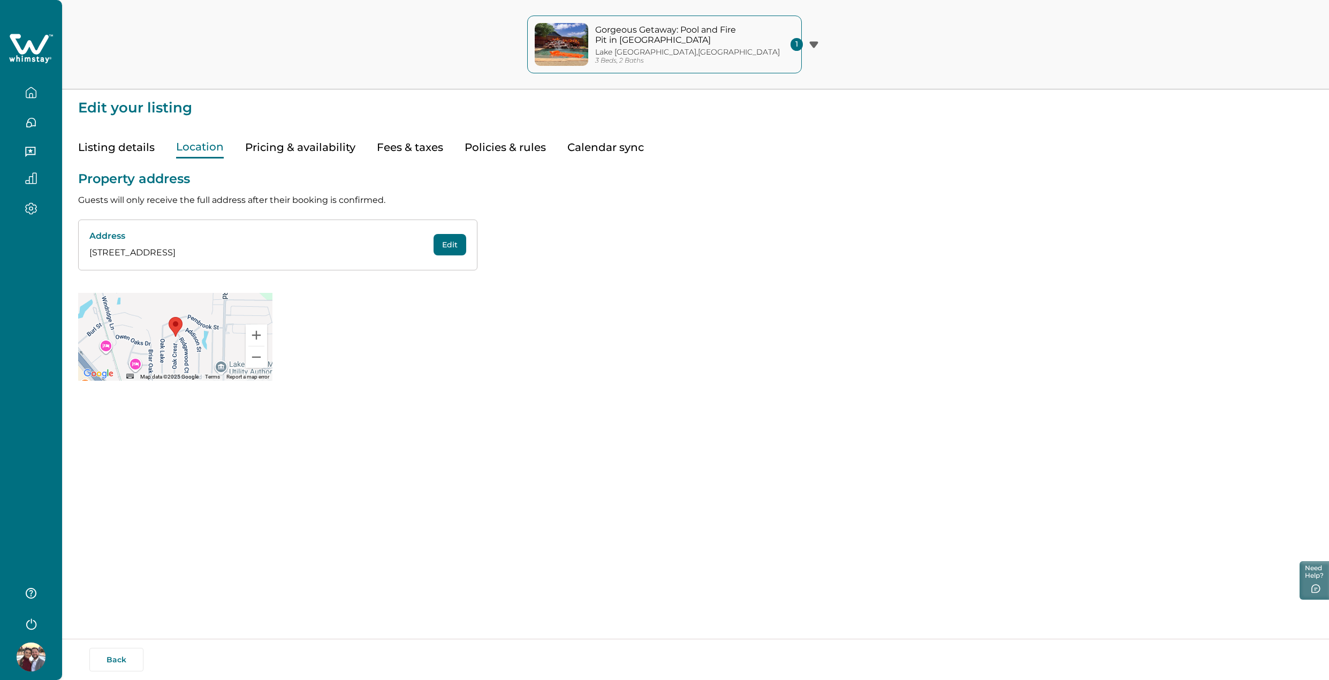
click at [294, 150] on button "Pricing & availability" at bounding box center [300, 147] width 110 height 22
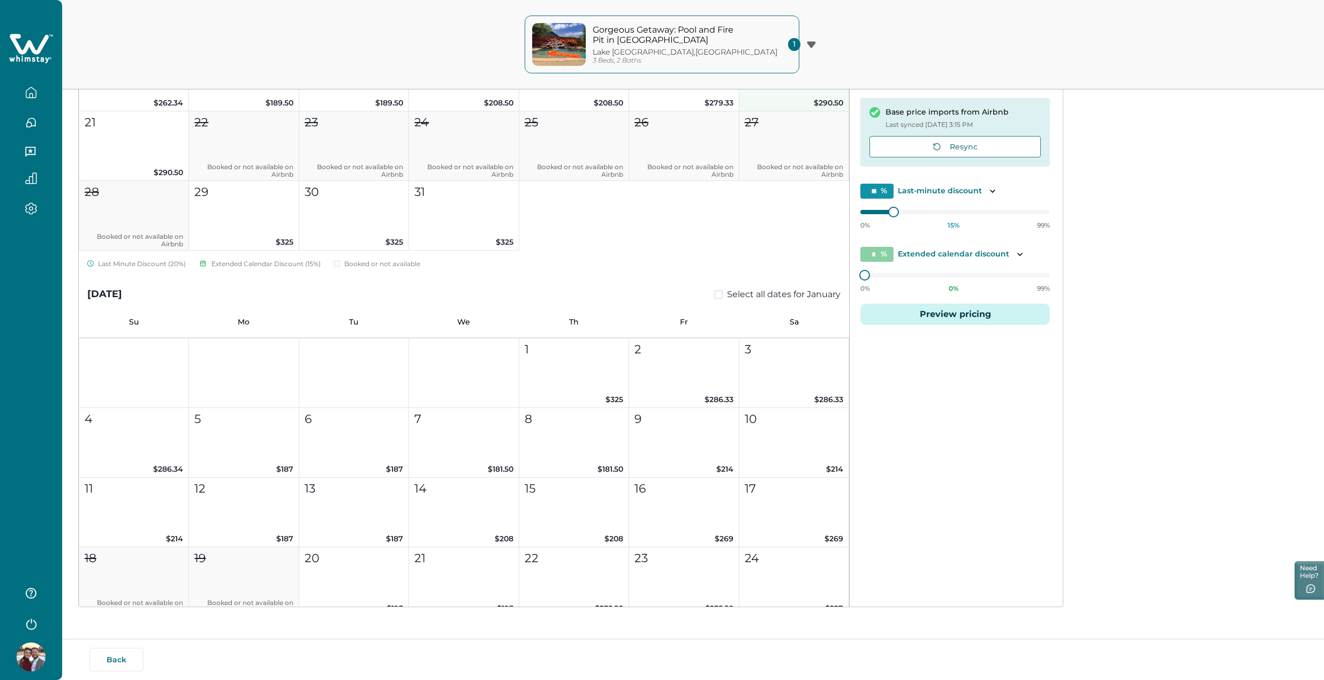
scroll to position [1606, 0]
